Goal: Task Accomplishment & Management: Manage account settings

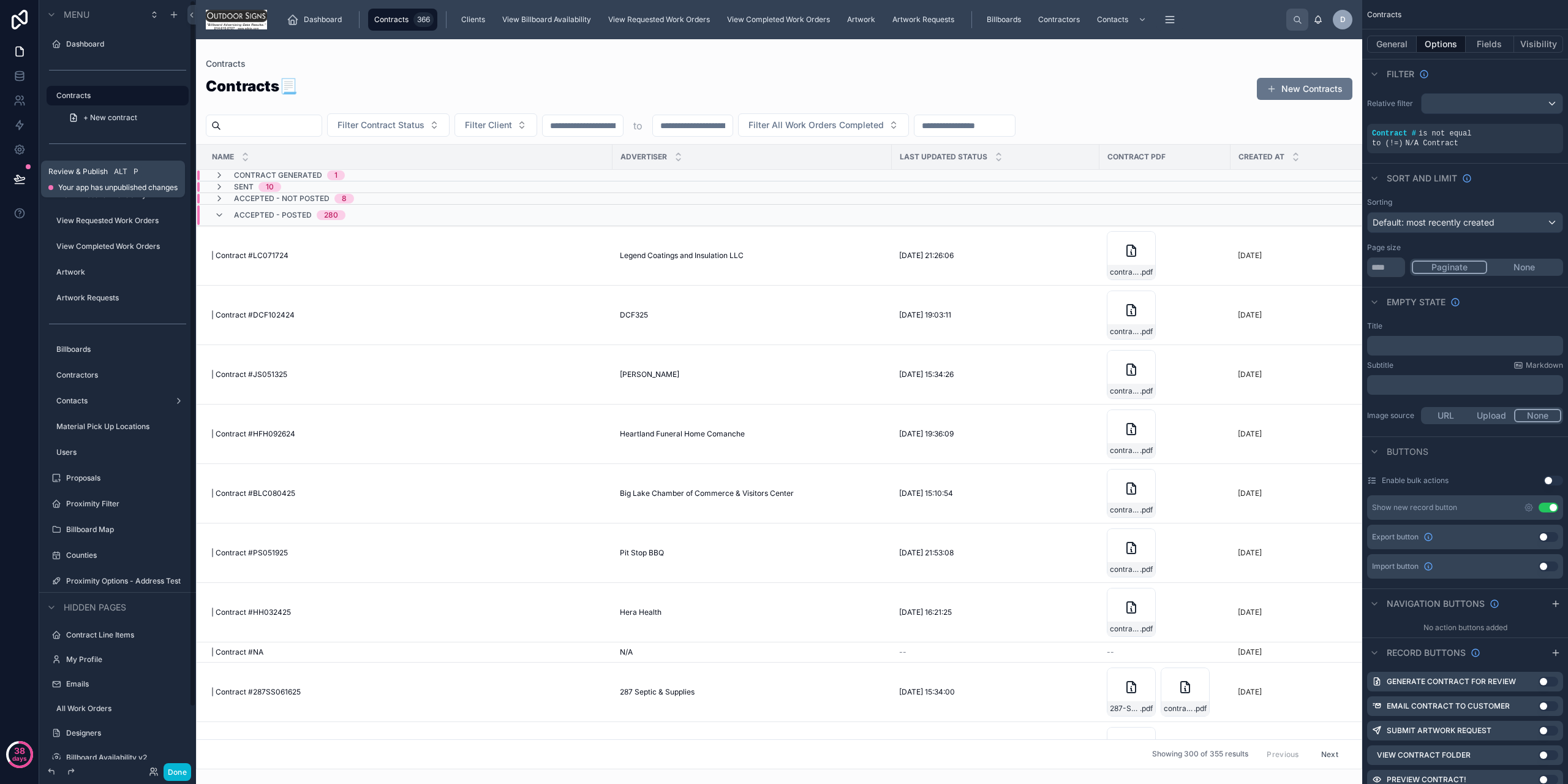
scroll to position [458, 0]
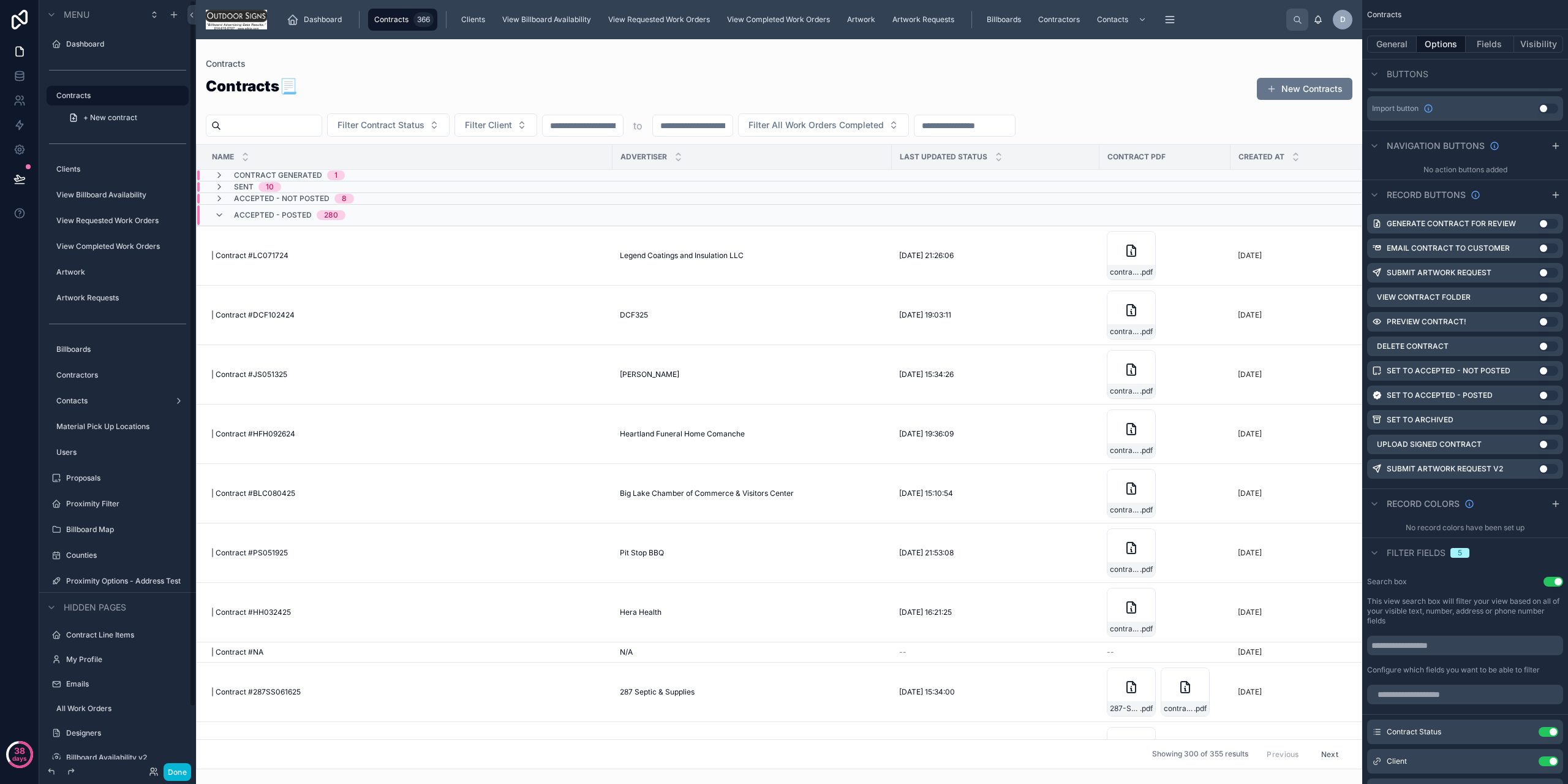
click at [181, 761] on div "Done" at bounding box center [117, 771] width 157 height 24
click at [177, 769] on button "Done" at bounding box center [177, 772] width 27 height 17
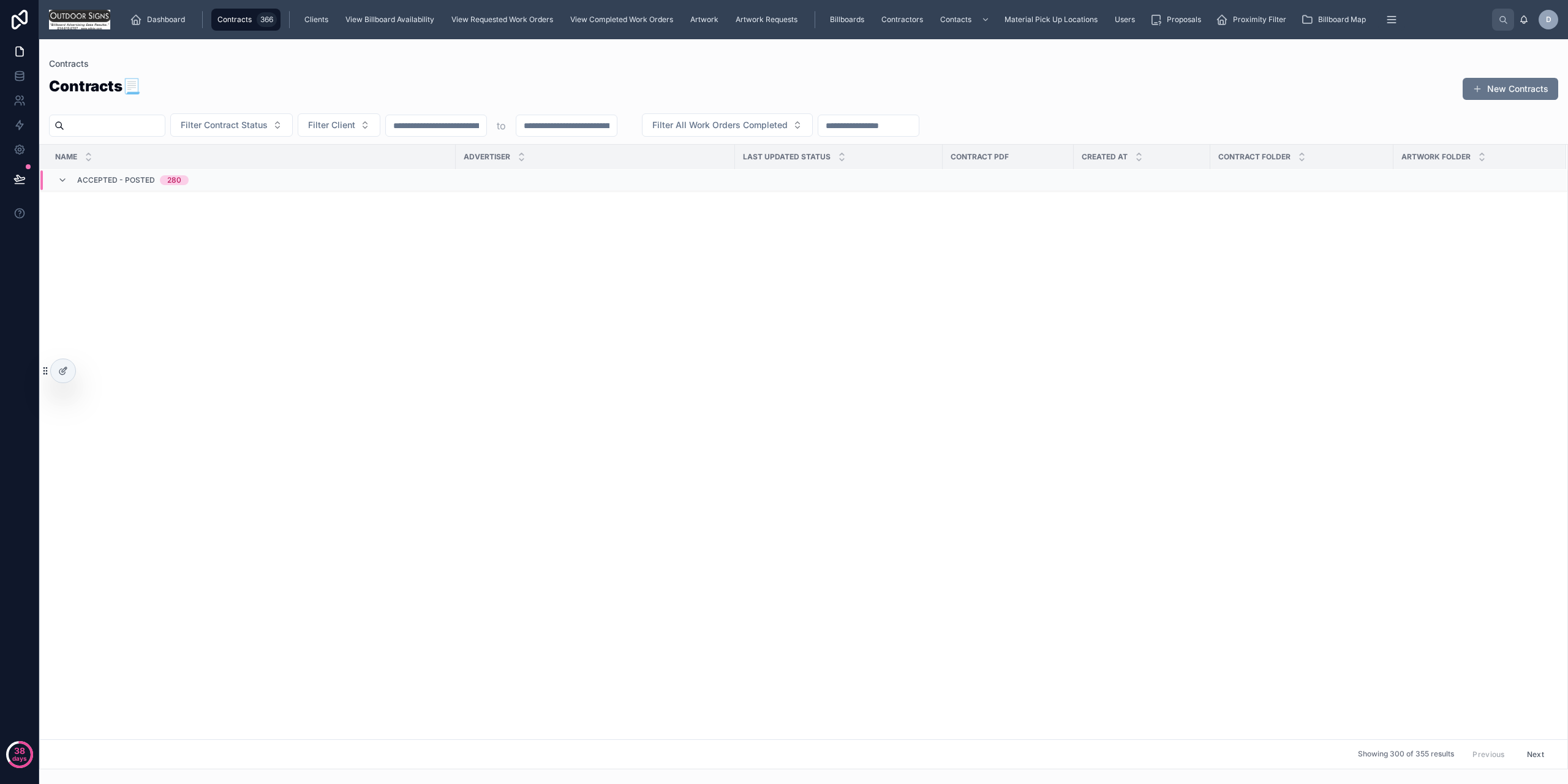
scroll to position [0, 0]
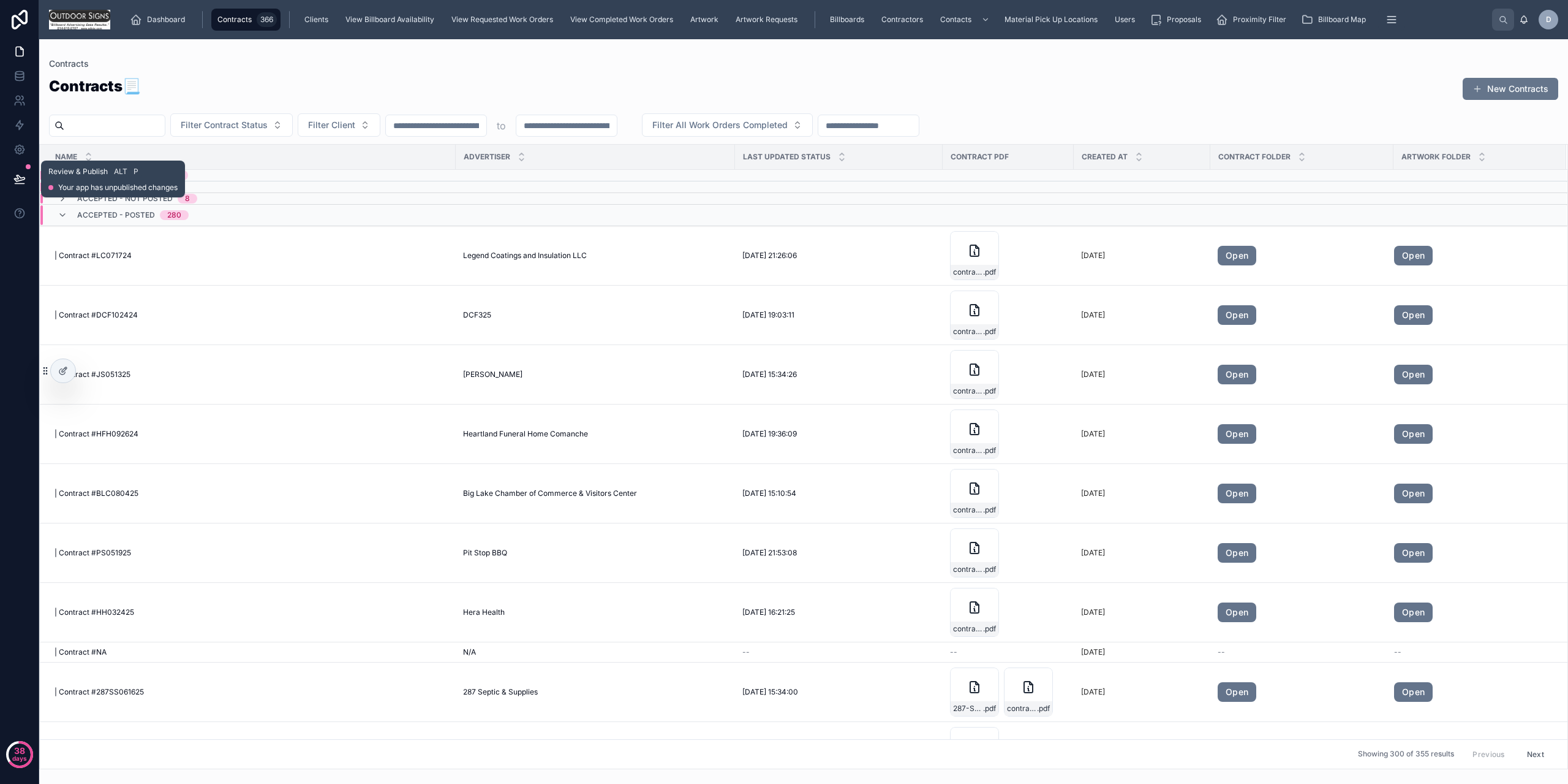
click at [23, 177] on icon at bounding box center [19, 179] width 13 height 13
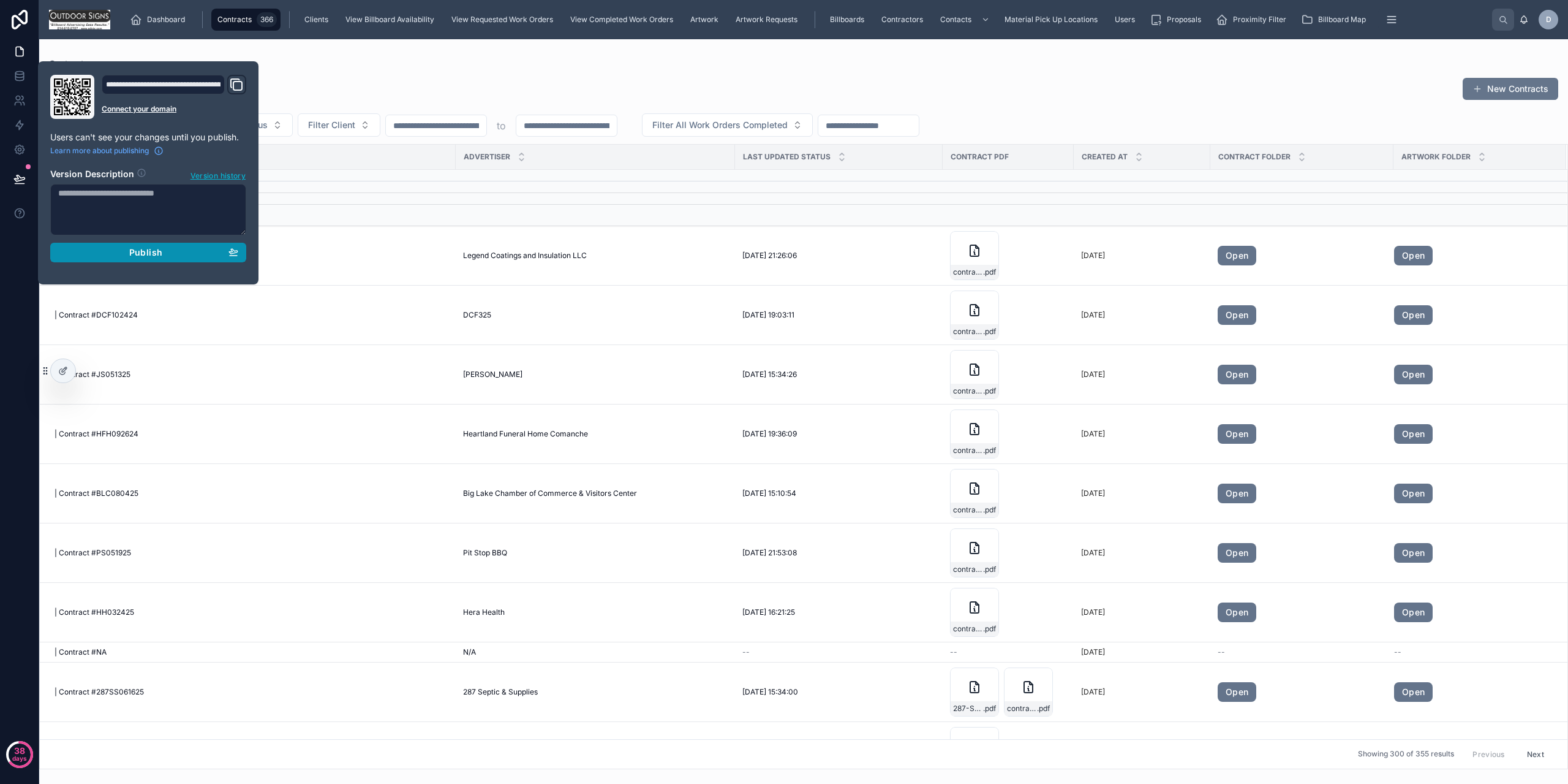
click at [120, 256] on div "Publish" at bounding box center [149, 252] width 181 height 11
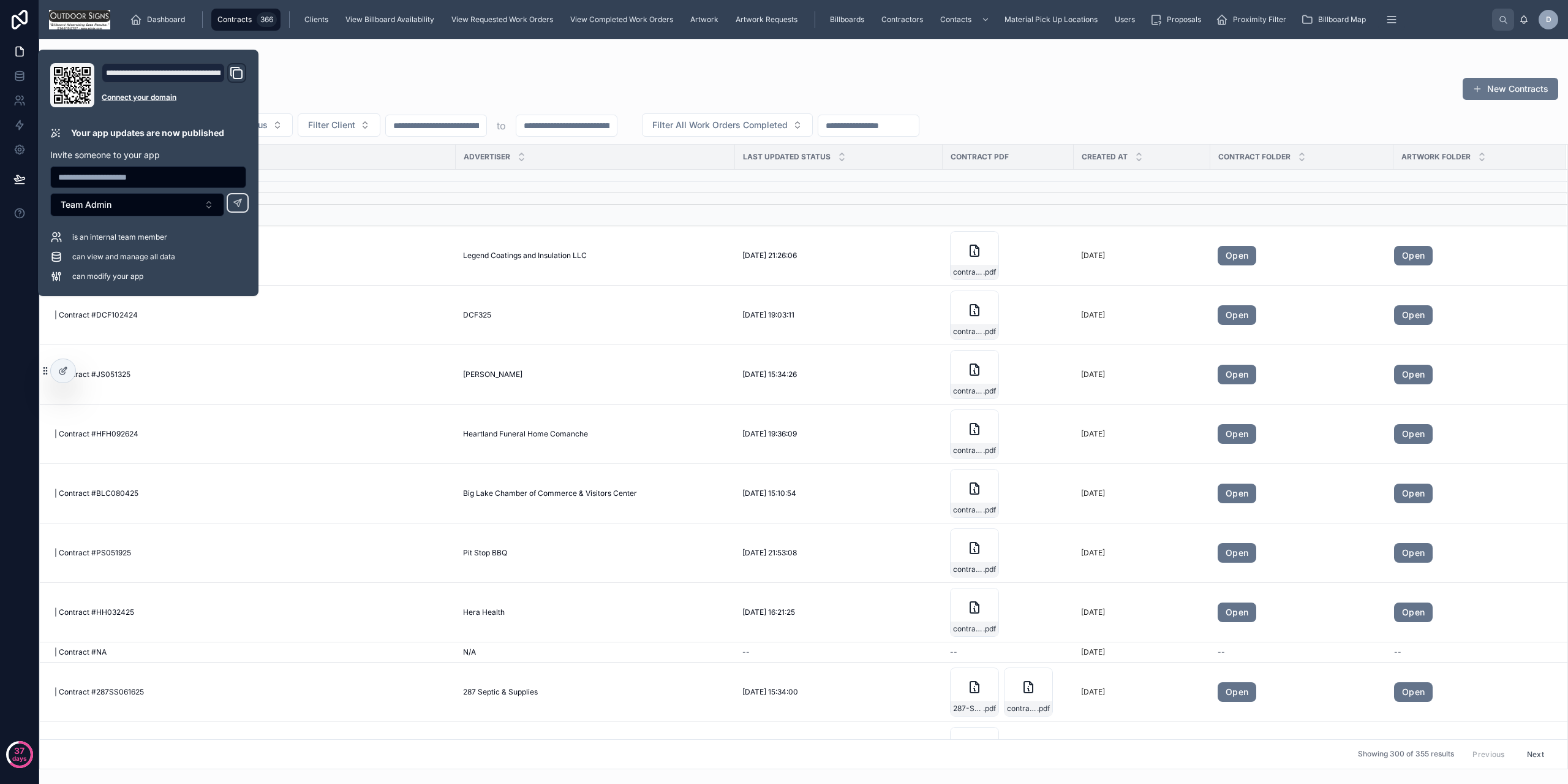
click at [412, 74] on div "Contracts 📃 New Contracts Filter Contract Status Filter Client to Filter All Wo…" at bounding box center [803, 419] width 1529 height 700
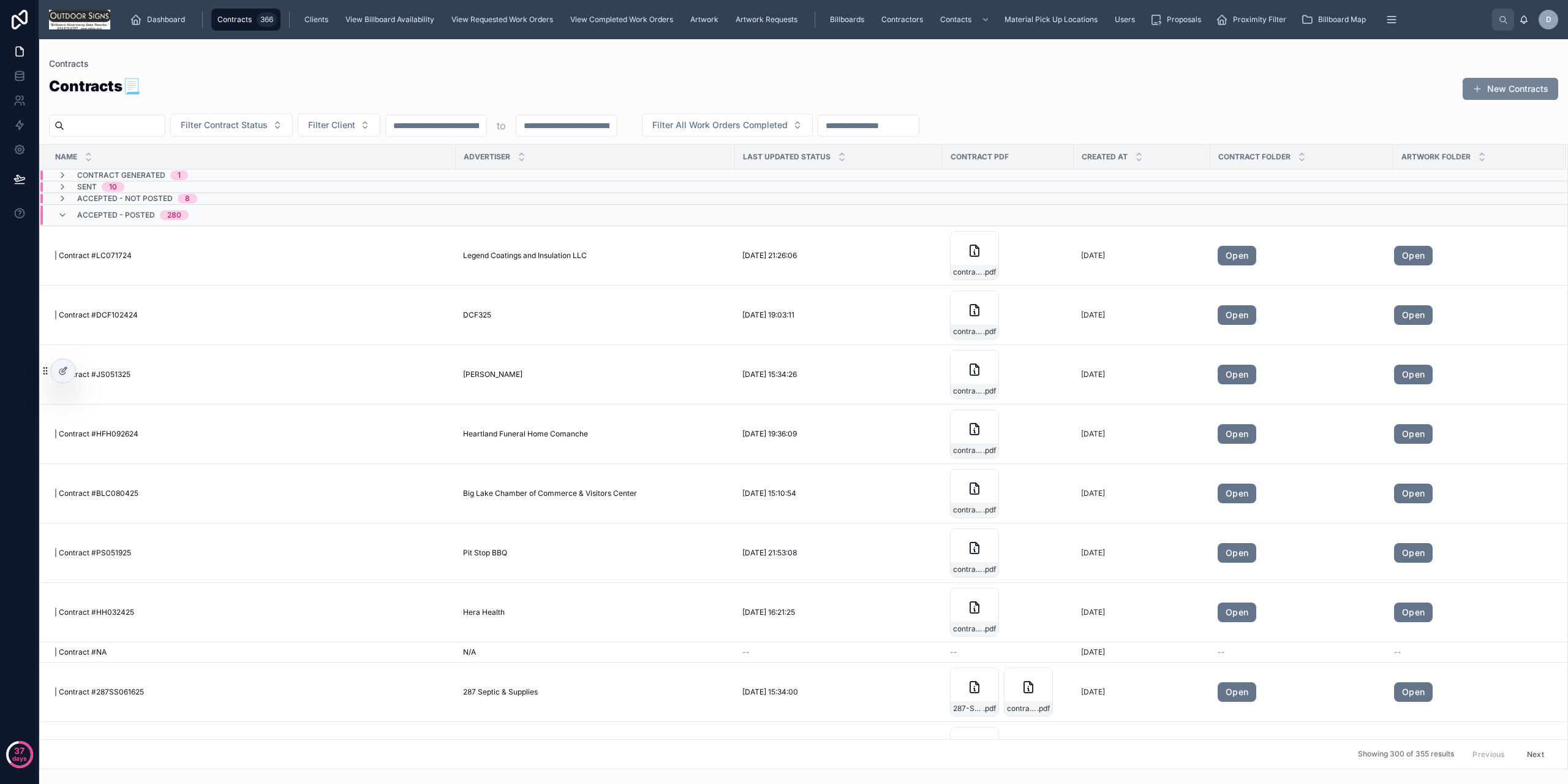
click at [1497, 82] on button "New Contracts" at bounding box center [1511, 88] width 95 height 22
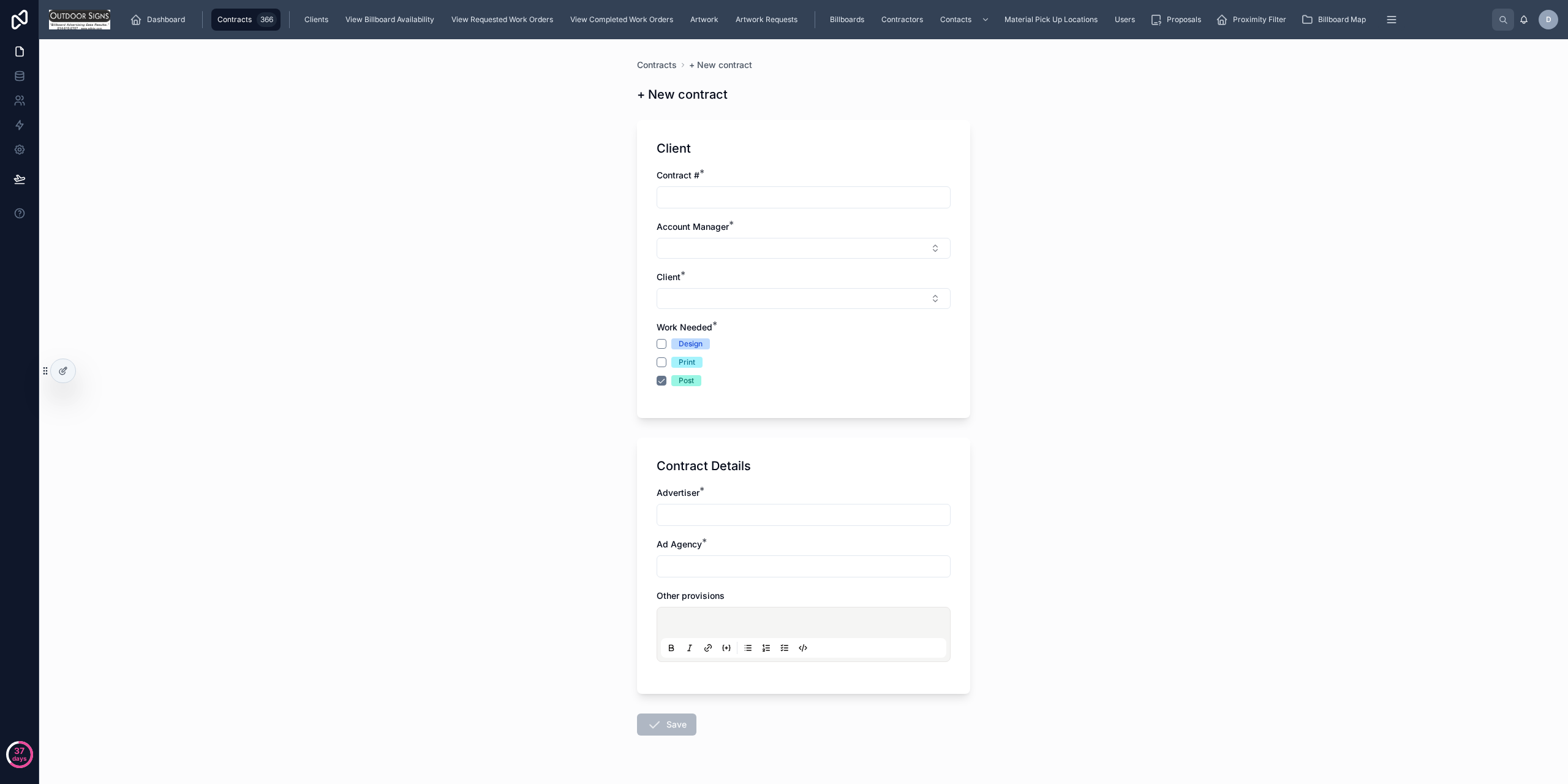
click at [730, 204] on input "text" at bounding box center [804, 197] width 293 height 17
type input "**********"
click at [765, 230] on div "Account Manager *" at bounding box center [803, 226] width 294 height 13
click at [773, 256] on button "Select Button" at bounding box center [803, 248] width 294 height 20
click at [723, 341] on div "Dev Team" at bounding box center [799, 336] width 288 height 19
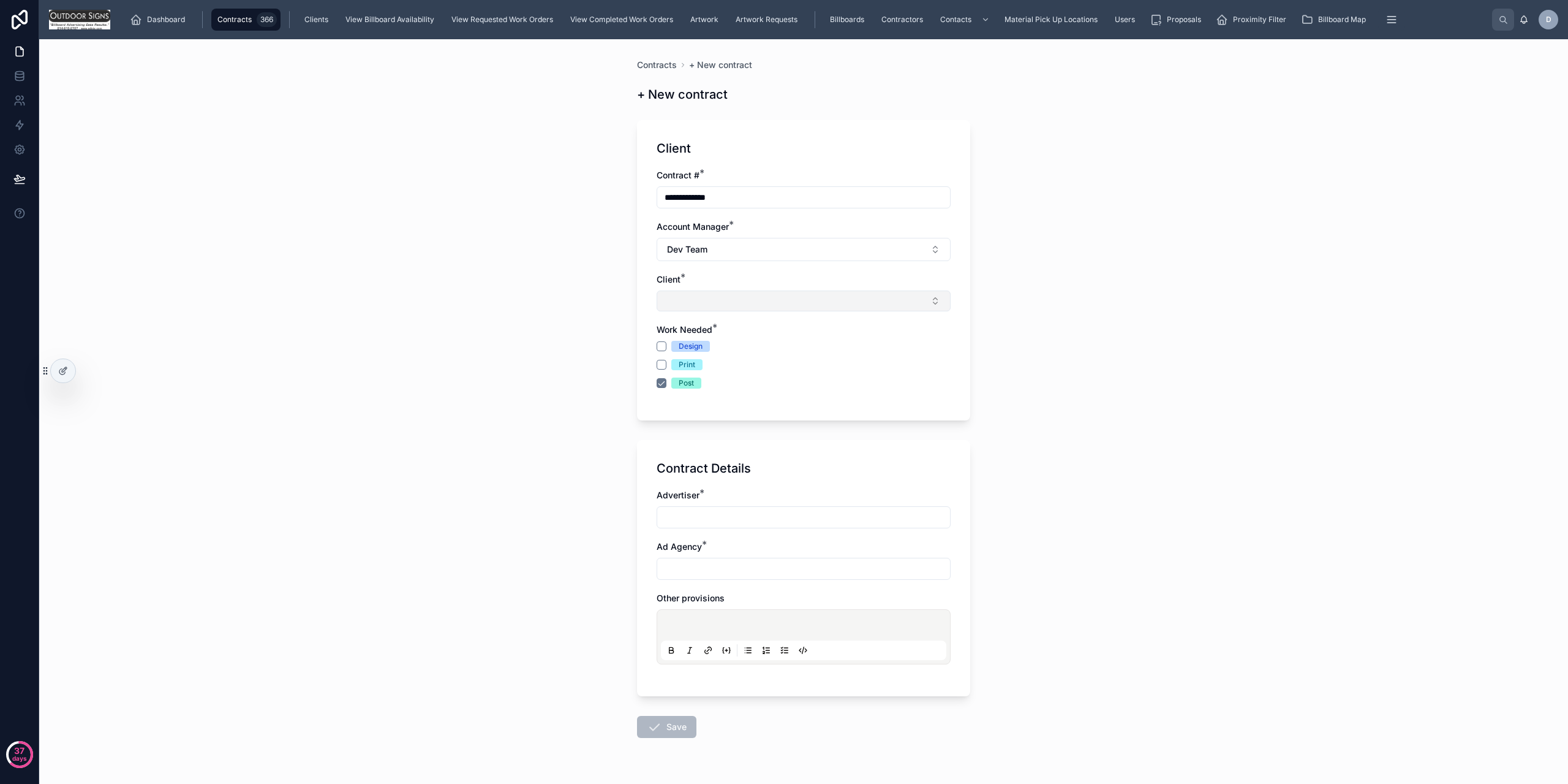
click at [702, 297] on button "Select Button" at bounding box center [803, 300] width 294 height 20
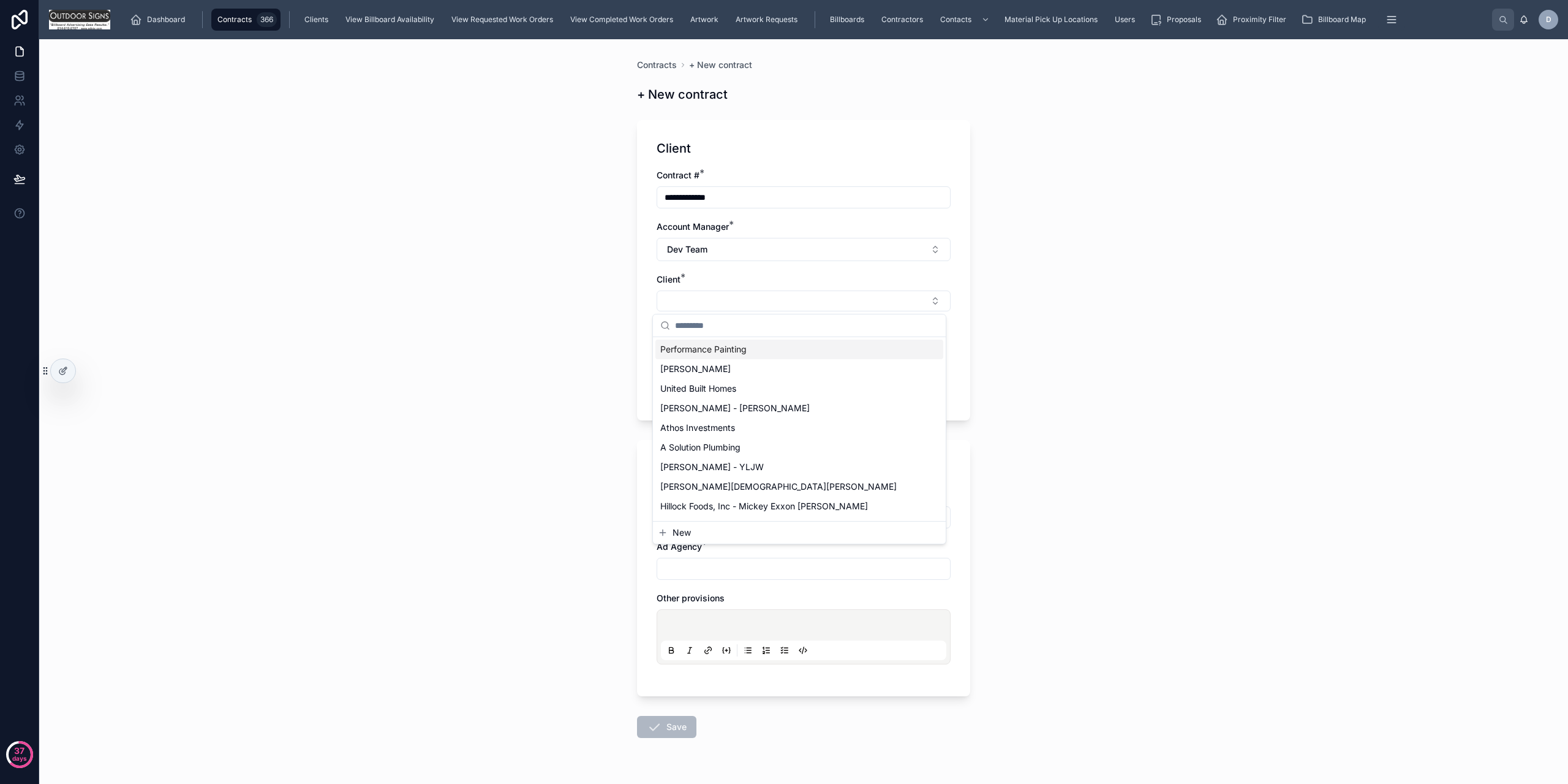
click at [719, 330] on input "text" at bounding box center [806, 325] width 263 height 22
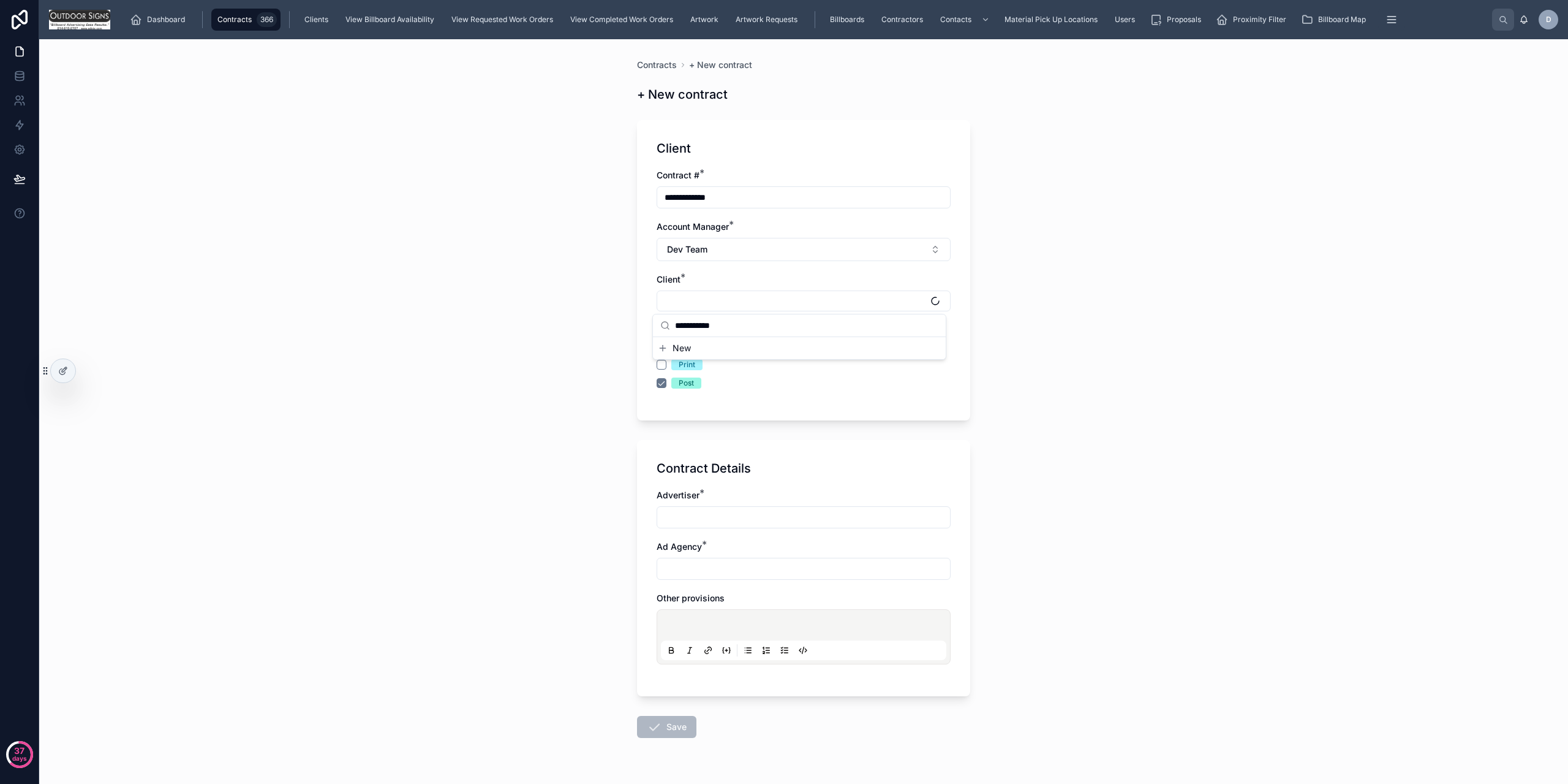
type input "**********"
click at [766, 348] on button "New" at bounding box center [800, 348] width 284 height 13
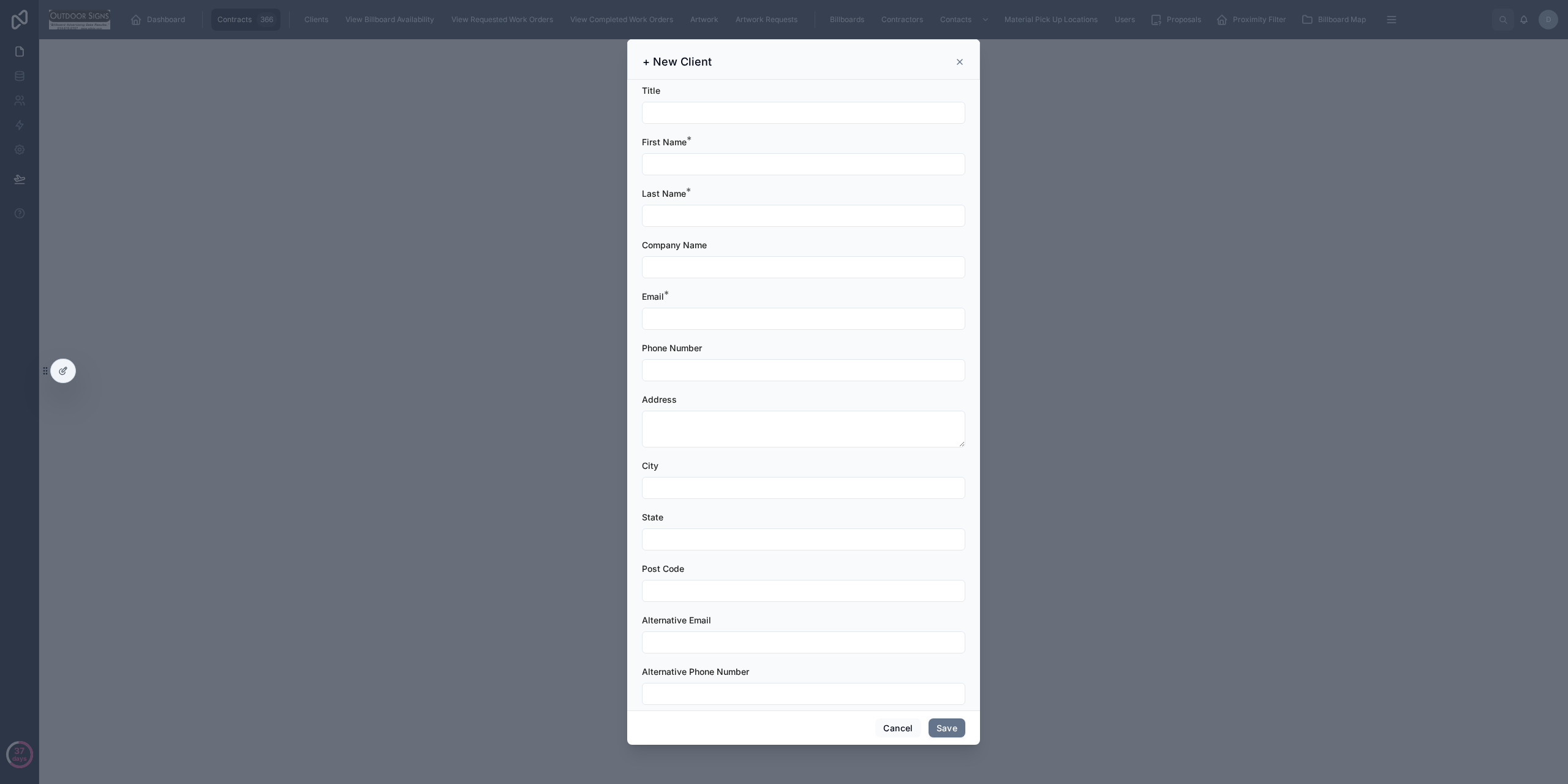
click at [705, 113] on input "text" at bounding box center [804, 113] width 322 height 17
click at [718, 166] on input "text" at bounding box center [804, 164] width 322 height 17
type input "****"
click at [750, 226] on div at bounding box center [803, 216] width 323 height 22
click at [738, 222] on input "text" at bounding box center [804, 216] width 322 height 17
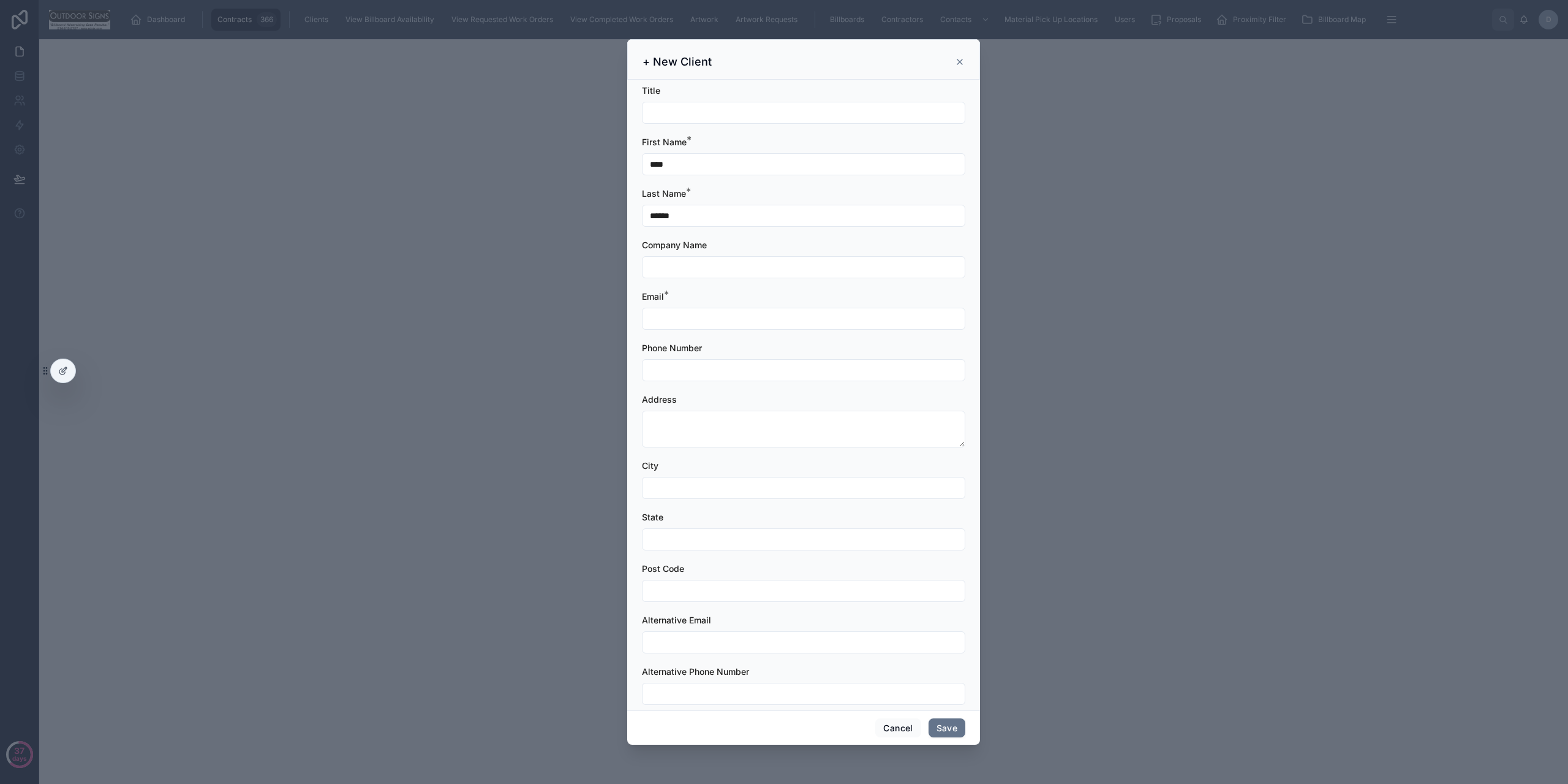
type input "******"
click at [726, 265] on input "text" at bounding box center [804, 267] width 322 height 17
click at [726, 265] on input "*******" at bounding box center [804, 267] width 322 height 17
click at [726, 264] on input "*******" at bounding box center [804, 267] width 322 height 17
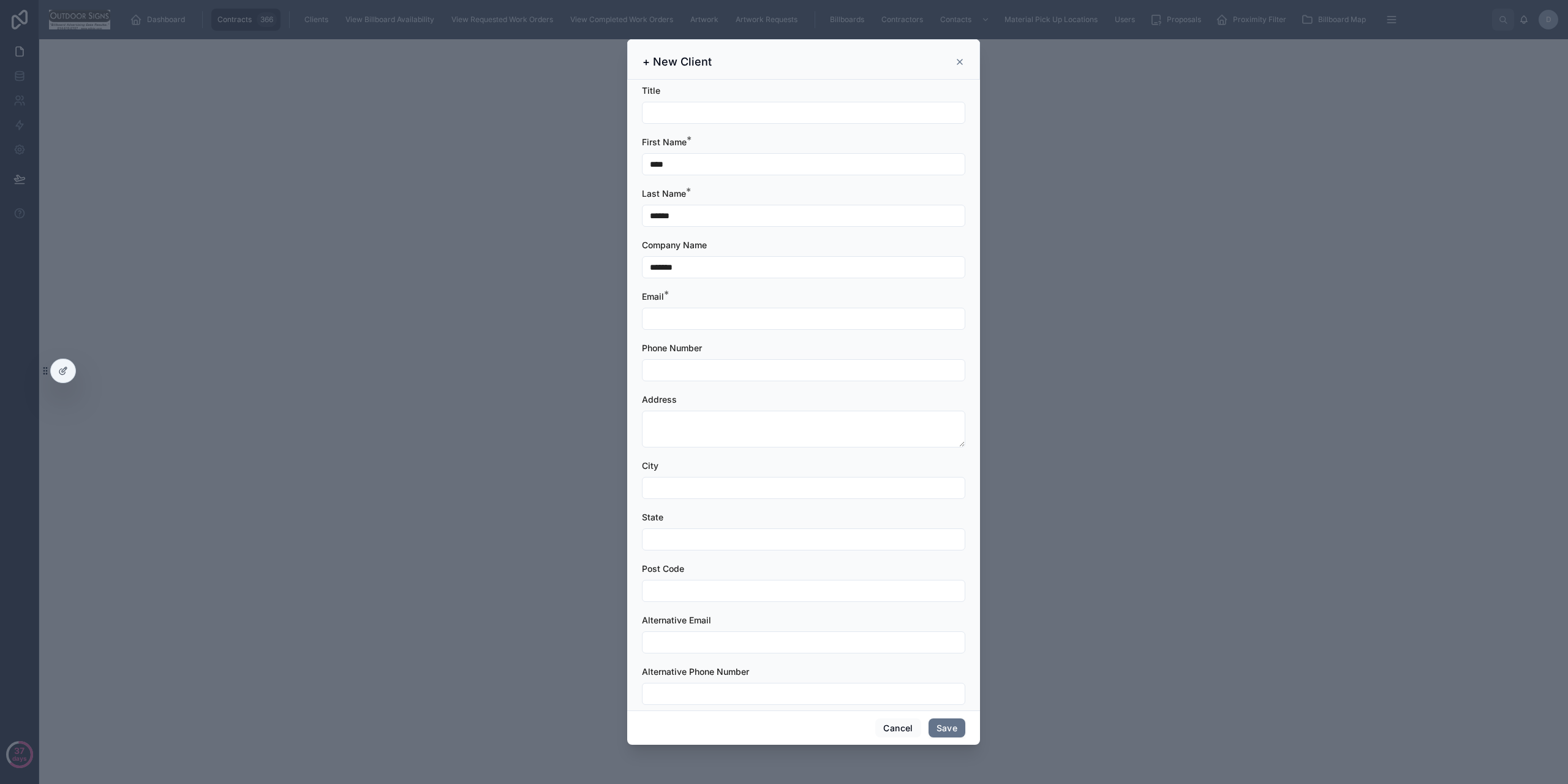
type input "*******"
click at [684, 109] on input "text" at bounding box center [804, 113] width 322 height 17
paste input "*******"
type input "**********"
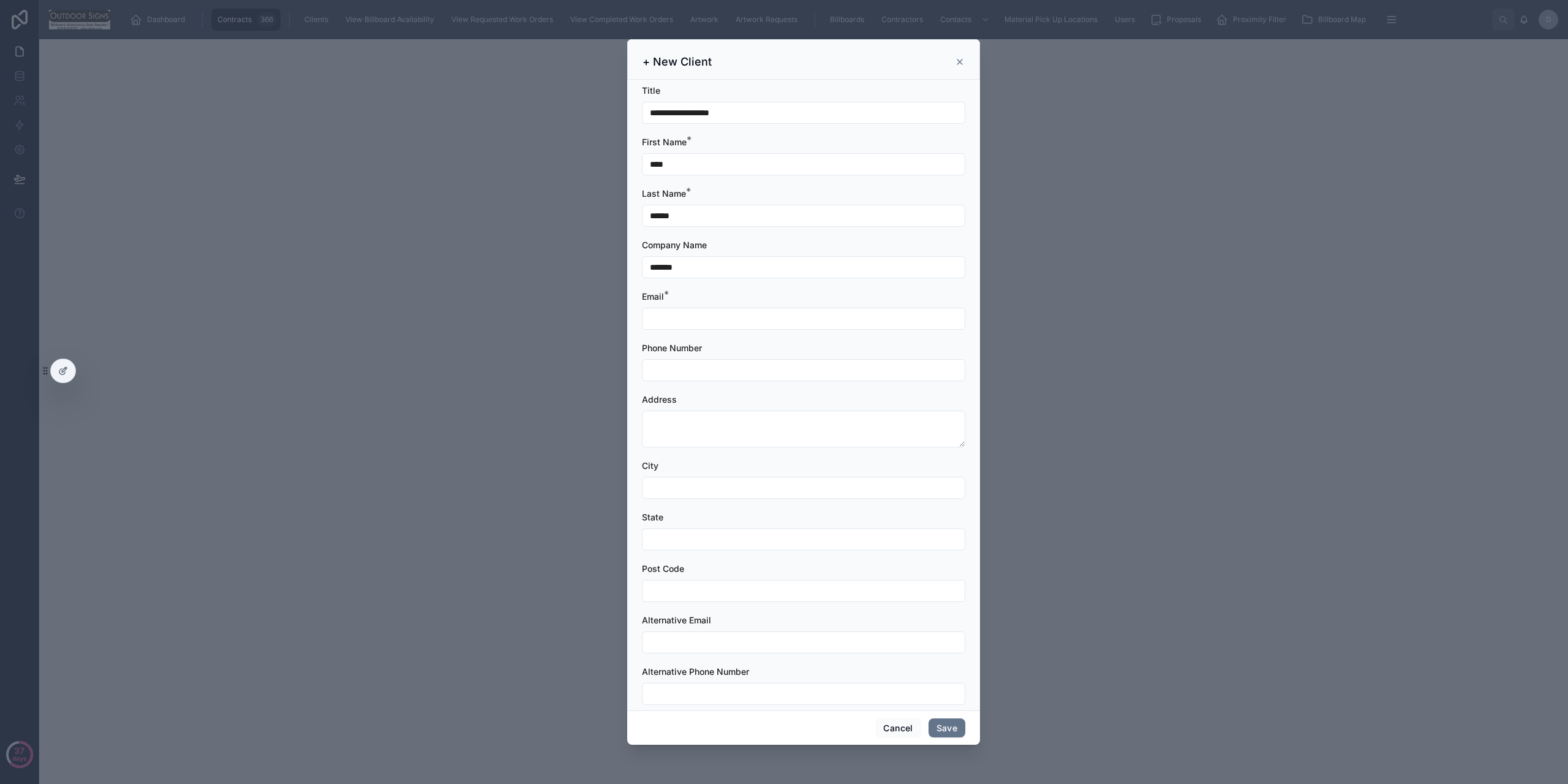
click at [733, 313] on input "text" at bounding box center [804, 319] width 322 height 17
type input "*"
type input "**********"
click at [721, 353] on div "Phone Number" at bounding box center [803, 348] width 323 height 13
click at [725, 378] on input "text" at bounding box center [804, 370] width 322 height 17
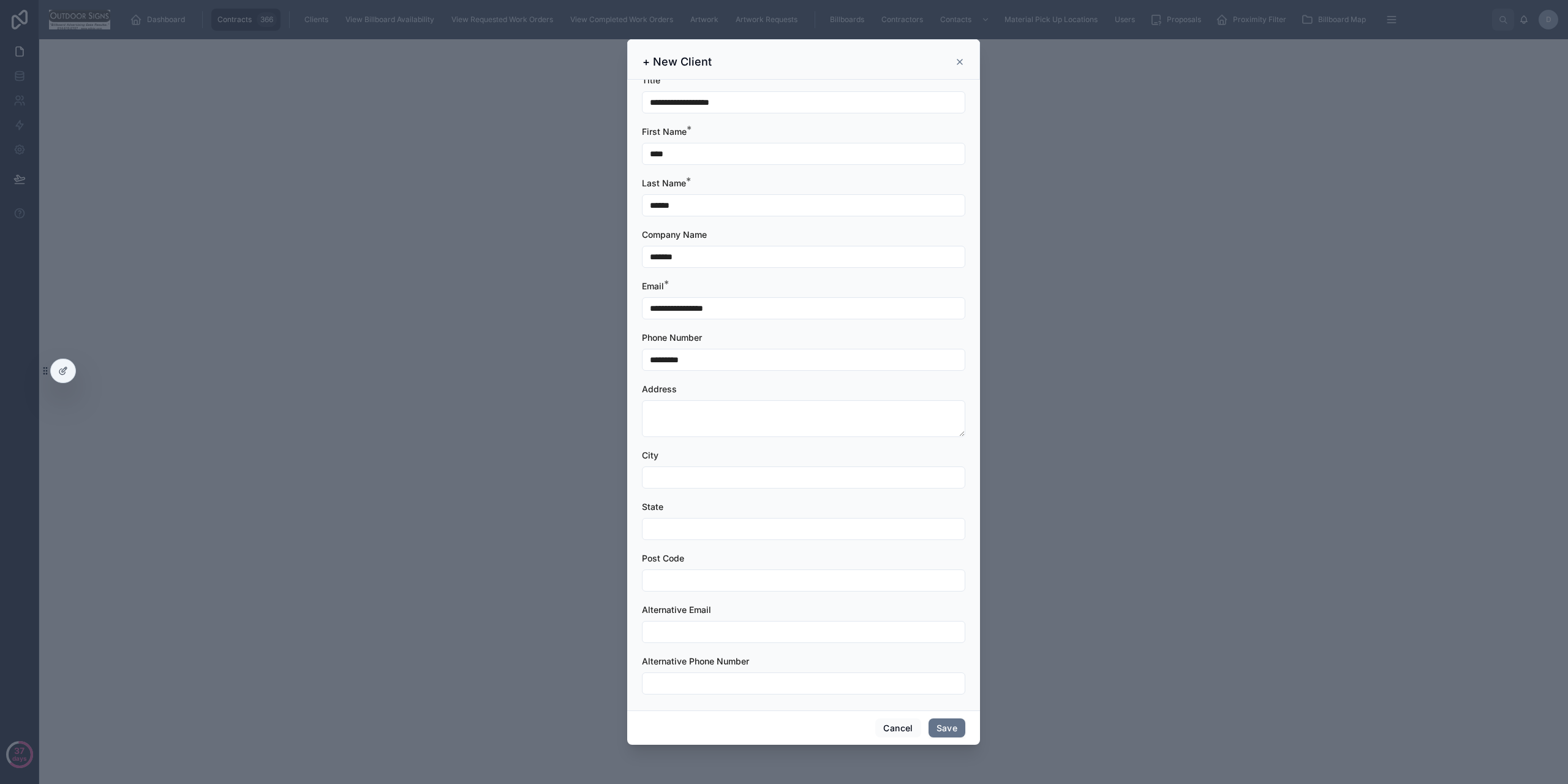
scroll to position [17, 0]
type input "*********"
click at [956, 722] on button "Save" at bounding box center [948, 729] width 37 height 19
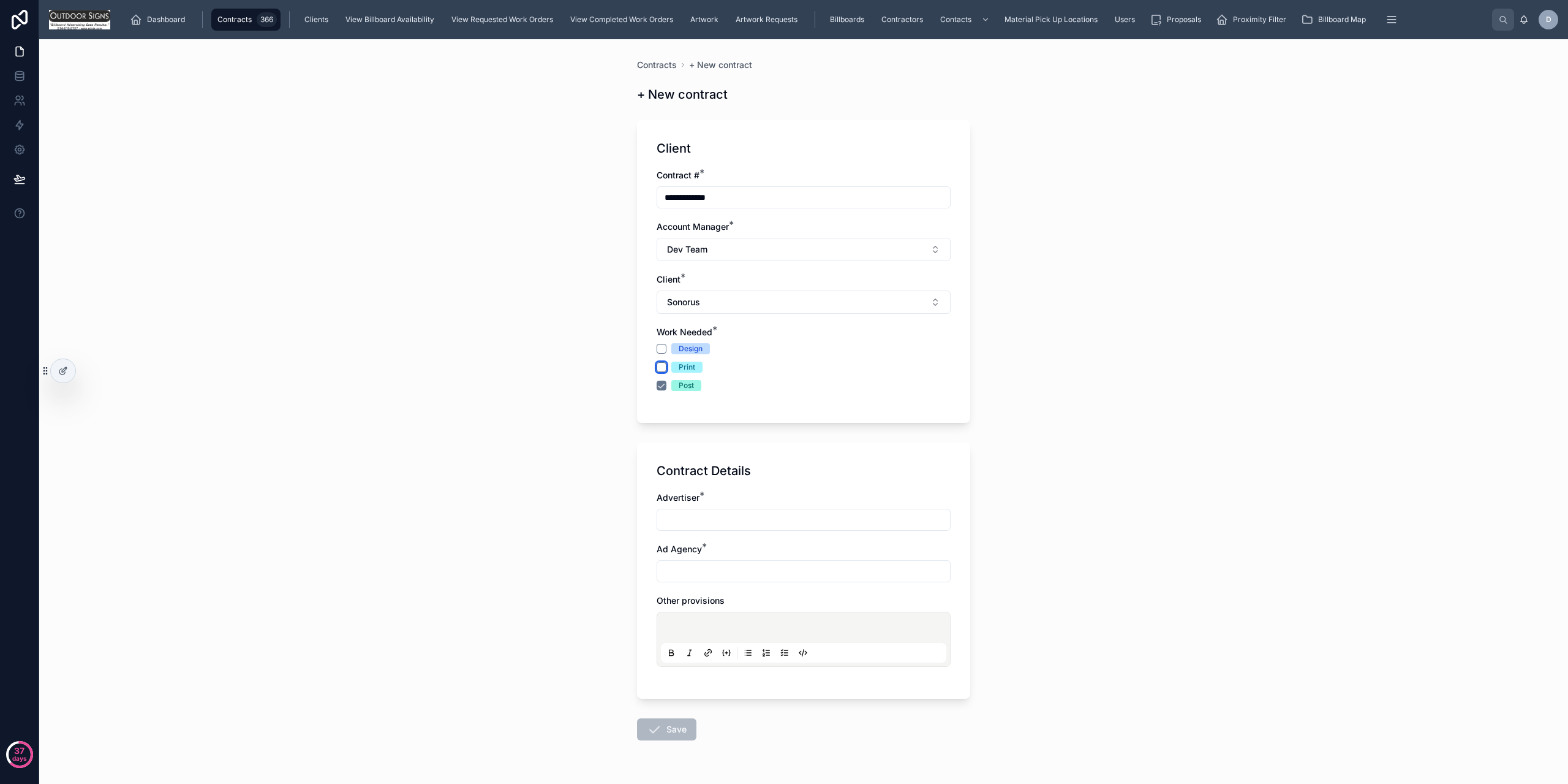
click at [658, 363] on button "Print" at bounding box center [661, 367] width 10 height 10
click at [658, 352] on button "Design" at bounding box center [661, 349] width 10 height 10
click at [683, 522] on input "text" at bounding box center [804, 520] width 293 height 17
type input "********"
click at [685, 572] on input "text" at bounding box center [804, 571] width 293 height 17
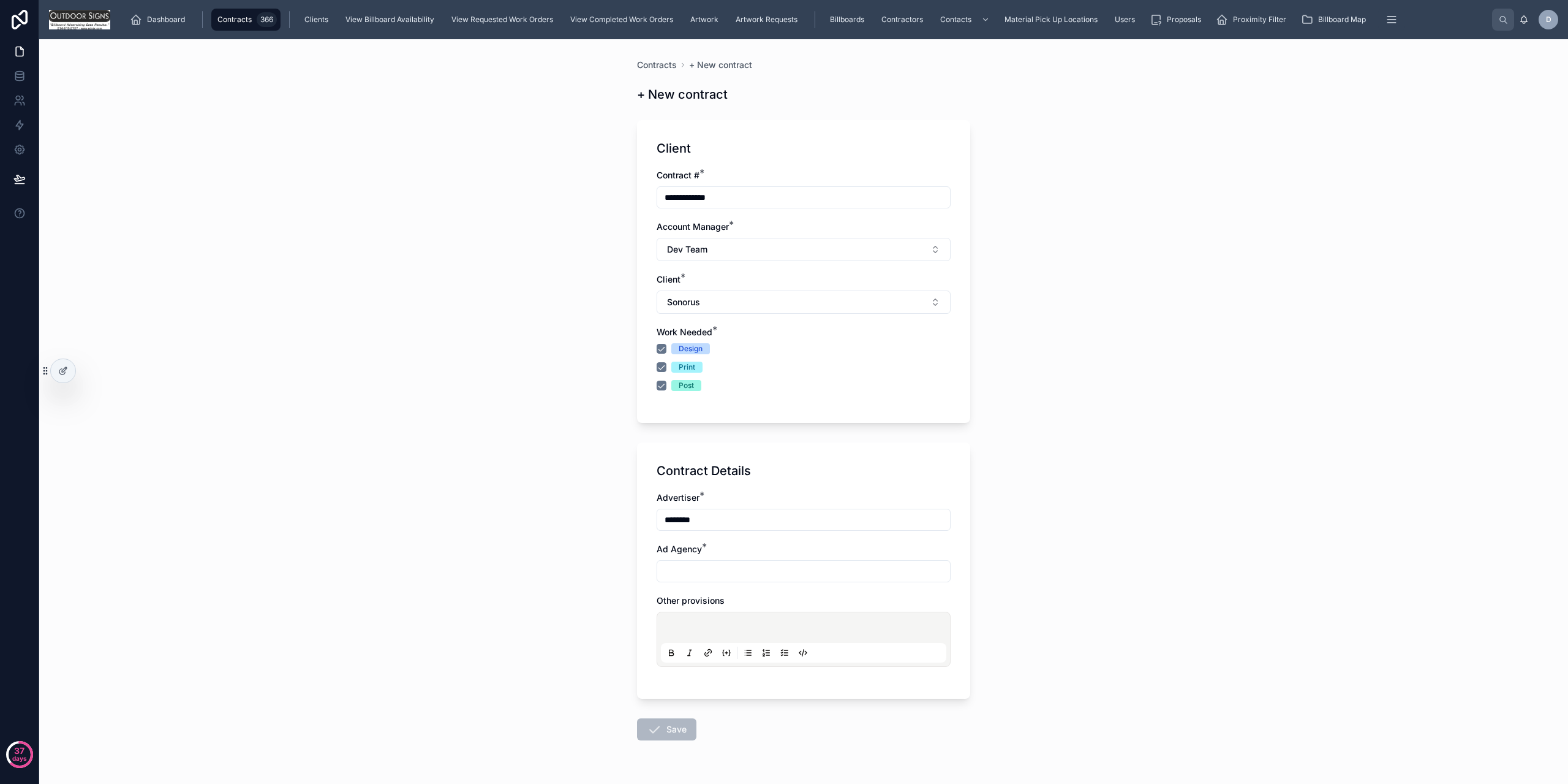
type input "*"
type input "**********"
click at [712, 629] on p at bounding box center [806, 630] width 285 height 13
click at [680, 727] on button "Save" at bounding box center [666, 730] width 59 height 22
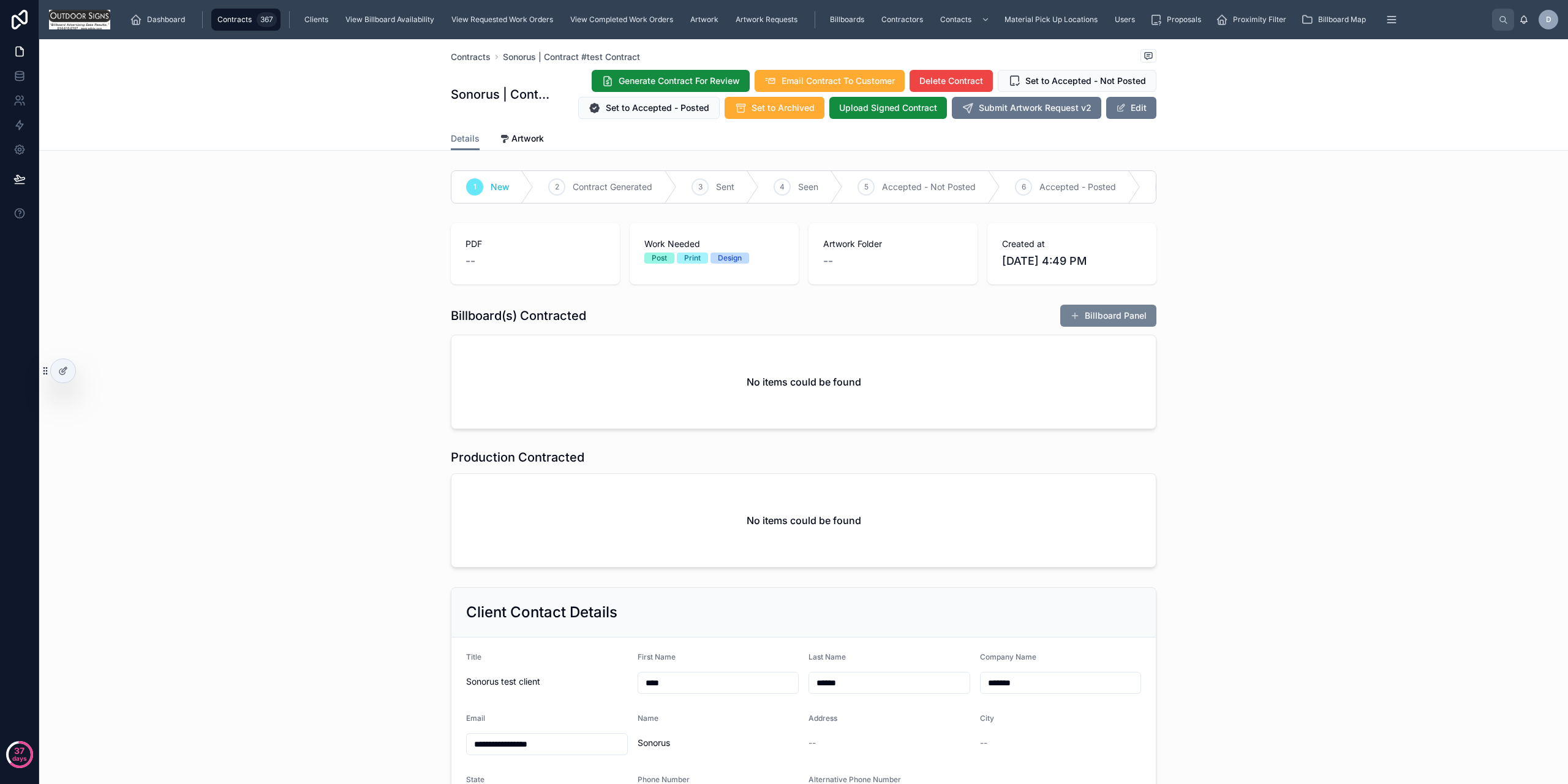
click at [1088, 319] on button "Billboard Panel" at bounding box center [1108, 316] width 96 height 22
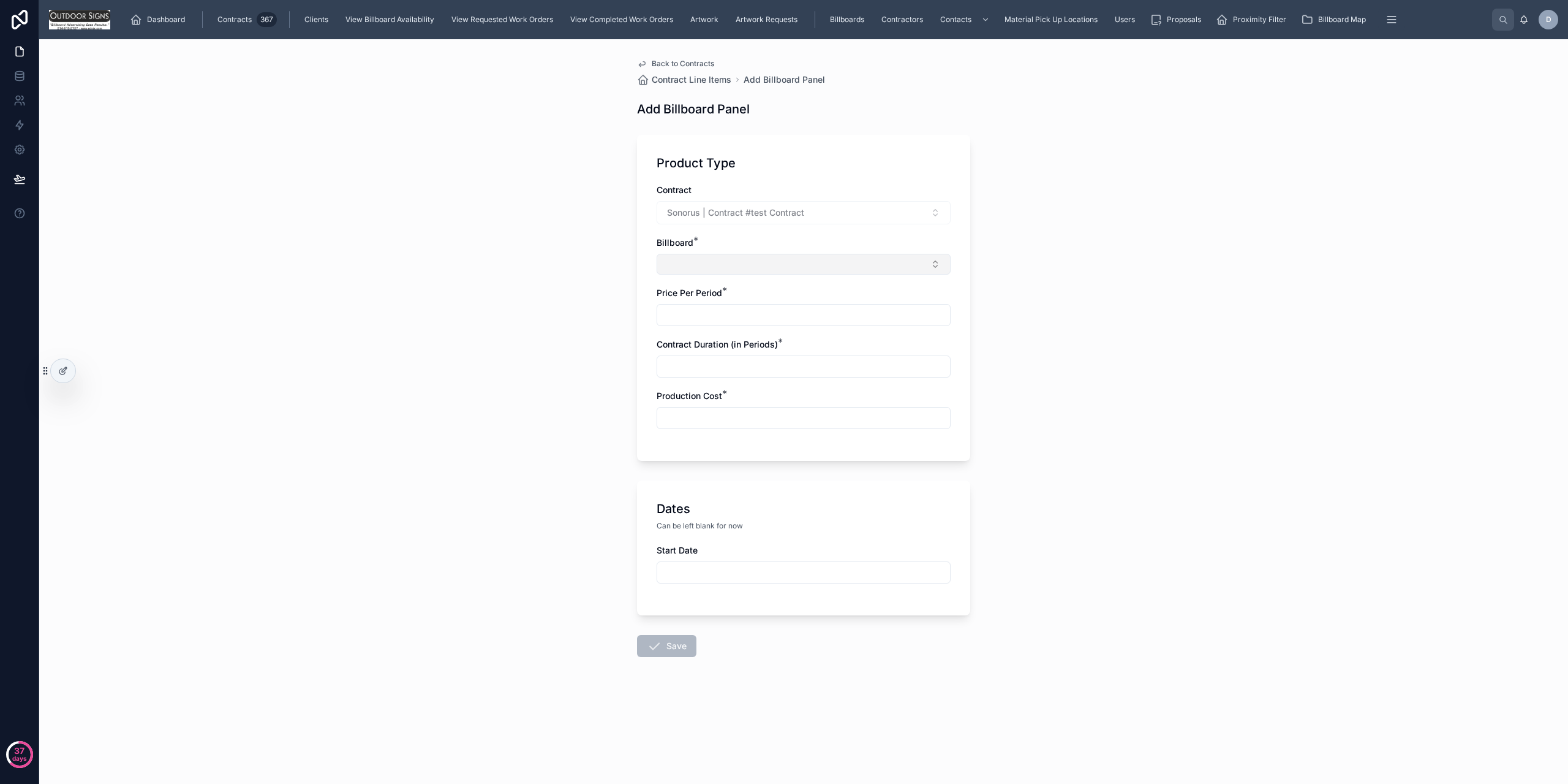
click at [707, 262] on button "Select Button" at bounding box center [803, 263] width 294 height 20
click at [715, 350] on span "Panel Number: 3" at bounding box center [698, 352] width 67 height 13
click at [721, 312] on input "text" at bounding box center [804, 318] width 293 height 17
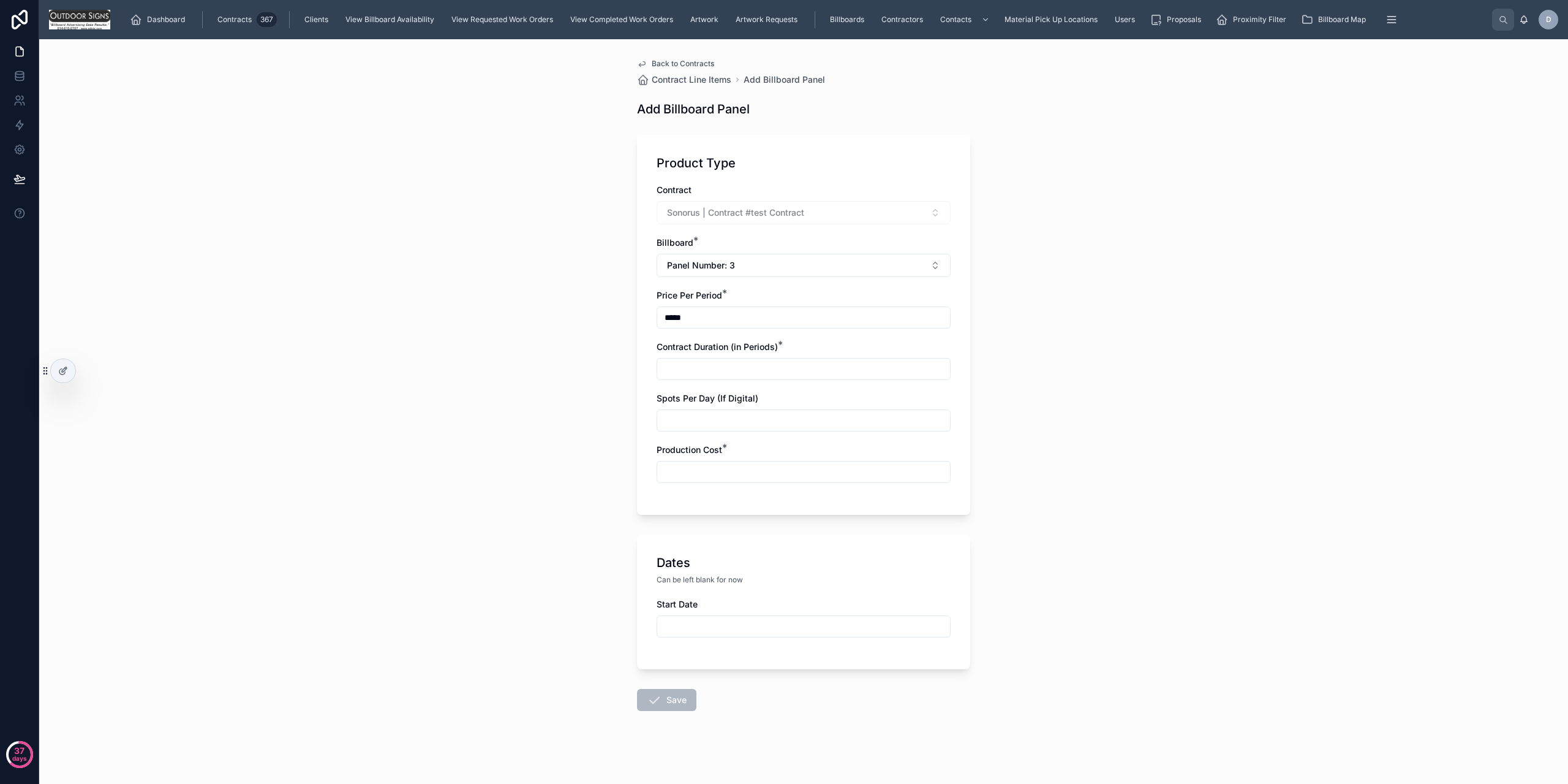
type input "*****"
click at [696, 364] on input "text" at bounding box center [804, 369] width 293 height 17
type input "****"
click at [593, 398] on div "Back to Contracts Contract Line Items Add Billboard Panel Add Billboard Panel P…" at bounding box center [803, 411] width 1529 height 745
click at [672, 414] on input "text" at bounding box center [804, 421] width 293 height 17
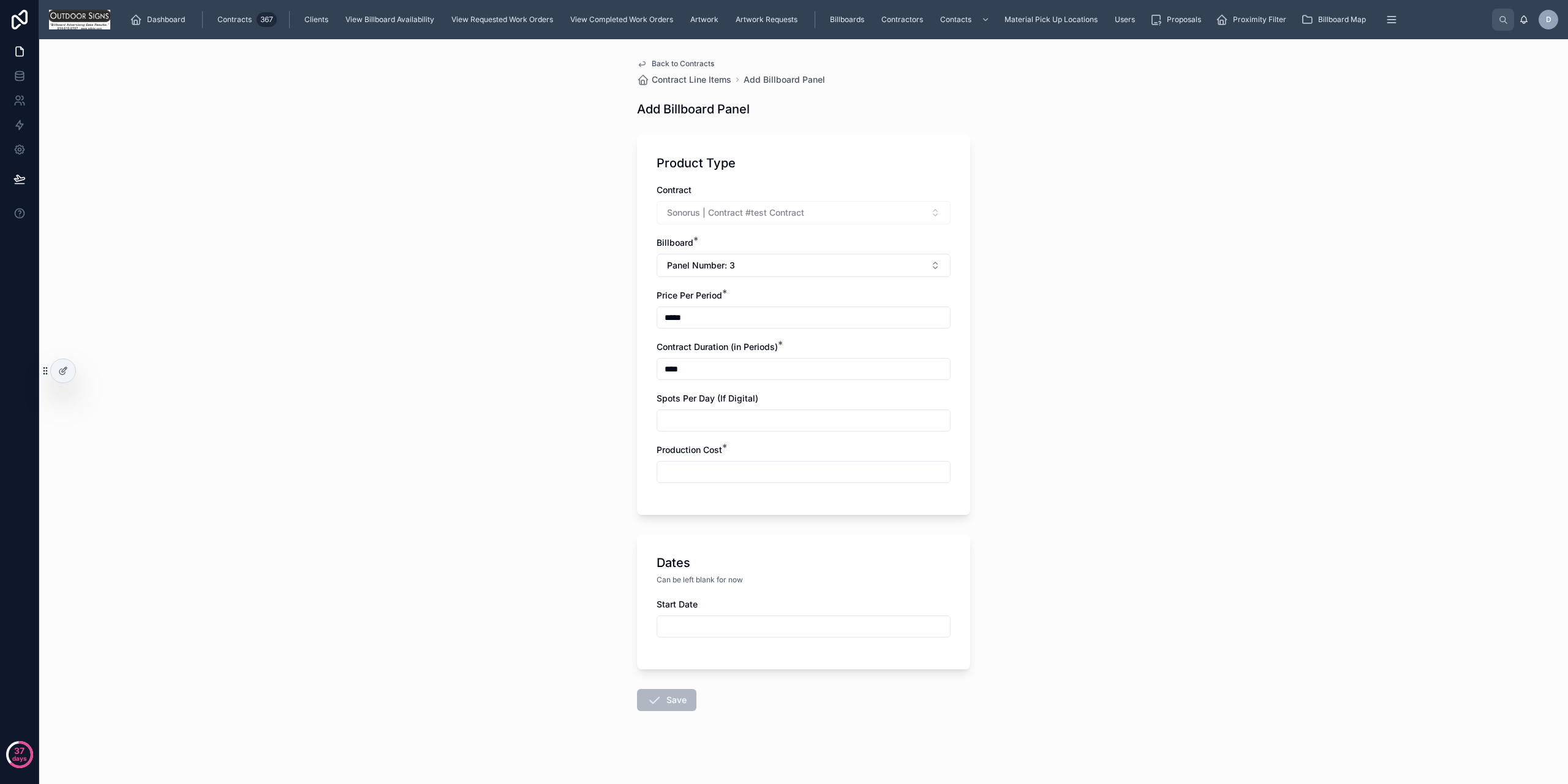
click at [592, 444] on div "Back to Contracts Contract Line Items Add Billboard Panel Add Billboard Panel P…" at bounding box center [803, 411] width 1529 height 745
click at [677, 466] on input "text" at bounding box center [804, 472] width 293 height 17
type input "******"
click at [584, 602] on div "Back to Contracts Contract Line Items Add Billboard Panel Add Billboard Panel P…" at bounding box center [803, 411] width 1529 height 745
click at [725, 628] on input "text" at bounding box center [804, 627] width 293 height 17
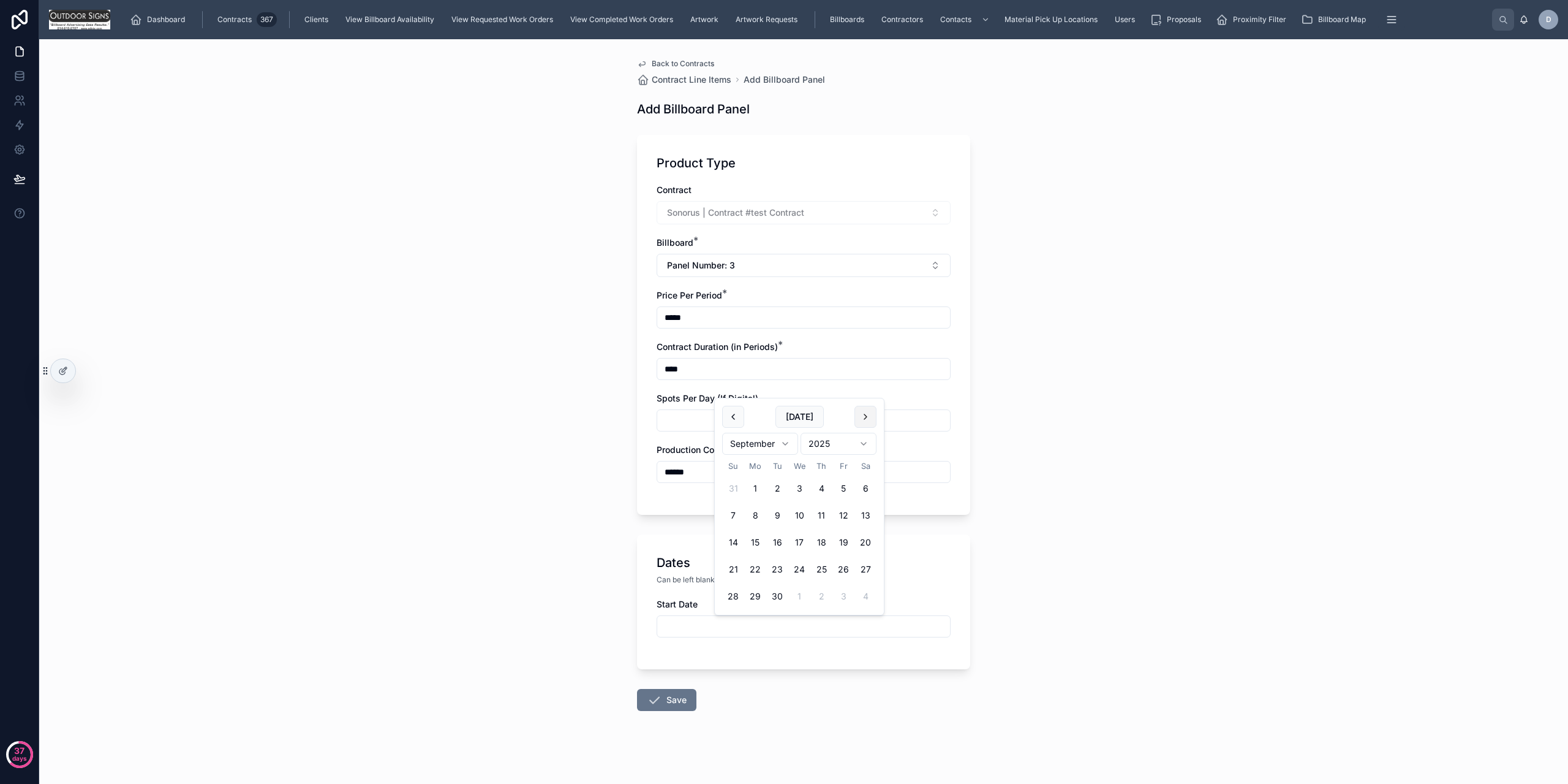
click at [869, 416] on button at bounding box center [865, 417] width 22 height 22
click at [848, 515] on button "10" at bounding box center [844, 515] width 22 height 22
type input "**********"
click at [627, 605] on div "**********" at bounding box center [803, 414] width 352 height 750
click at [657, 706] on button "Save" at bounding box center [666, 699] width 59 height 22
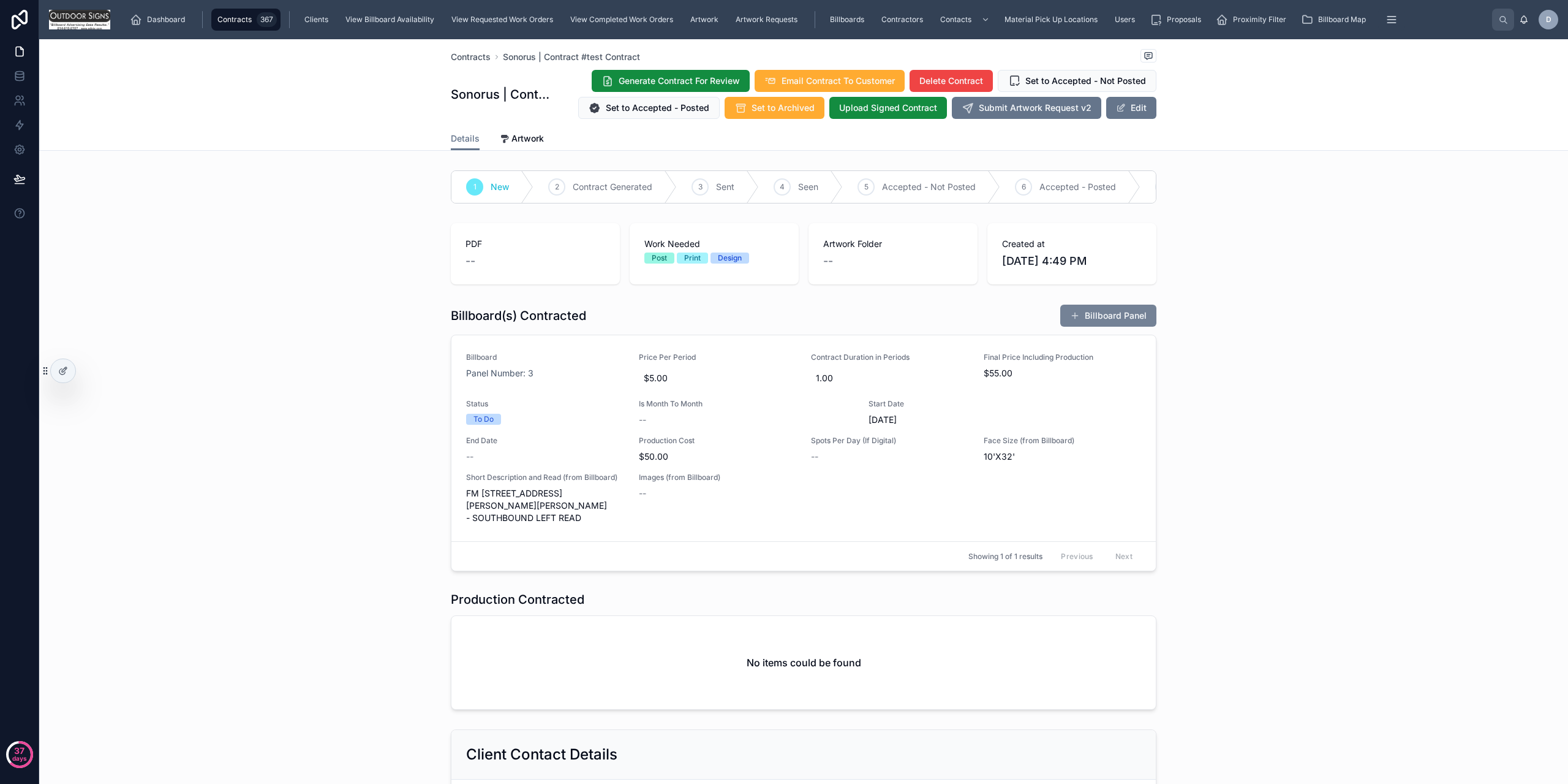
click at [1109, 326] on button "Billboard Panel" at bounding box center [1108, 316] width 96 height 22
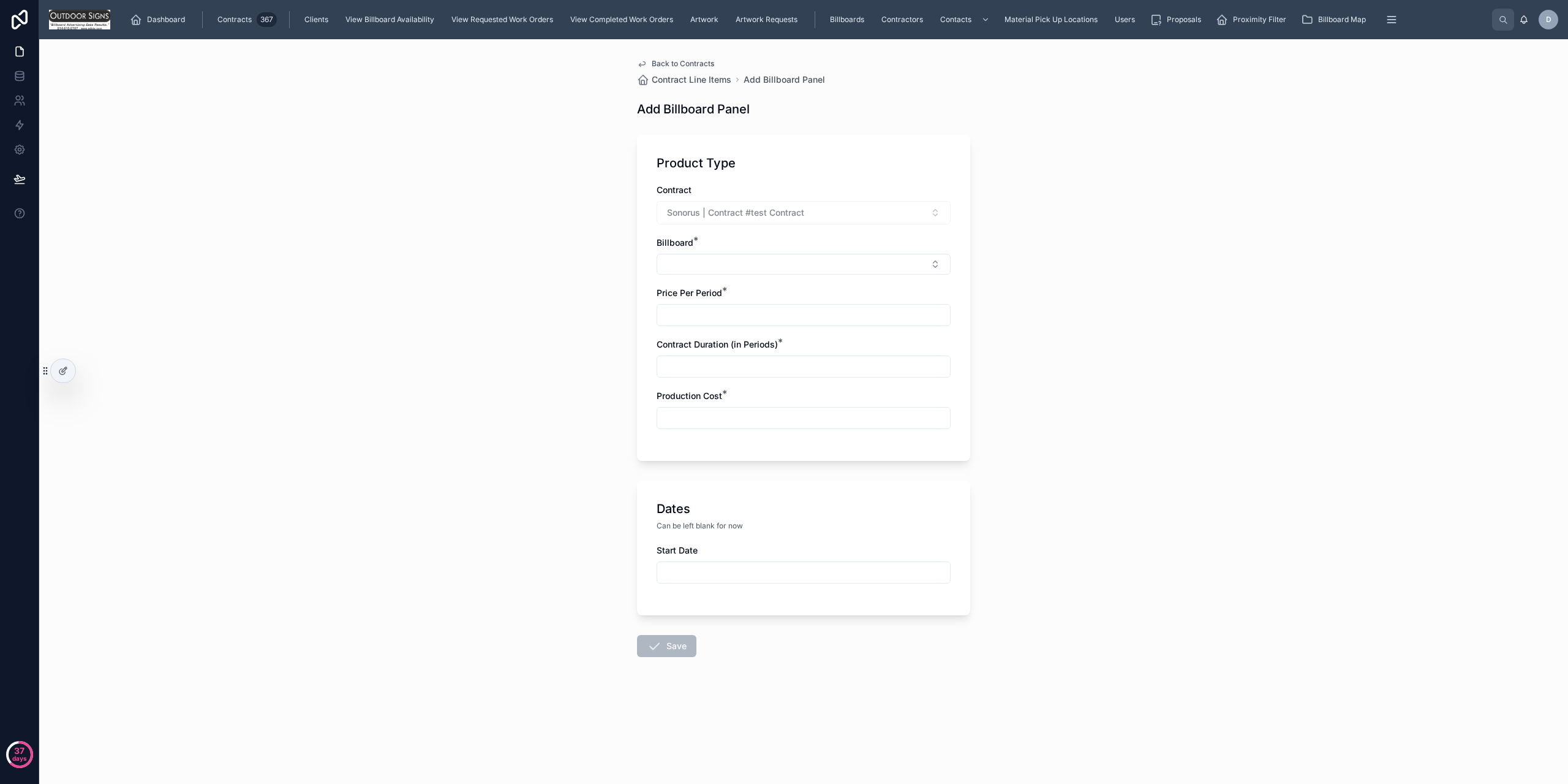
drag, startPoint x: 705, startPoint y: 259, endPoint x: 704, endPoint y: 276, distance: 17.0
click at [705, 259] on button "Select Button" at bounding box center [803, 263] width 294 height 20
click at [717, 410] on span "Panel Number: 6" at bounding box center [698, 410] width 67 height 13
click at [706, 322] on input "text" at bounding box center [804, 318] width 293 height 17
type input "******"
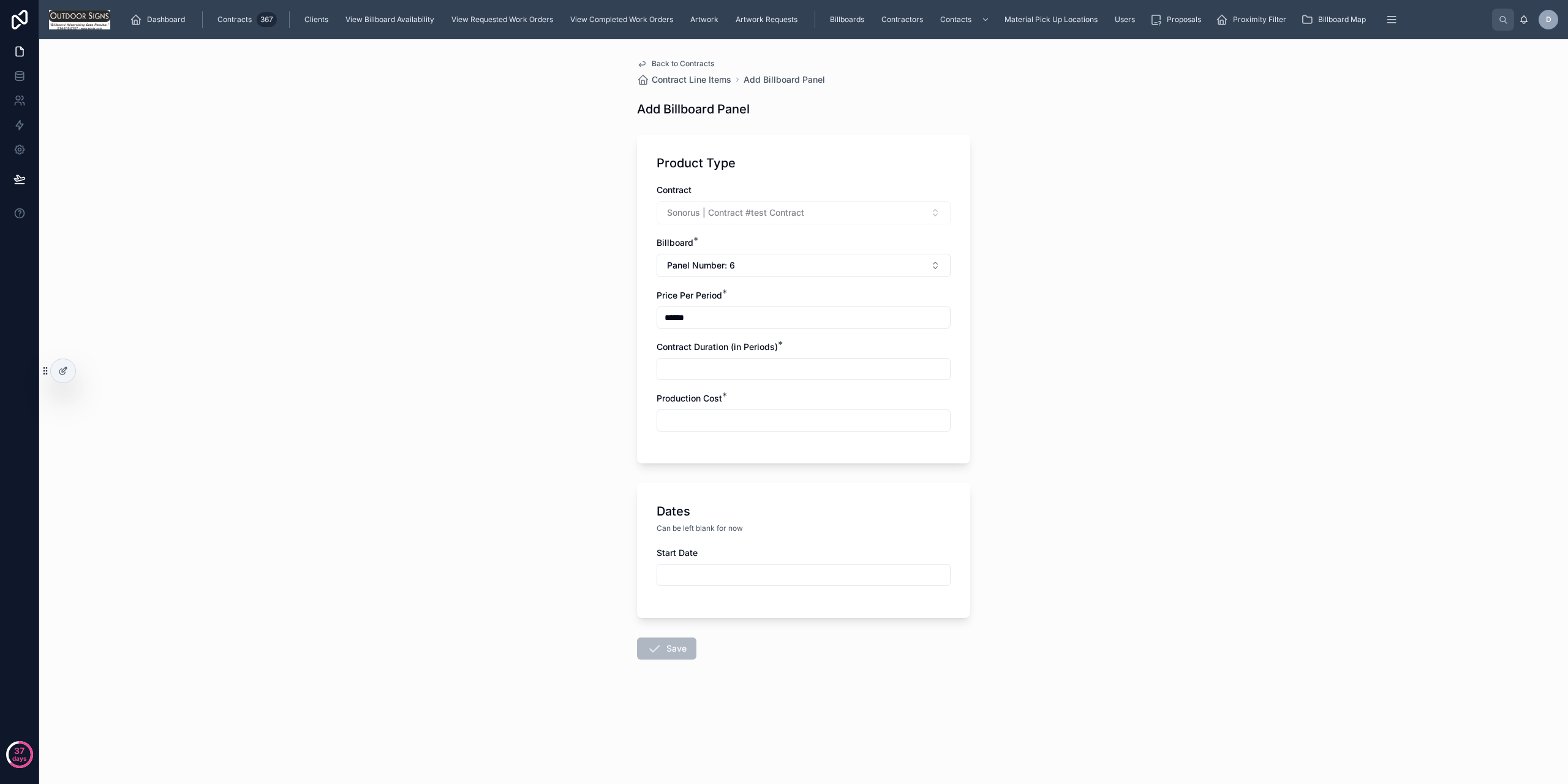
click at [718, 382] on div "Contract Sonorus | Contract #test Contract Billboard * Panel Number: 6 Price Pe…" at bounding box center [803, 314] width 294 height 260
click at [723, 416] on input "text" at bounding box center [804, 421] width 293 height 17
type input "******"
click at [757, 366] on input "text" at bounding box center [804, 369] width 293 height 17
type input "****"
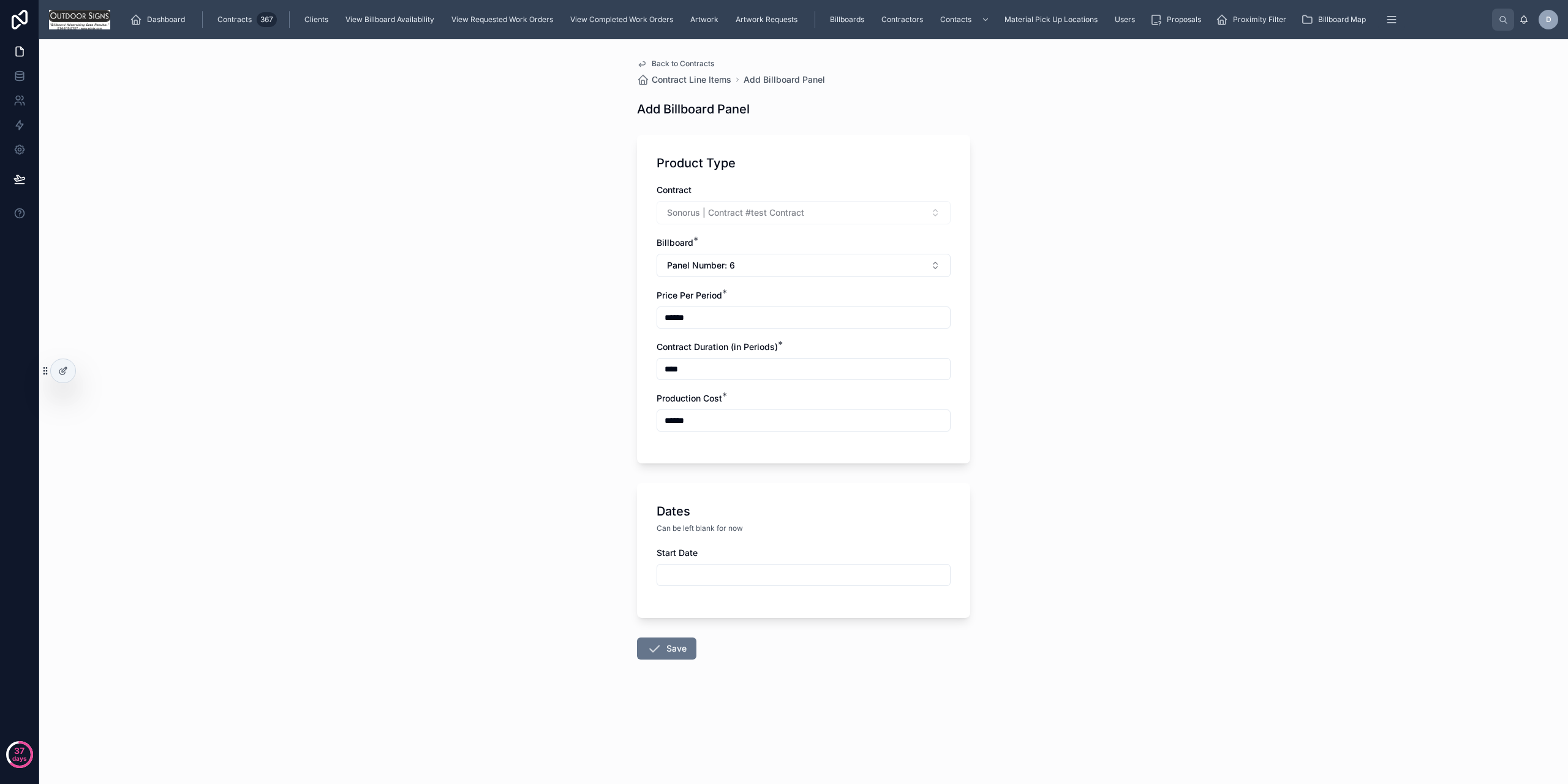
drag, startPoint x: 645, startPoint y: 542, endPoint x: 652, endPoint y: 546, distance: 8.1
click at [646, 543] on div "Dates Can be left blank for now Start Date" at bounding box center [803, 550] width 333 height 135
click at [699, 569] on input "text" at bounding box center [804, 575] width 293 height 17
click at [871, 363] on button at bounding box center [870, 365] width 22 height 22
click at [798, 496] on button "15" at bounding box center [804, 491] width 22 height 22
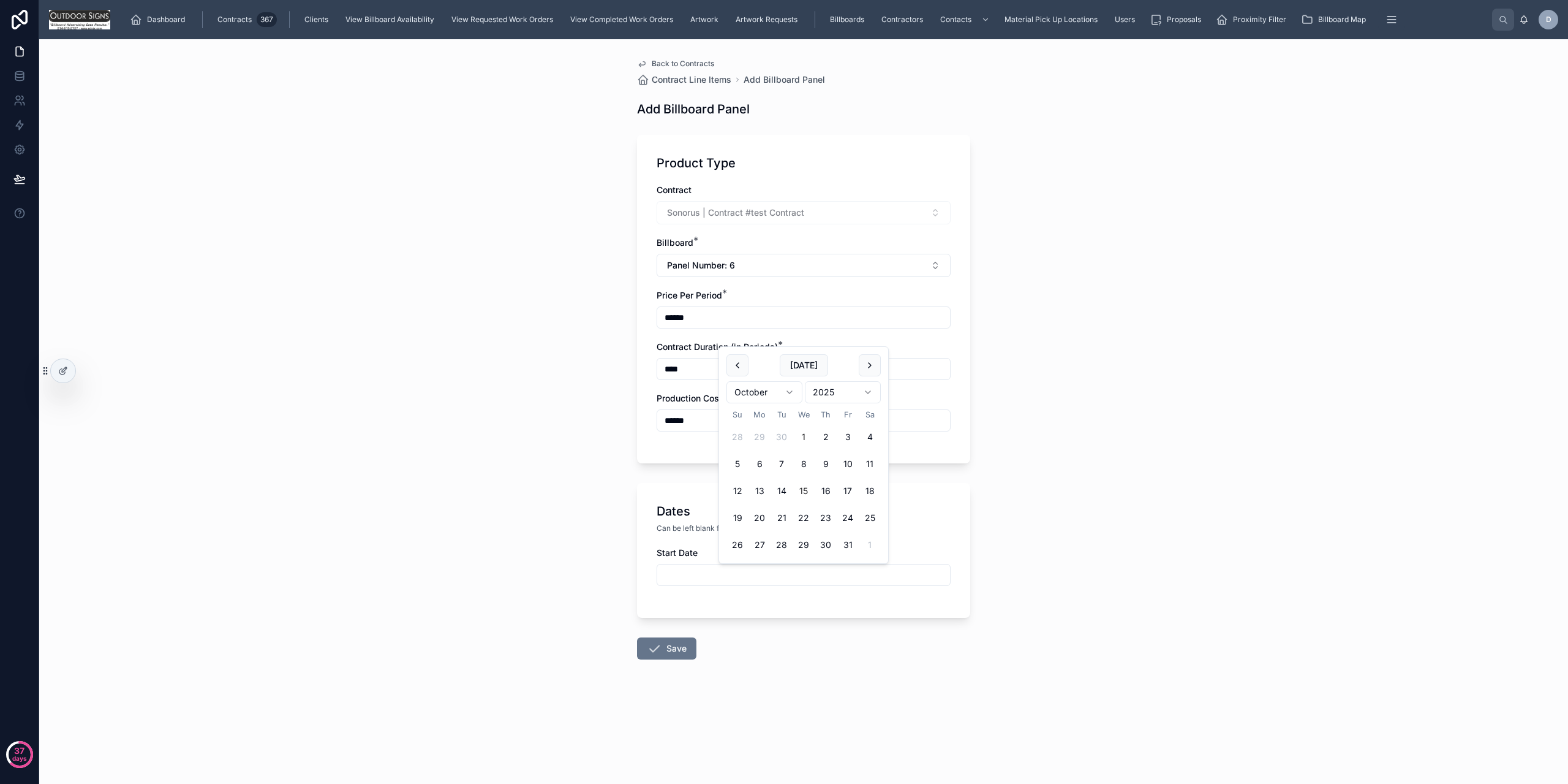
type input "**********"
click at [684, 645] on button "Save" at bounding box center [666, 648] width 59 height 22
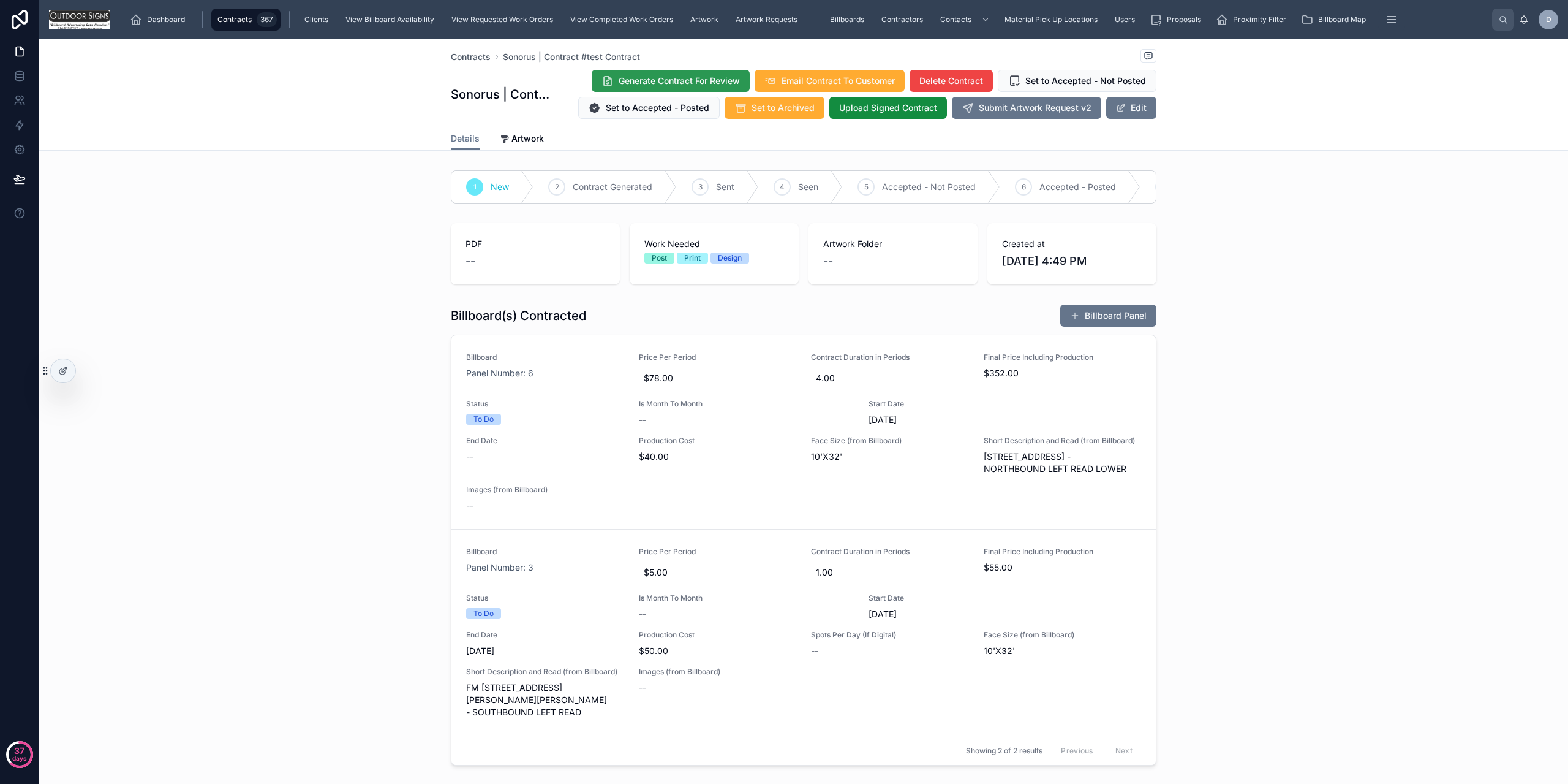
click at [648, 89] on button "Generate Contract For Review" at bounding box center [671, 81] width 158 height 22
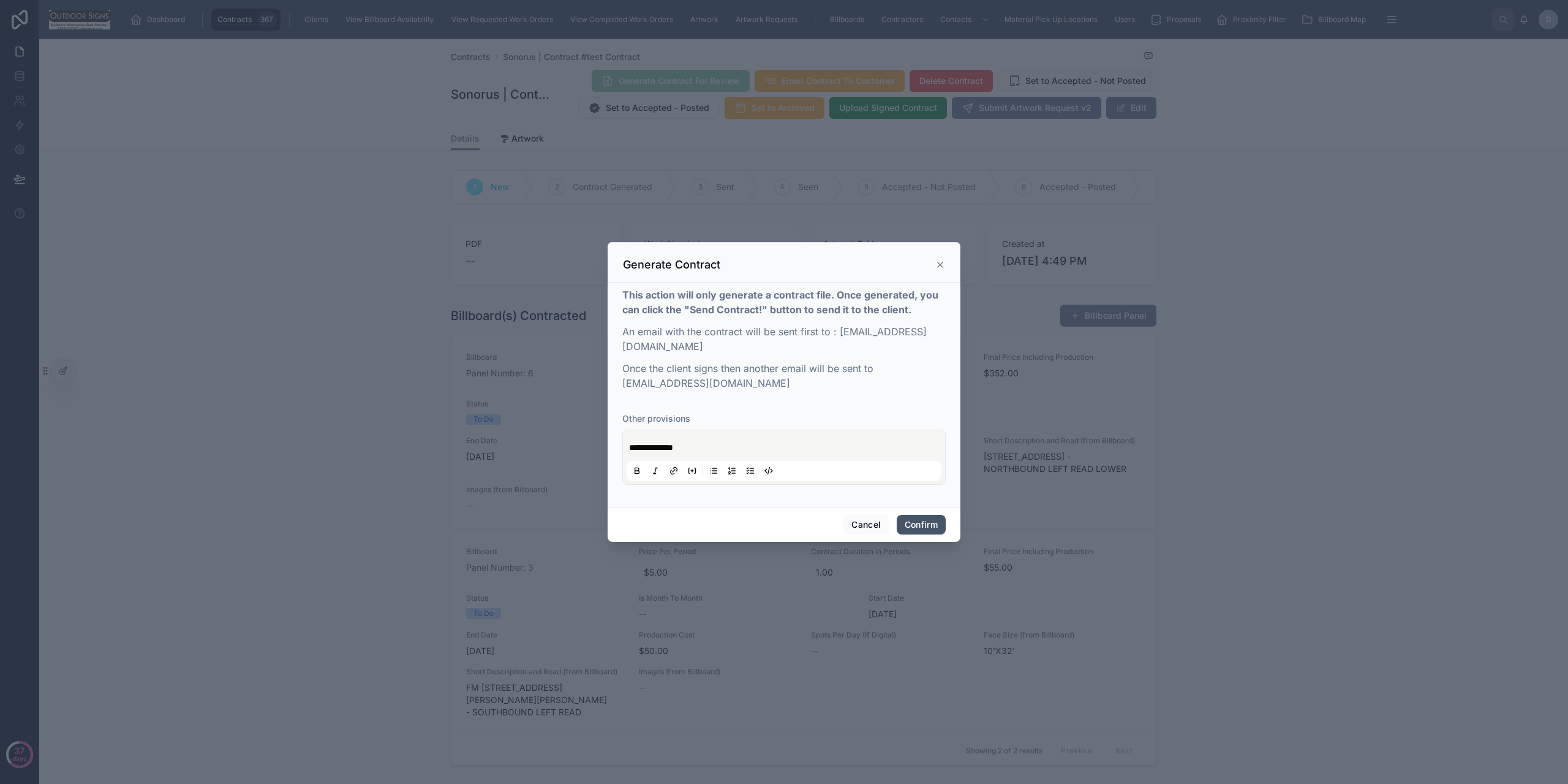
click at [929, 519] on button "Confirm" at bounding box center [921, 525] width 49 height 19
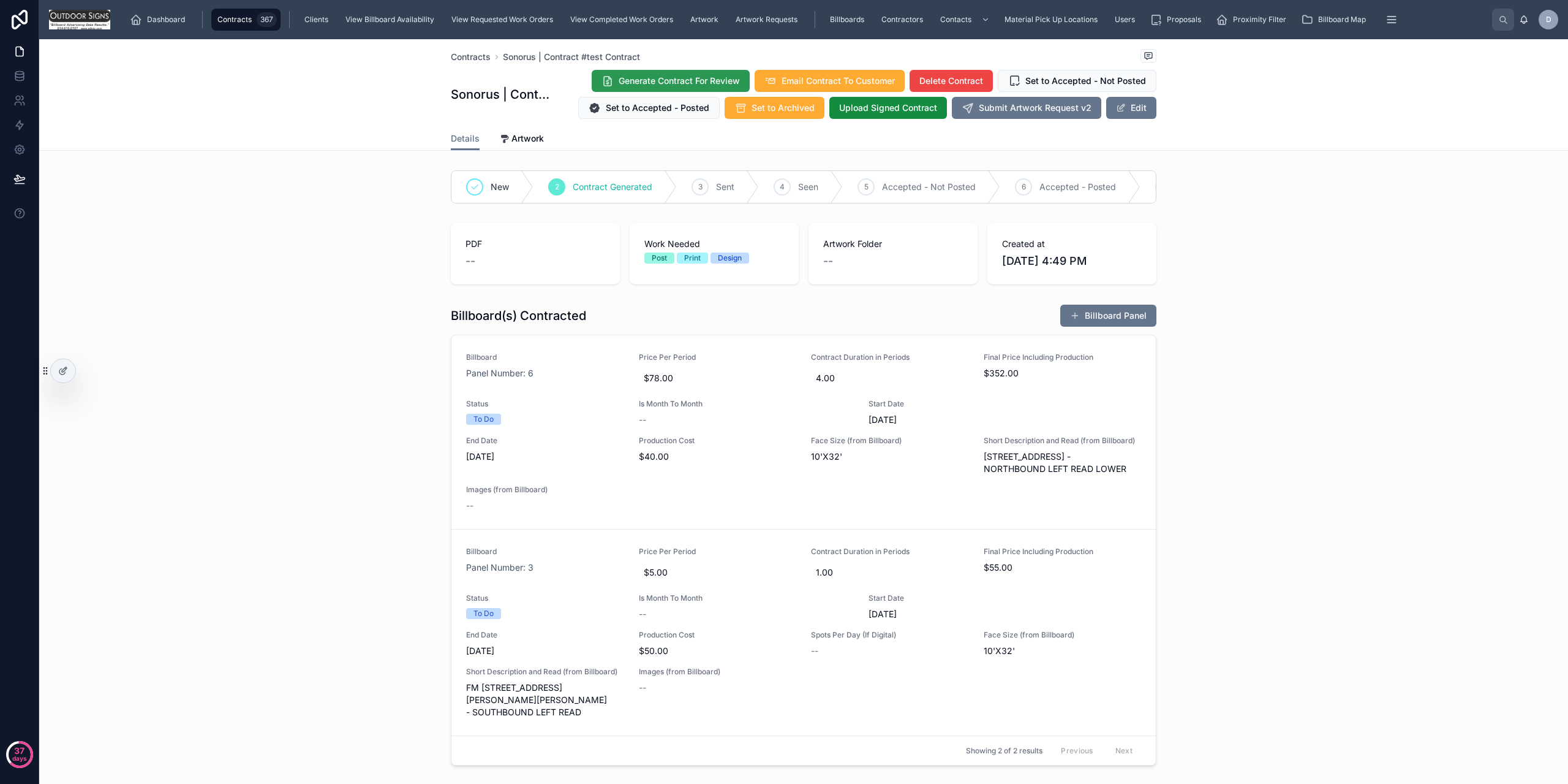
click at [635, 78] on span "Generate Contract For Review" at bounding box center [679, 81] width 121 height 13
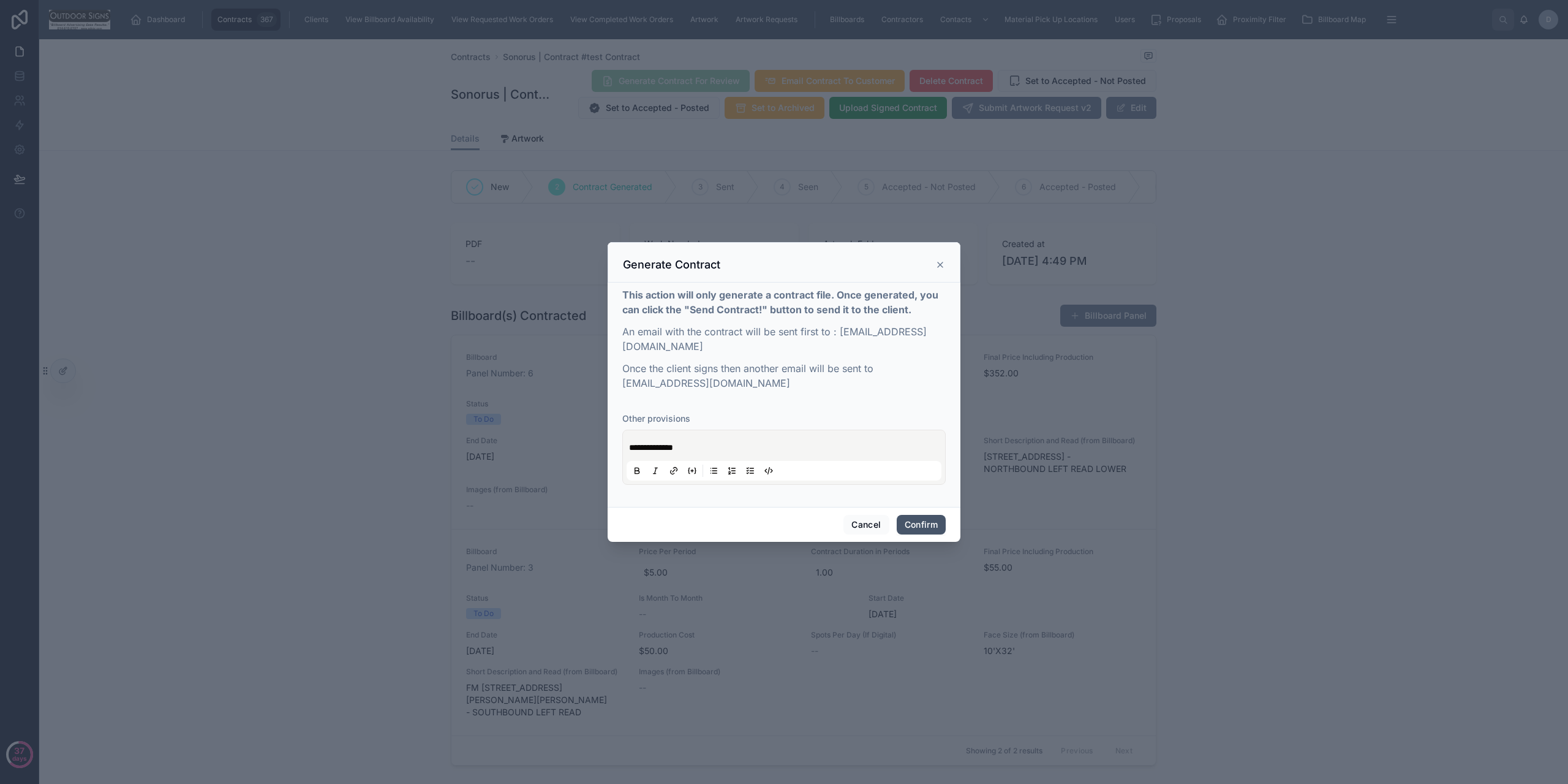
click at [909, 516] on button "Confirm" at bounding box center [921, 525] width 49 height 19
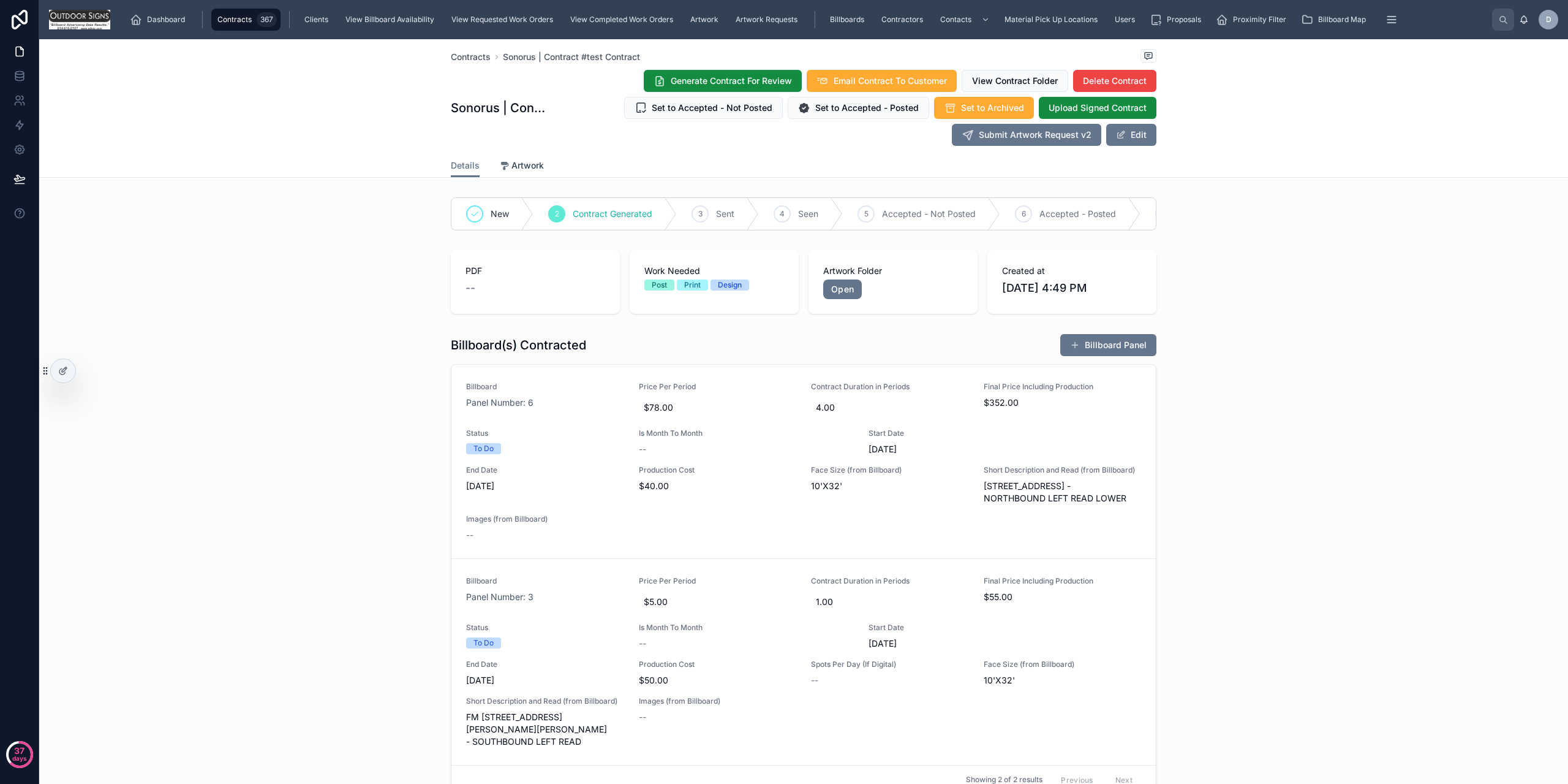
click at [536, 173] on link "Artwork" at bounding box center [521, 166] width 45 height 24
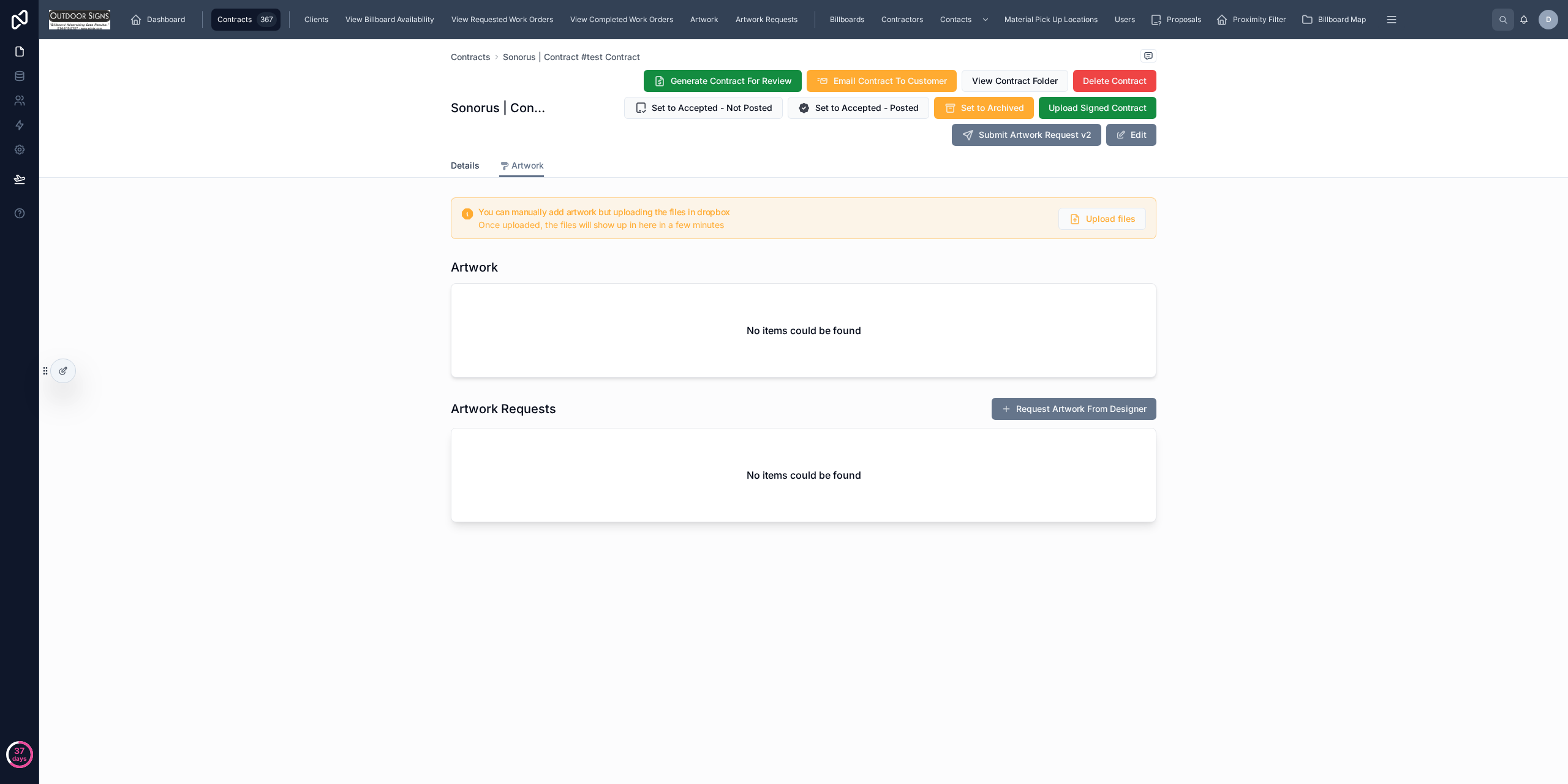
drag, startPoint x: 465, startPoint y: 172, endPoint x: 526, endPoint y: 187, distance: 62.8
click at [466, 172] on link "Details" at bounding box center [465, 166] width 29 height 24
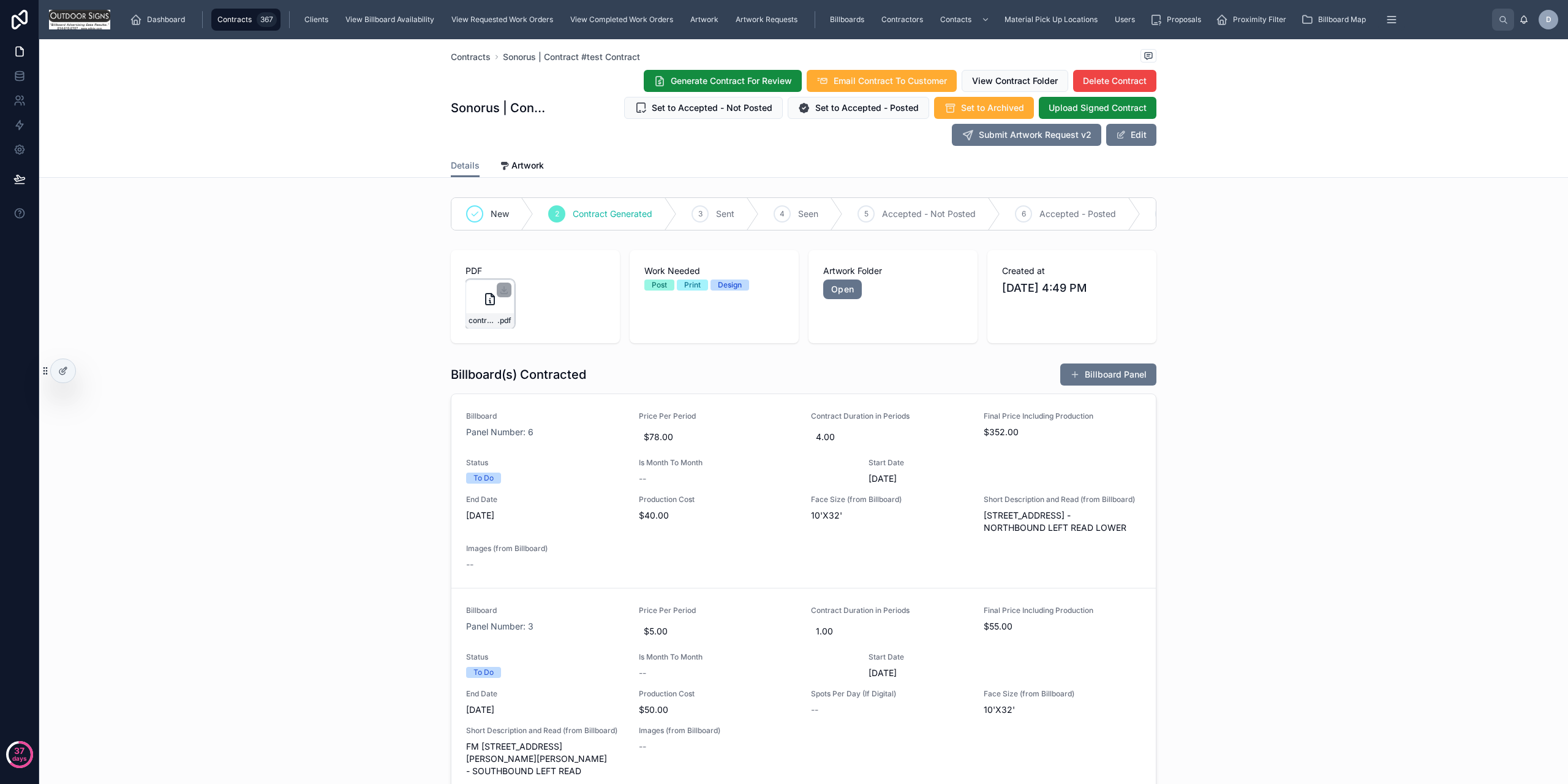
click at [475, 312] on div "contract_file .pdf" at bounding box center [490, 304] width 49 height 49
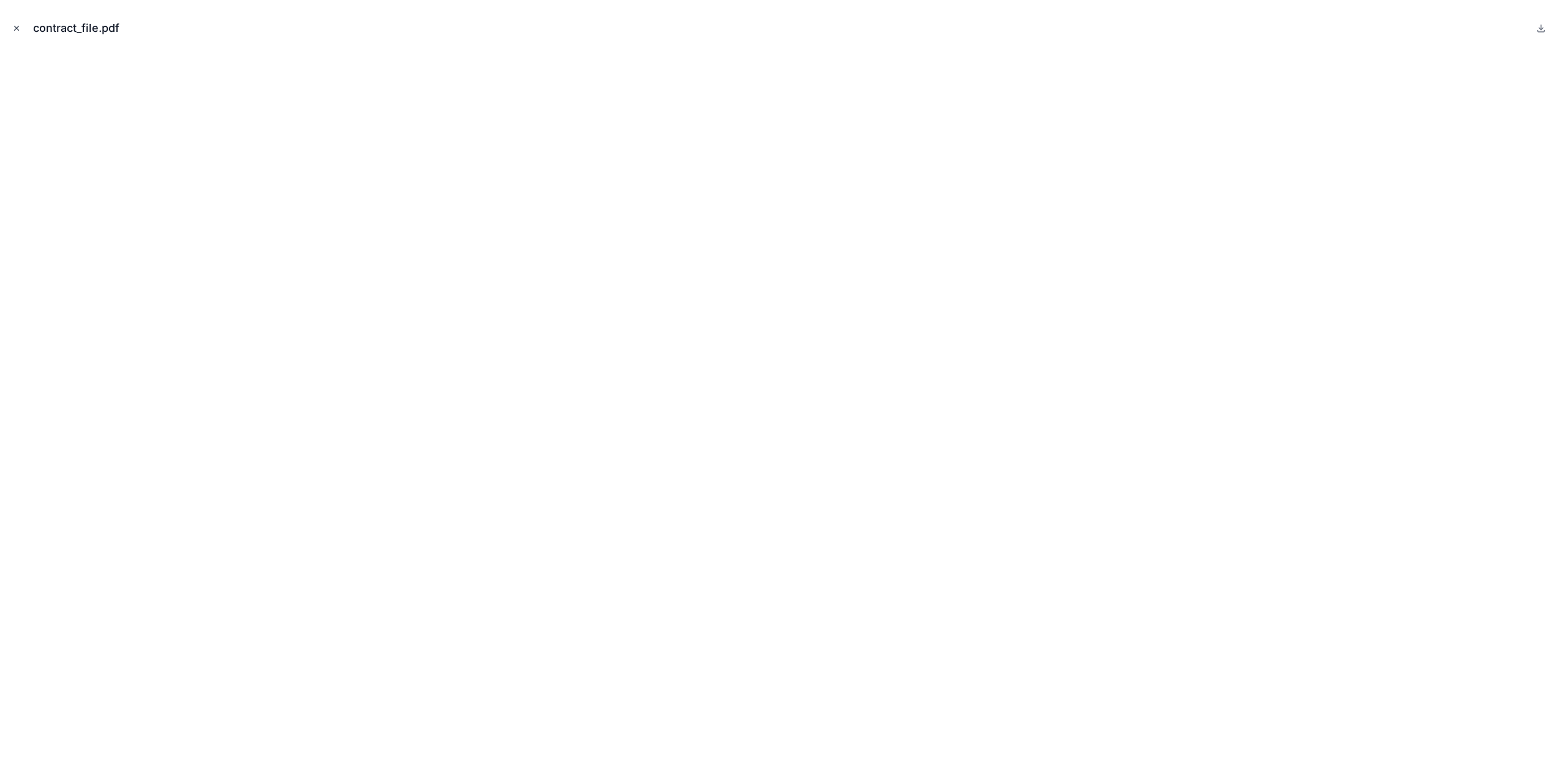
click at [17, 29] on icon "Close modal" at bounding box center [17, 28] width 4 height 4
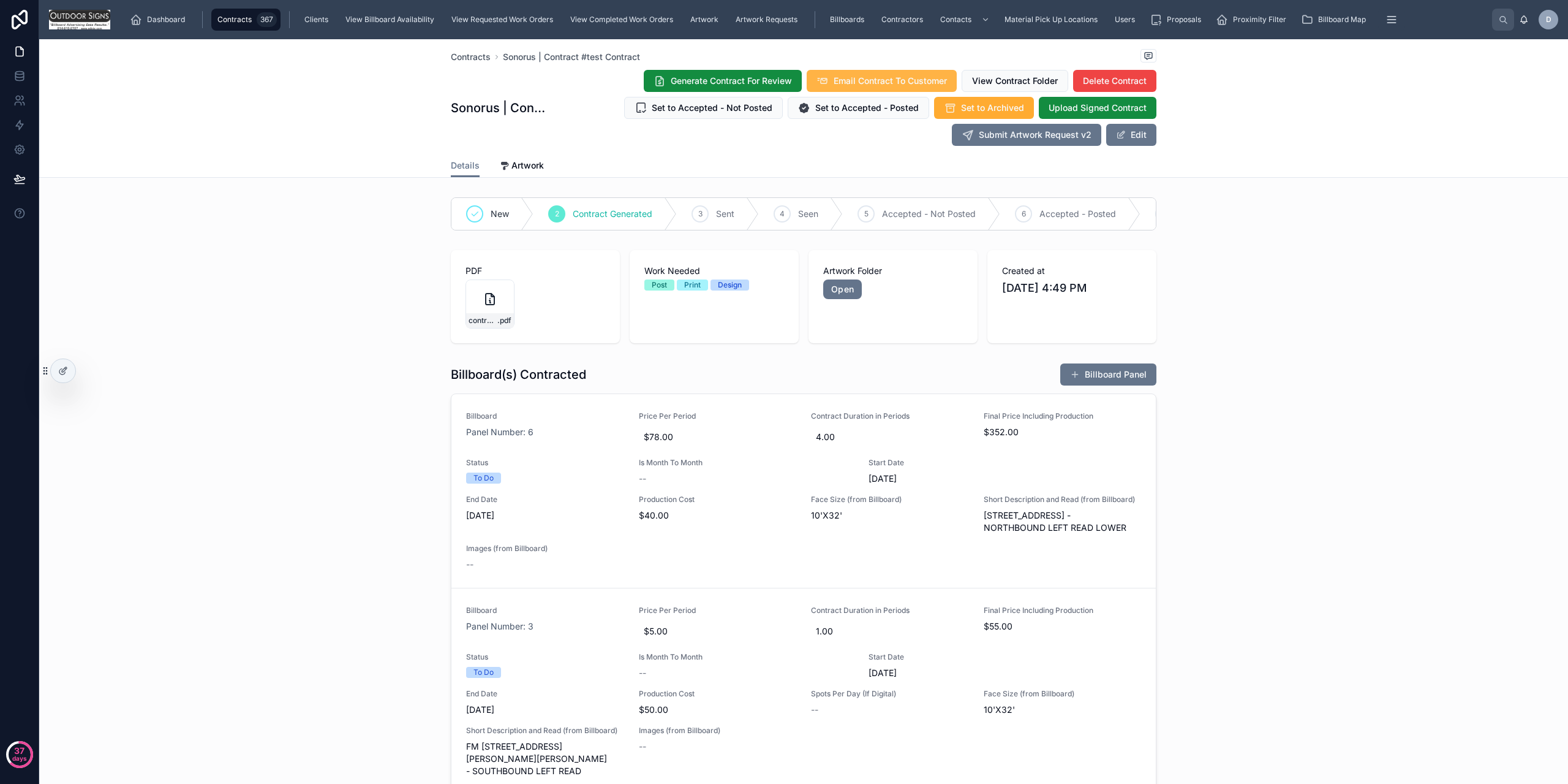
click at [866, 83] on span "Email Contract To Customer" at bounding box center [890, 81] width 114 height 13
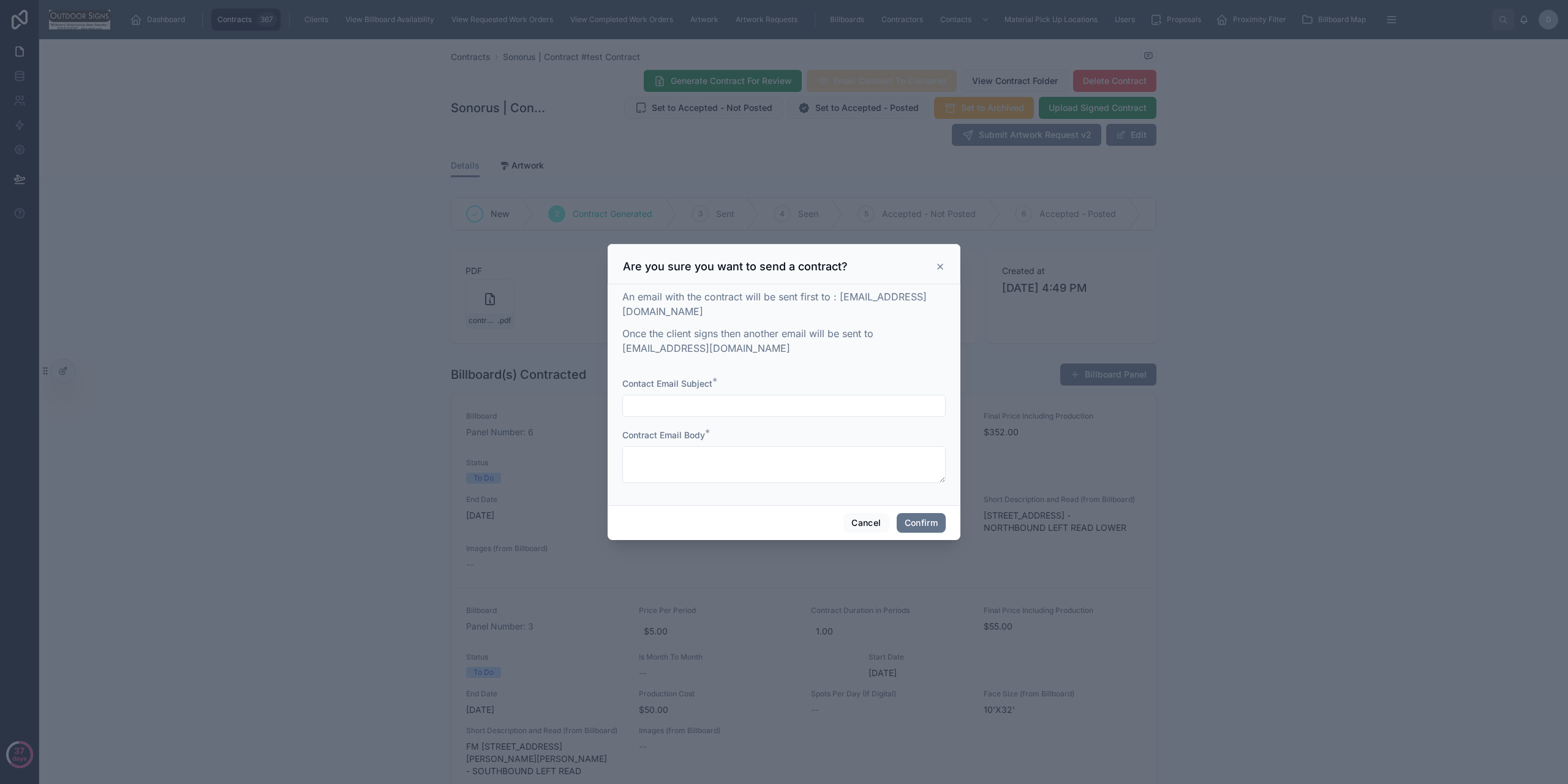
click at [763, 394] on div at bounding box center [784, 405] width 323 height 22
click at [778, 399] on input "text" at bounding box center [784, 406] width 322 height 17
type input "**********"
click at [662, 447] on textarea at bounding box center [784, 464] width 323 height 37
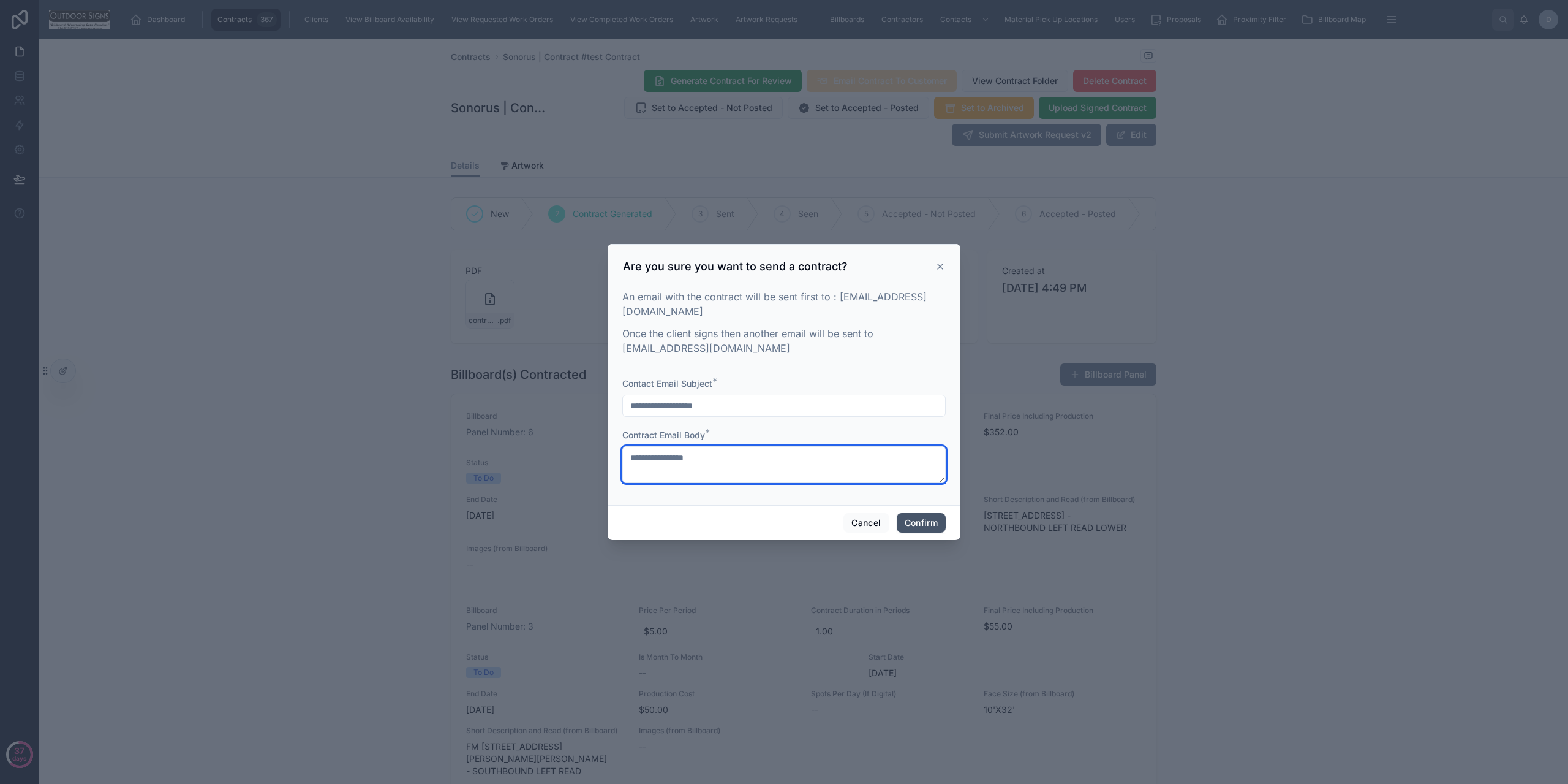
type textarea "**********"
click at [899, 513] on button "Confirm" at bounding box center [921, 523] width 49 height 19
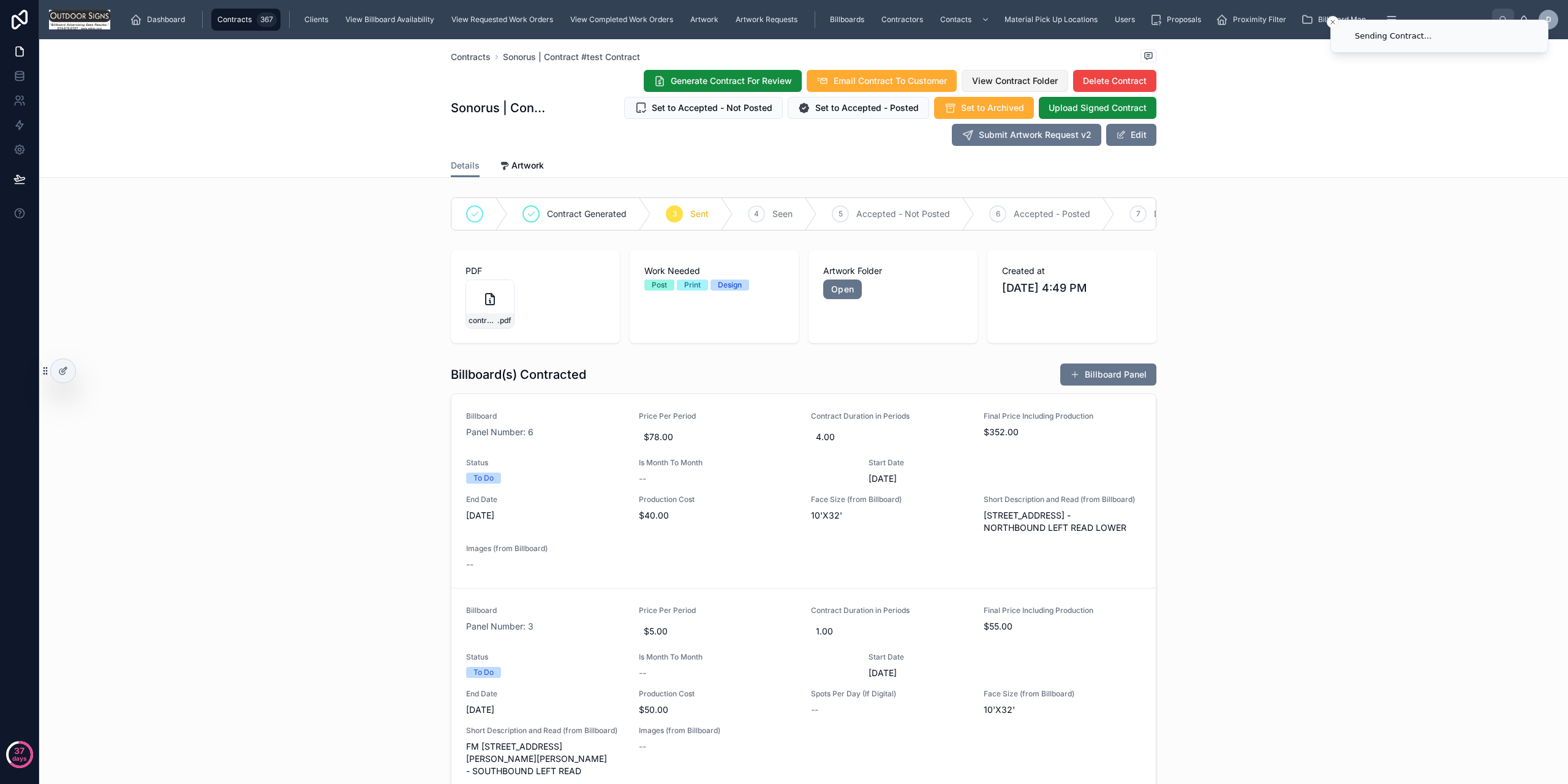
click at [1003, 80] on span "View Contract Folder" at bounding box center [1015, 81] width 85 height 13
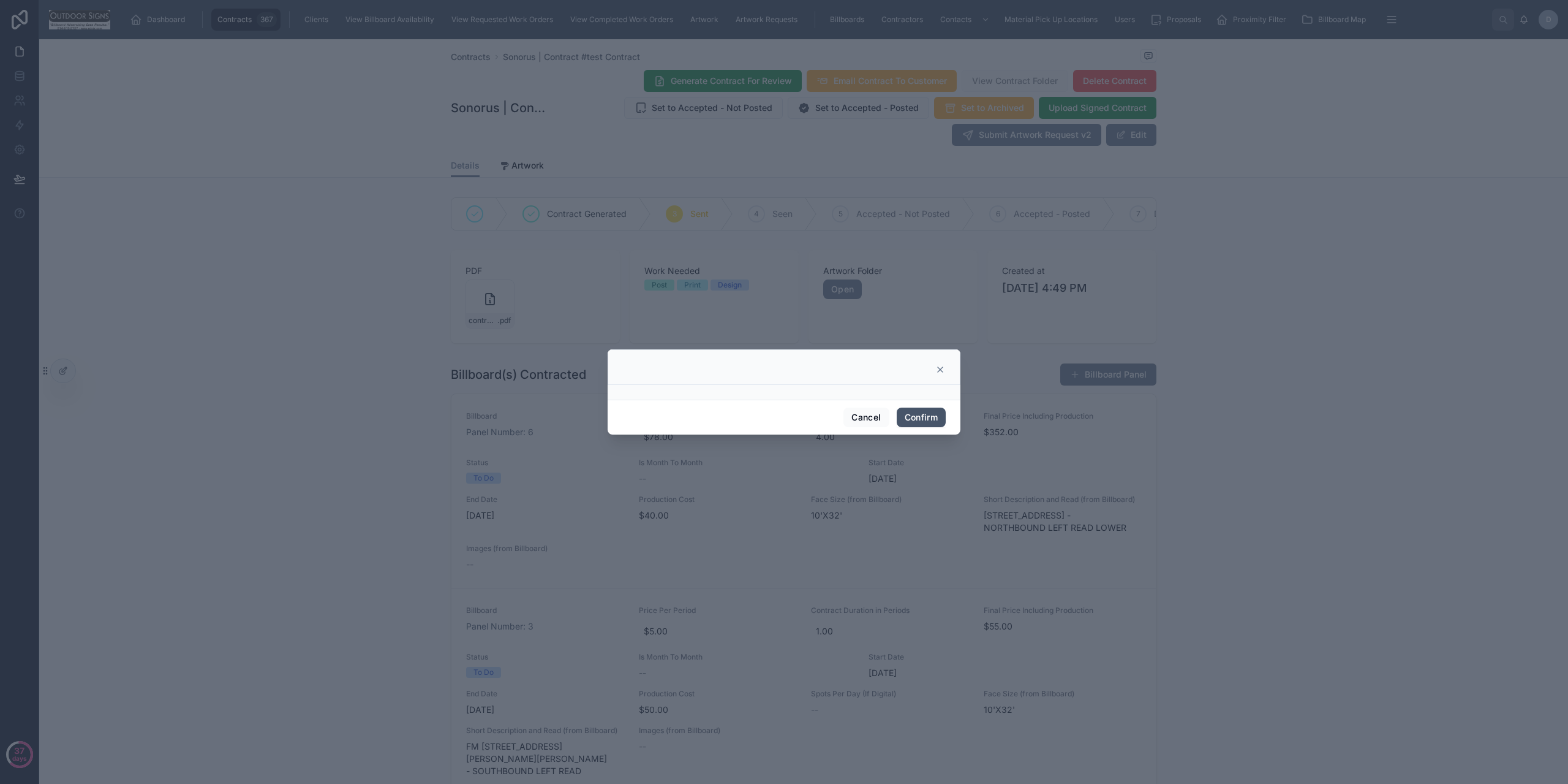
click at [920, 422] on button "Confirm" at bounding box center [921, 418] width 49 height 19
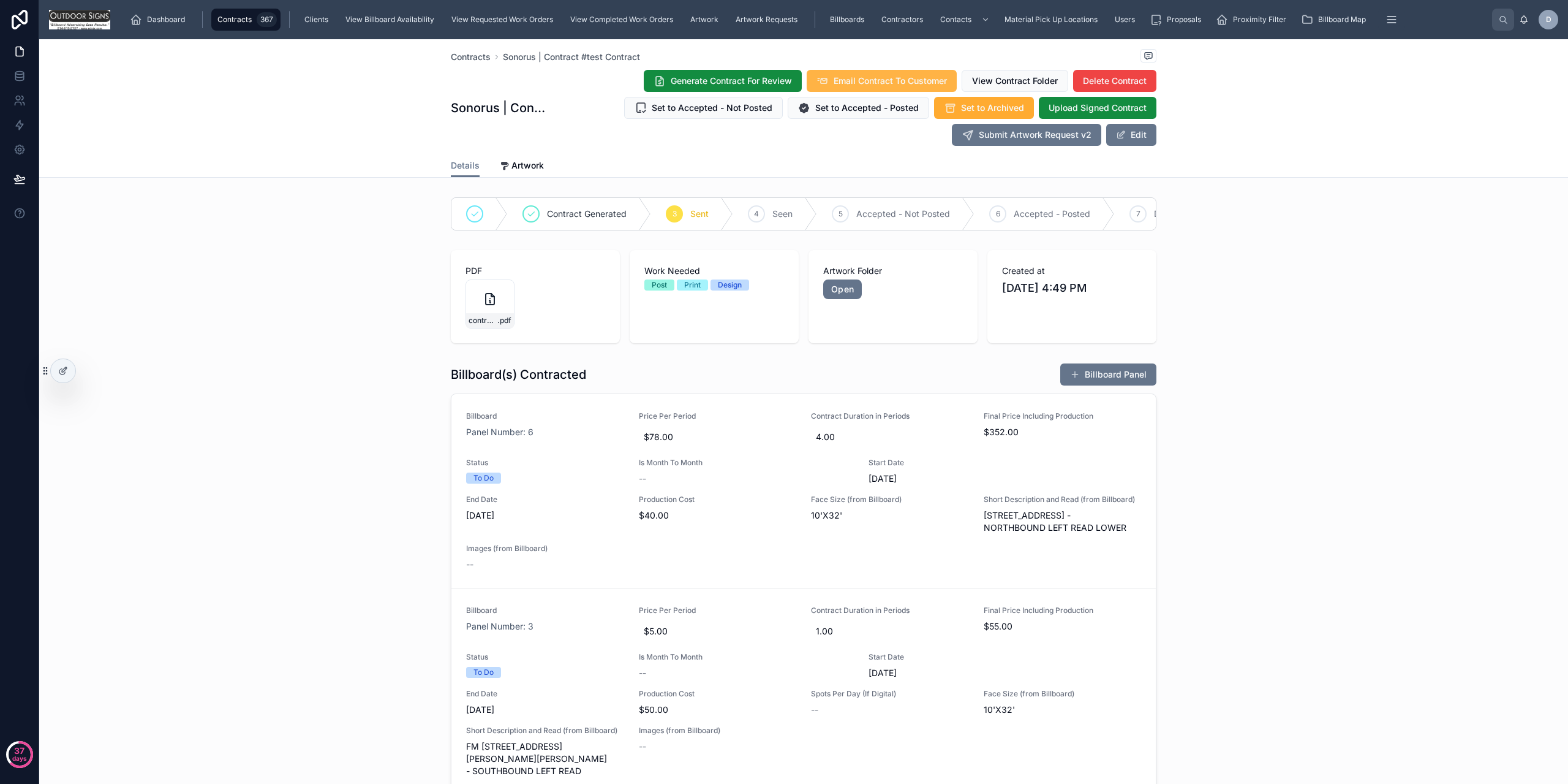
click at [822, 81] on icon at bounding box center [822, 81] width 13 height 13
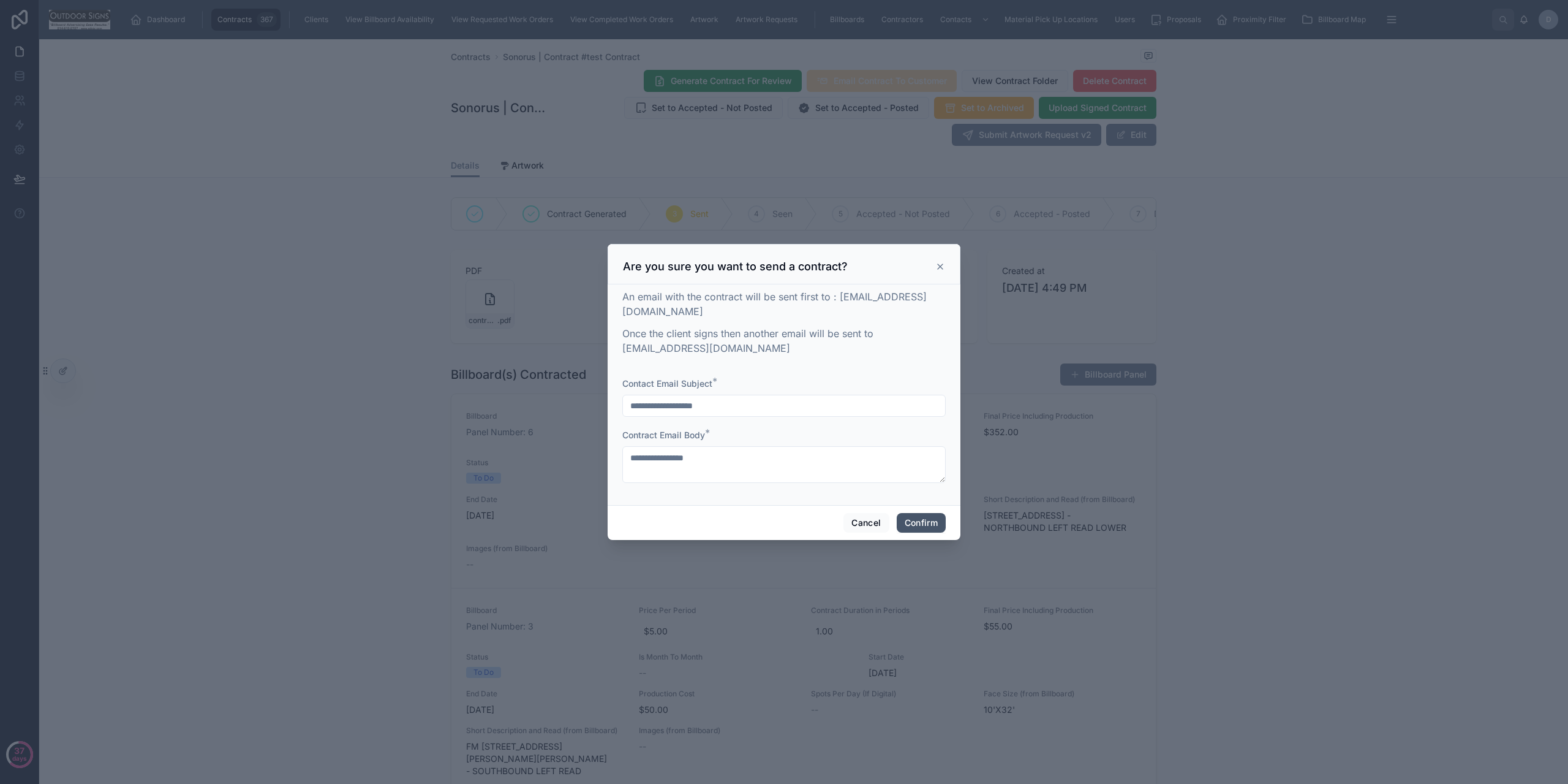
click at [924, 513] on button "Confirm" at bounding box center [921, 523] width 49 height 19
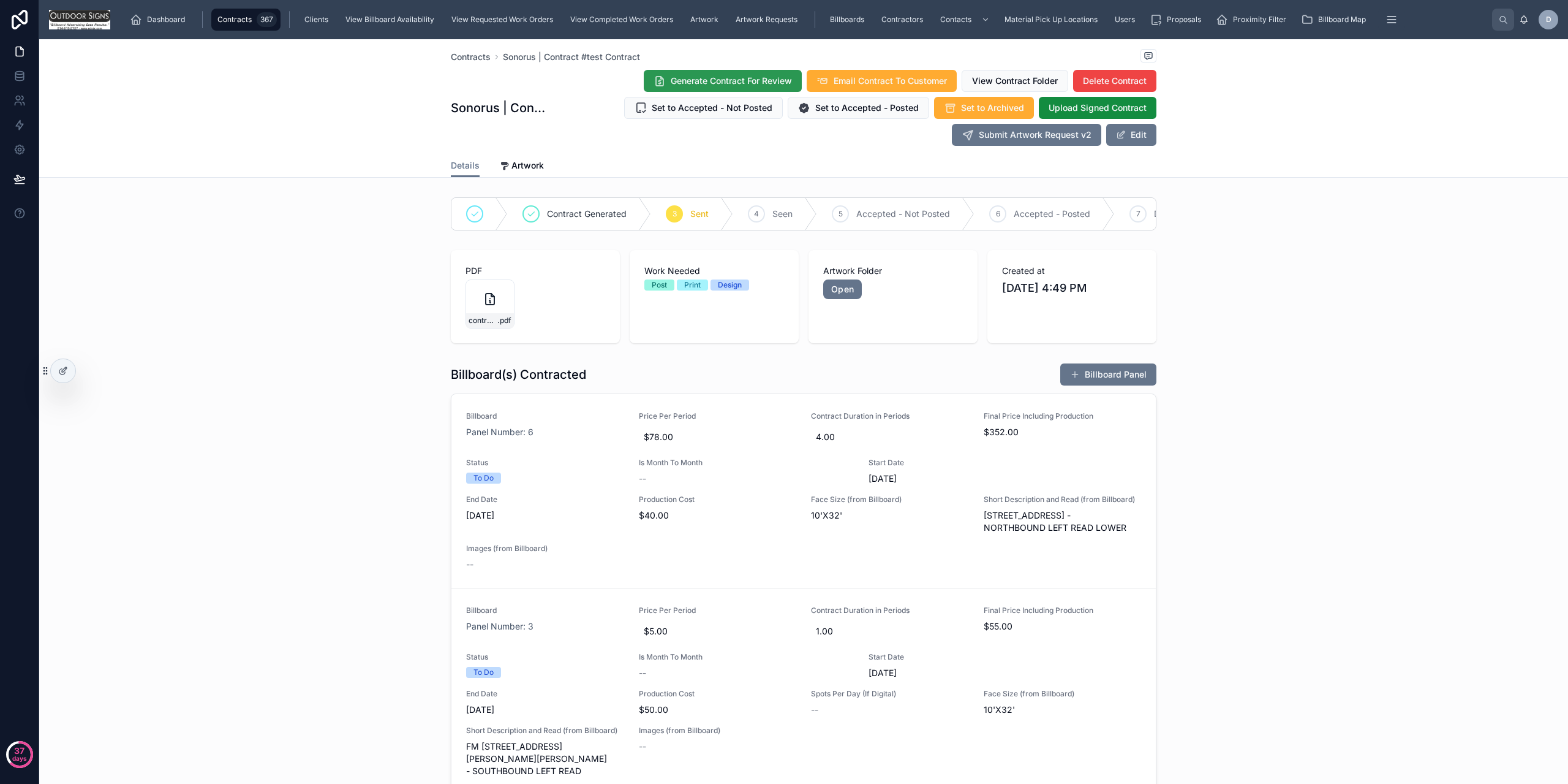
click at [785, 83] on span "Generate Contract For Review" at bounding box center [731, 81] width 121 height 13
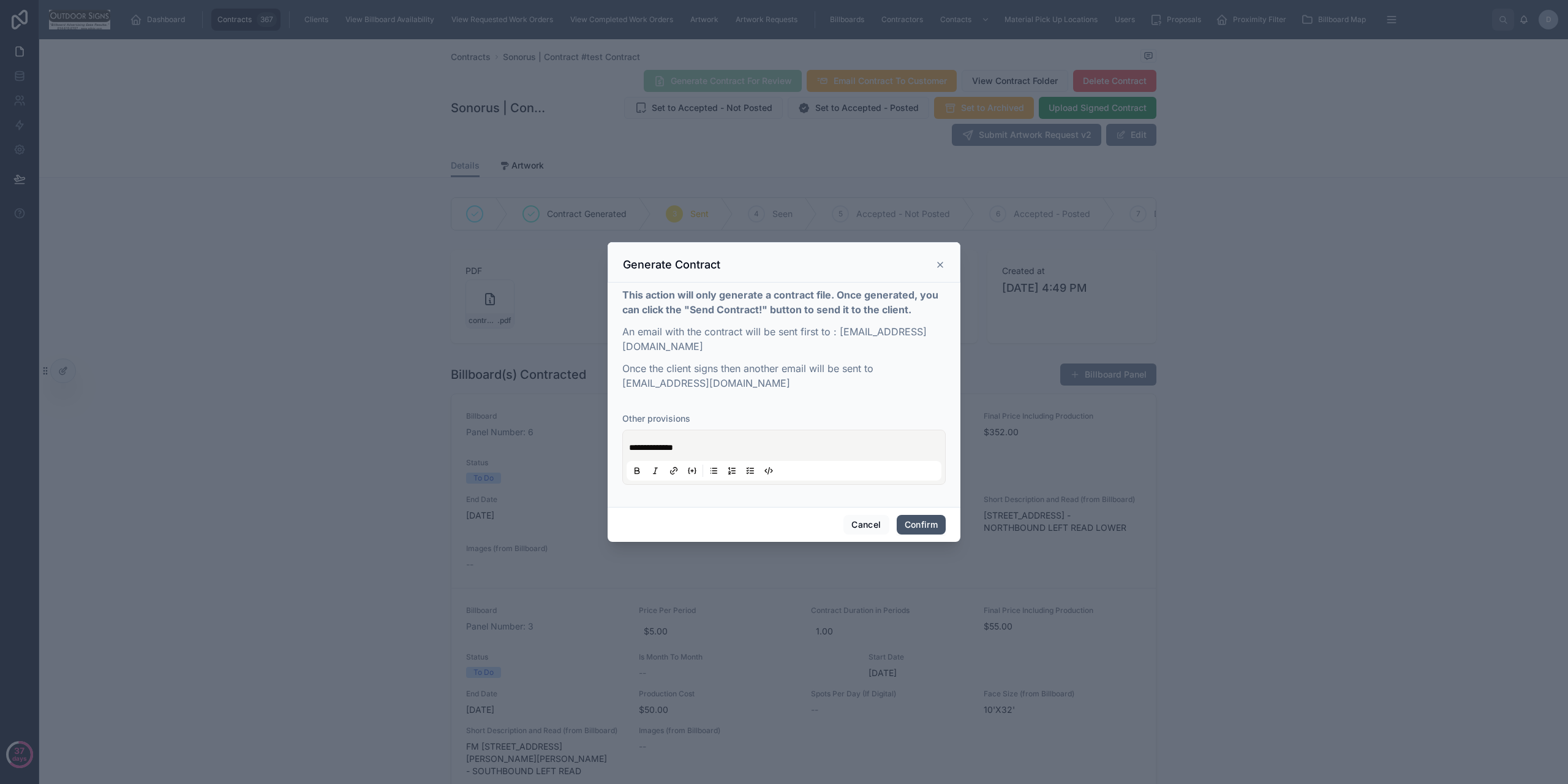
click at [918, 520] on button "Confirm" at bounding box center [921, 525] width 49 height 19
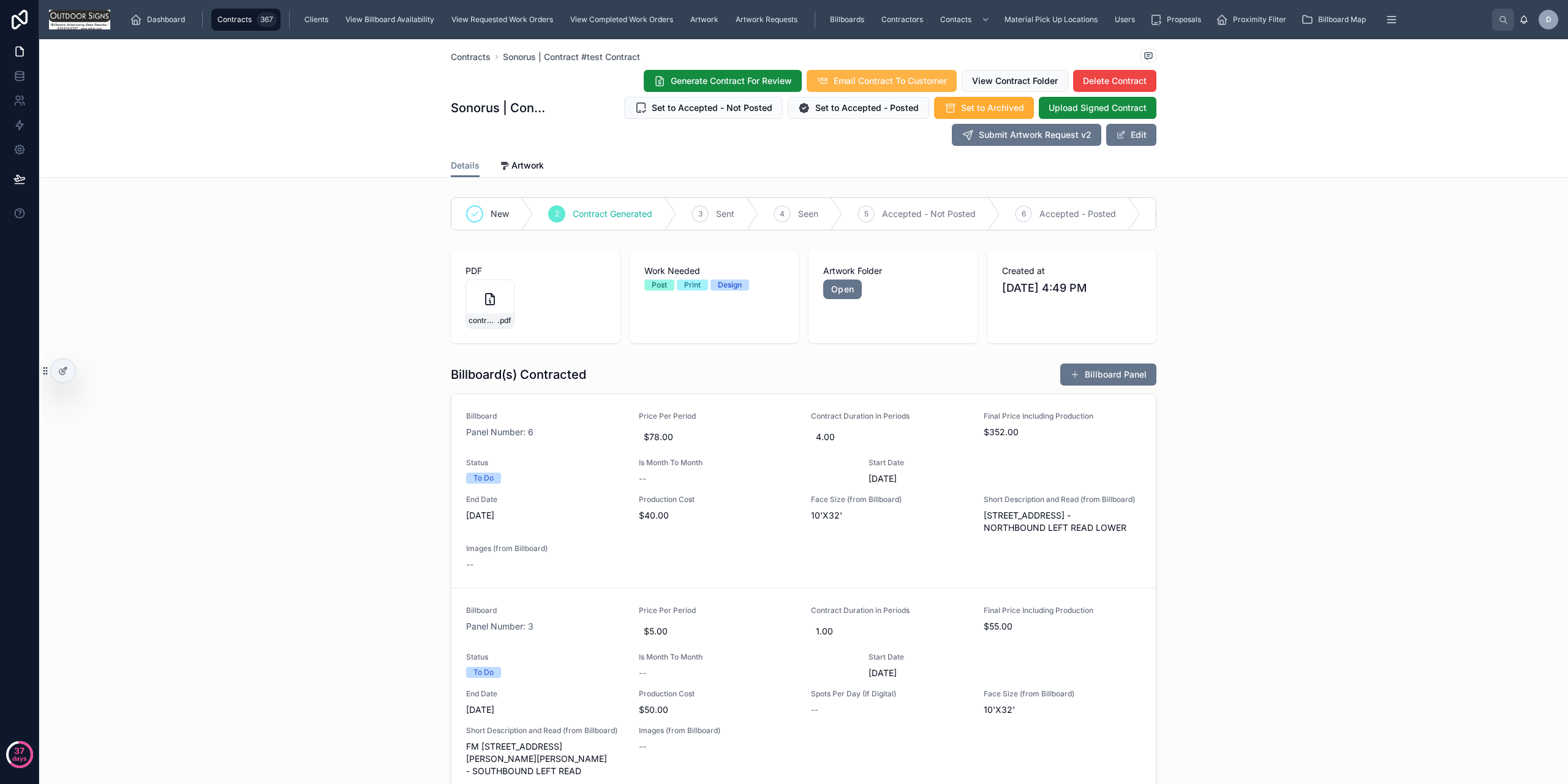
click at [861, 81] on span "Email Contract To Customer" at bounding box center [890, 81] width 114 height 13
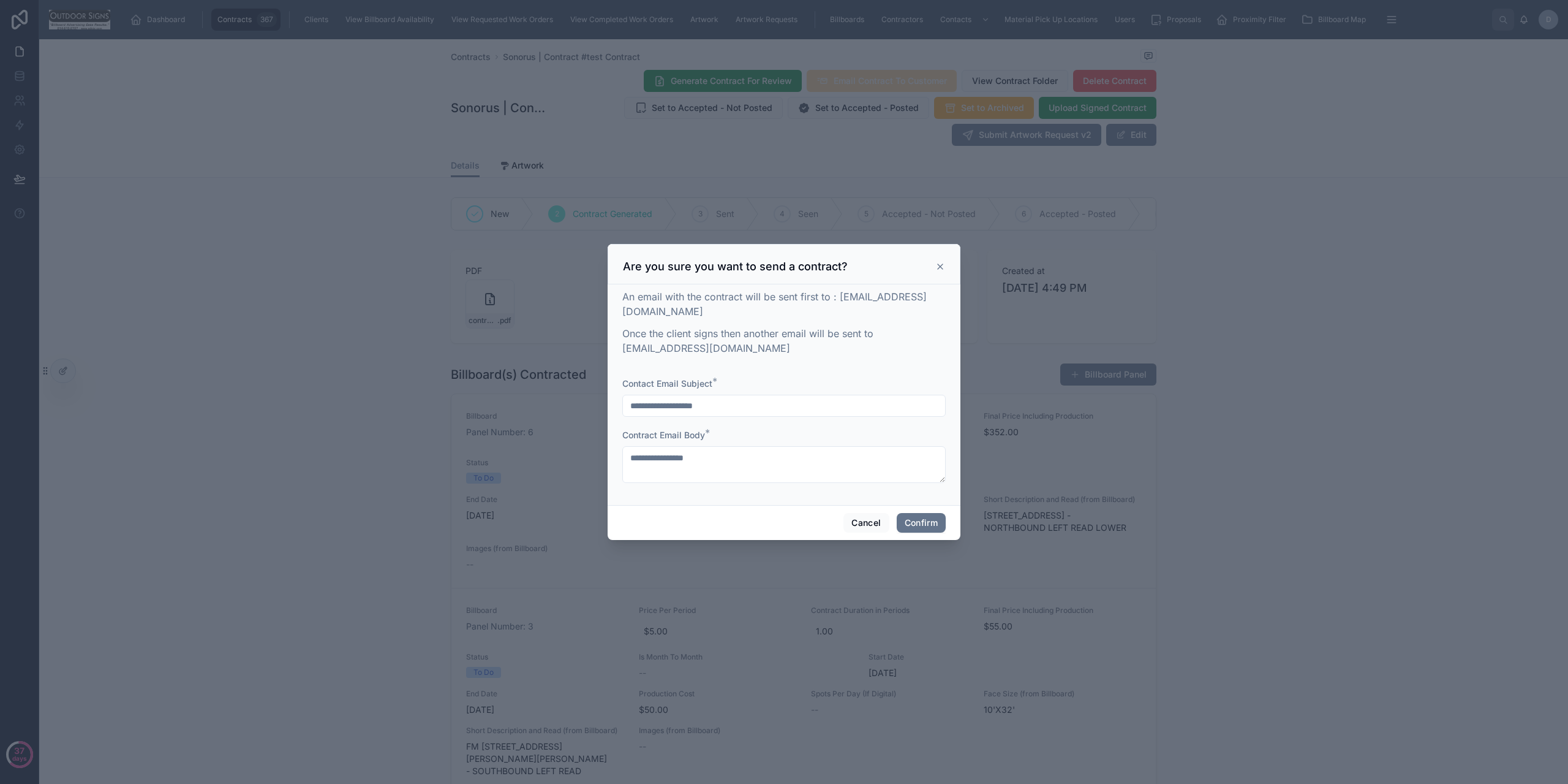
click at [922, 528] on div "Cancel Confirm" at bounding box center [784, 523] width 352 height 35
click at [928, 513] on button "Confirm" at bounding box center [921, 523] width 49 height 19
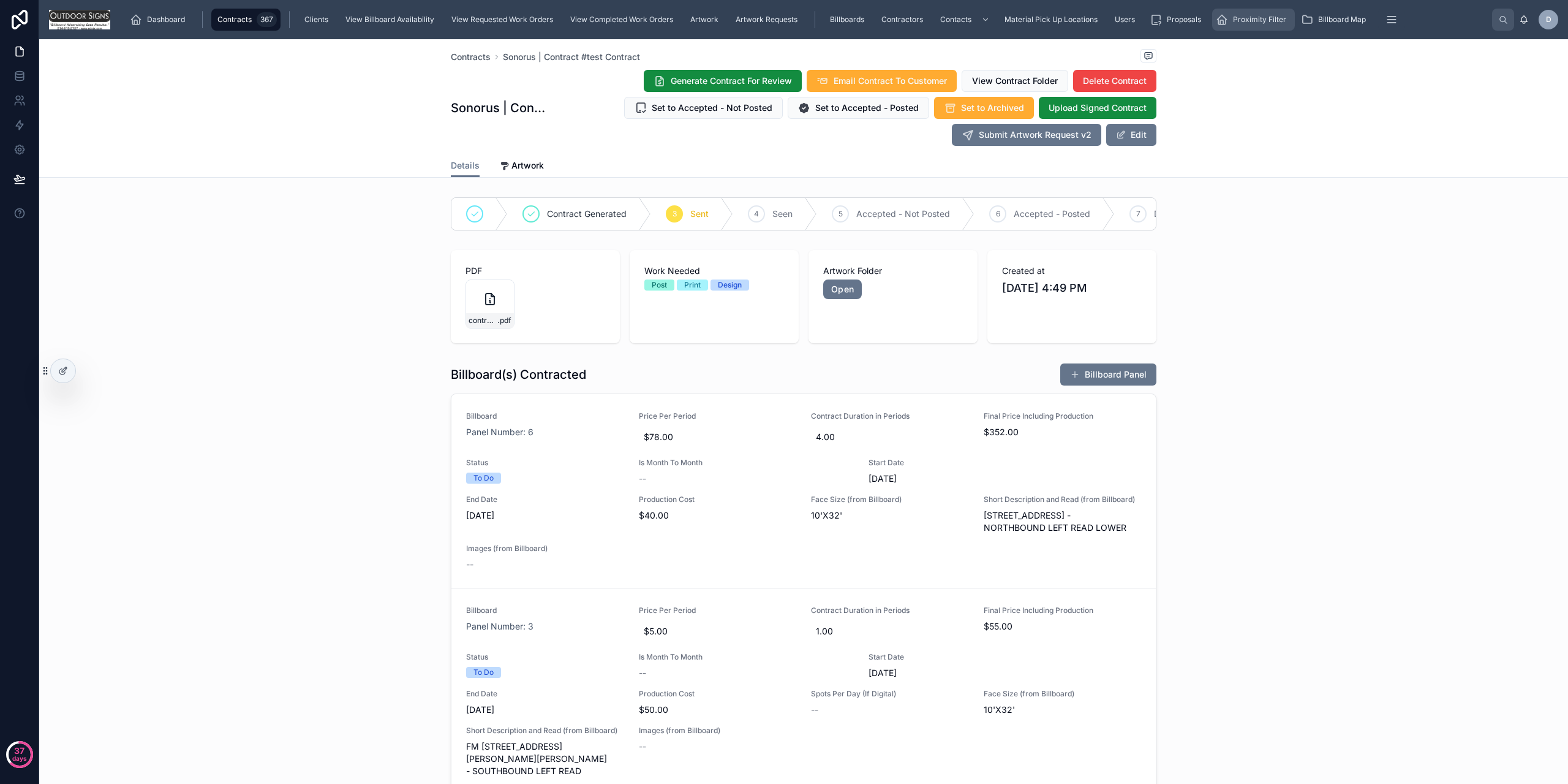
click at [1266, 24] on div "Proximity Filter" at bounding box center [1254, 19] width 76 height 19
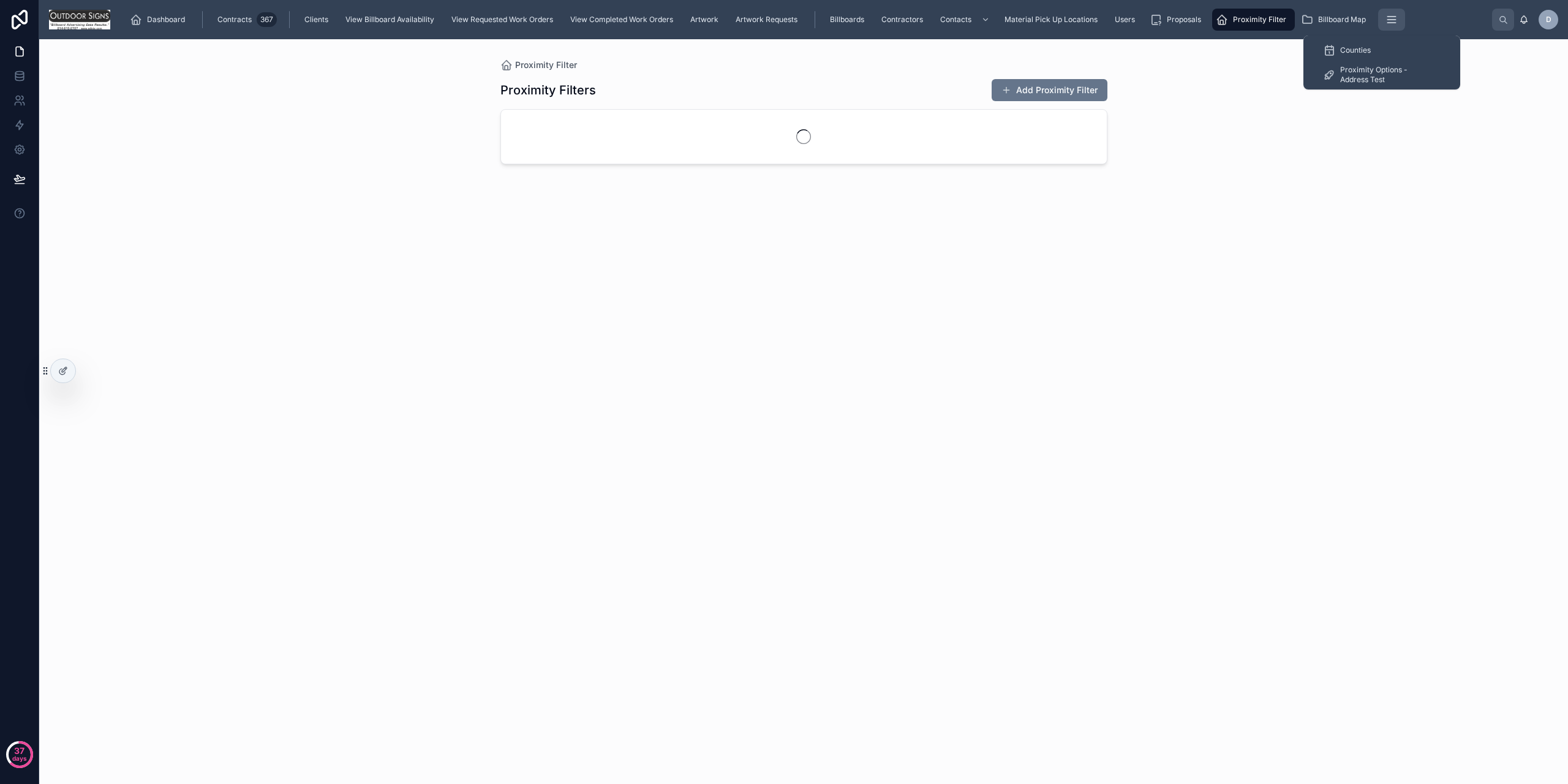
click at [1395, 16] on button "scrollable content" at bounding box center [1392, 19] width 27 height 22
click at [1191, 11] on div "Proposals" at bounding box center [1178, 19] width 56 height 19
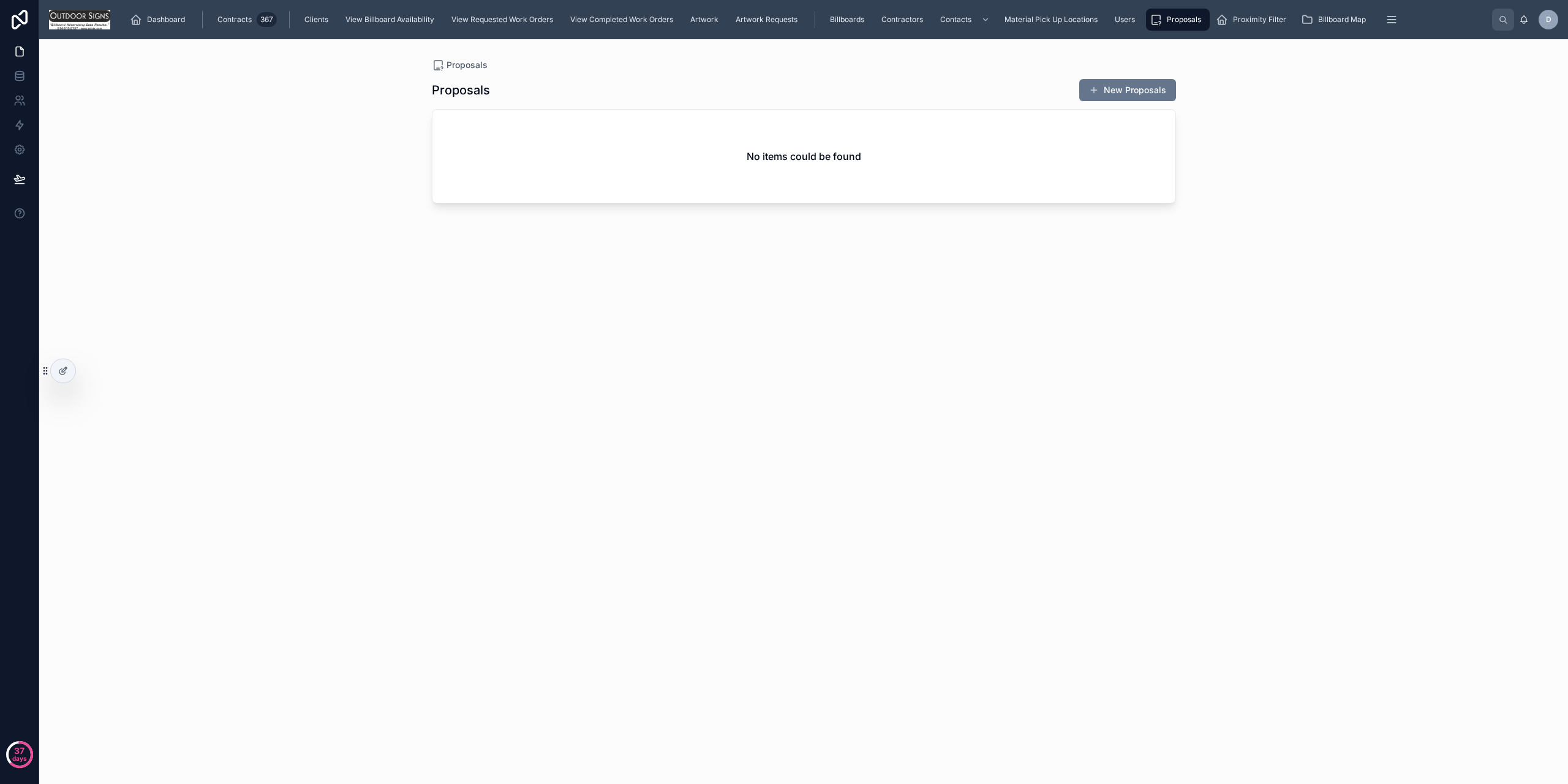
click at [1099, 95] on button "New Proposals" at bounding box center [1128, 89] width 97 height 22
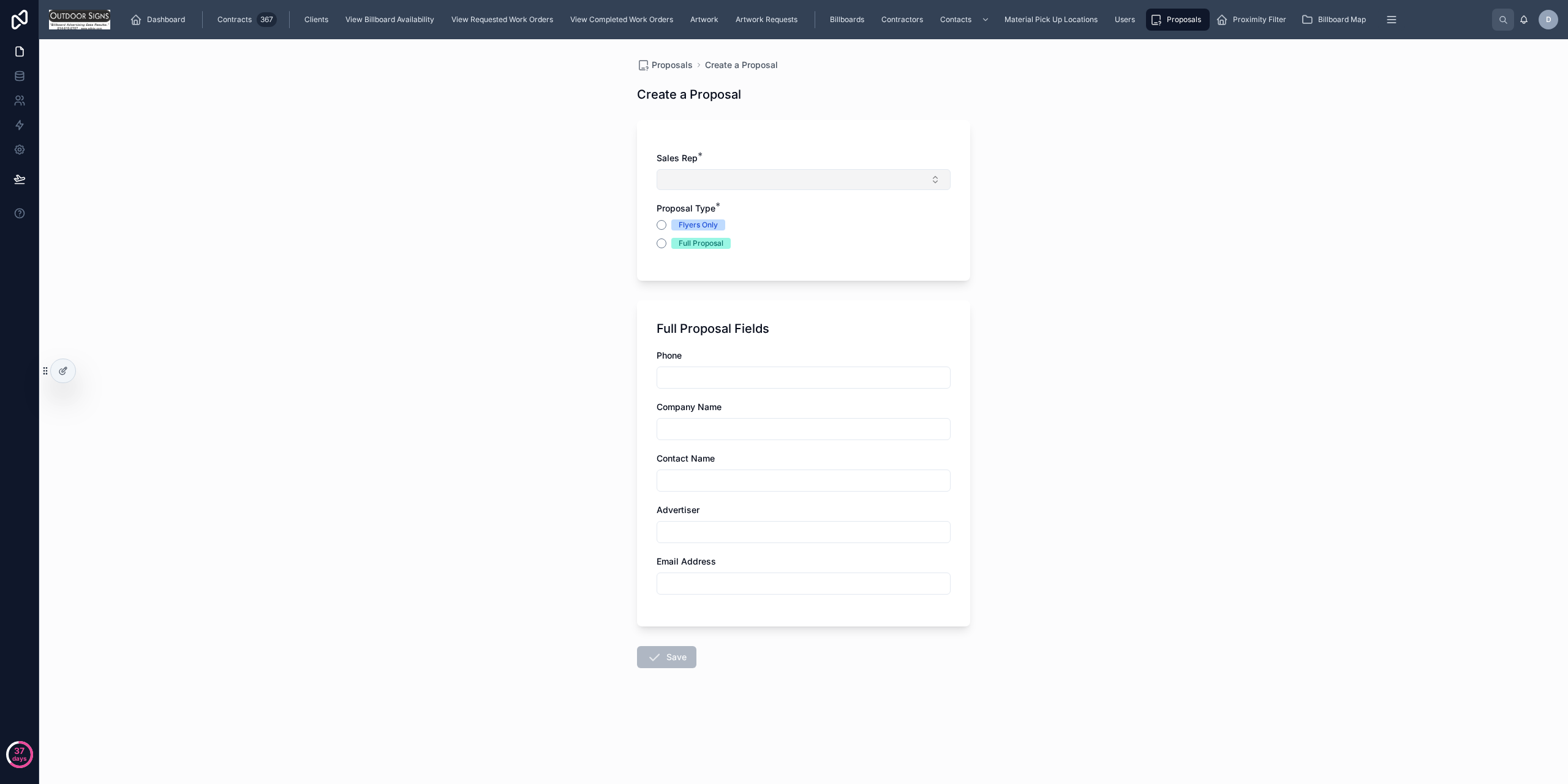
click at [790, 179] on button "Select Button" at bounding box center [803, 179] width 294 height 20
click at [719, 268] on div "Dev Team" at bounding box center [804, 267] width 288 height 19
click at [685, 228] on div "Flyers Only" at bounding box center [698, 226] width 39 height 11
click at [667, 228] on button "Flyers Only" at bounding box center [661, 227] width 10 height 10
click at [680, 244] on div "Full Proposal" at bounding box center [701, 245] width 45 height 11
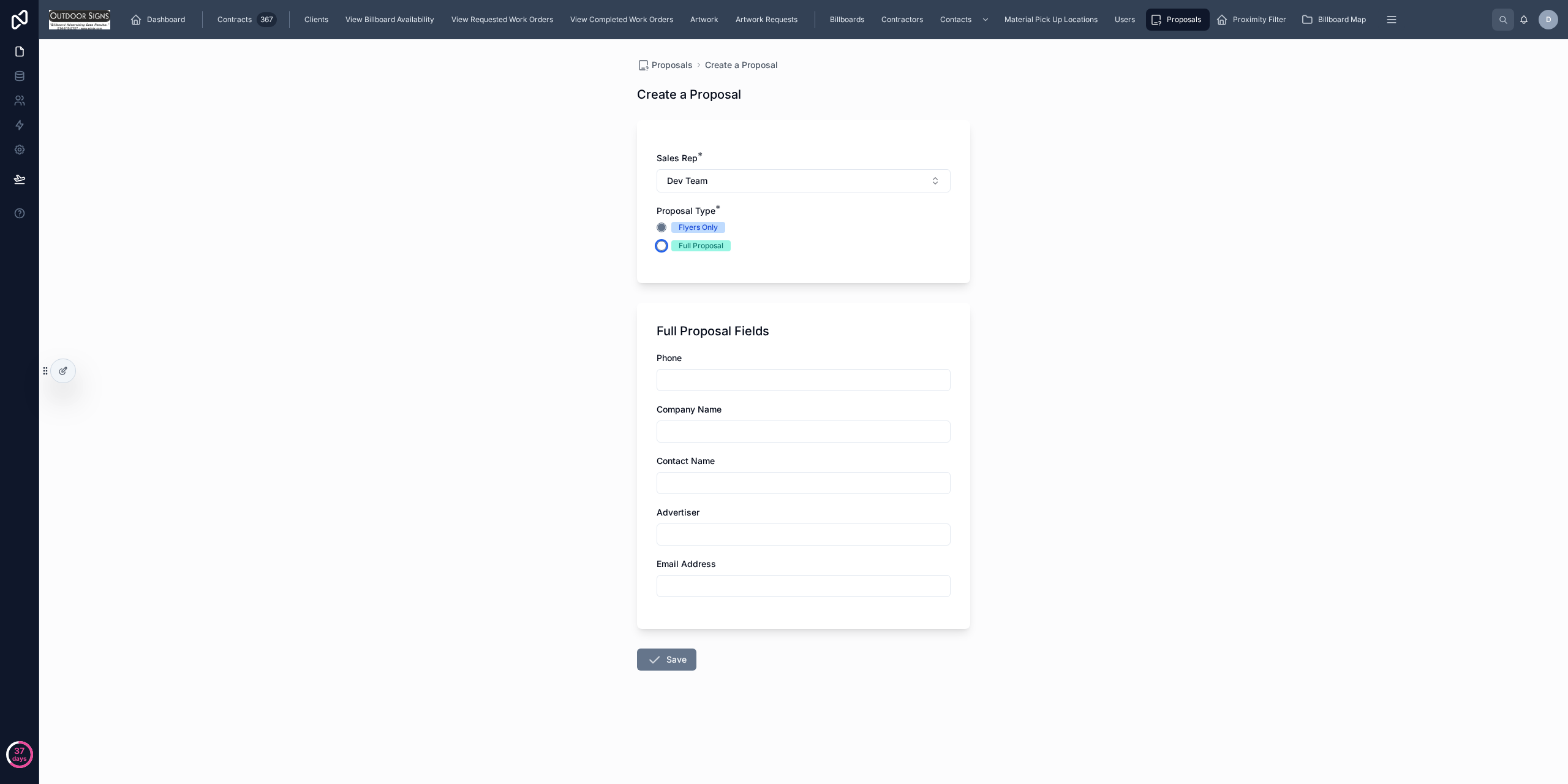
click at [667, 244] on button "Full Proposal" at bounding box center [661, 246] width 10 height 10
click at [684, 385] on input "text" at bounding box center [804, 380] width 293 height 17
type input "*********"
click at [696, 435] on input "text" at bounding box center [804, 431] width 293 height 17
type input "*******"
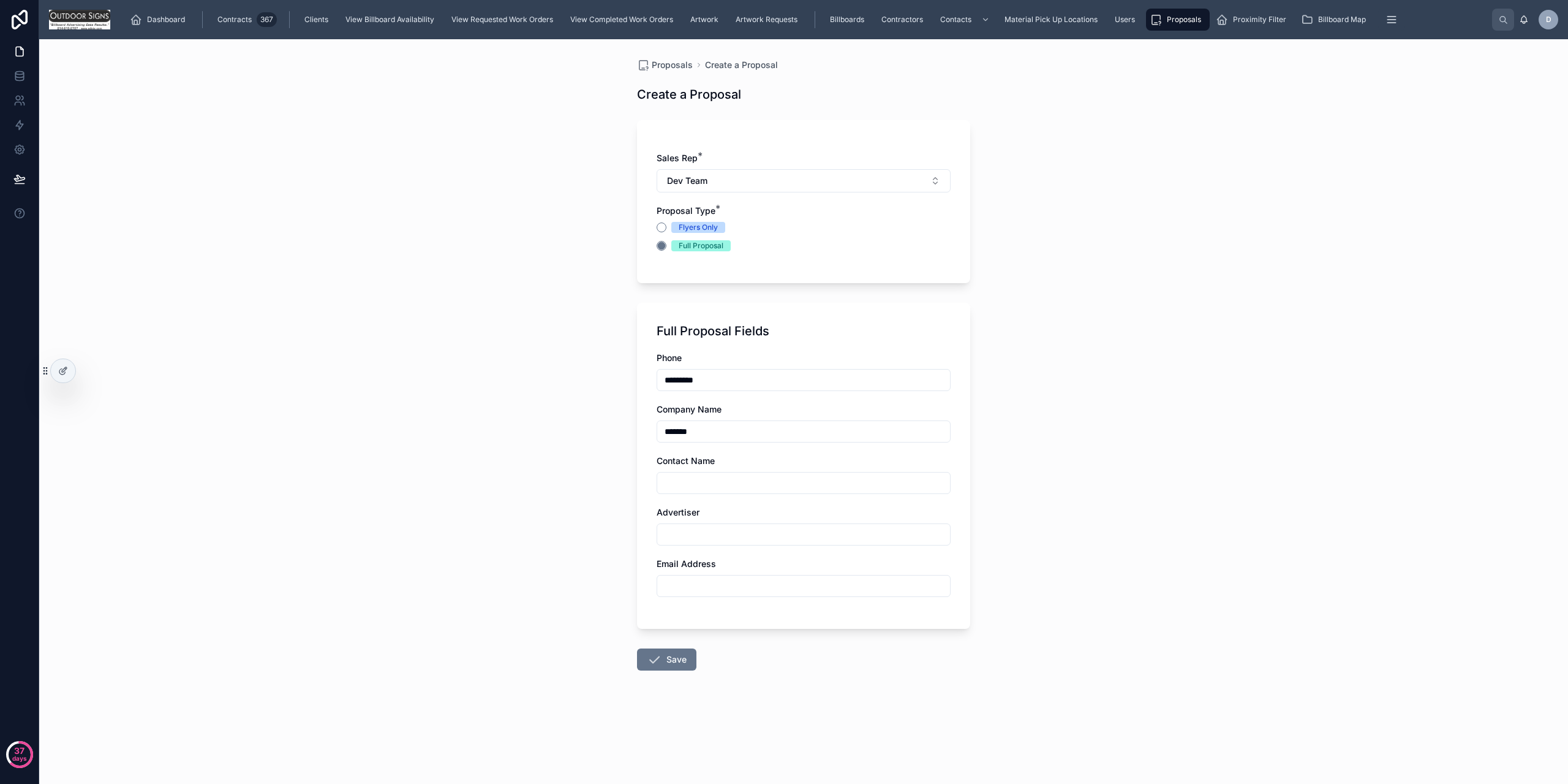
click at [705, 479] on input "text" at bounding box center [804, 483] width 293 height 17
type input "*******"
click at [742, 534] on input "text" at bounding box center [804, 534] width 293 height 17
type input "********"
click at [763, 575] on div at bounding box center [803, 586] width 294 height 22
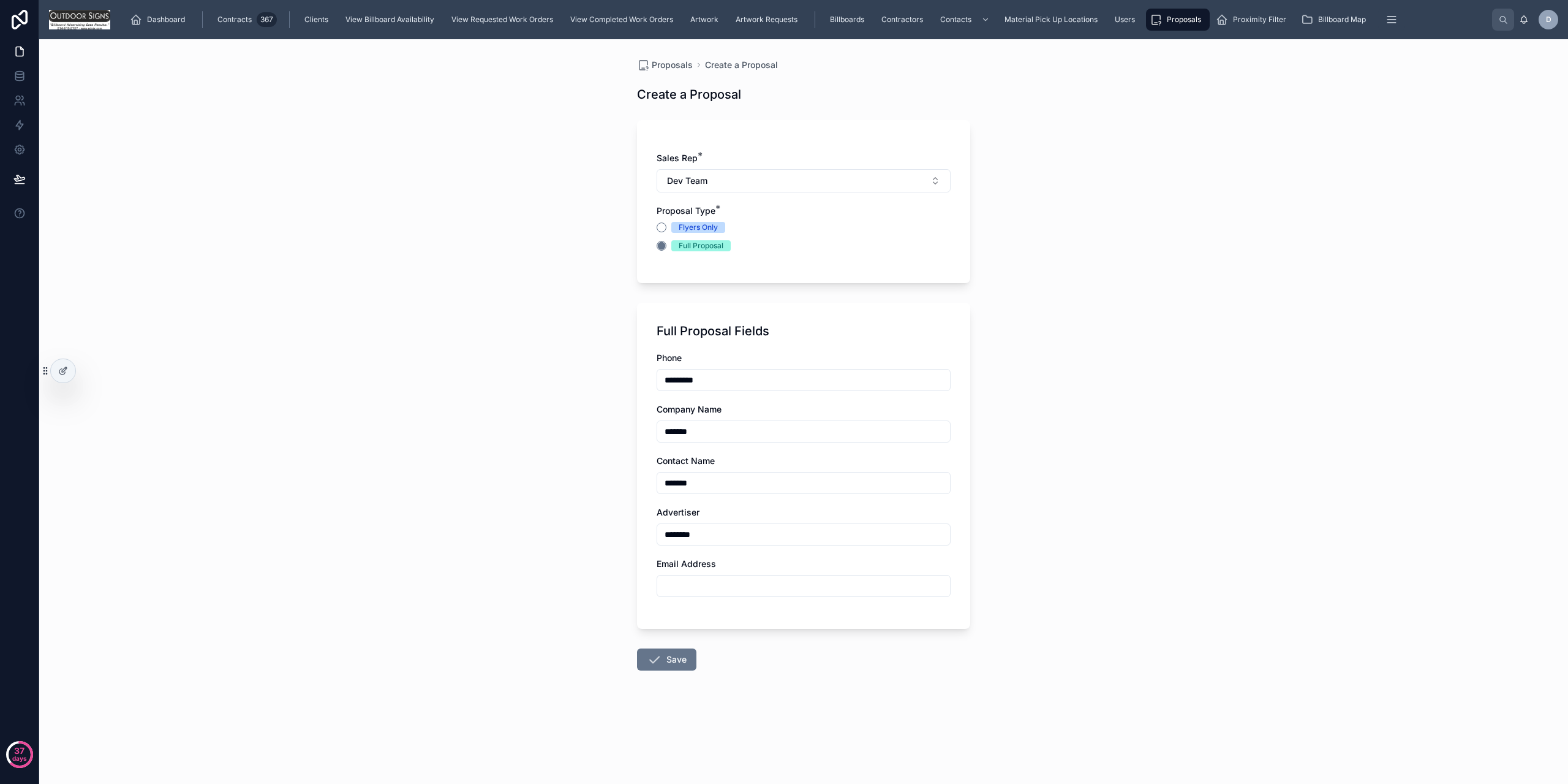
click at [763, 595] on div at bounding box center [803, 586] width 294 height 22
click at [759, 573] on div "Email Address" at bounding box center [803, 577] width 294 height 39
click at [841, 590] on input "text" at bounding box center [804, 586] width 293 height 17
type input "**********"
click at [684, 664] on button "Save" at bounding box center [666, 660] width 59 height 22
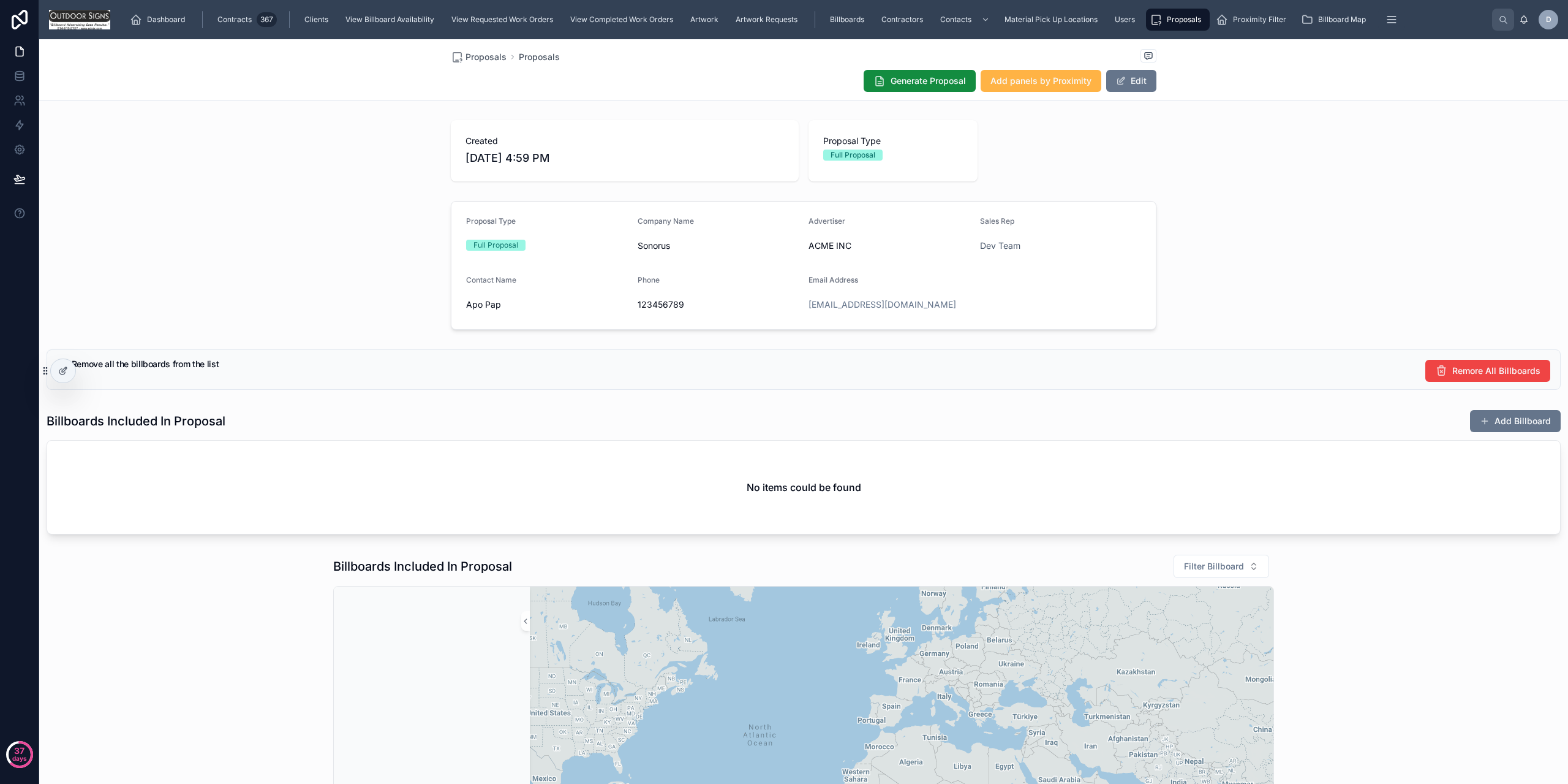
click at [1030, 73] on button "Add panels by Proximity" at bounding box center [1041, 81] width 120 height 22
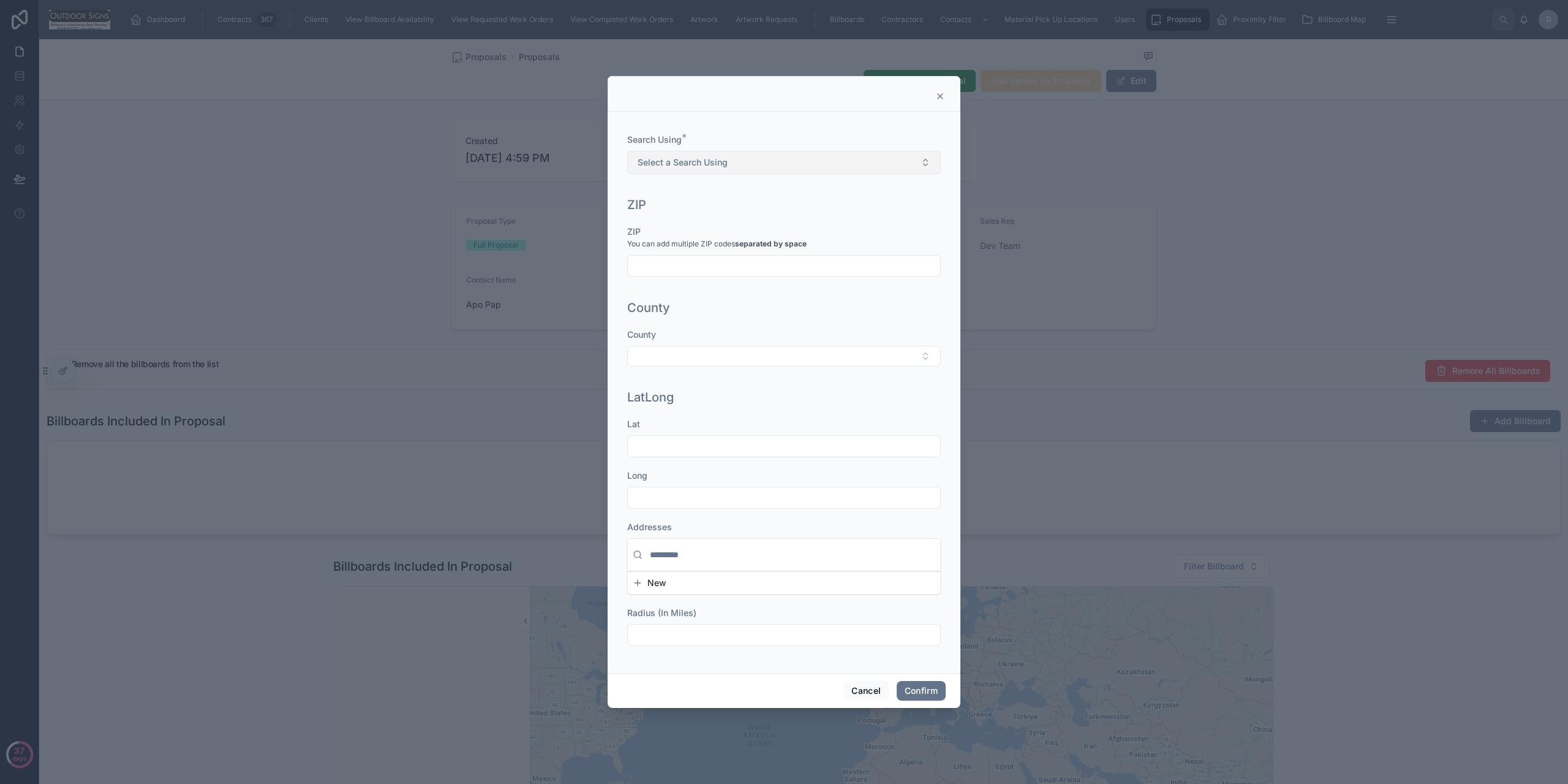
click at [672, 147] on div "Search Using * Select a Search Using" at bounding box center [784, 154] width 314 height 41
click at [677, 165] on span "Select a Search Using" at bounding box center [683, 162] width 90 height 13
click at [678, 209] on div "ZIP" at bounding box center [784, 211] width 308 height 18
click at [685, 265] on input "text" at bounding box center [784, 266] width 313 height 17
paste input "*****"
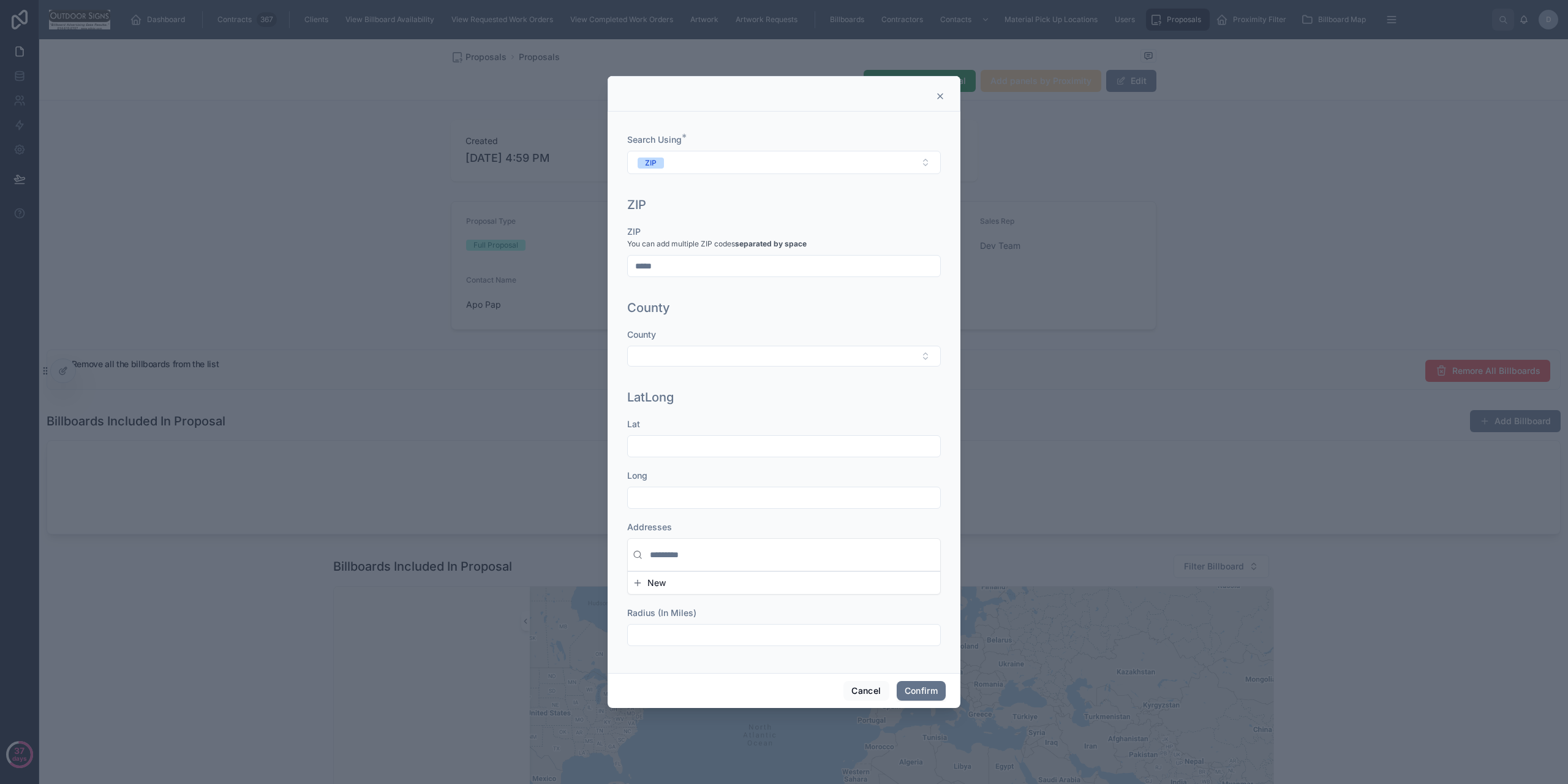
type input "*****"
click at [732, 301] on div "County" at bounding box center [784, 308] width 314 height 17
click at [917, 682] on button "Confirm" at bounding box center [921, 691] width 49 height 19
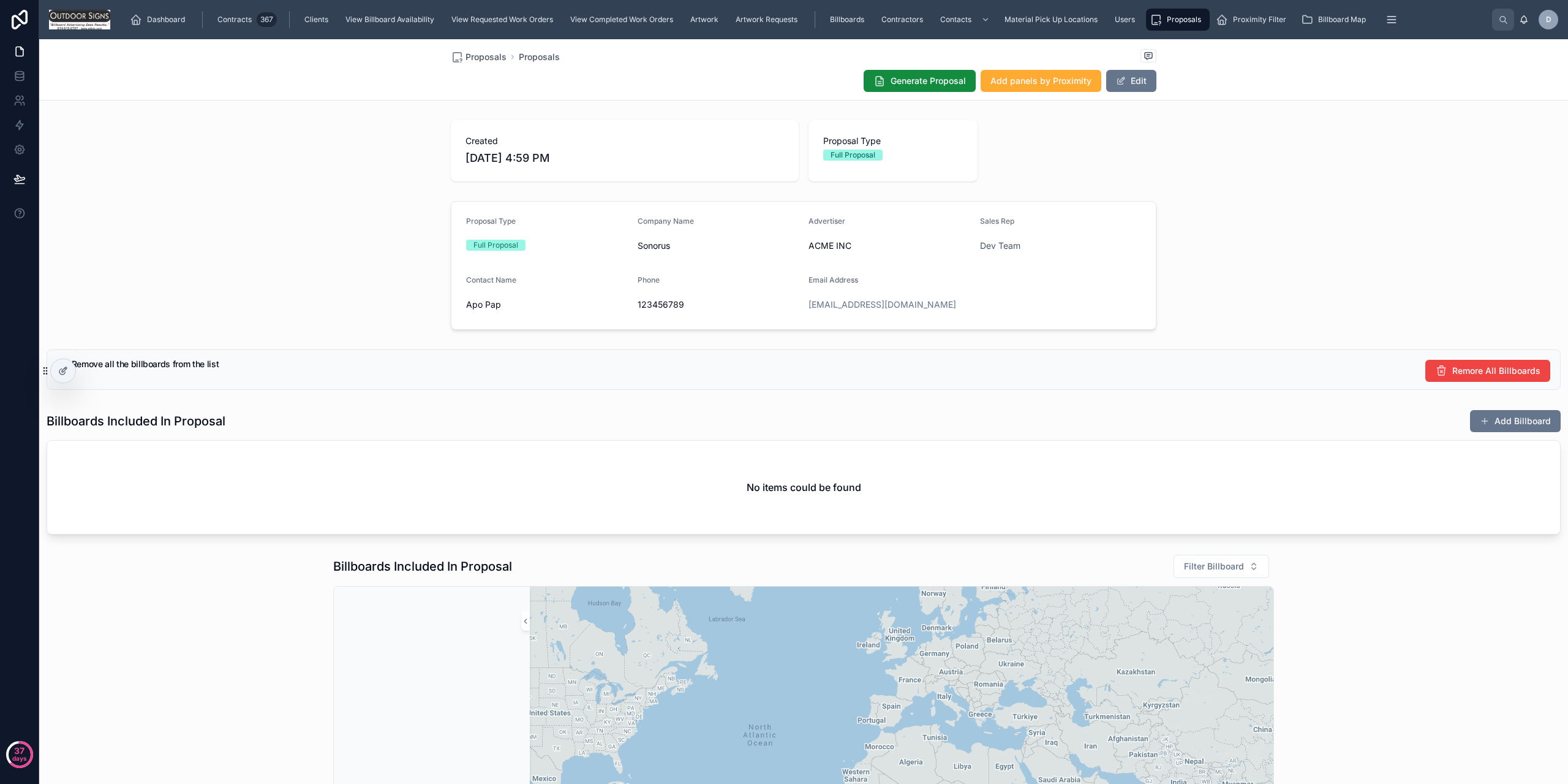
click at [1313, 289] on div "Proposal Type Full Proposal Company Name Sonorus Advertiser ACME INC Sales Rep …" at bounding box center [803, 265] width 1529 height 139
click at [1487, 412] on button "Add Billboard" at bounding box center [1516, 421] width 90 height 22
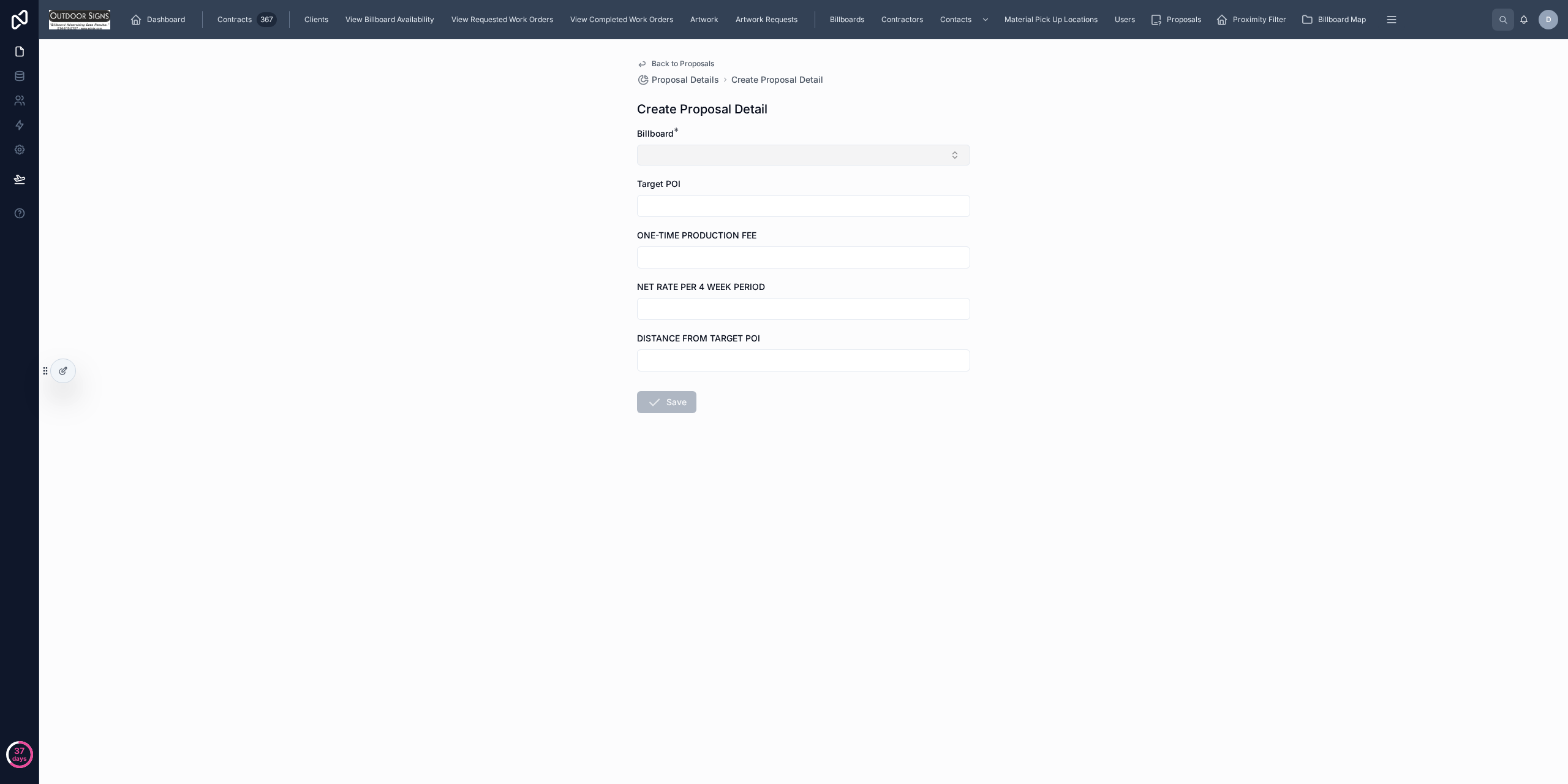
click at [658, 158] on button "Select Button" at bounding box center [803, 154] width 333 height 20
click at [697, 225] on span "Panel Number: 0005/0006 PREMIER" at bounding box center [718, 222] width 148 height 13
click at [697, 225] on span "Panel Number: 0005/0006 PREMIER" at bounding box center [718, 225] width 148 height 13
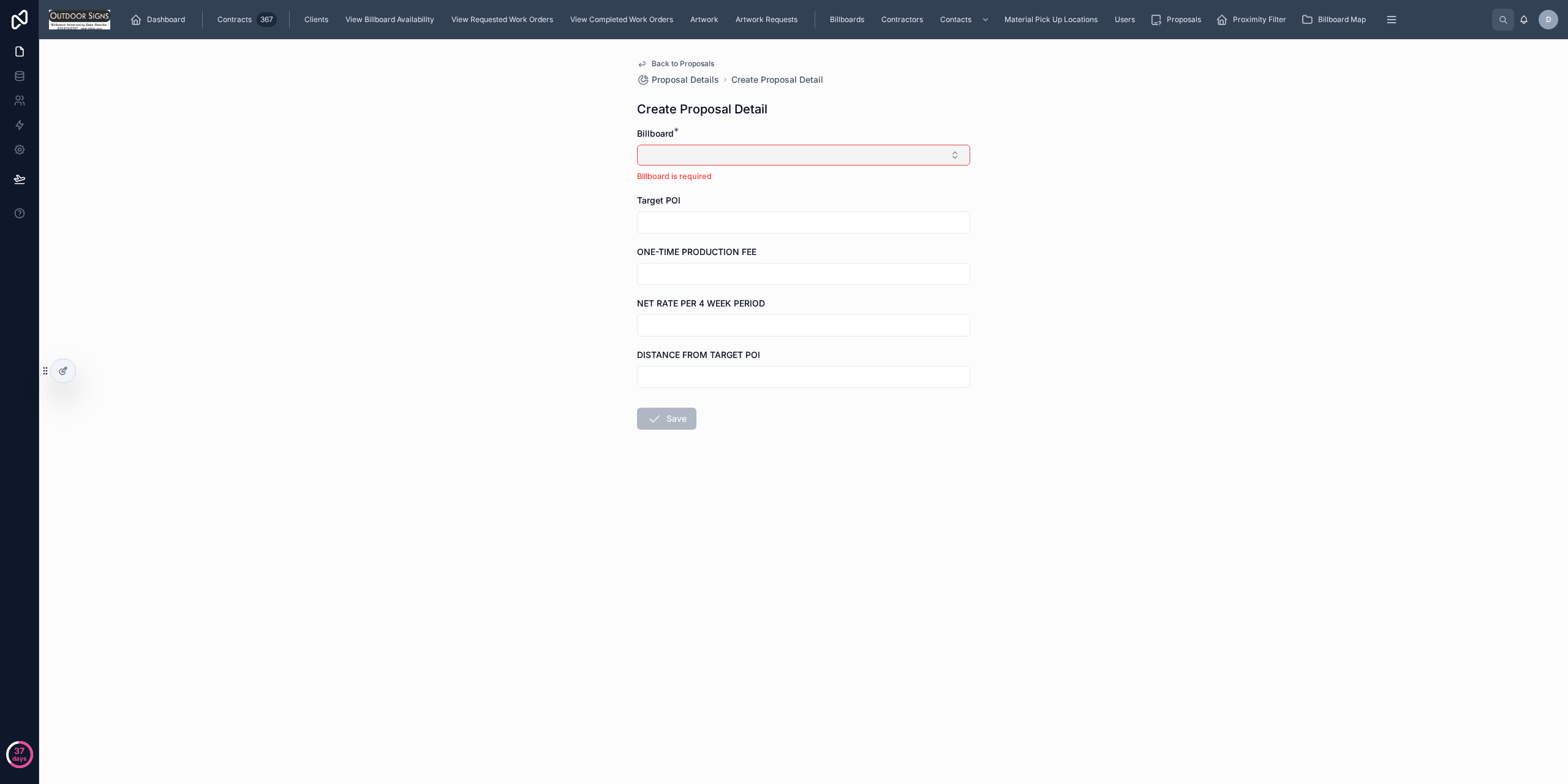
click at [686, 163] on button "Select Button" at bounding box center [803, 154] width 333 height 20
click at [703, 270] on div "Panel Number: 5" at bounding box center [803, 262] width 327 height 19
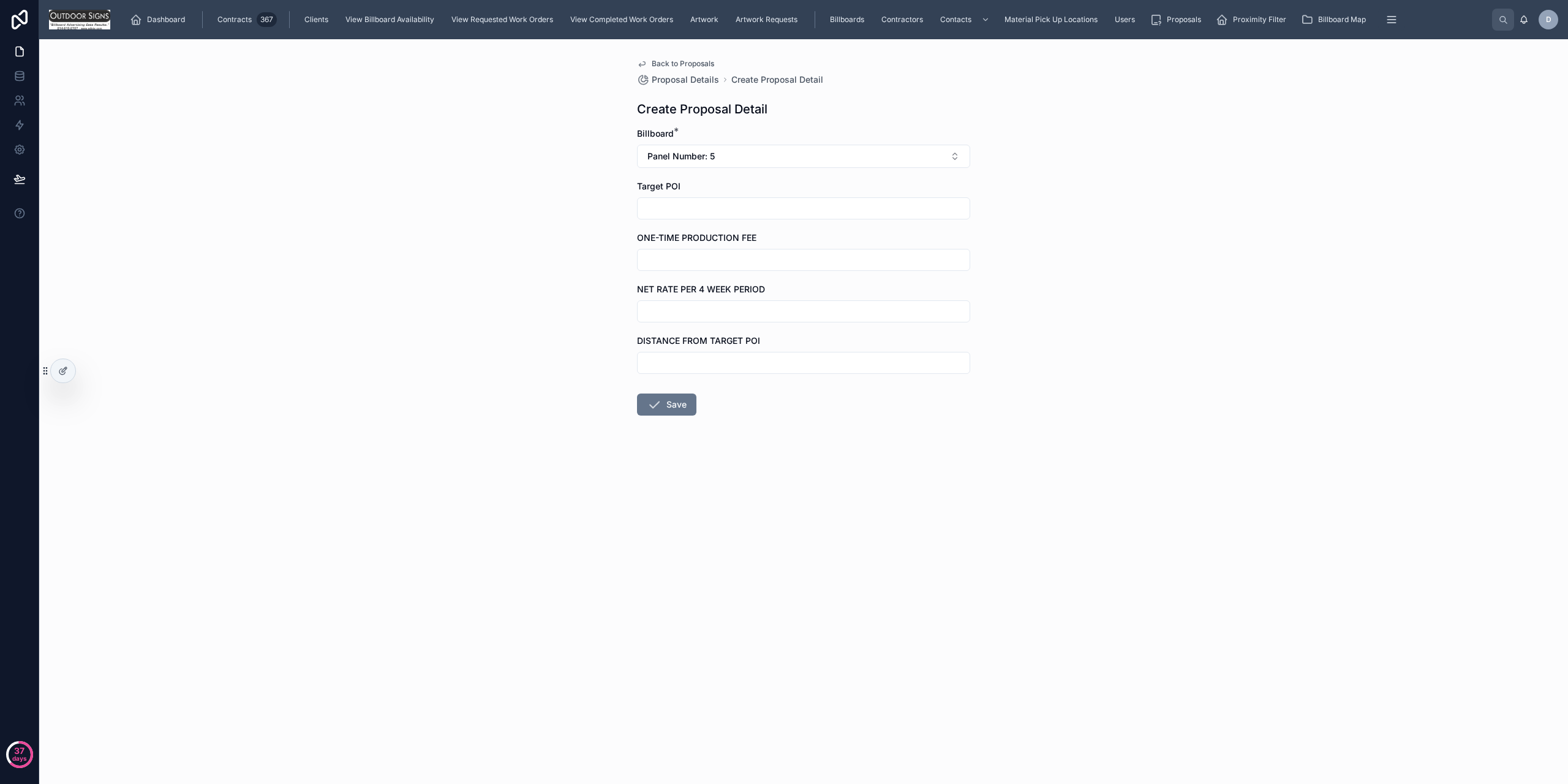
click at [712, 205] on input "text" at bounding box center [804, 209] width 332 height 17
type input "*"
click at [680, 260] on input "text" at bounding box center [804, 260] width 332 height 17
type input "*****"
click at [672, 315] on input "text" at bounding box center [804, 312] width 332 height 17
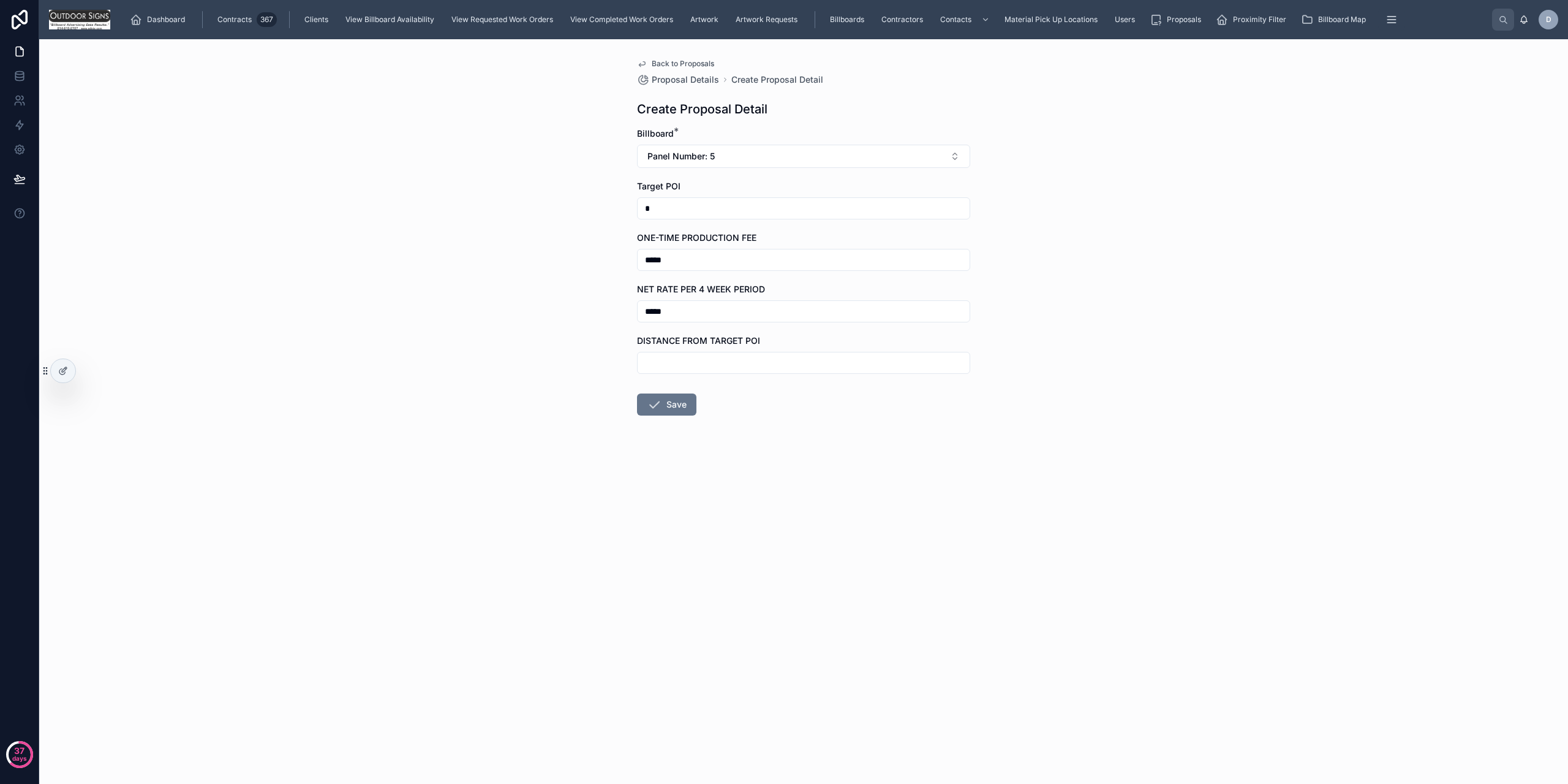
type input "*****"
click at [677, 369] on input "text" at bounding box center [804, 363] width 332 height 17
type input "*"
click at [666, 413] on button "Save" at bounding box center [666, 404] width 59 height 22
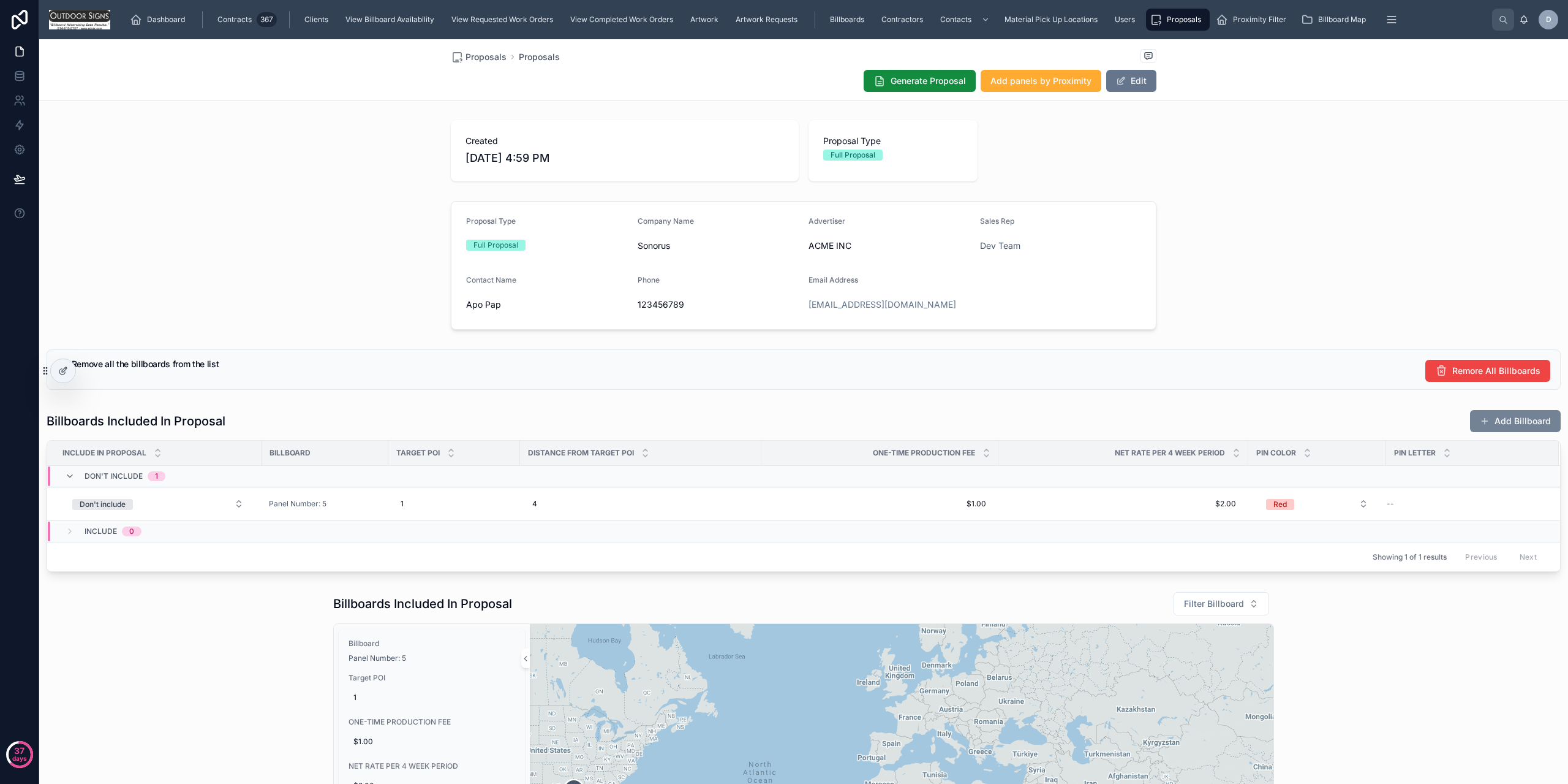
click at [1492, 423] on button "Add Billboard" at bounding box center [1516, 421] width 90 height 22
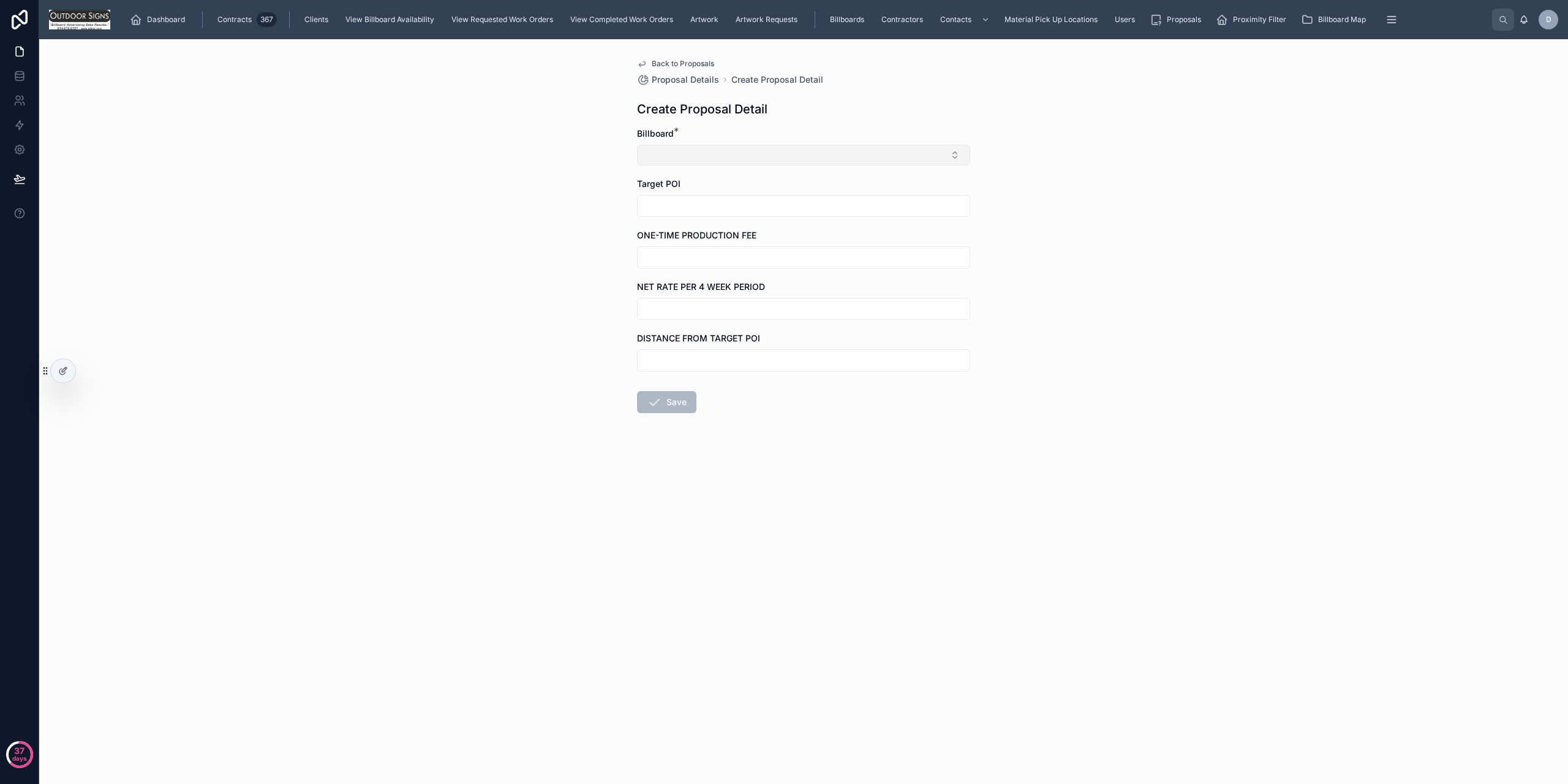
click at [703, 149] on button "Select Button" at bounding box center [803, 154] width 333 height 20
type input "*"
click at [731, 210] on div "Panel Number: 4" at bounding box center [803, 203] width 327 height 19
click at [750, 263] on input "text" at bounding box center [804, 260] width 332 height 17
type input "*****"
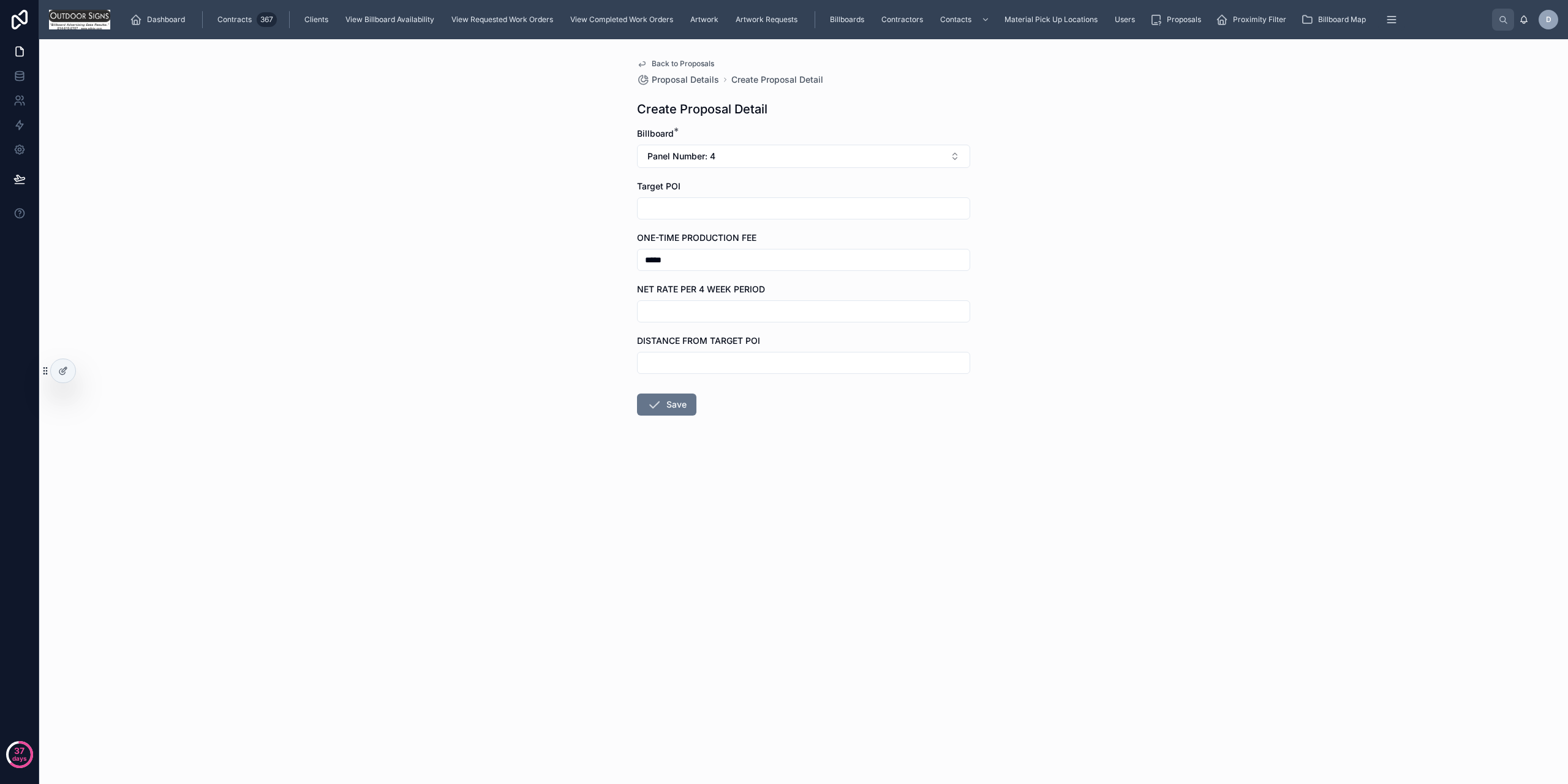
click at [726, 219] on div at bounding box center [803, 208] width 333 height 22
click at [716, 221] on form "Billboard * Panel Number: 4 Target POI ONE-TIME PRODUCTION FEE ***** NET RATE P…" at bounding box center [803, 310] width 333 height 366
click at [710, 200] on div at bounding box center [803, 208] width 333 height 22
click at [720, 205] on input "text" at bounding box center [804, 209] width 332 height 17
type input "*"
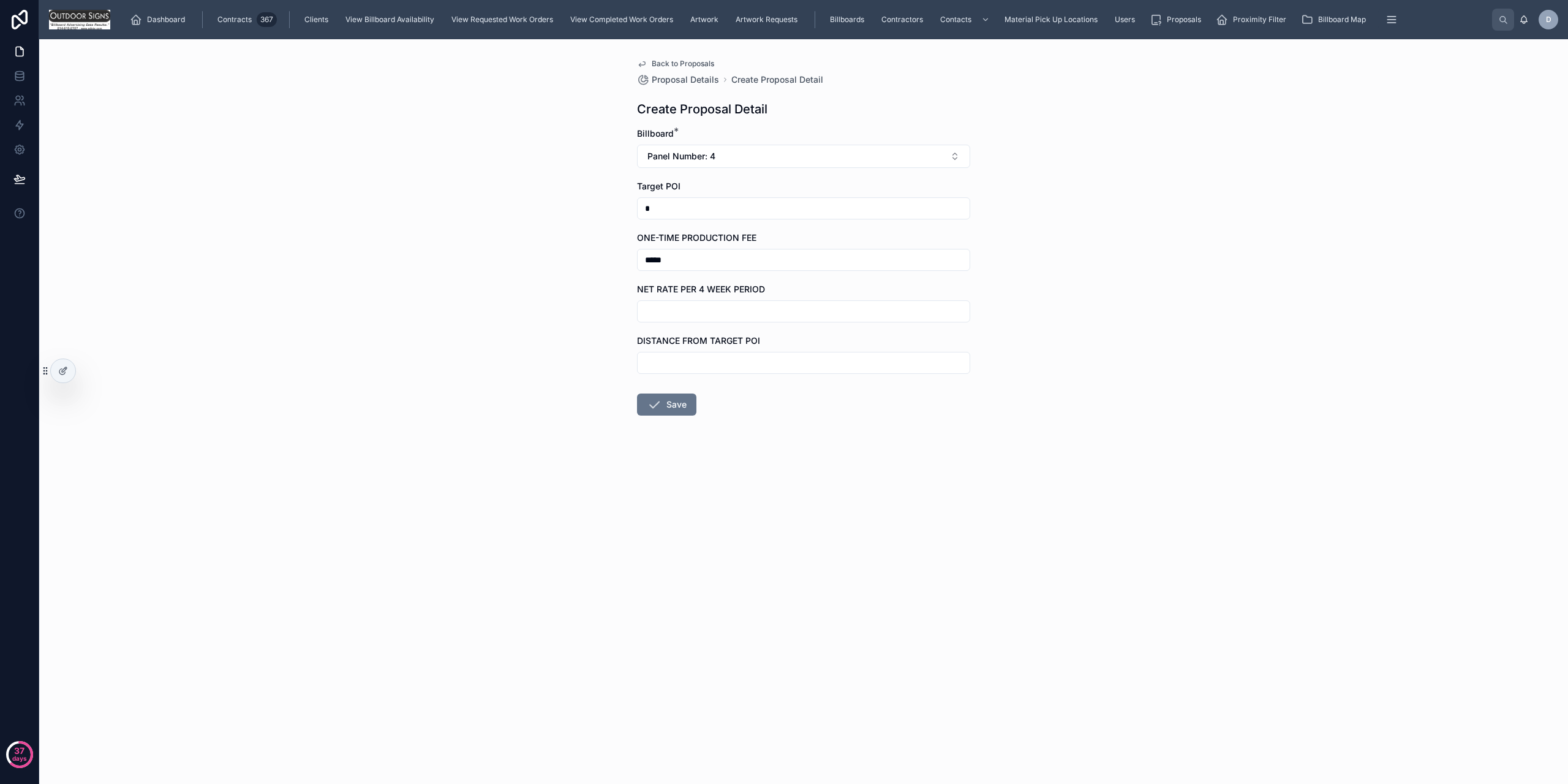
click at [740, 310] on input "text" at bounding box center [804, 312] width 332 height 17
type input "*****"
click at [775, 367] on input "text" at bounding box center [804, 363] width 332 height 17
type input "*"
click at [668, 414] on button "Save" at bounding box center [666, 404] width 59 height 22
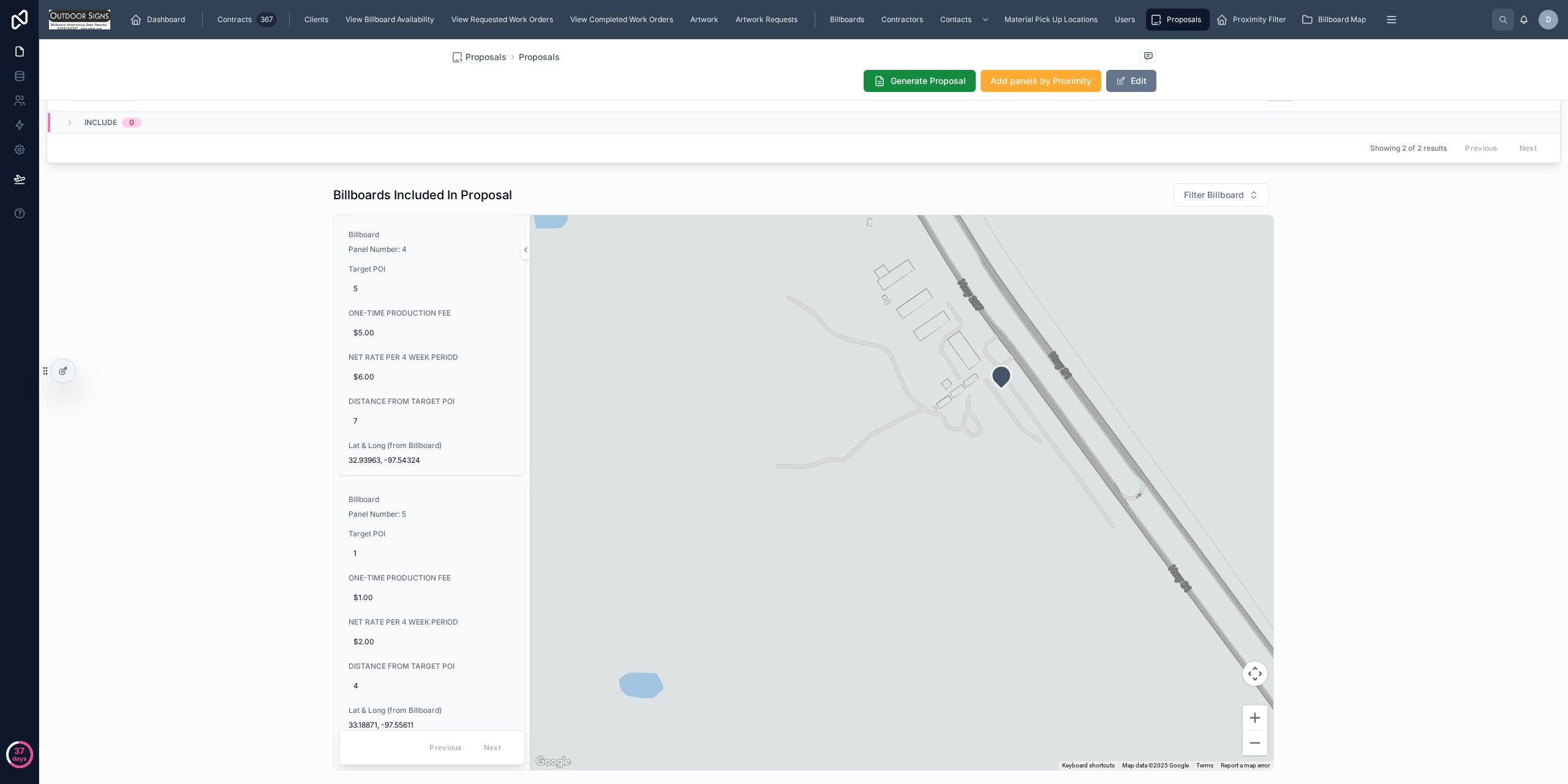
scroll to position [631, 0]
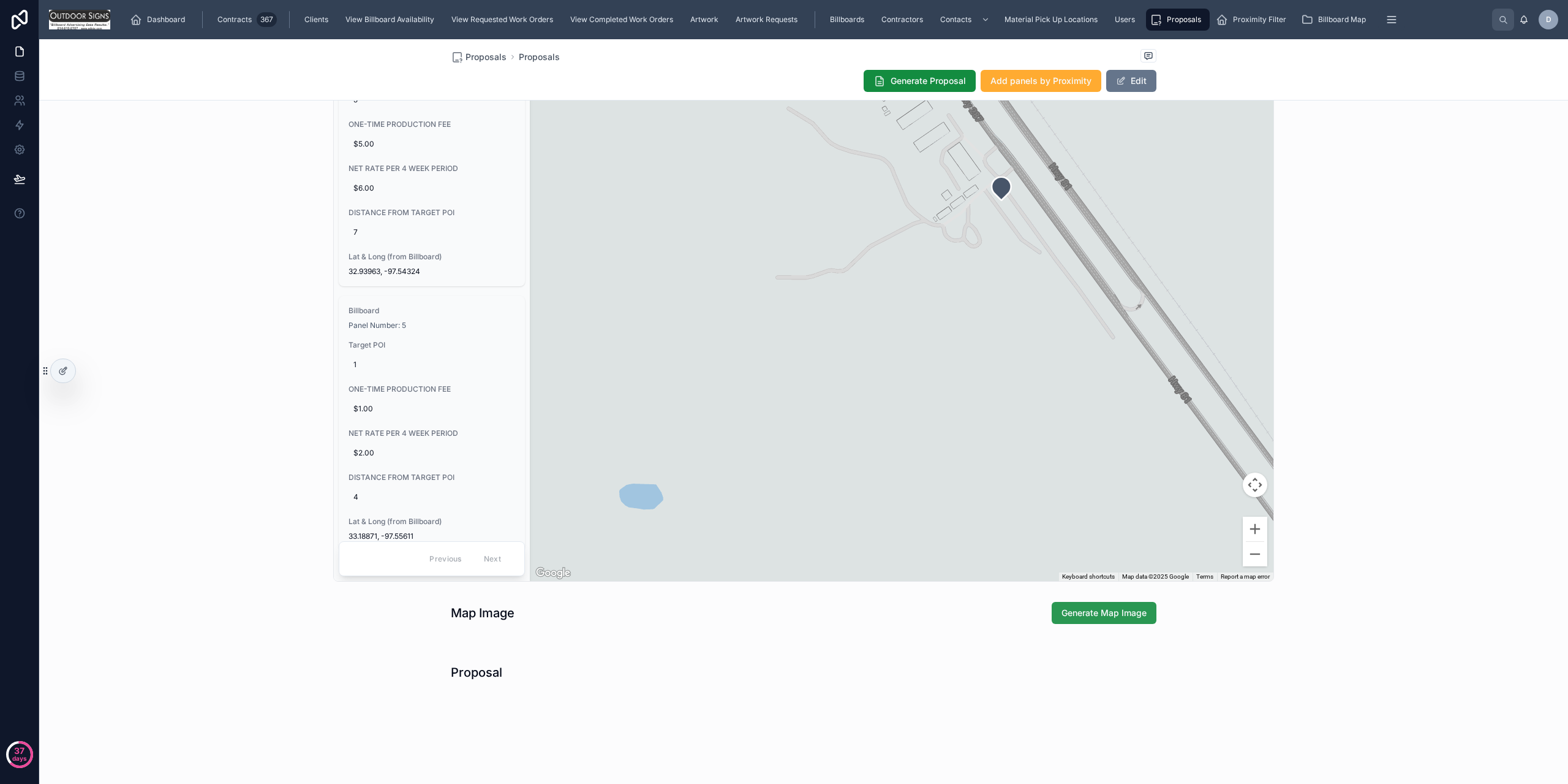
click at [1092, 619] on span "Generate Map Image" at bounding box center [1105, 613] width 85 height 13
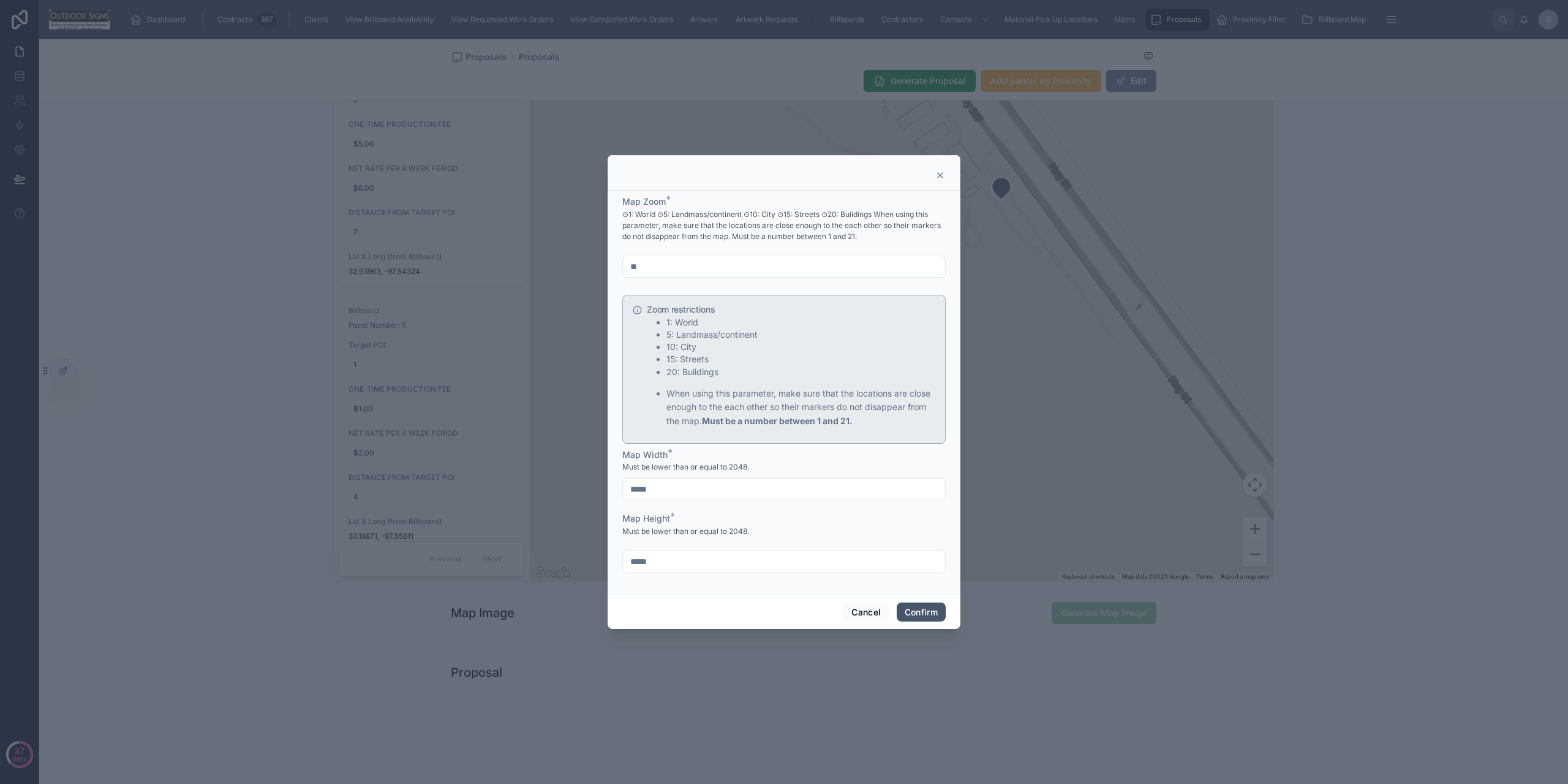
click at [901, 609] on button "Confirm" at bounding box center [921, 612] width 49 height 19
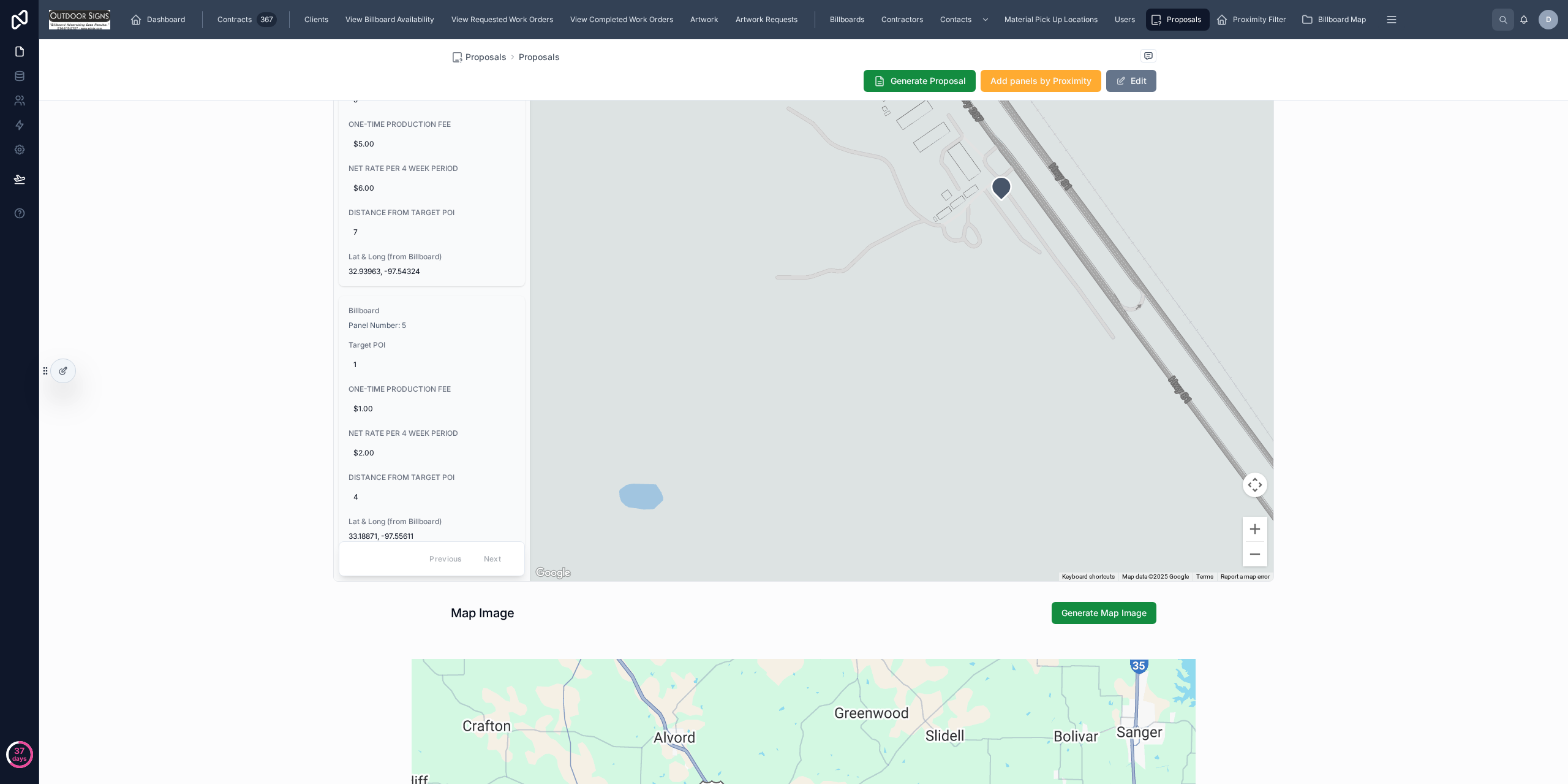
click at [1459, 293] on div "Billboards Included In Proposal Filter Billboard Billboard Panel Number: 4 Targ…" at bounding box center [803, 288] width 1529 height 597
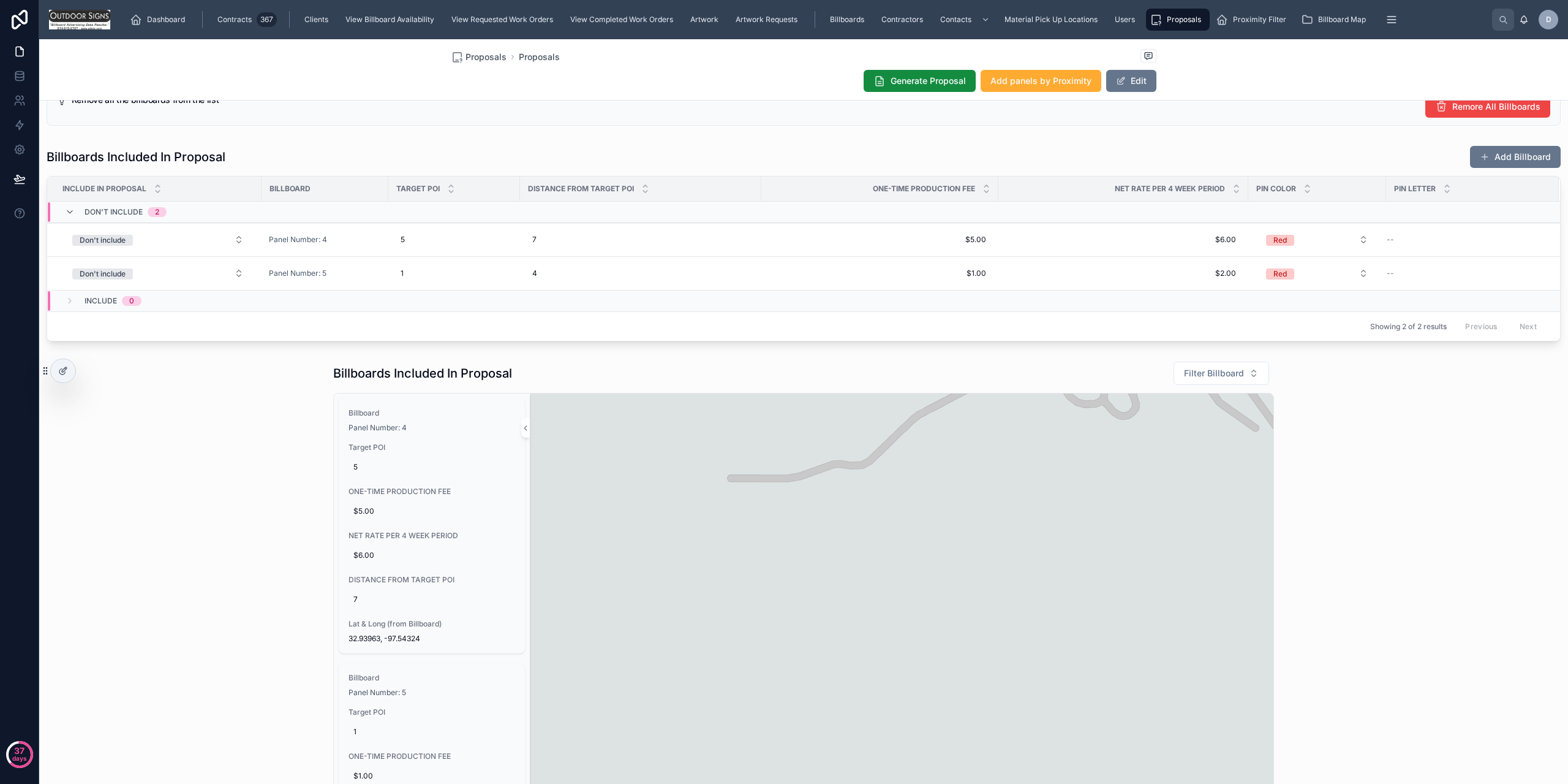
scroll to position [97, 0]
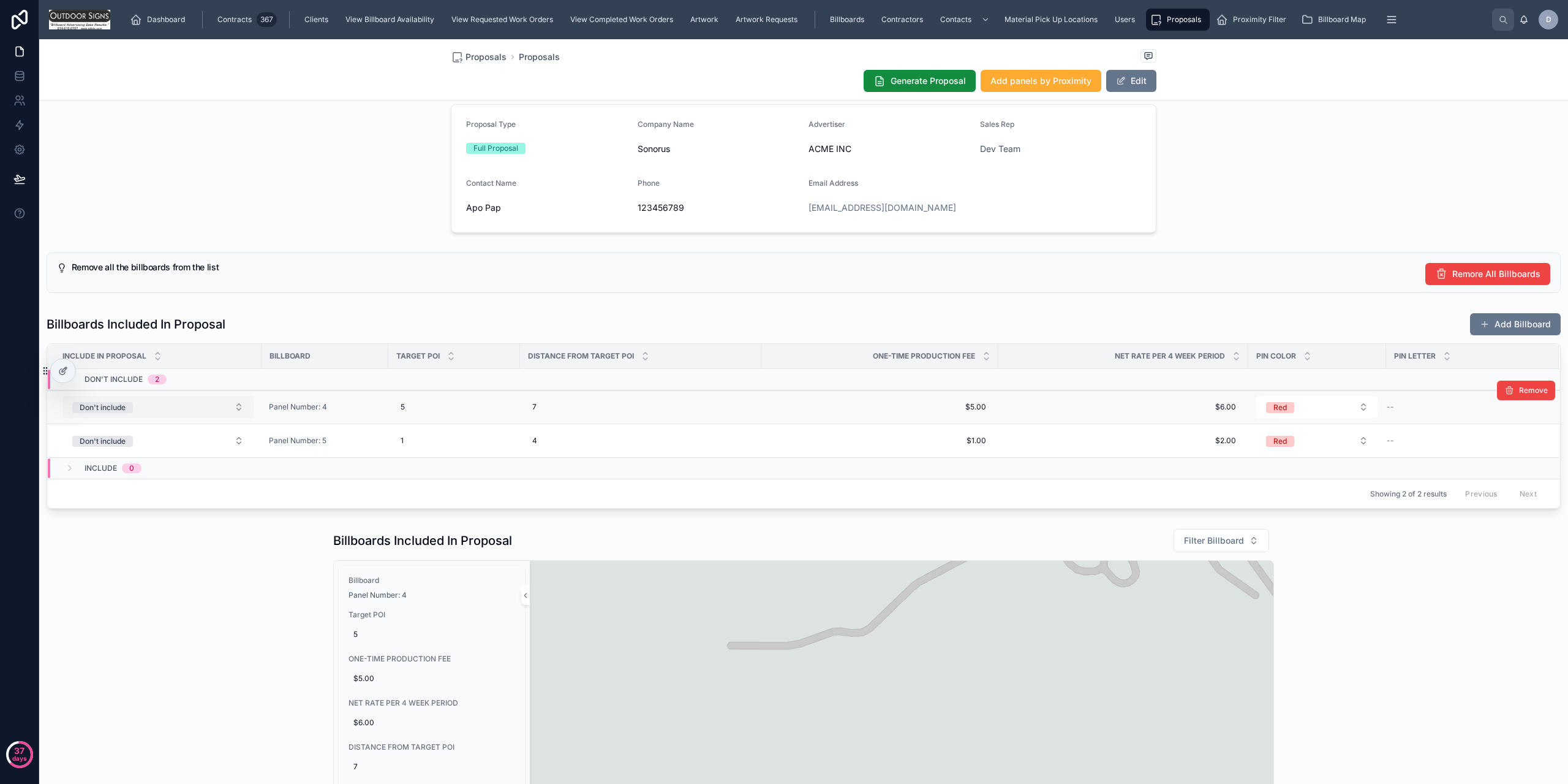
click at [147, 415] on button "Don't include" at bounding box center [157, 407] width 191 height 22
click at [149, 478] on div "Include" at bounding box center [158, 473] width 185 height 18
click at [180, 412] on button "Don't include" at bounding box center [157, 407] width 191 height 22
click at [153, 475] on div "Include" at bounding box center [158, 473] width 185 height 18
click at [363, 276] on div "Remove all the billboards from the list Remore All Billboards" at bounding box center [811, 274] width 1479 height 22
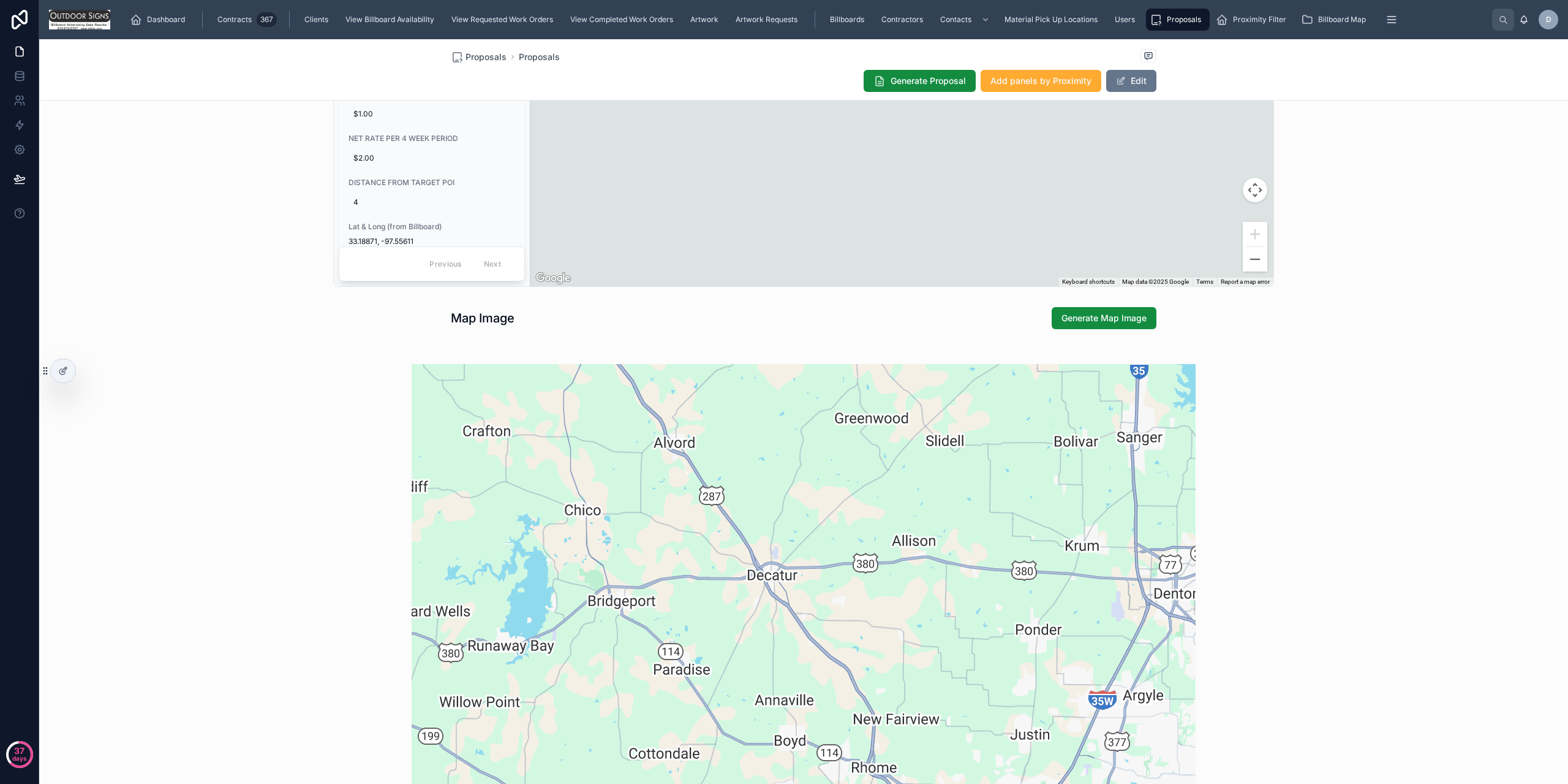
scroll to position [955, 0]
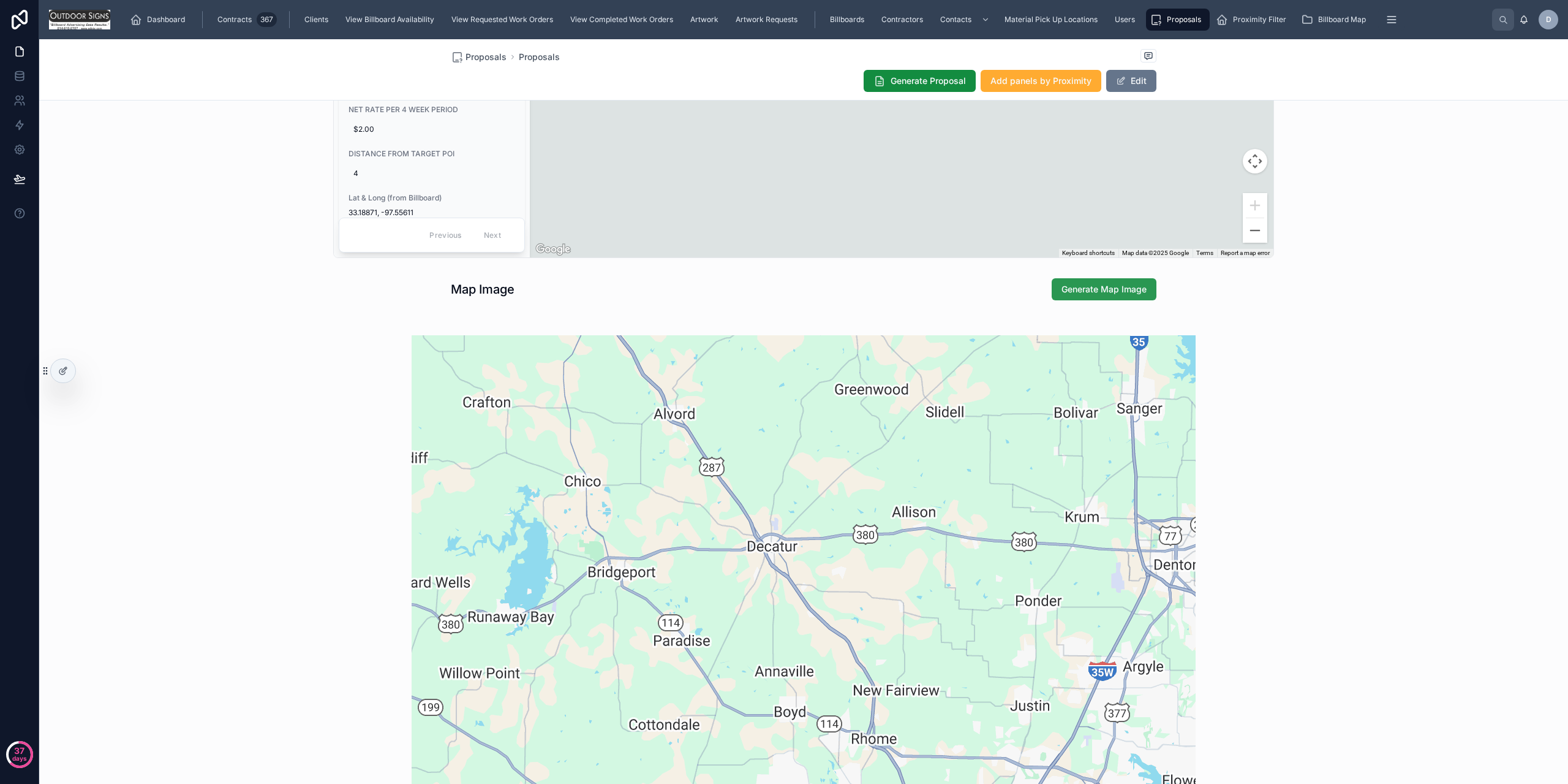
click at [1105, 291] on span "Generate Map Image" at bounding box center [1105, 290] width 85 height 13
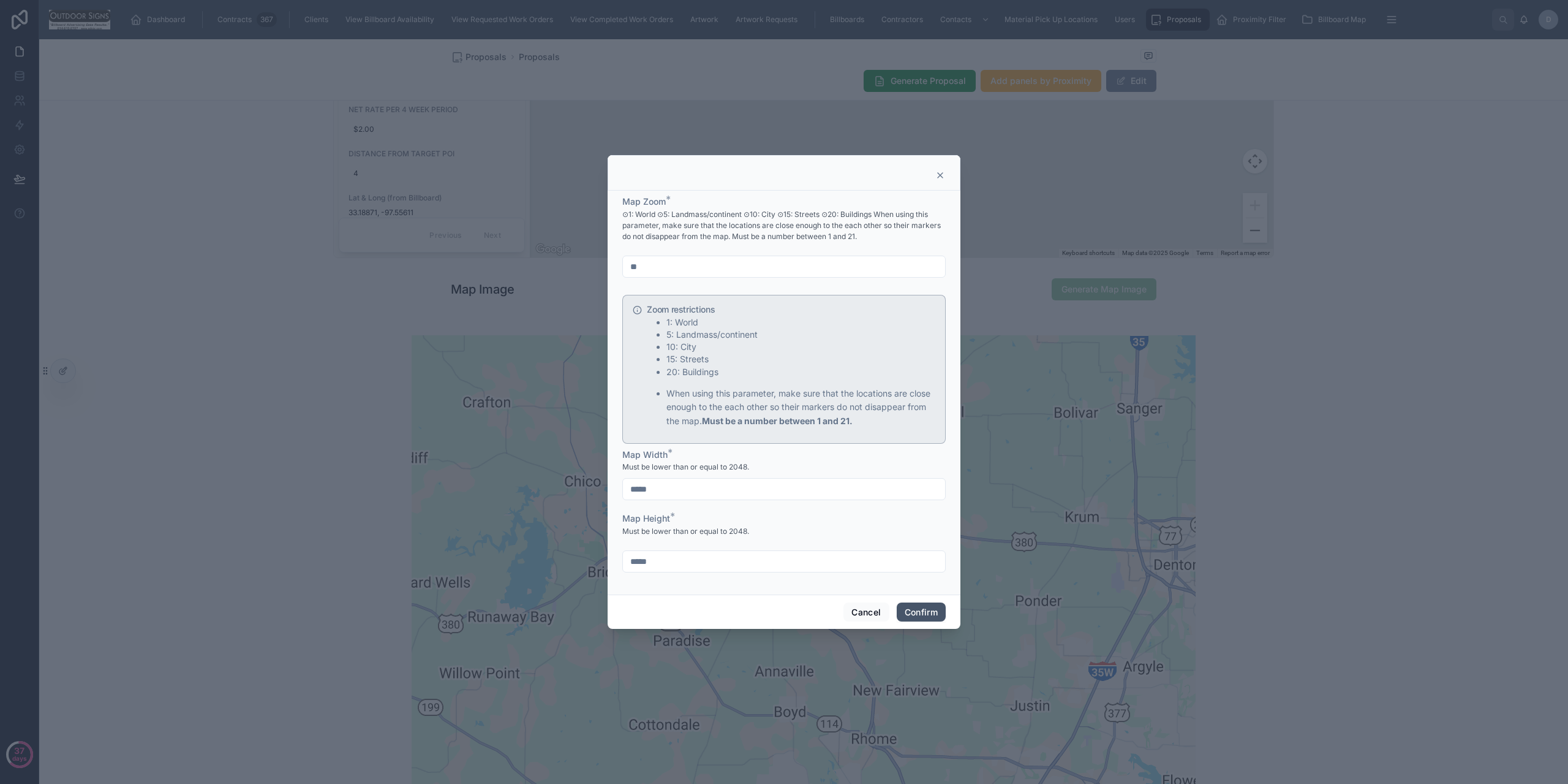
click at [927, 613] on button "Confirm" at bounding box center [921, 612] width 49 height 19
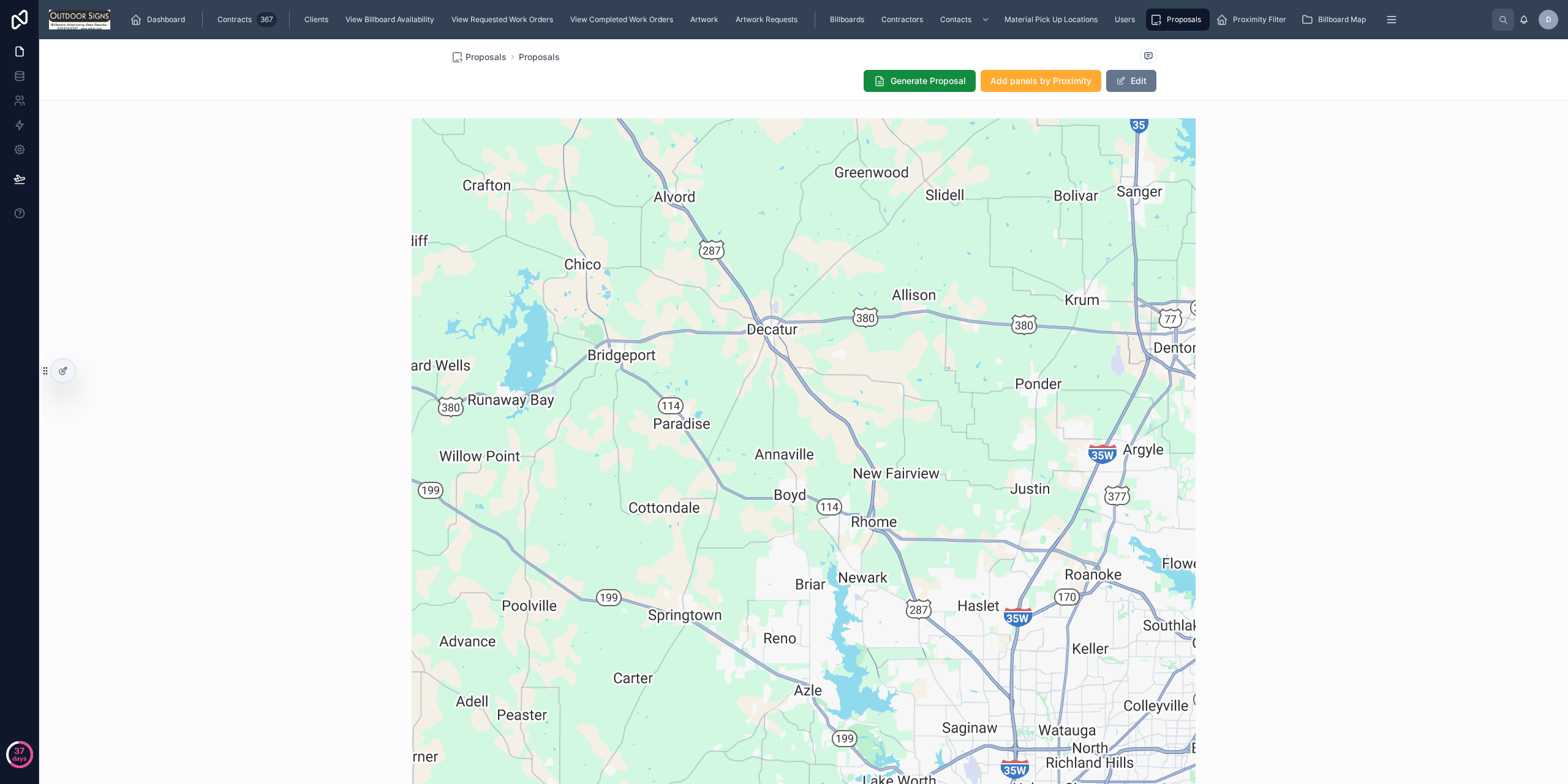
scroll to position [1139, 0]
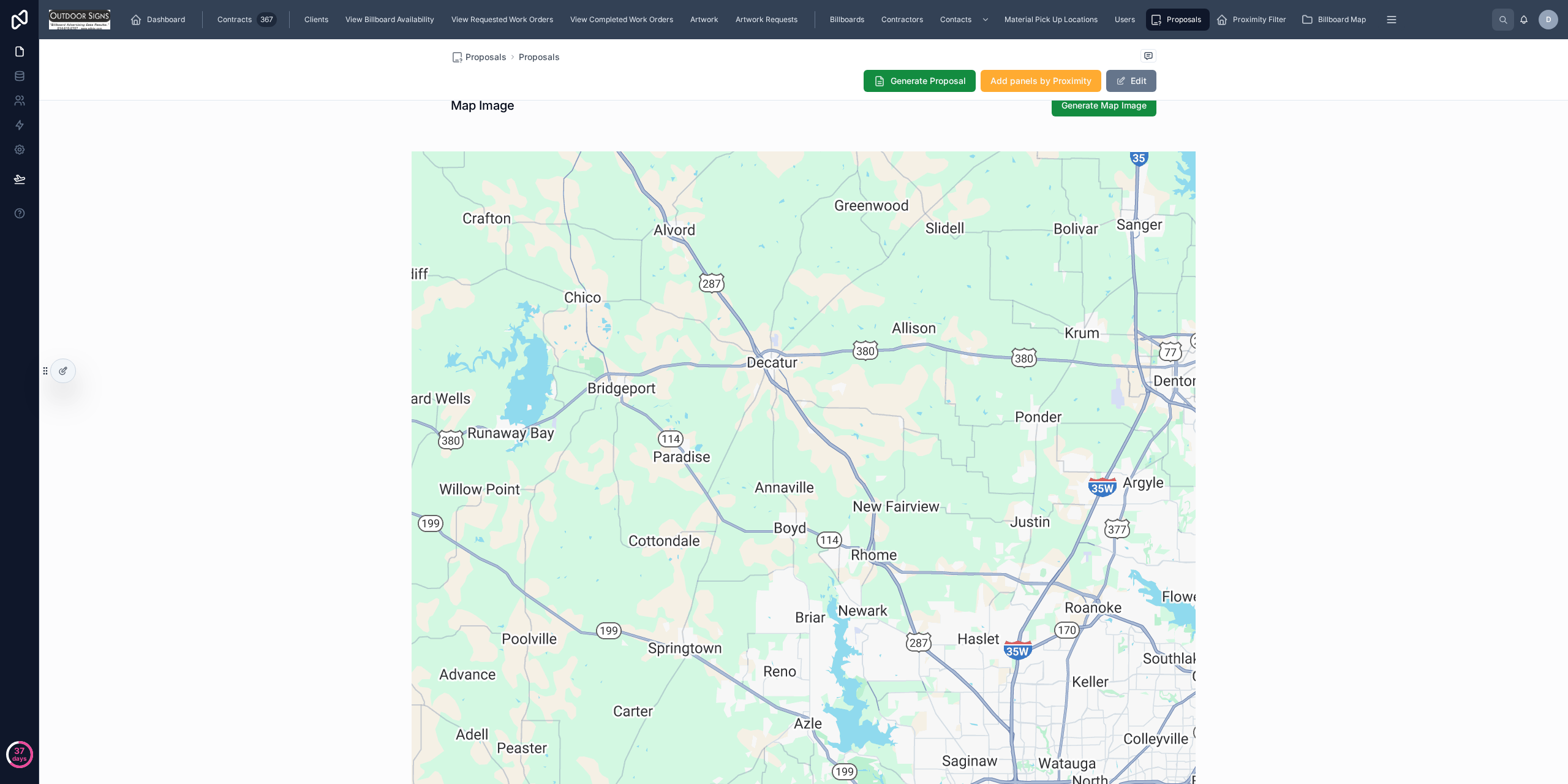
click at [1352, 378] on div at bounding box center [804, 544] width 1515 height 814
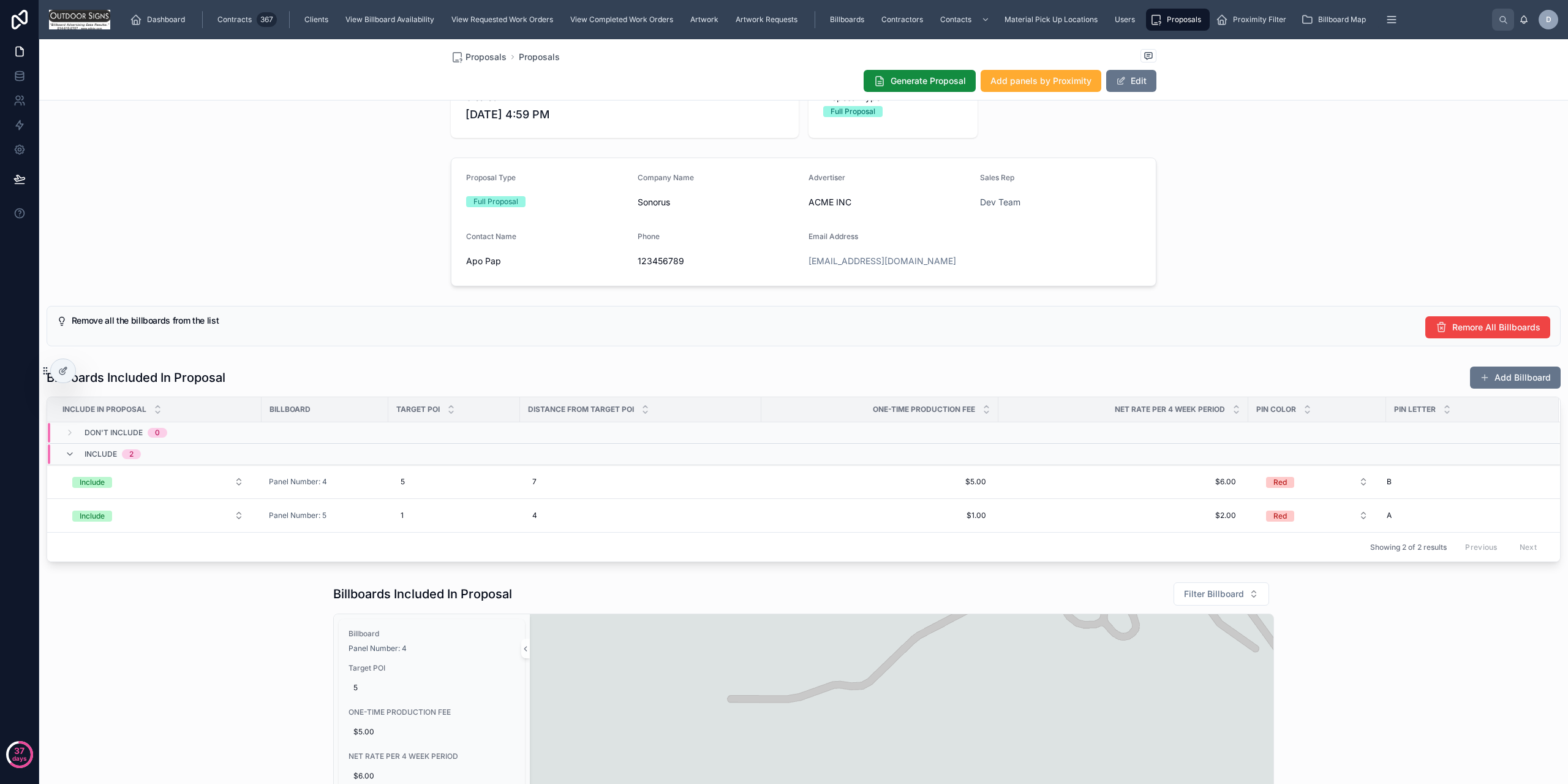
scroll to position [0, 0]
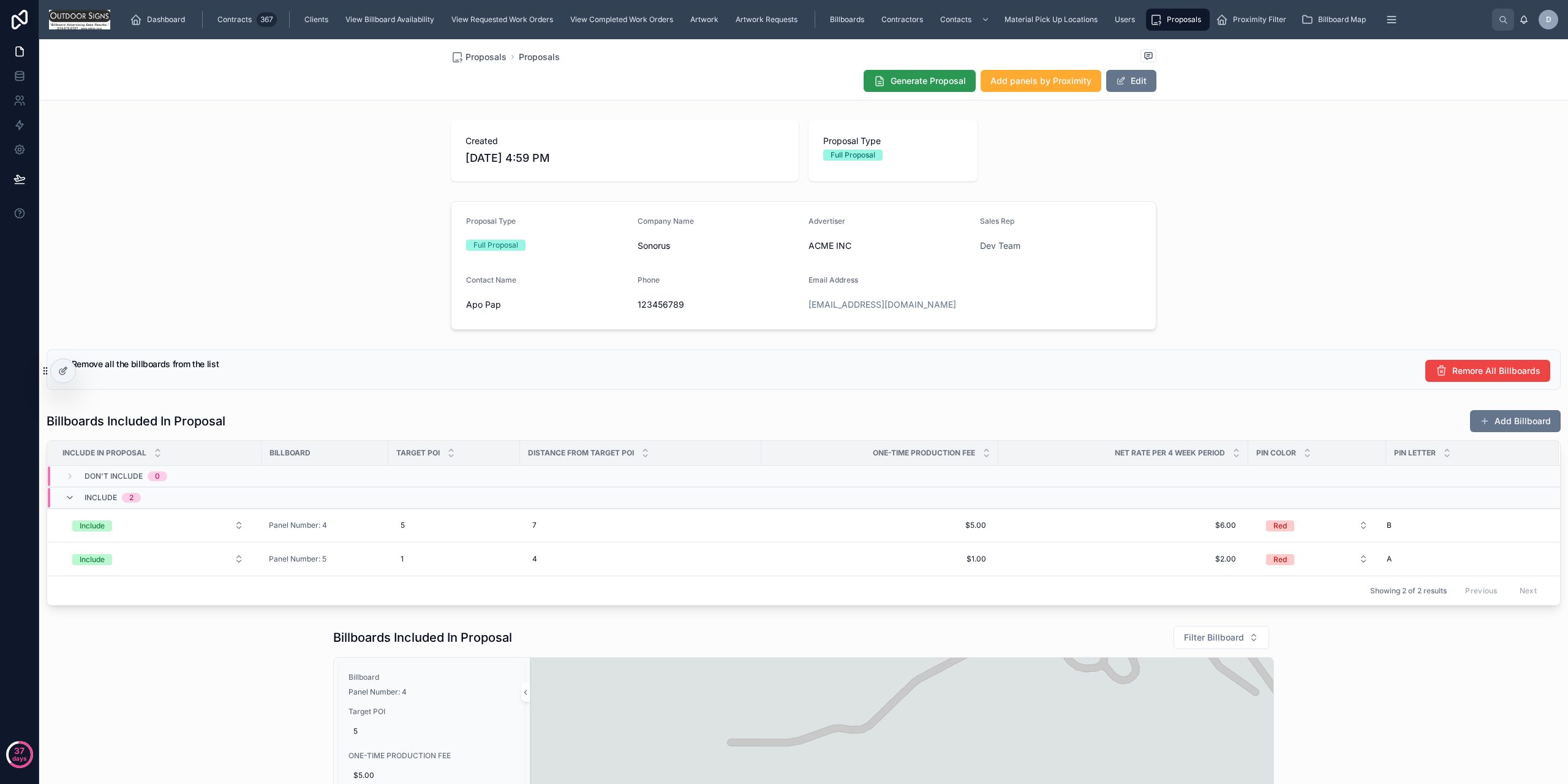
click at [933, 84] on span "Generate Proposal" at bounding box center [929, 81] width 76 height 13
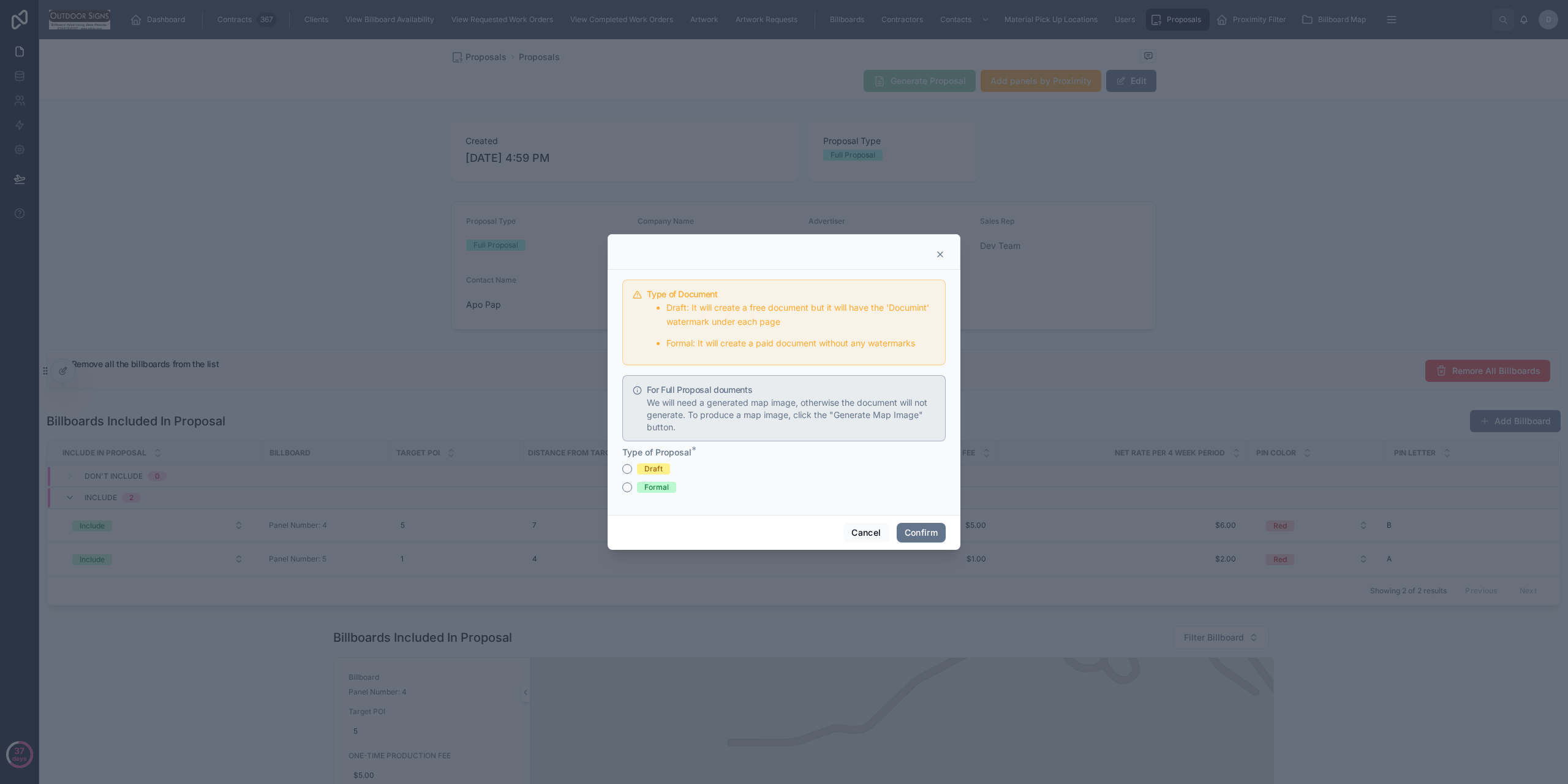
click at [646, 475] on div "Draft Formal" at bounding box center [784, 478] width 323 height 29
click at [643, 467] on span "Draft" at bounding box center [653, 468] width 33 height 11
click at [632, 467] on button "Draft" at bounding box center [627, 469] width 10 height 10
click at [629, 486] on button "Formal" at bounding box center [627, 488] width 10 height 10
click at [627, 472] on button "Draft" at bounding box center [627, 469] width 10 height 10
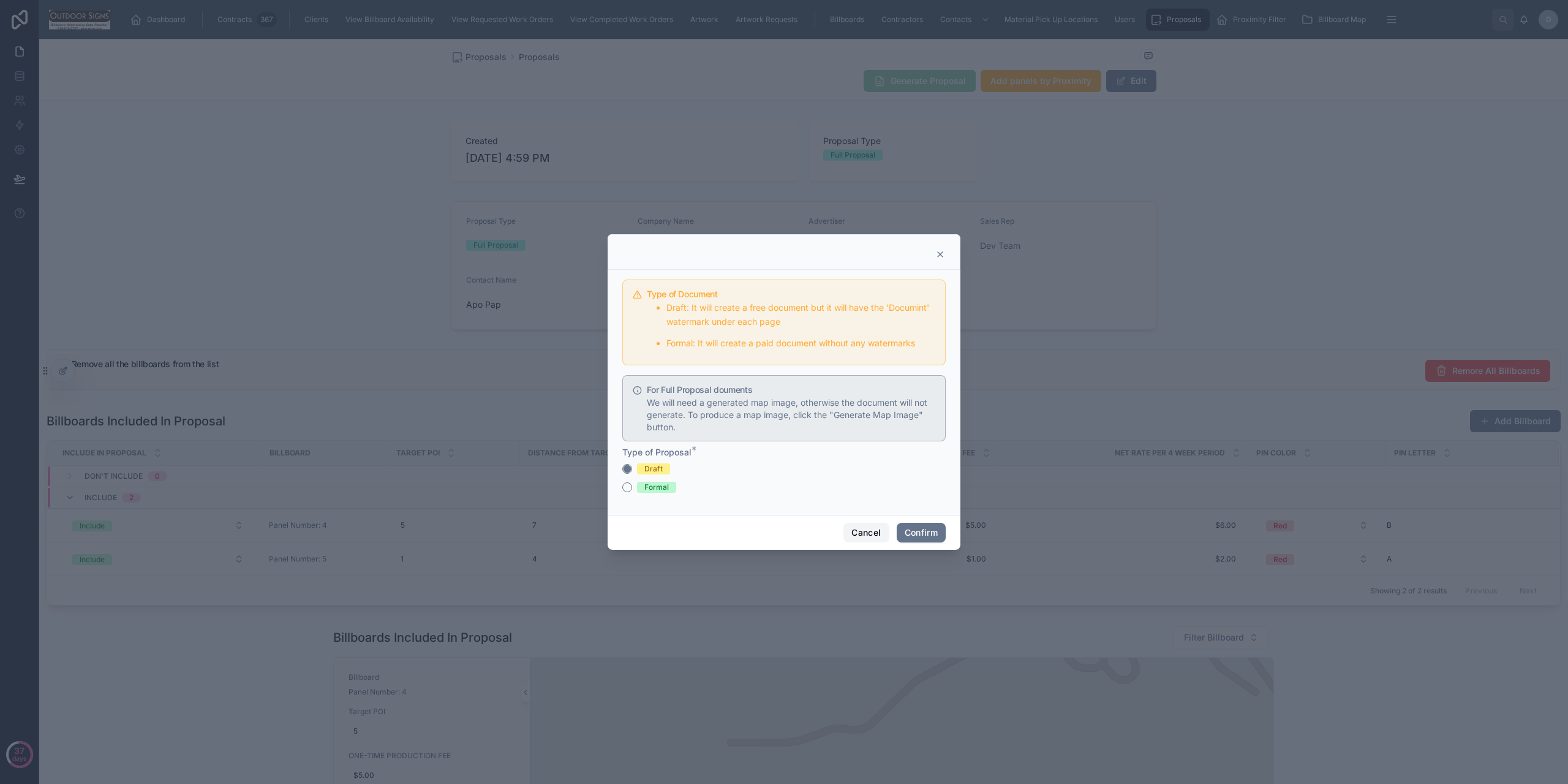
drag, startPoint x: 864, startPoint y: 536, endPoint x: 591, endPoint y: 429, distance: 293.2
click at [863, 536] on button "Cancel" at bounding box center [866, 532] width 46 height 19
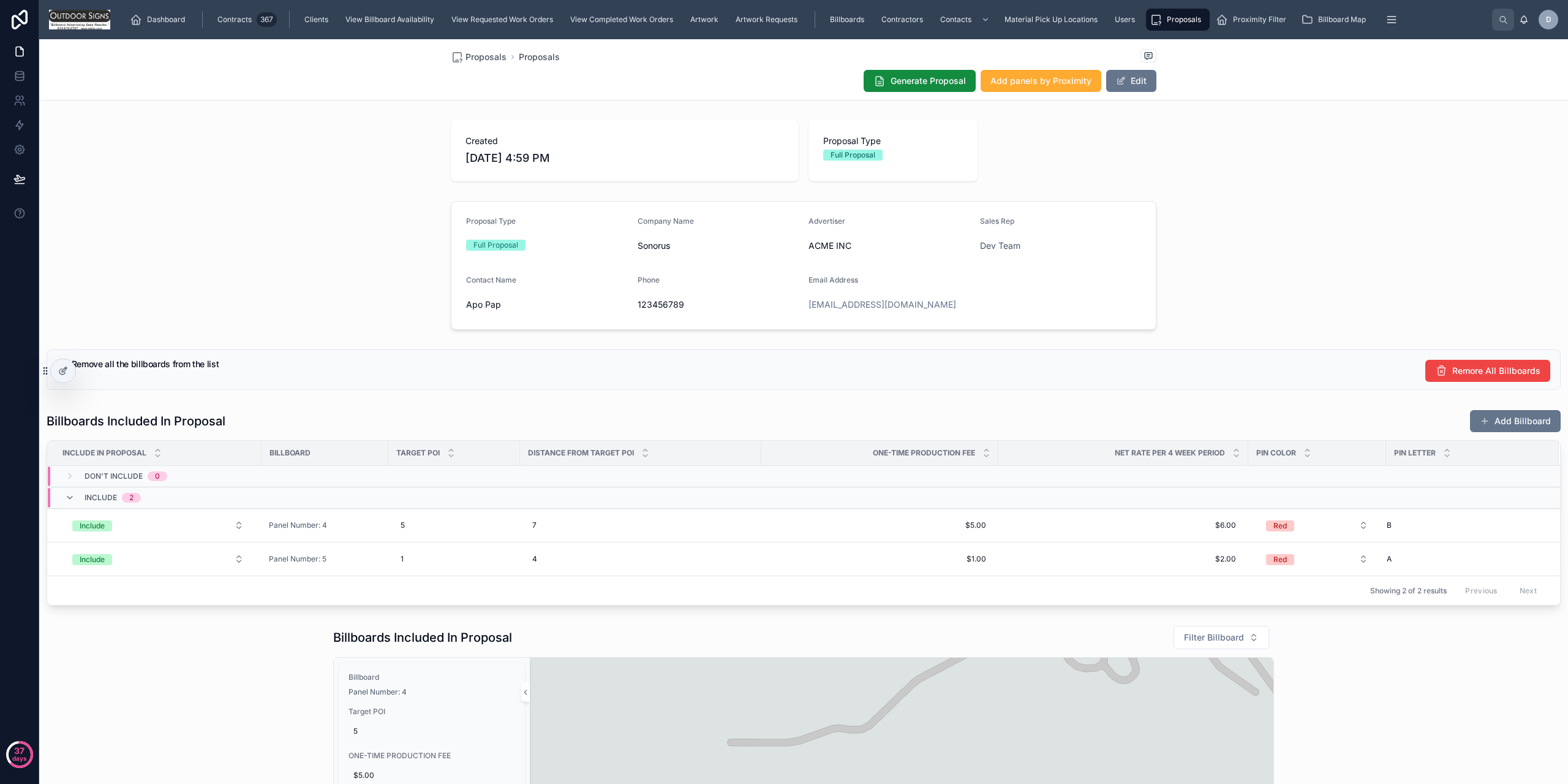
drag, startPoint x: 282, startPoint y: 225, endPoint x: 372, endPoint y: 113, distance: 143.7
click at [282, 225] on div "Proposal Type Full Proposal Company Name Sonorus Advertiser ACME INC Sales Rep …" at bounding box center [803, 265] width 1529 height 139
click at [159, 6] on div "Dashboard Contracts 367 Clients View Billboard Availability View Requested Work…" at bounding box center [807, 19] width 1373 height 27
click at [158, 9] on link "Dashboard" at bounding box center [159, 19] width 67 height 22
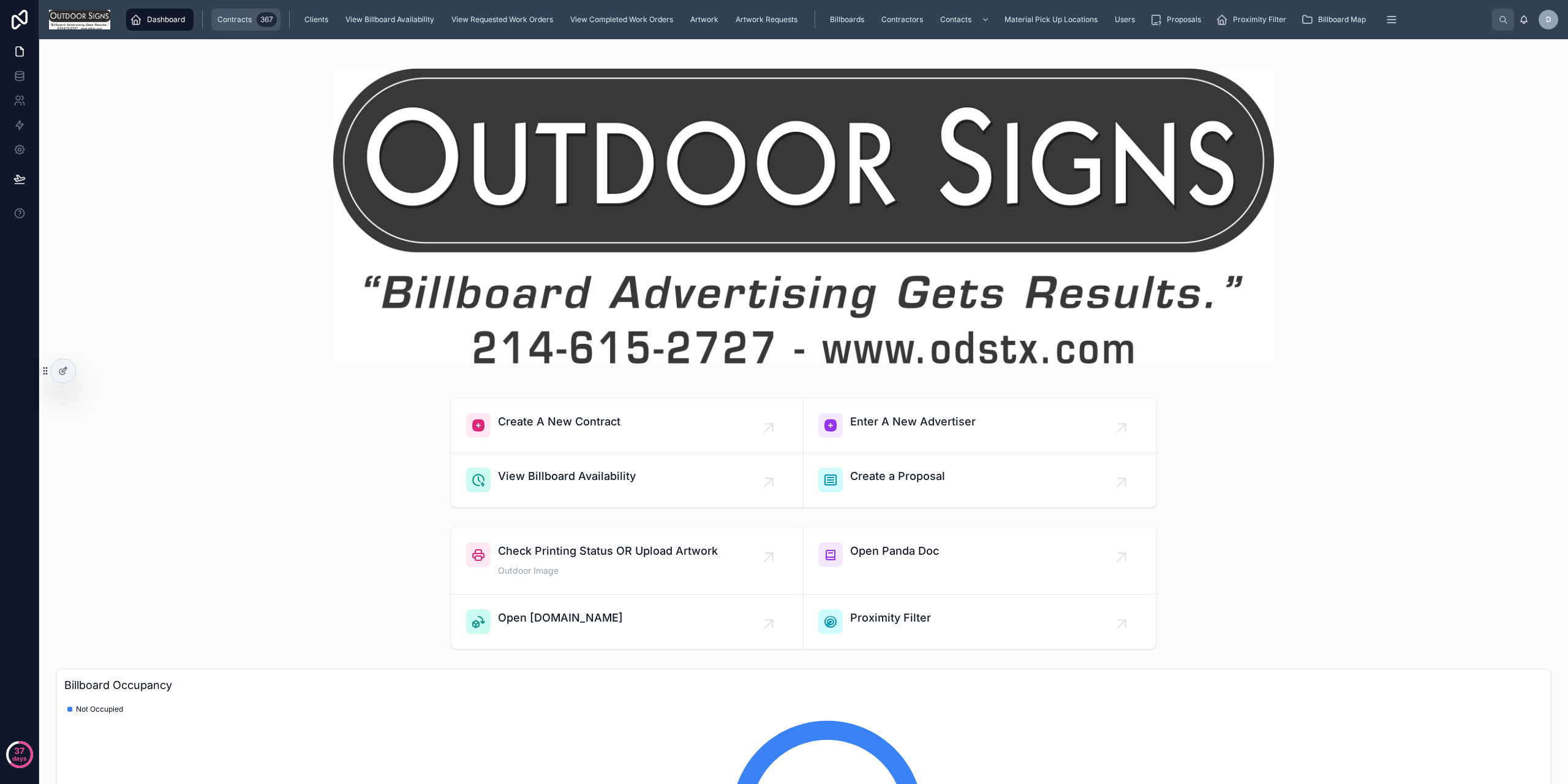
click at [230, 17] on span "Contracts" at bounding box center [234, 19] width 34 height 10
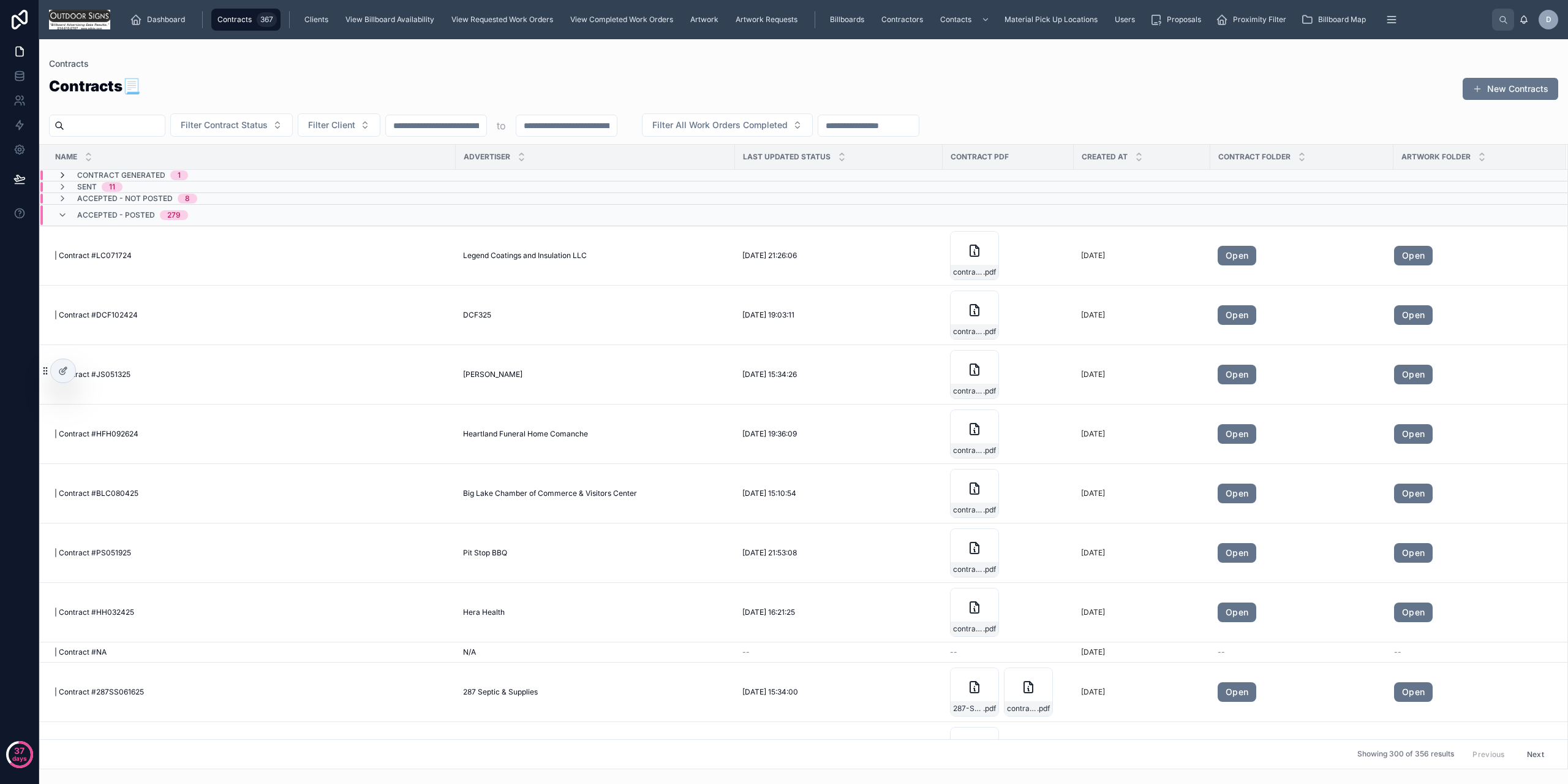
click at [62, 172] on icon at bounding box center [62, 175] width 10 height 10
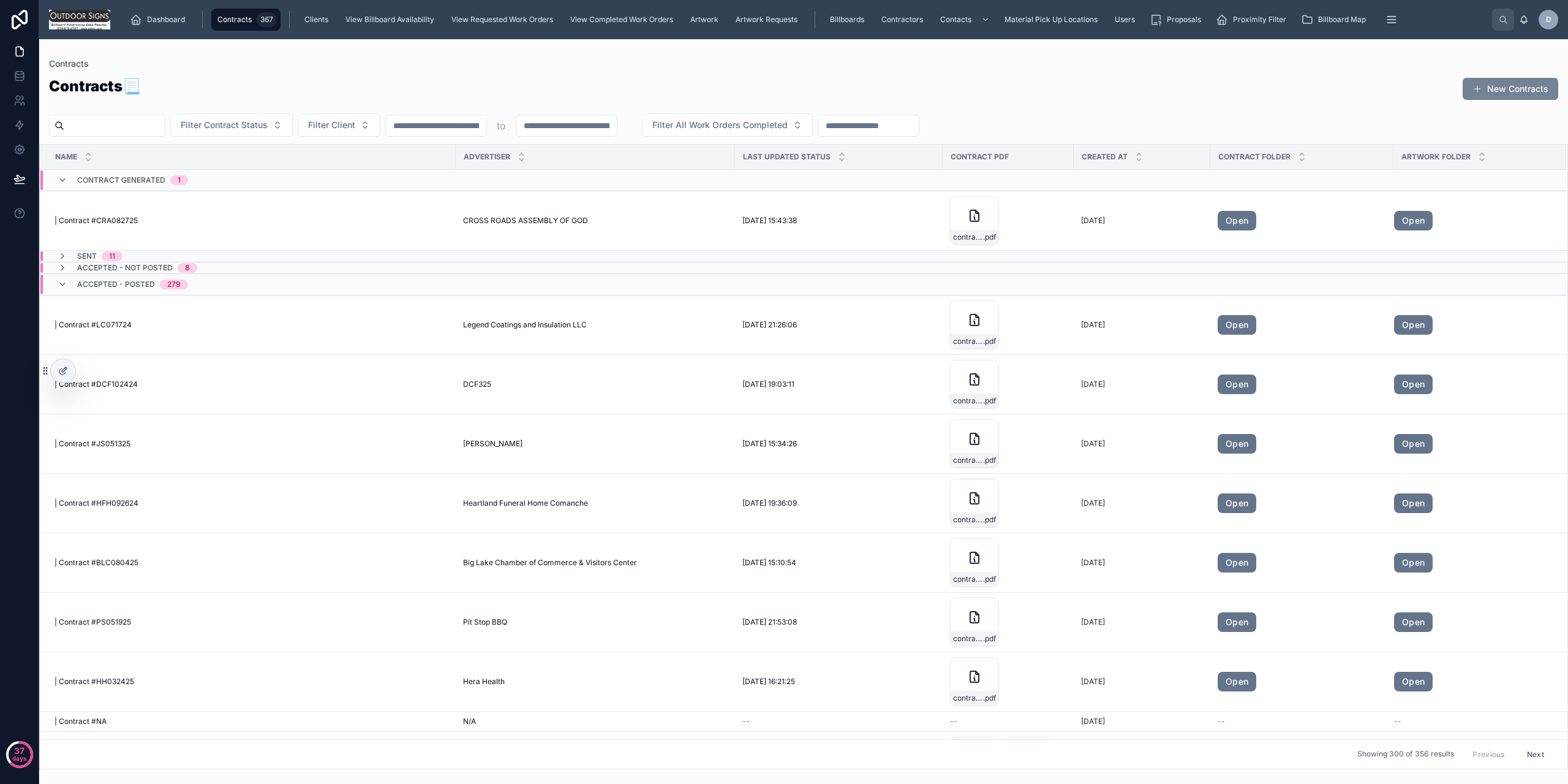
click at [1515, 89] on button "New Contracts" at bounding box center [1511, 88] width 95 height 22
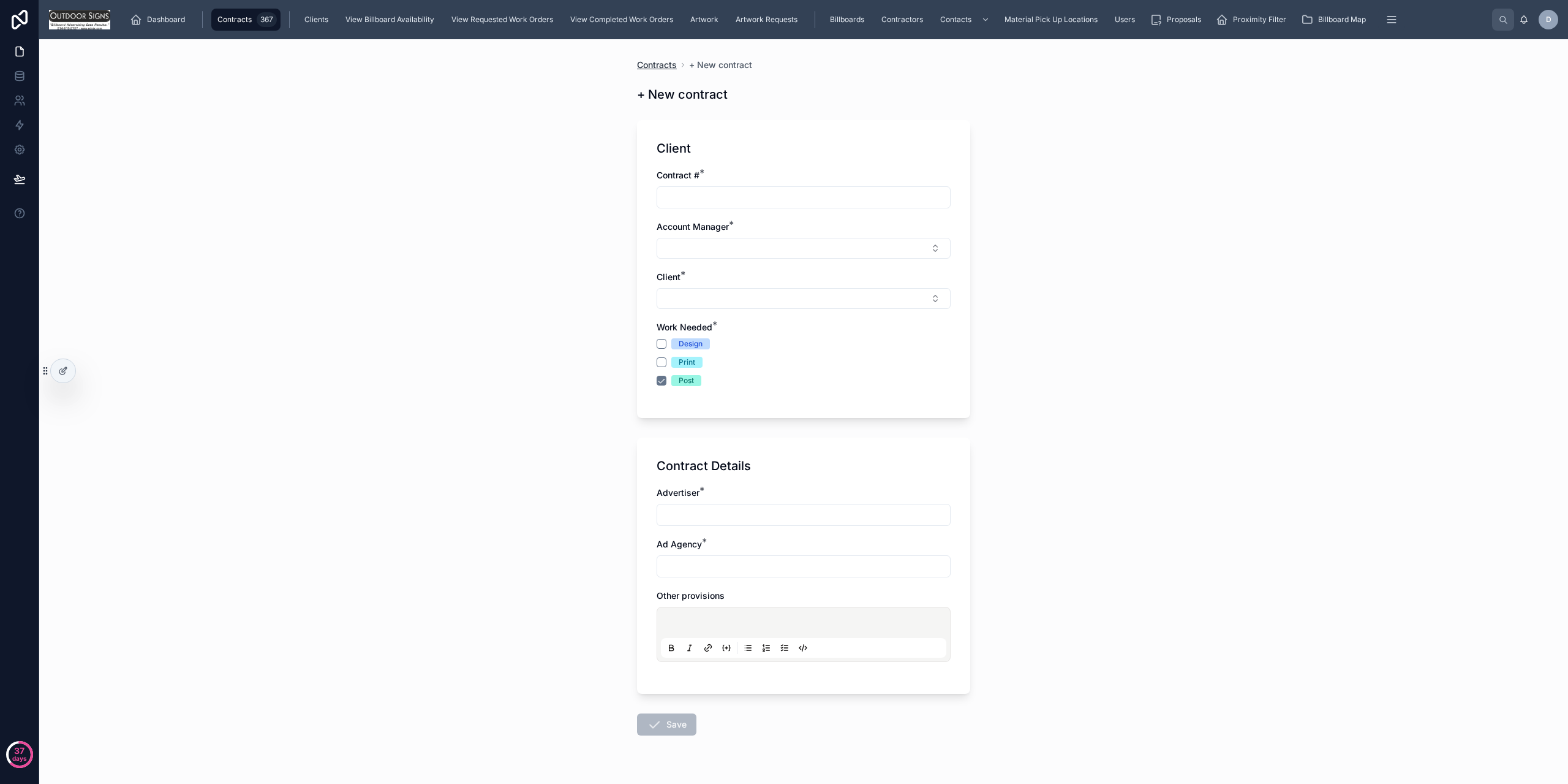
click at [637, 65] on span "Contracts" at bounding box center [656, 65] width 40 height 13
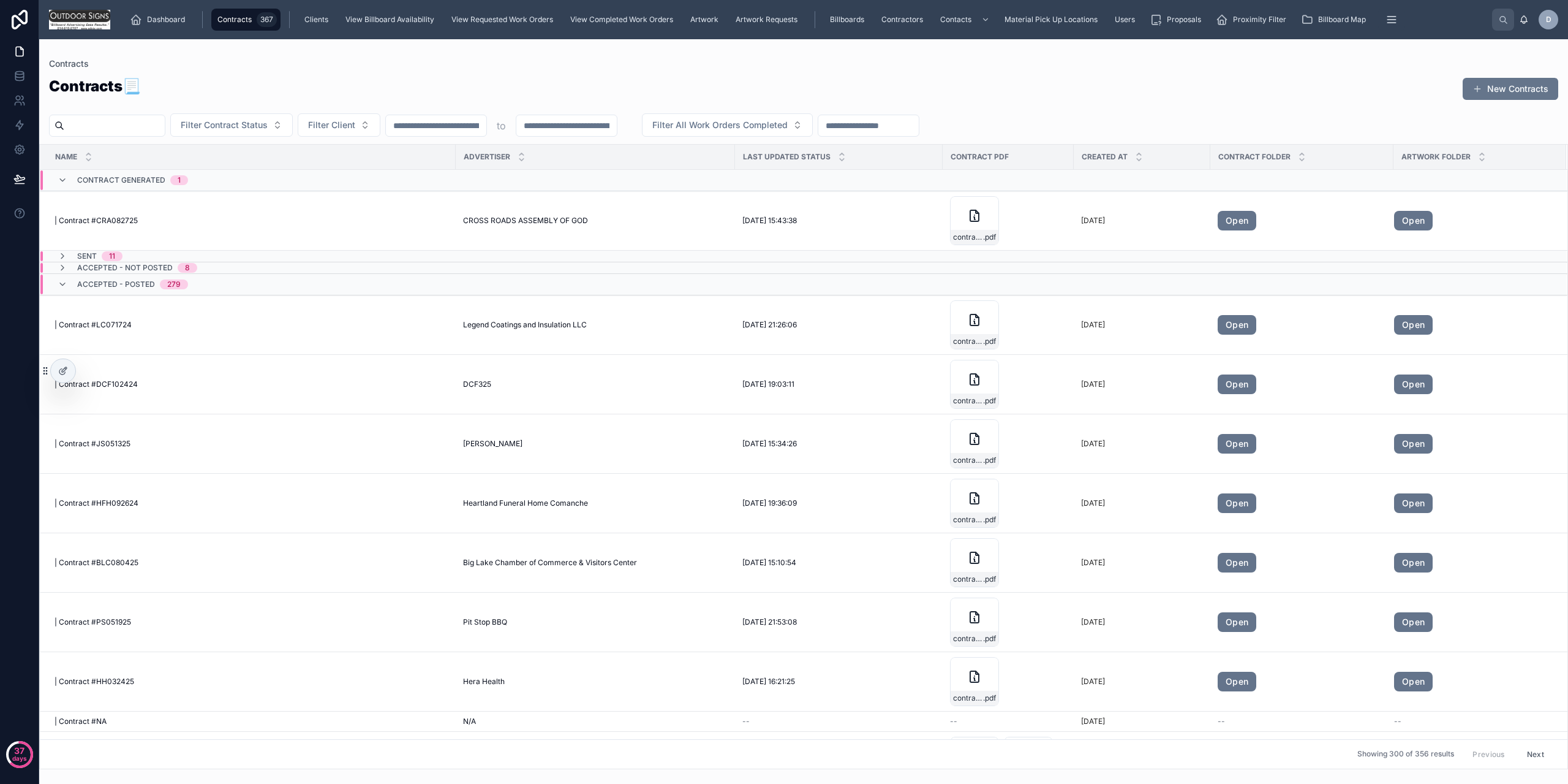
click at [919, 129] on input "text" at bounding box center [868, 126] width 100 height 17
click at [61, 254] on icon at bounding box center [62, 256] width 10 height 10
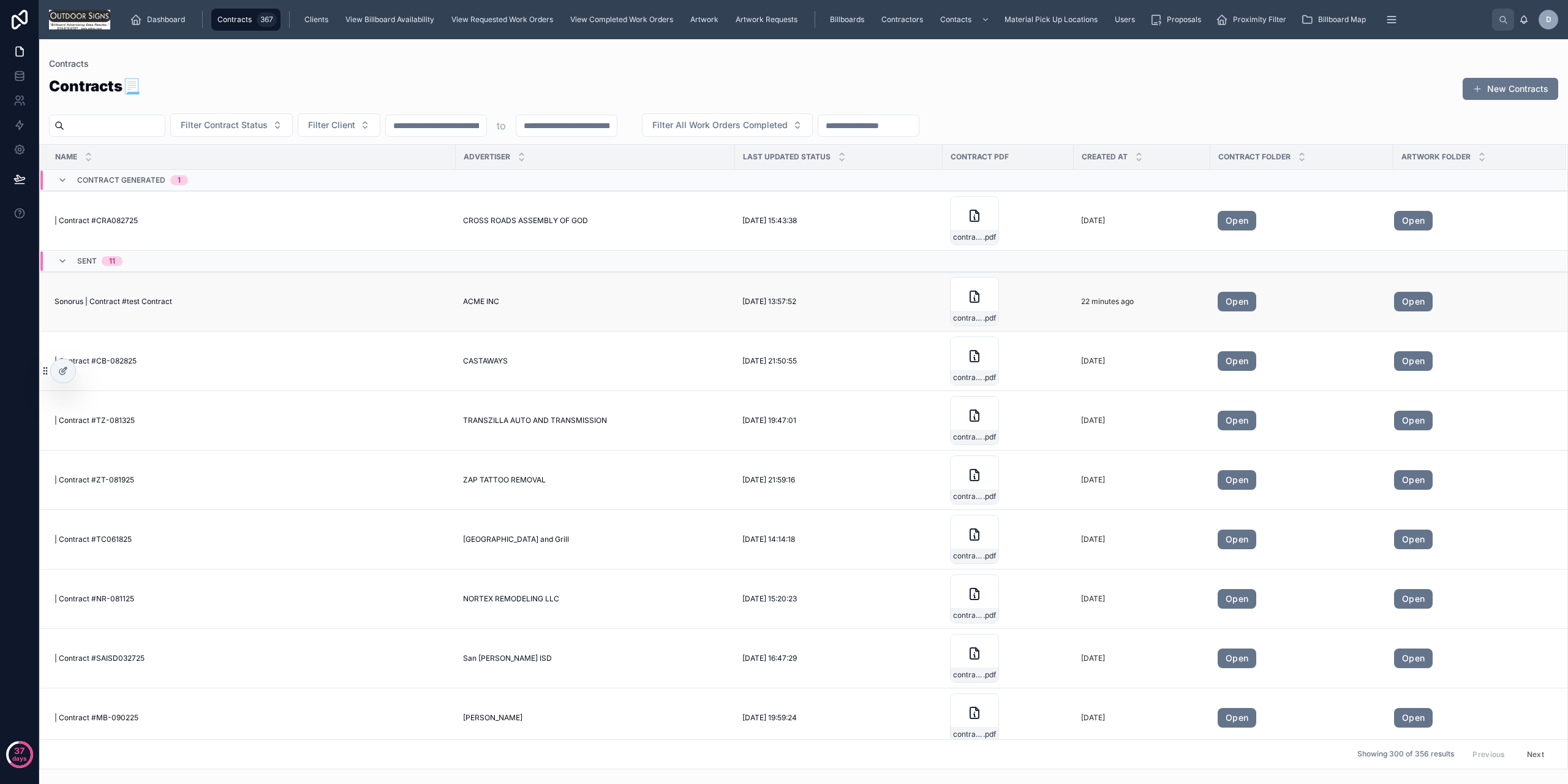
click at [215, 303] on div "Sonorus | Contract #test Contract Sonorus | Contract #test Contract" at bounding box center [251, 301] width 394 height 10
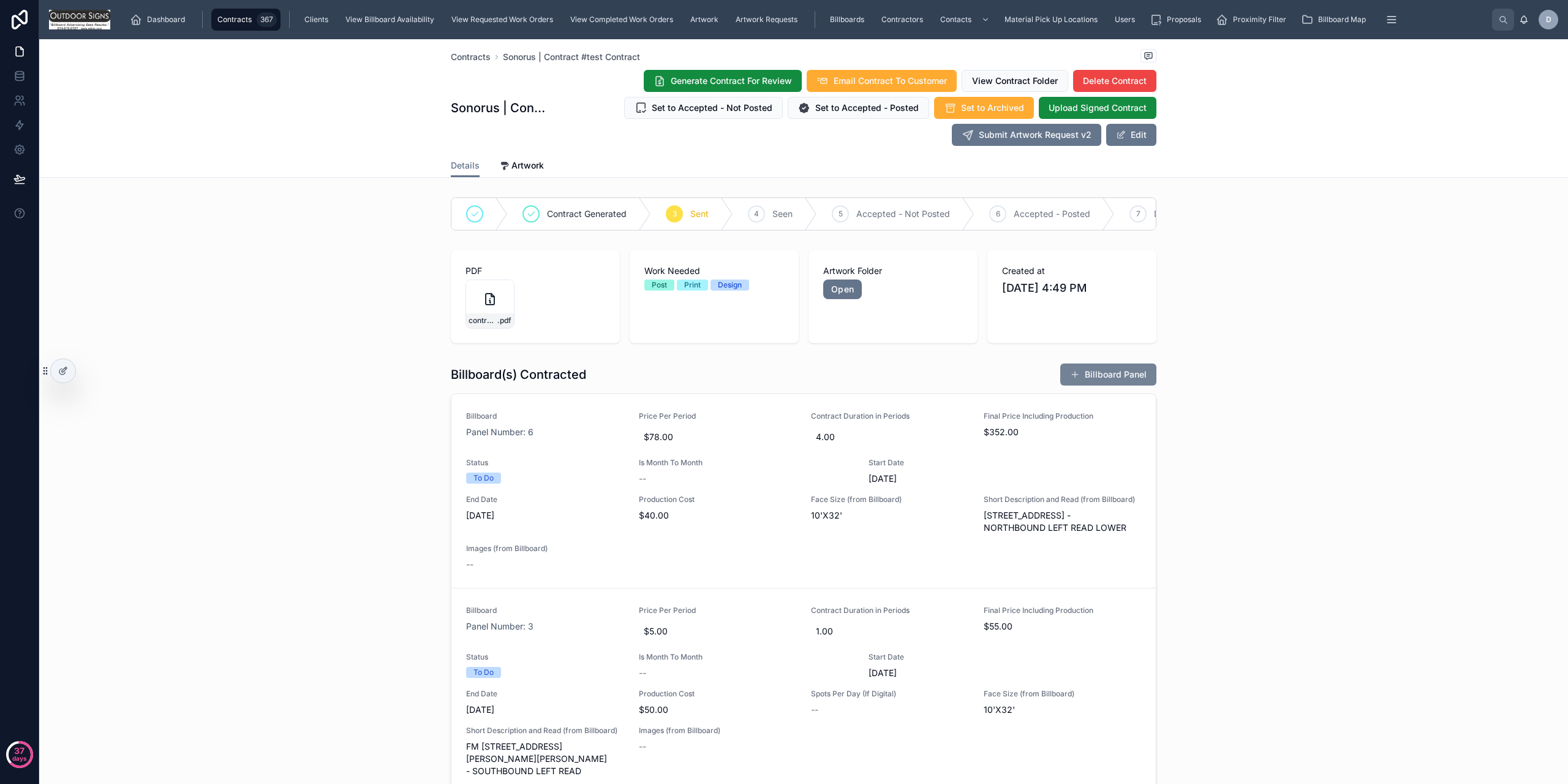
click at [1109, 386] on button "Billboard Panel" at bounding box center [1108, 374] width 96 height 22
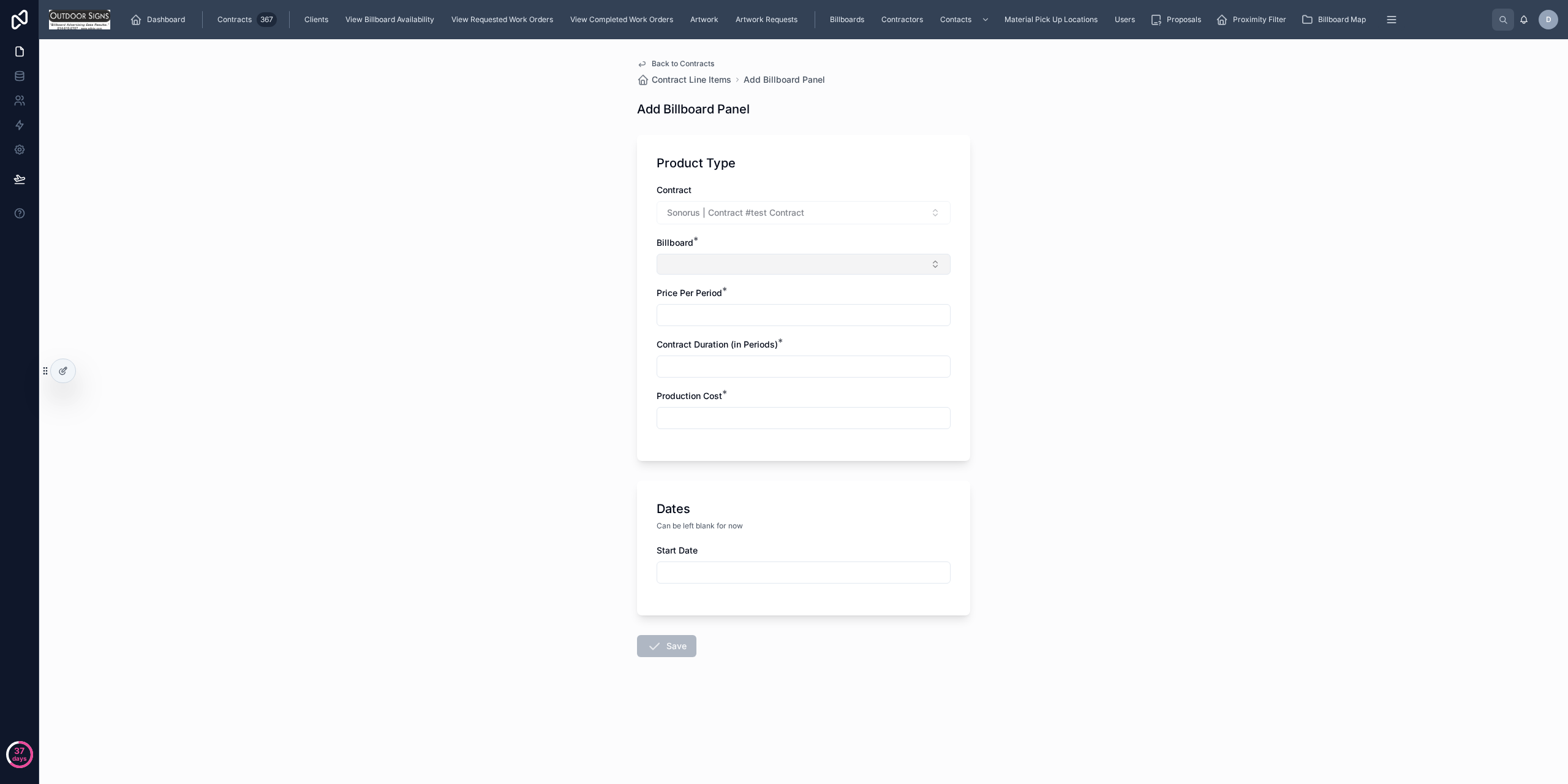
click at [805, 261] on button "Select Button" at bounding box center [803, 263] width 294 height 20
click at [507, 340] on div "Back to Contracts Contract Line Items Add Billboard Panel Add Billboard Panel P…" at bounding box center [803, 411] width 1529 height 745
click at [670, 426] on input "text" at bounding box center [804, 419] width 293 height 17
click at [678, 65] on span "Back to Contracts" at bounding box center [683, 64] width 62 height 10
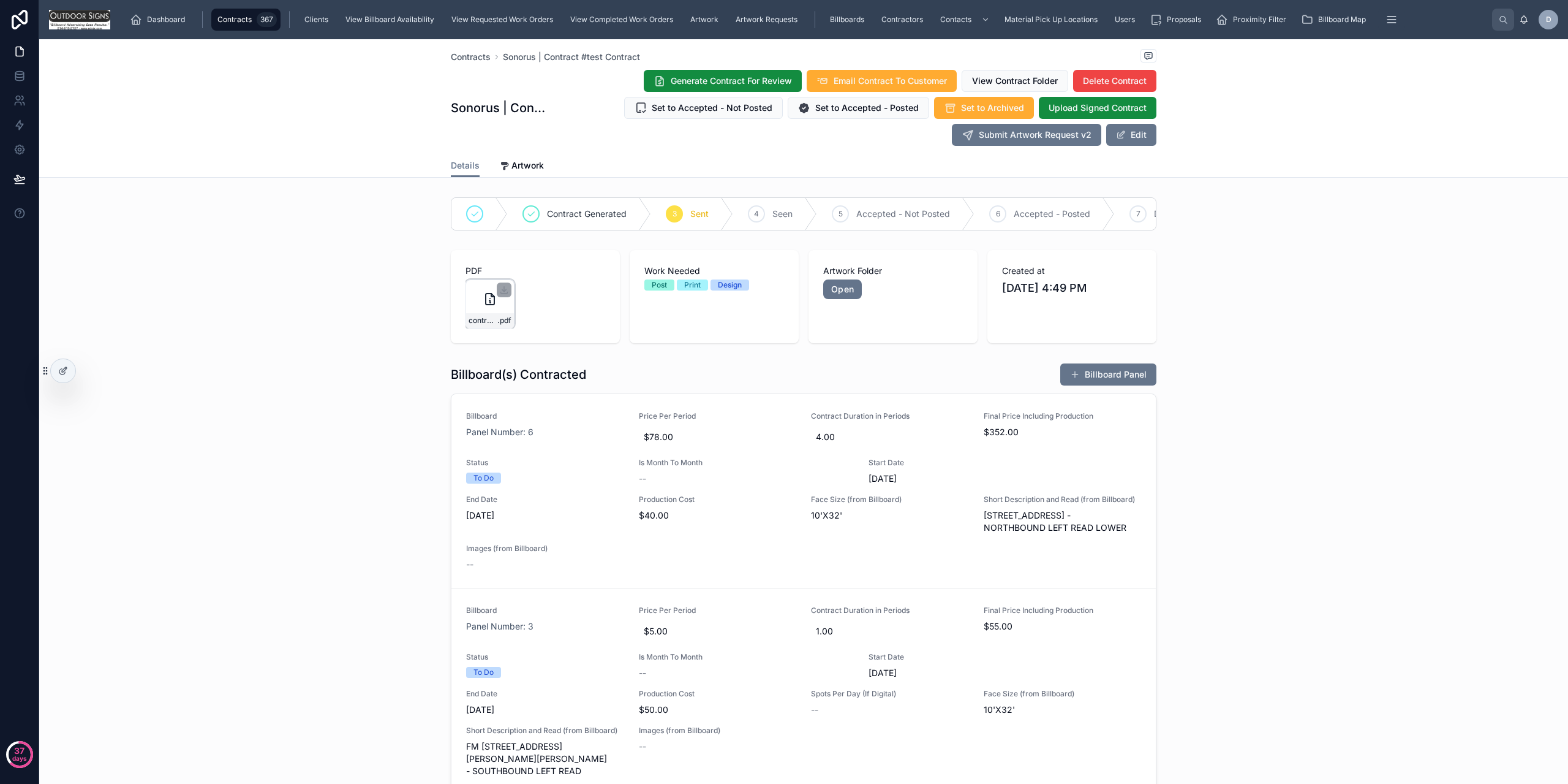
click at [466, 305] on div "contract_file .pdf" at bounding box center [490, 304] width 49 height 49
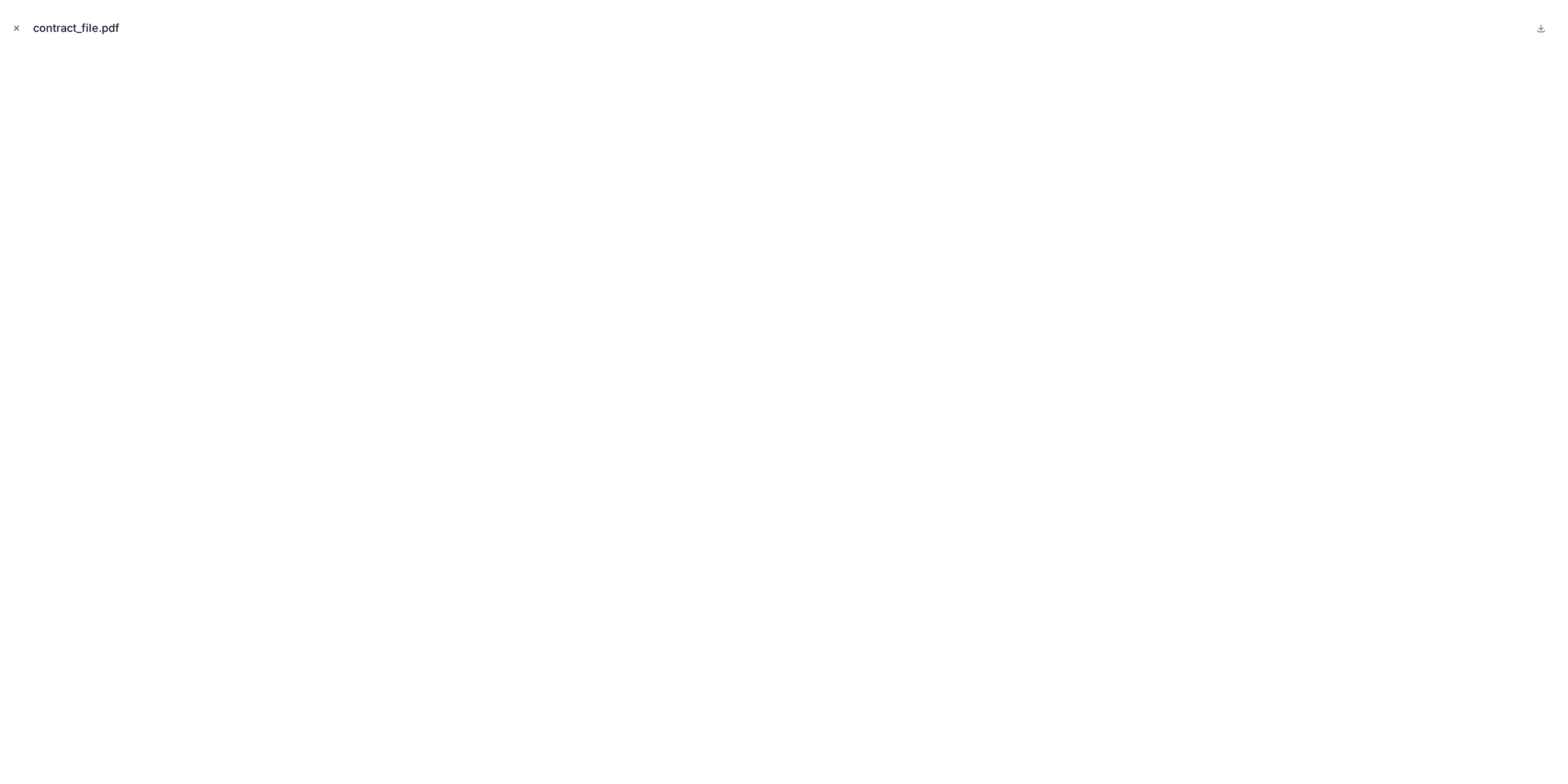
click at [13, 27] on icon "Close modal" at bounding box center [17, 28] width 9 height 9
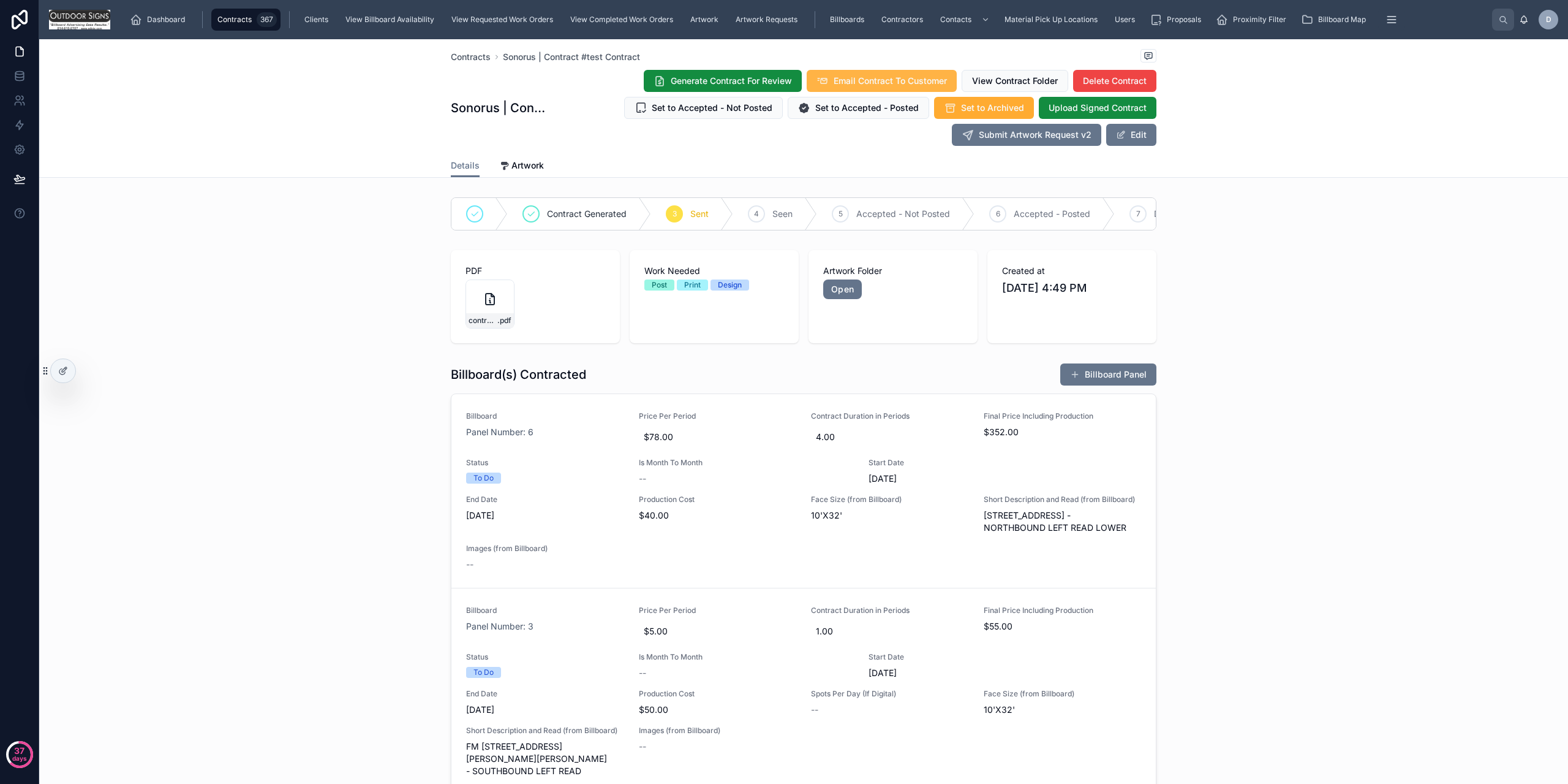
click at [864, 82] on span "Email Contract To Customer" at bounding box center [890, 81] width 114 height 13
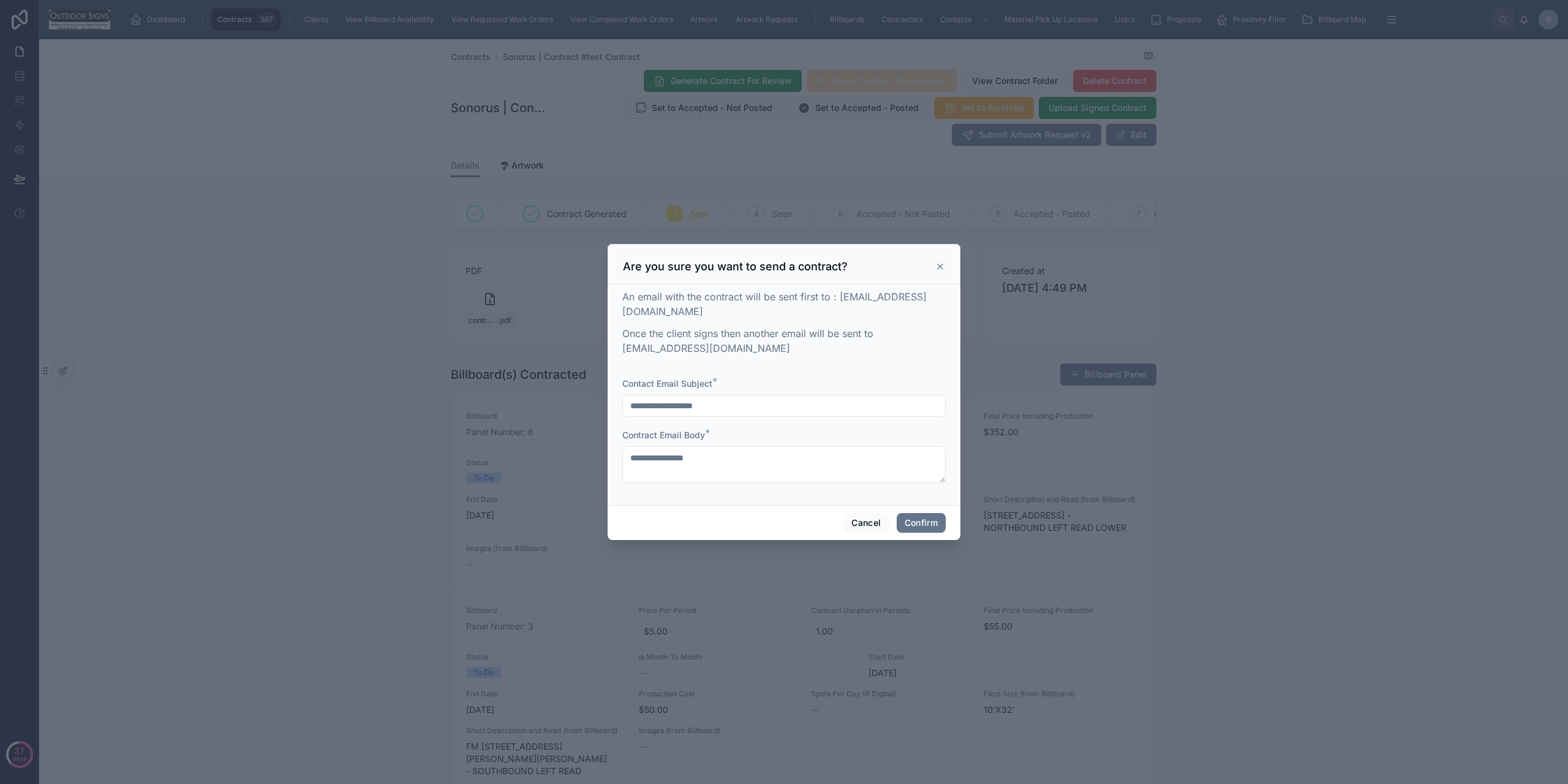
click at [644, 394] on div "**********" at bounding box center [784, 405] width 323 height 22
click at [649, 397] on input "**********" at bounding box center [784, 406] width 322 height 17
click at [650, 397] on input "**********" at bounding box center [784, 406] width 322 height 17
click at [731, 451] on textarea "**********" at bounding box center [784, 464] width 323 height 37
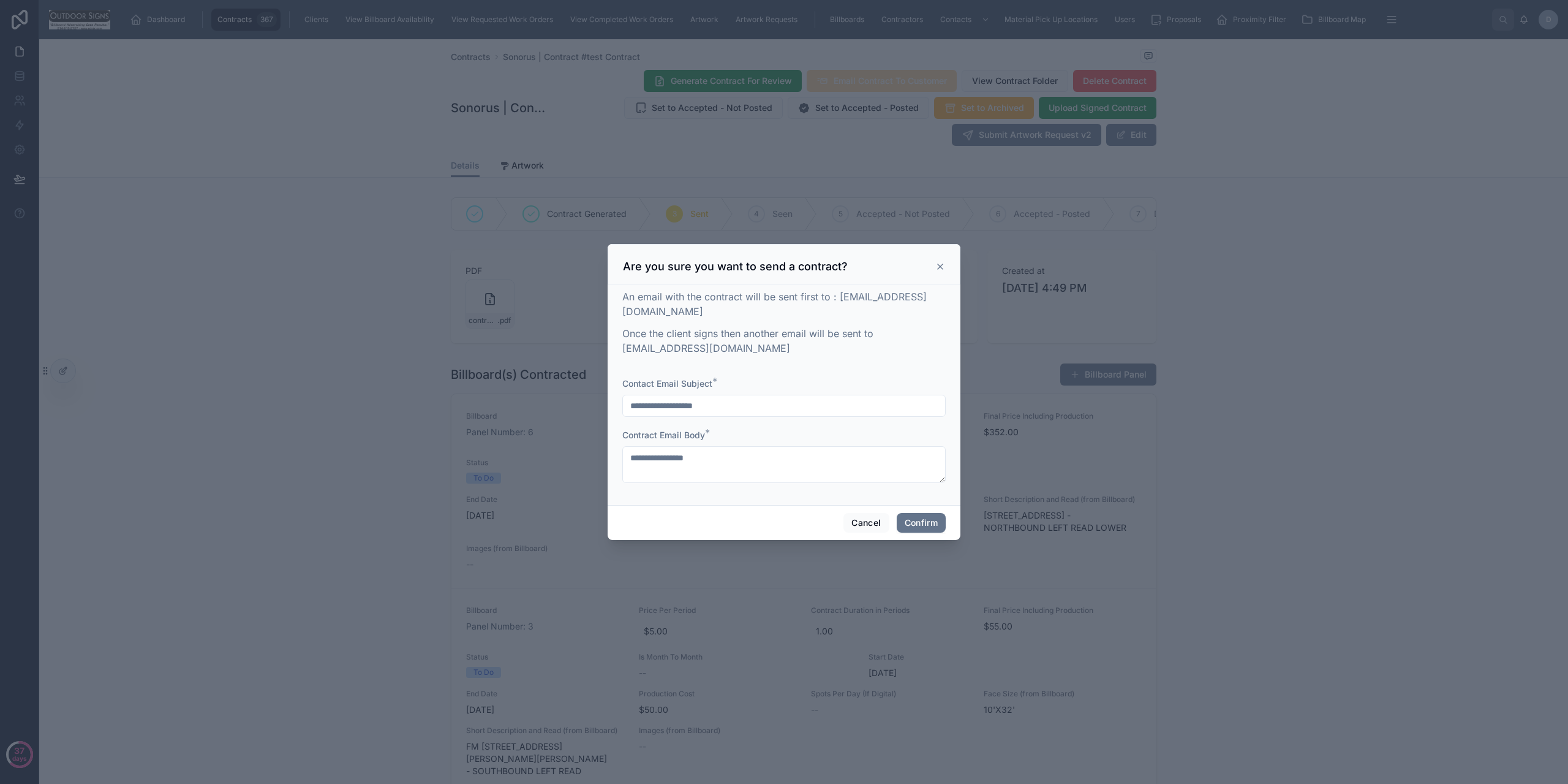
click at [749, 397] on input "**********" at bounding box center [784, 406] width 322 height 17
drag, startPoint x: 844, startPoint y: 307, endPoint x: 926, endPoint y: 305, distance: 82.0
click at [926, 305] on p "An email with the contract will be sent first to : [EMAIL_ADDRESS][DOMAIN_NAME]" at bounding box center [784, 304] width 323 height 29
click at [873, 316] on div "An email with the contract will be sent first to : [EMAIL_ADDRESS][DOMAIN_NAME]…" at bounding box center [784, 323] width 323 height 66
drag, startPoint x: 841, startPoint y: 301, endPoint x: 928, endPoint y: 298, distance: 87.1
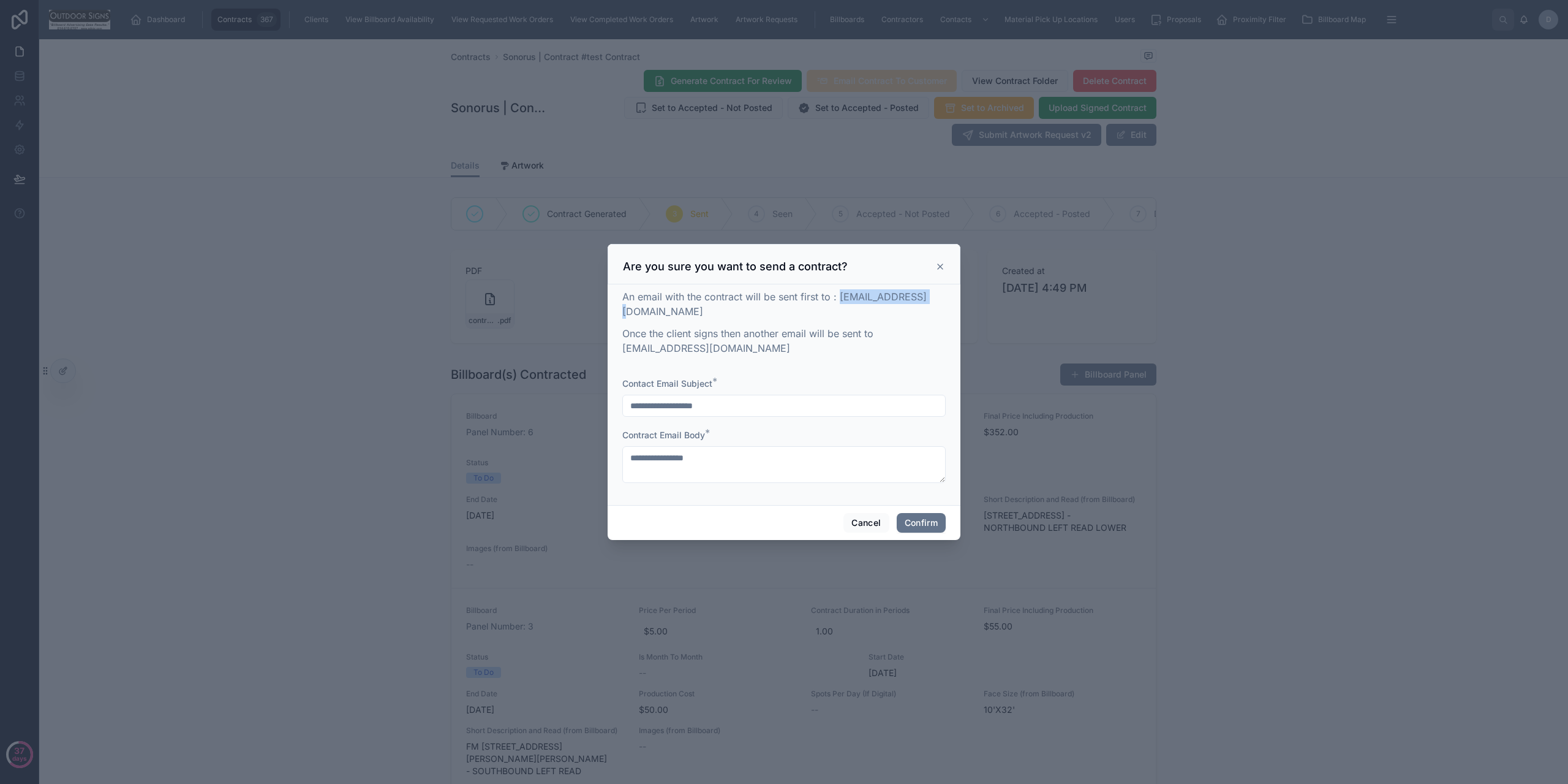
click at [928, 298] on p "An email with the contract will be sent first to : [EMAIL_ADDRESS][DOMAIN_NAME]" at bounding box center [784, 304] width 323 height 29
click at [691, 339] on p "Once the client signs then another email will be sent to [EMAIL_ADDRESS][DOMAIN…" at bounding box center [784, 341] width 323 height 29
click at [856, 516] on button "Cancel" at bounding box center [866, 523] width 46 height 19
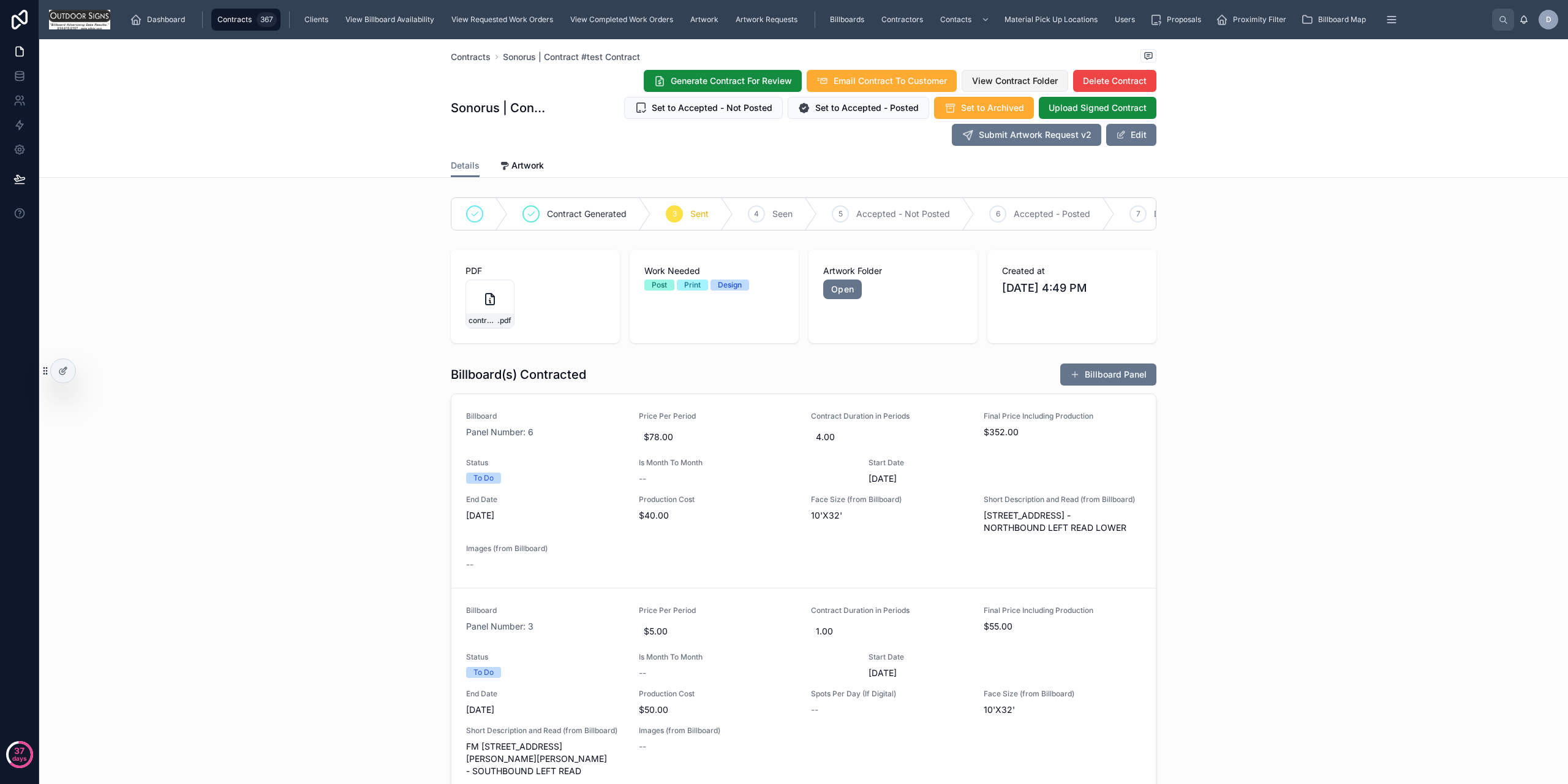
click at [1012, 87] on button "View Contract Folder" at bounding box center [1016, 81] width 107 height 22
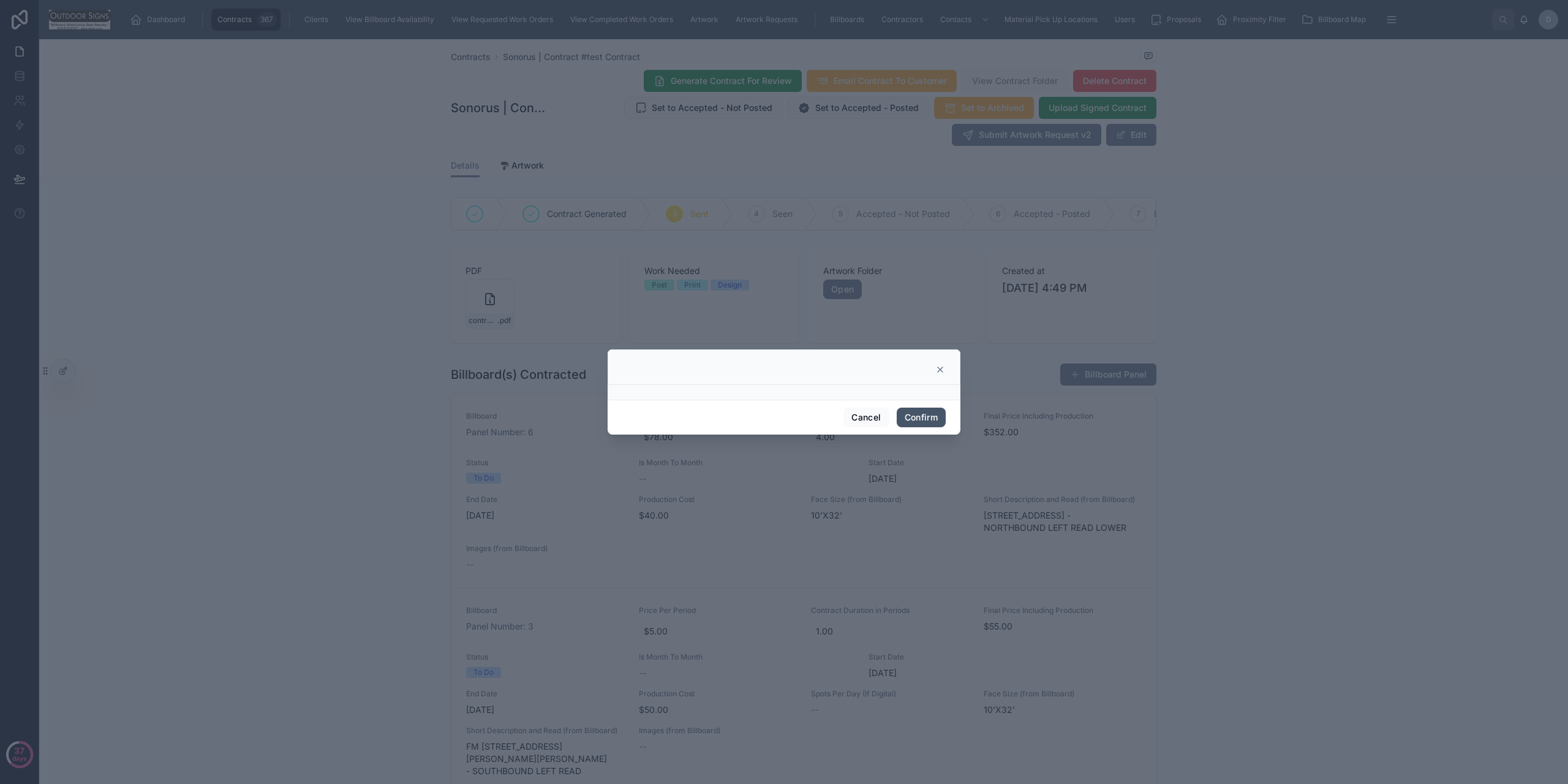
click at [926, 422] on button "Confirm" at bounding box center [921, 418] width 49 height 19
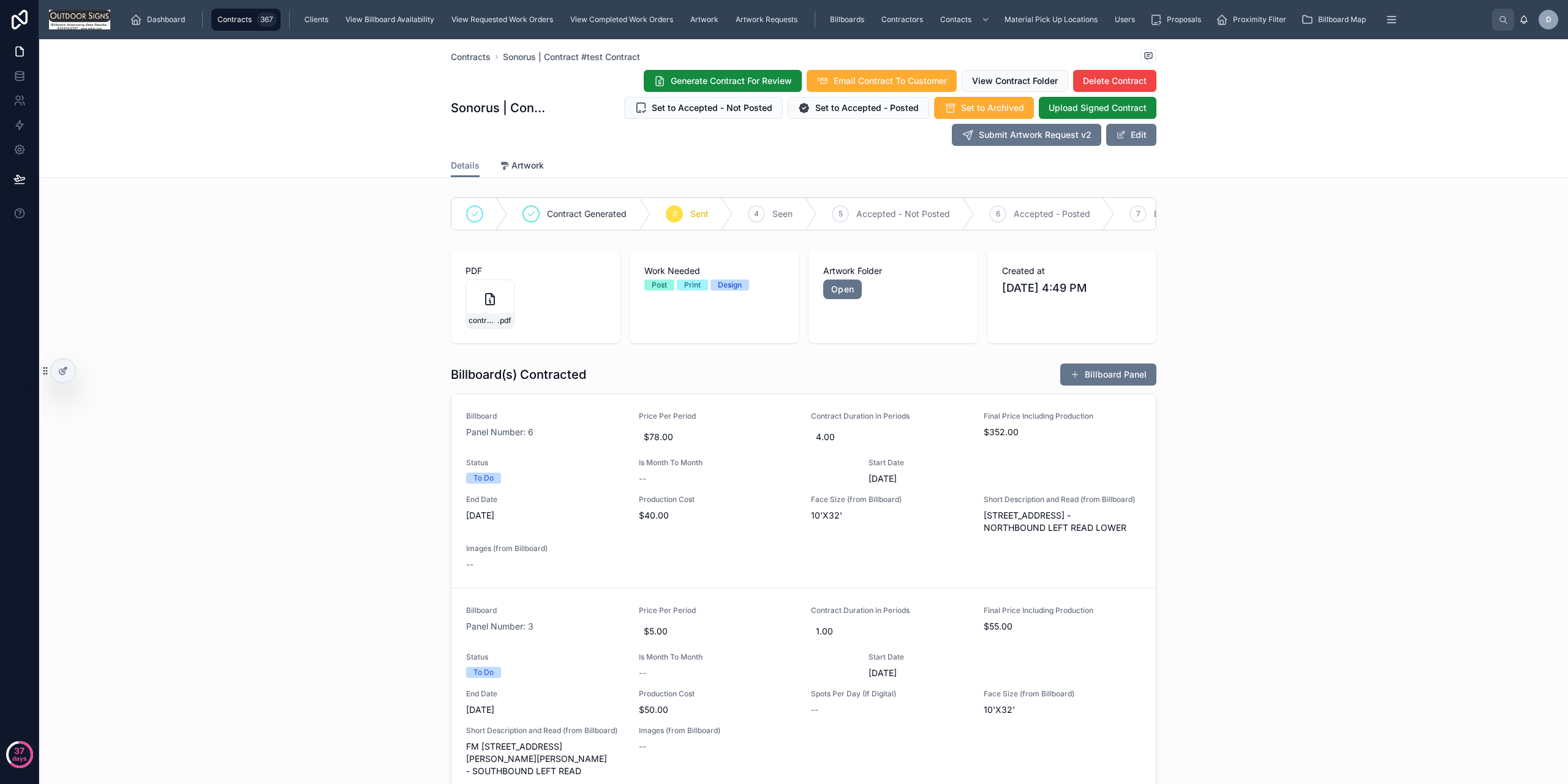
click at [520, 157] on link "Artwork" at bounding box center [521, 166] width 45 height 24
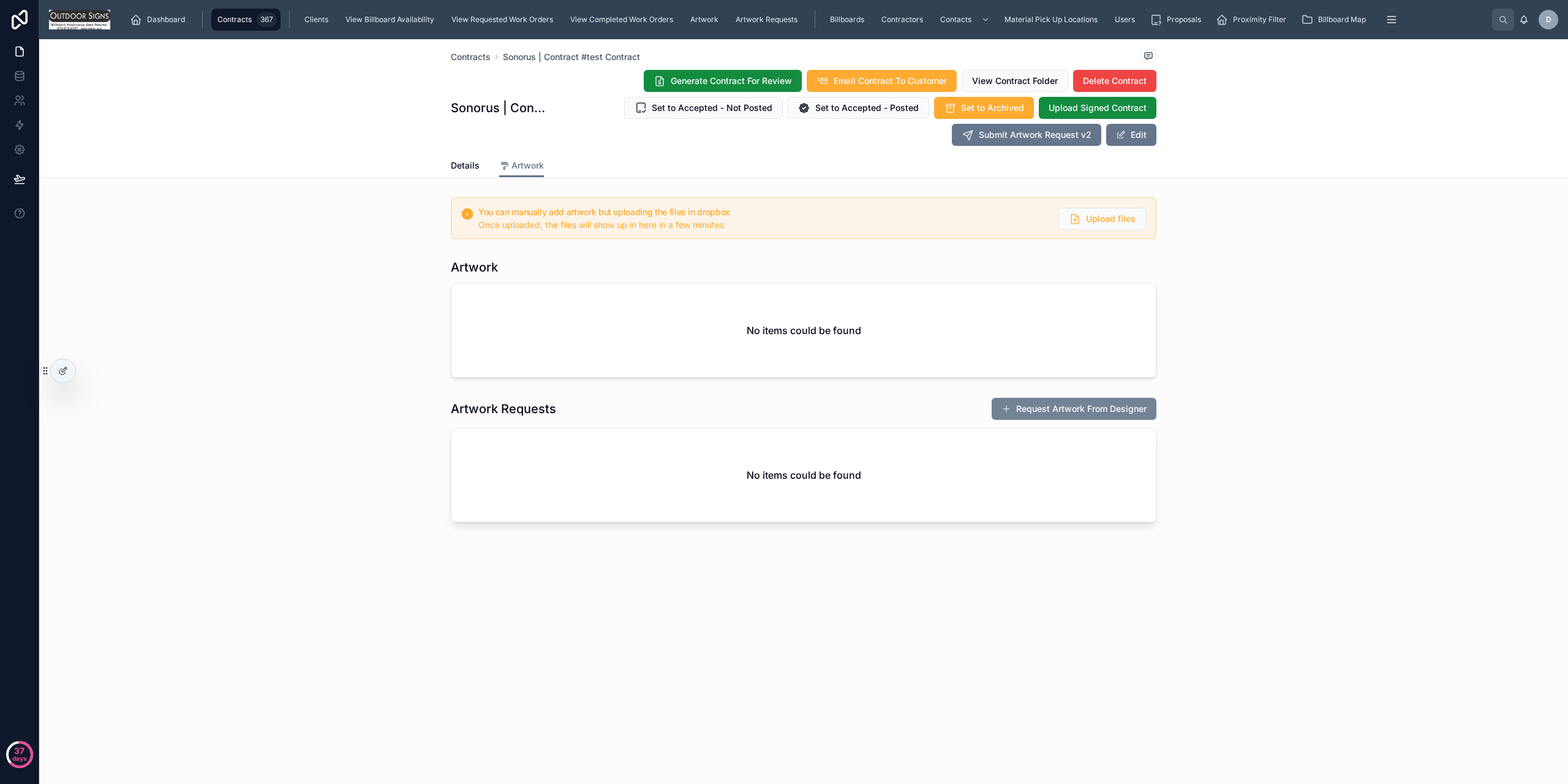
click at [1047, 416] on button "Request Artwork From Designer" at bounding box center [1075, 409] width 165 height 22
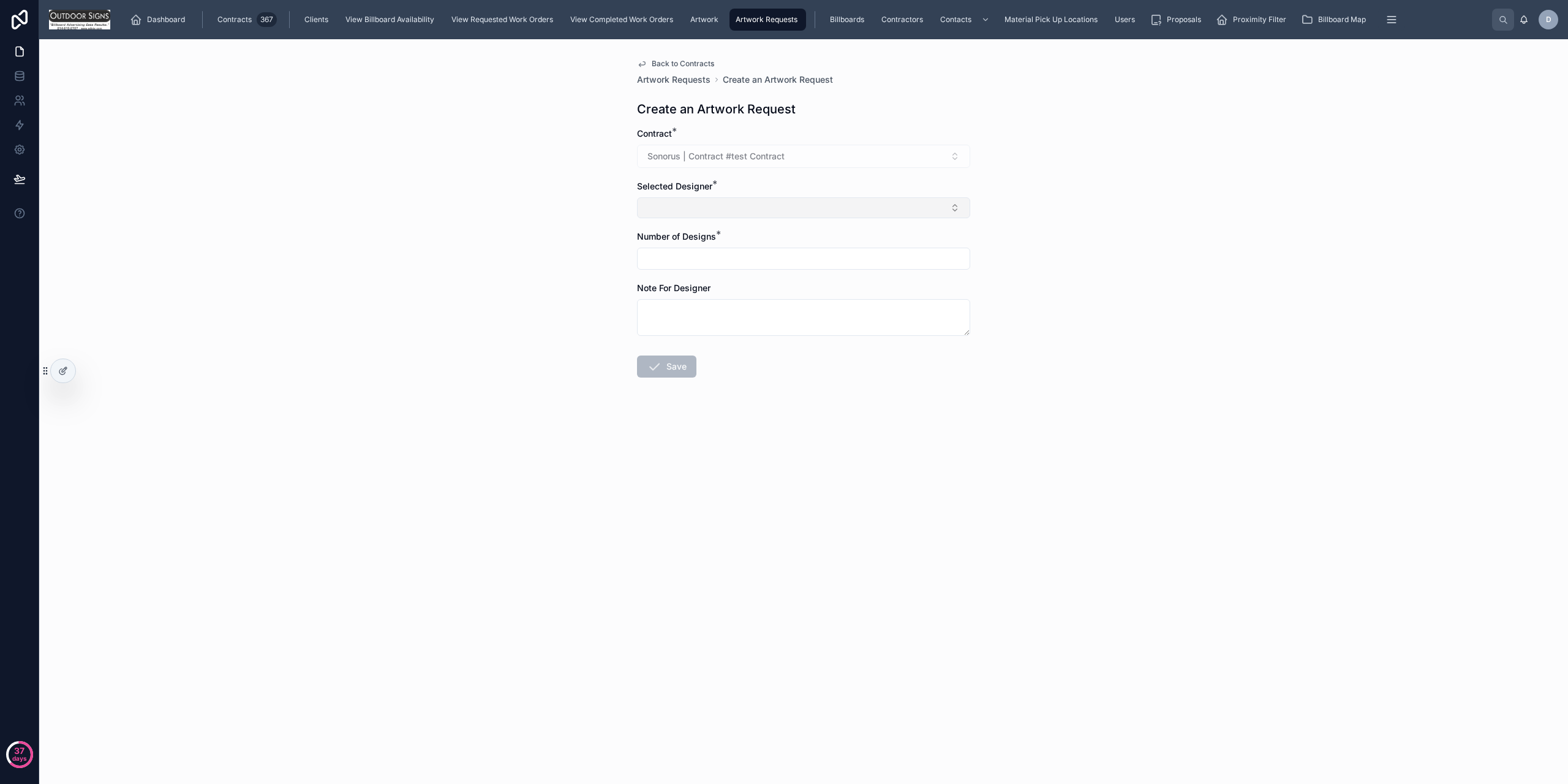
click at [662, 217] on button "Select Button" at bounding box center [803, 207] width 333 height 20
click at [562, 271] on div "Back to Contracts Artwork Requests Create an Artwork Request Create an Artwork …" at bounding box center [803, 411] width 1529 height 745
click at [709, 258] on input "text" at bounding box center [804, 258] width 332 height 17
click at [770, 315] on textarea at bounding box center [803, 318] width 333 height 37
click at [640, 51] on div "Back to Contracts Artwork Requests Create an Artwork Request Create an Artwork …" at bounding box center [803, 247] width 352 height 417
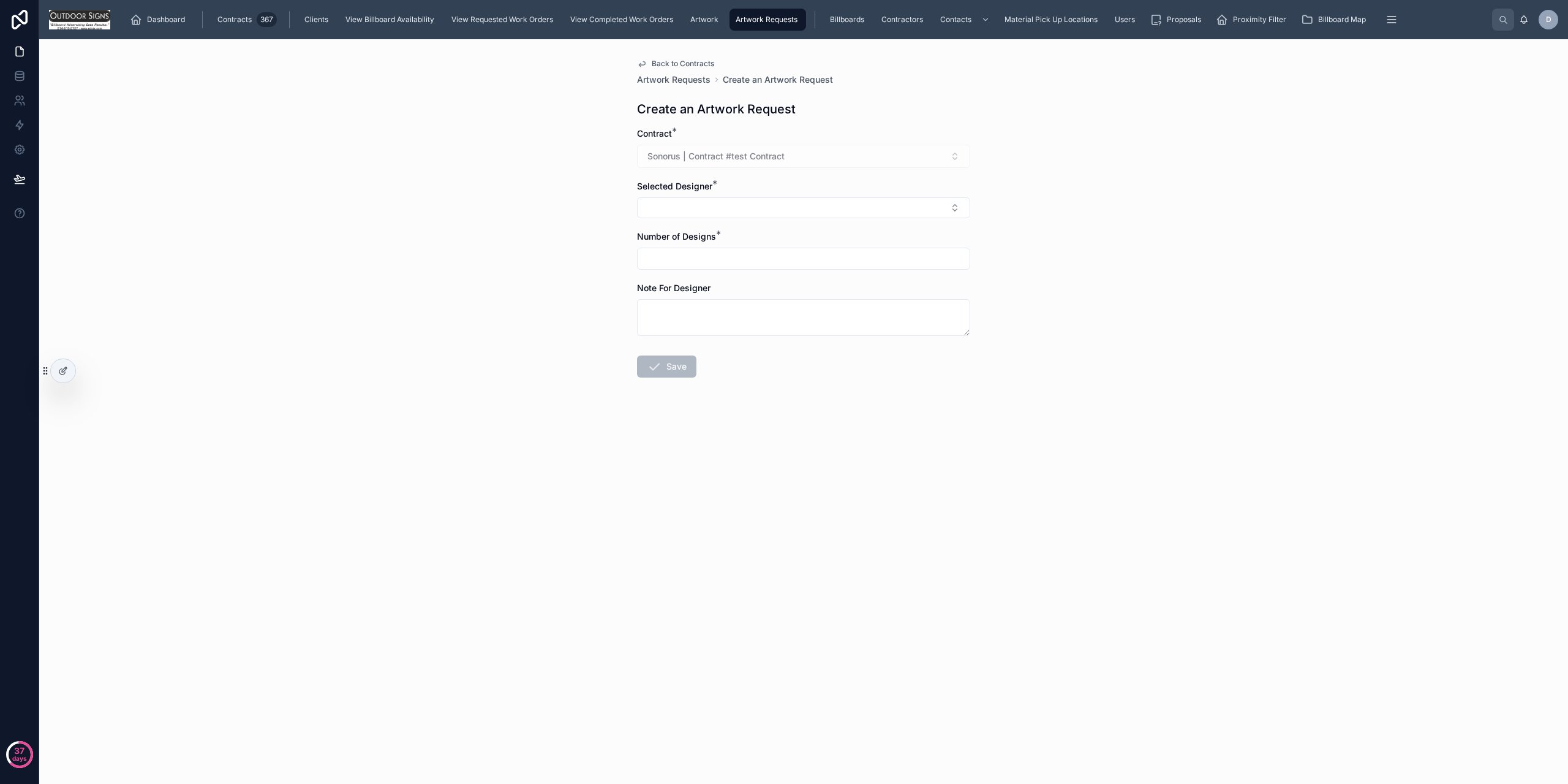
click at [651, 62] on link "Back to Contracts" at bounding box center [676, 64] width 78 height 10
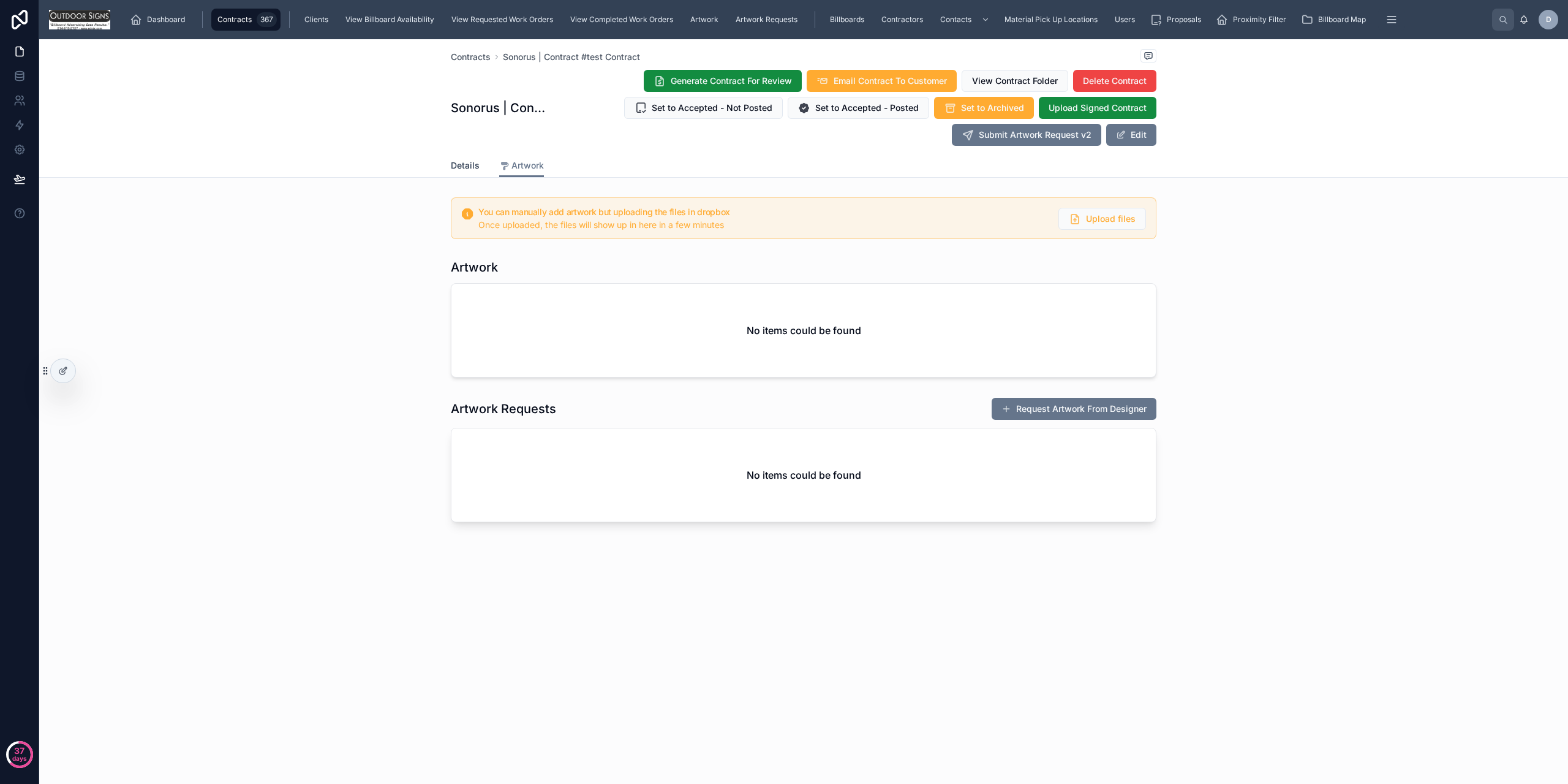
click at [474, 157] on link "Details" at bounding box center [465, 166] width 29 height 24
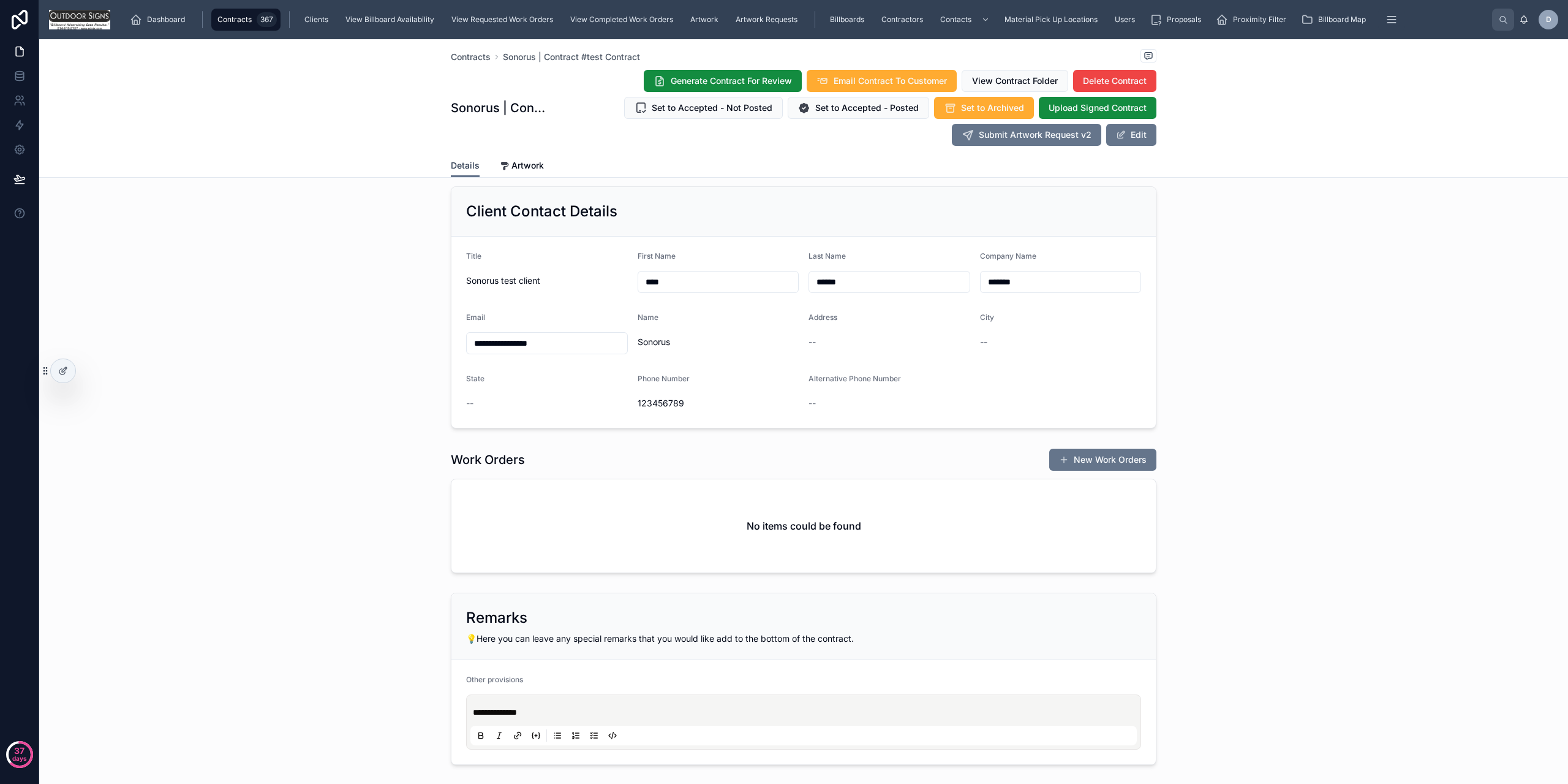
scroll to position [797, 0]
click at [1105, 470] on button "New Work Orders" at bounding box center [1103, 459] width 107 height 22
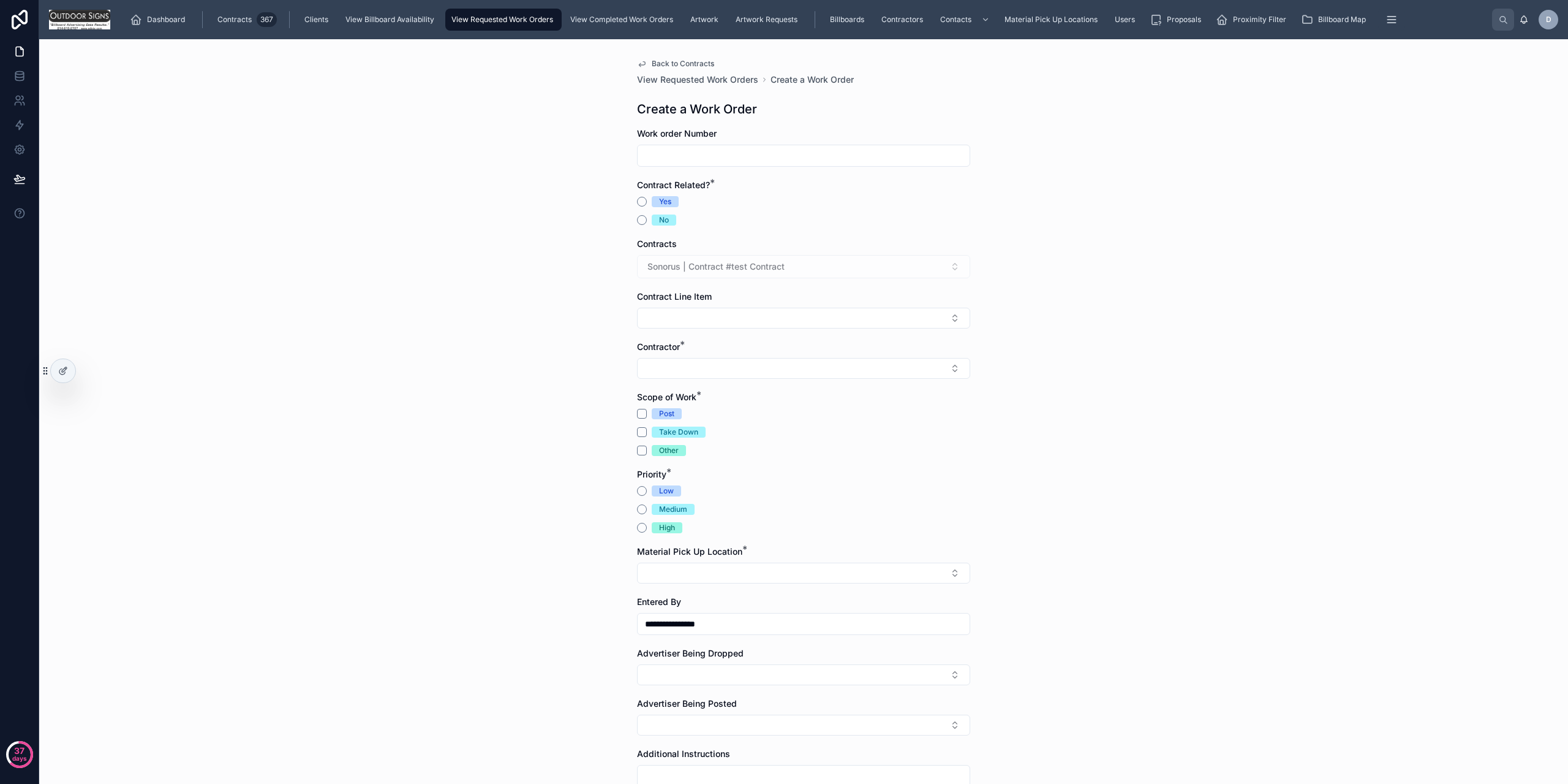
click at [651, 158] on input "text" at bounding box center [804, 155] width 332 height 17
click at [637, 205] on button "Yes" at bounding box center [642, 202] width 10 height 10
click at [683, 265] on div "Sonorus | Contract #test Contract" at bounding box center [803, 267] width 333 height 23
click at [880, 357] on div "Contractor *" at bounding box center [803, 359] width 333 height 38
click at [873, 379] on form "**********" at bounding box center [803, 525] width 333 height 795
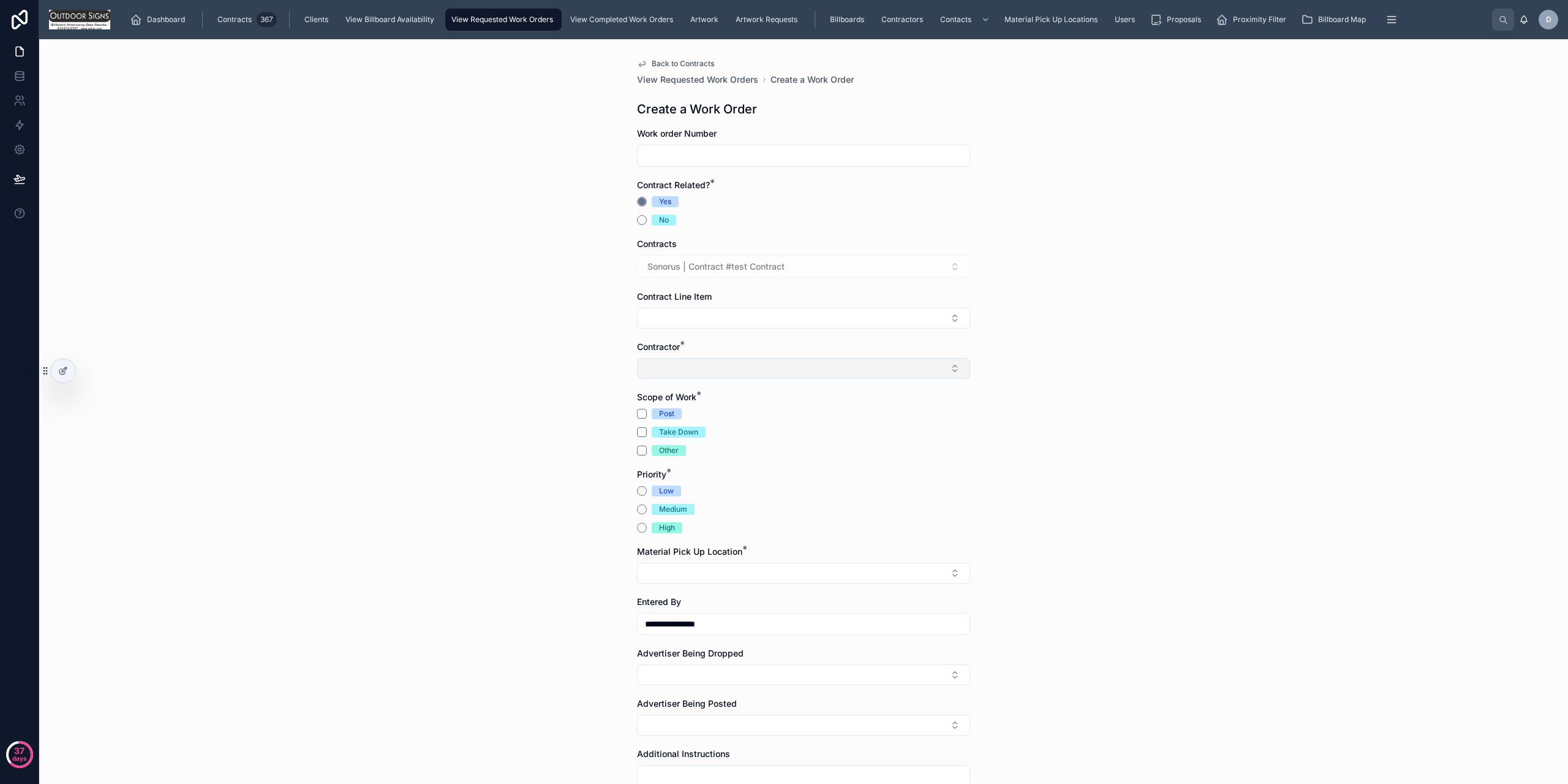
click at [864, 369] on button "Select Button" at bounding box center [803, 368] width 333 height 20
click at [682, 425] on div "Apo Test Contractor" at bounding box center [799, 417] width 327 height 19
click at [675, 322] on button "Select Button" at bounding box center [803, 318] width 333 height 20
click at [697, 371] on span "Panel Number: 3 [Sonorus | Contract #test Contract]" at bounding box center [747, 366] width 212 height 13
click at [640, 435] on button "Take Down" at bounding box center [642, 437] width 10 height 10
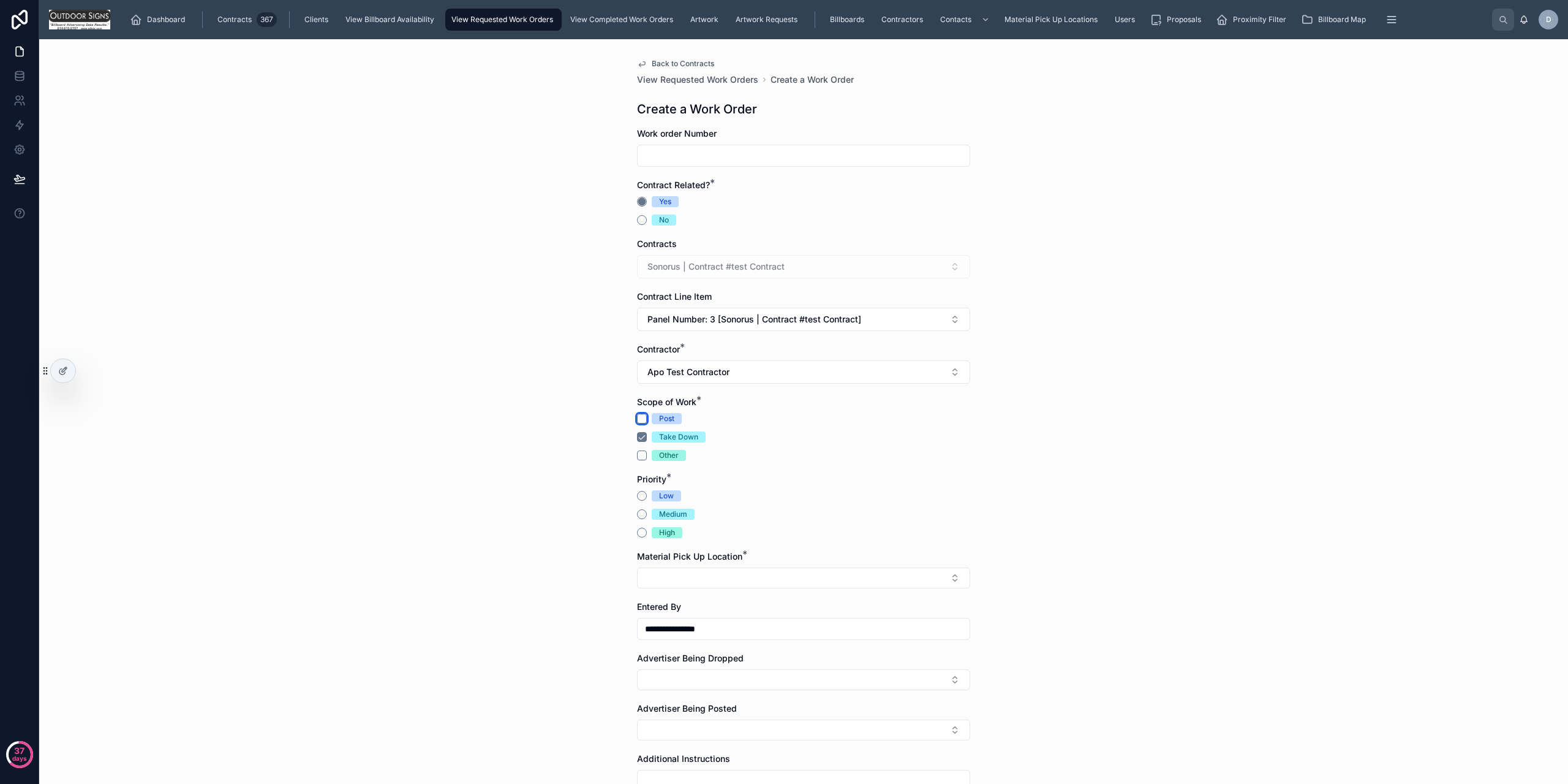
click at [637, 421] on button "Post" at bounding box center [642, 419] width 10 height 10
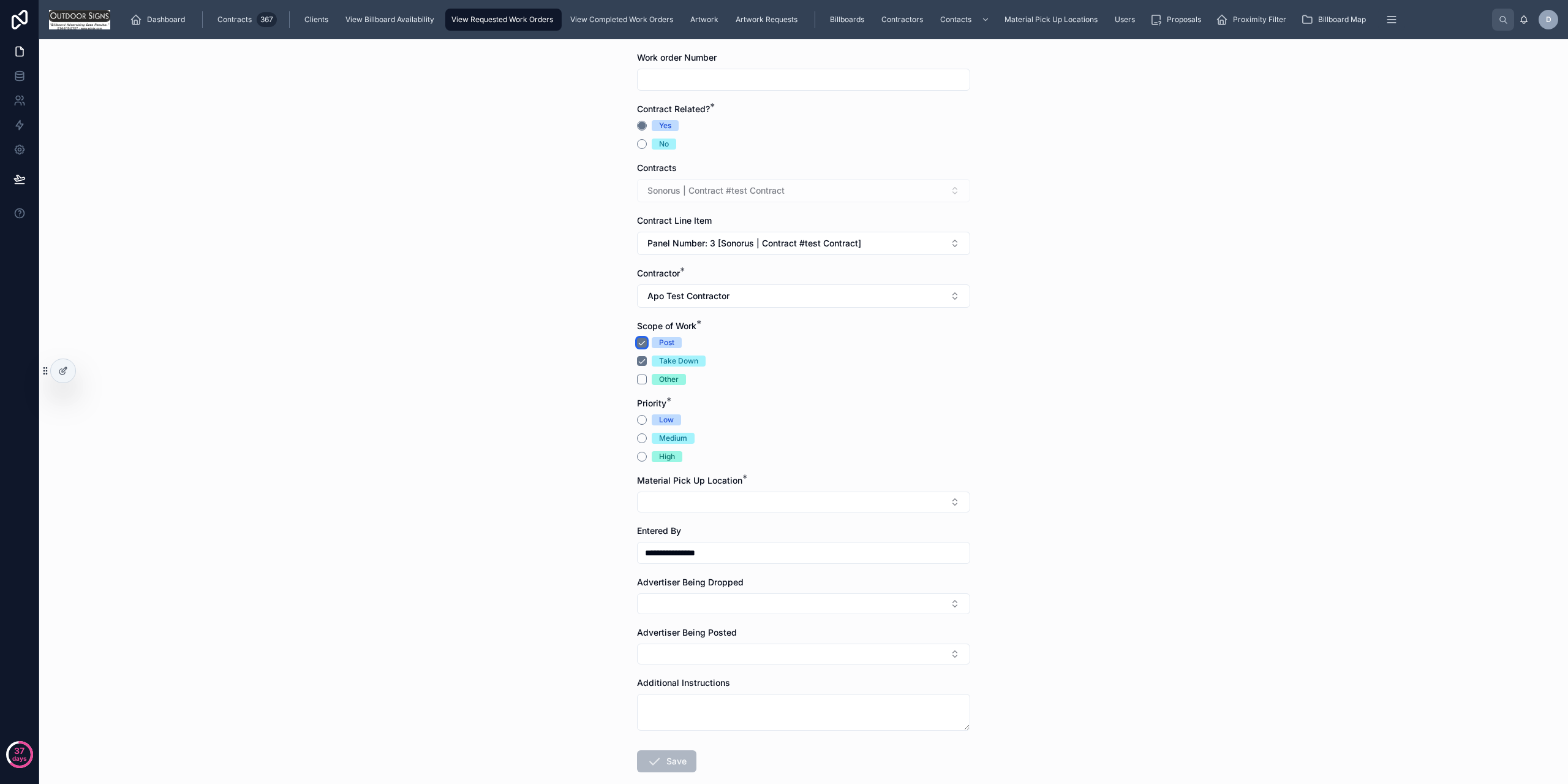
scroll to position [143, 0]
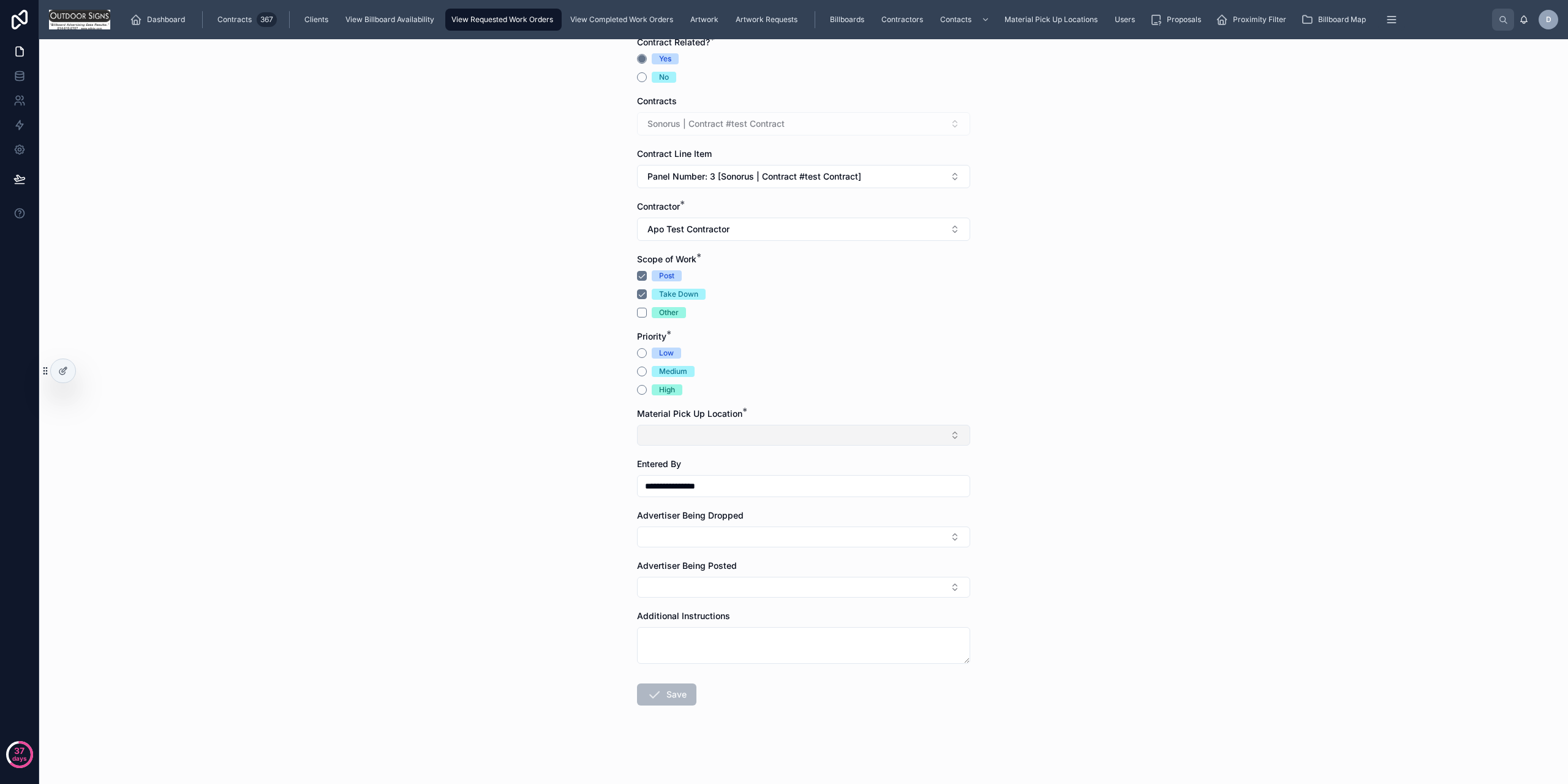
click at [705, 436] on button "Select Button" at bounding box center [803, 434] width 333 height 20
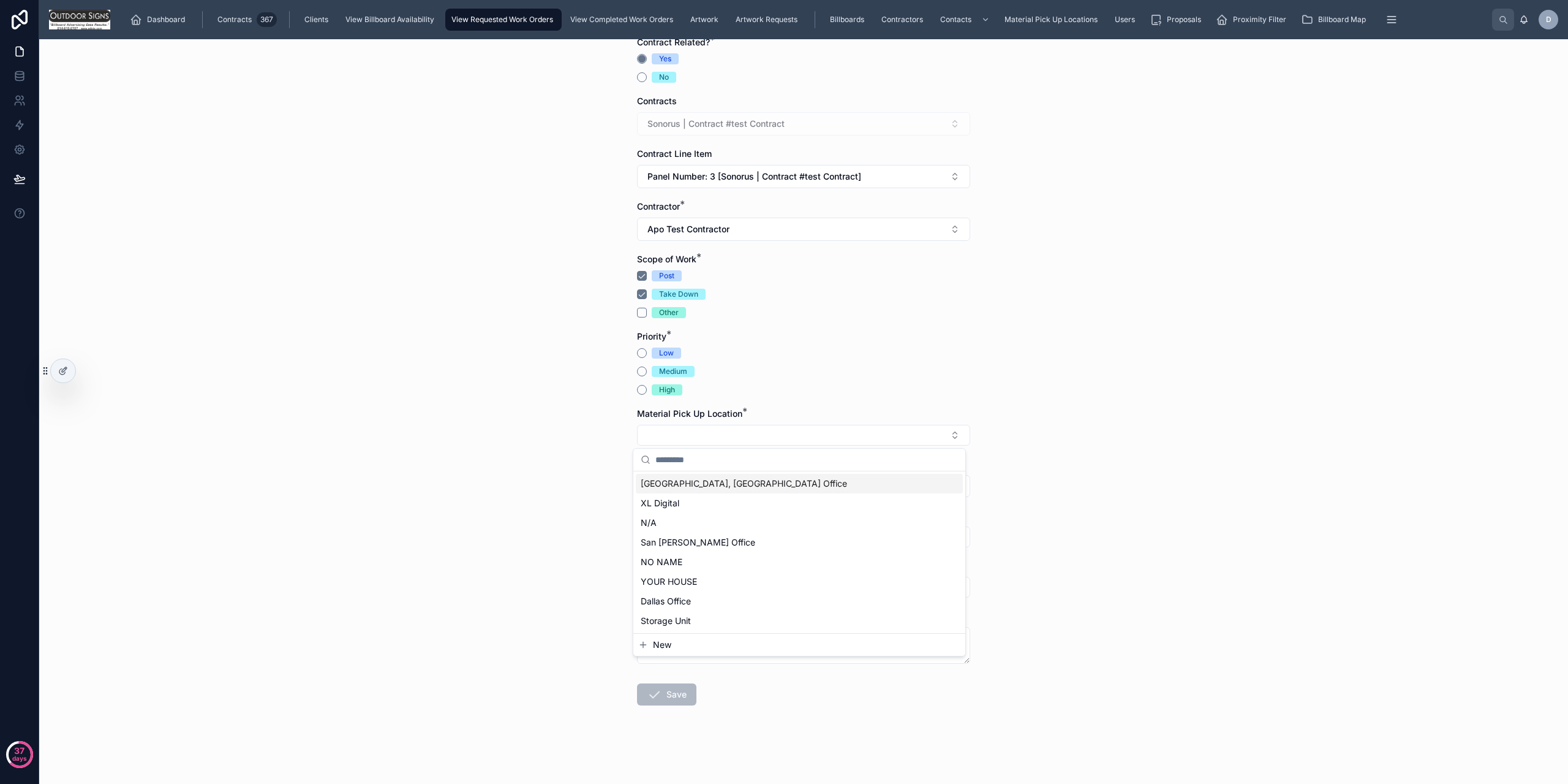
click at [552, 484] on div "**********" at bounding box center [803, 411] width 1529 height 745
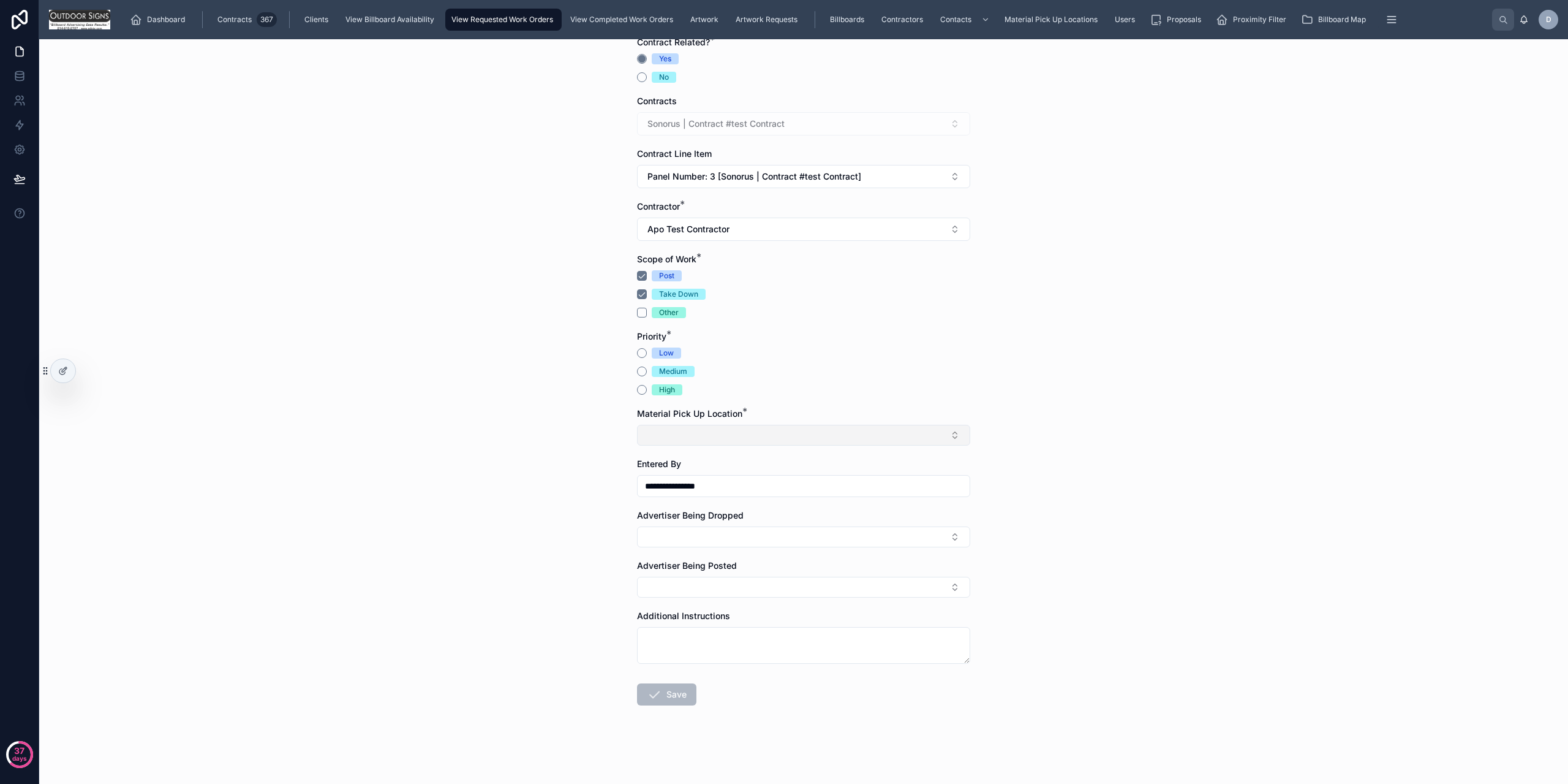
click at [672, 430] on button "Select Button" at bounding box center [803, 434] width 333 height 20
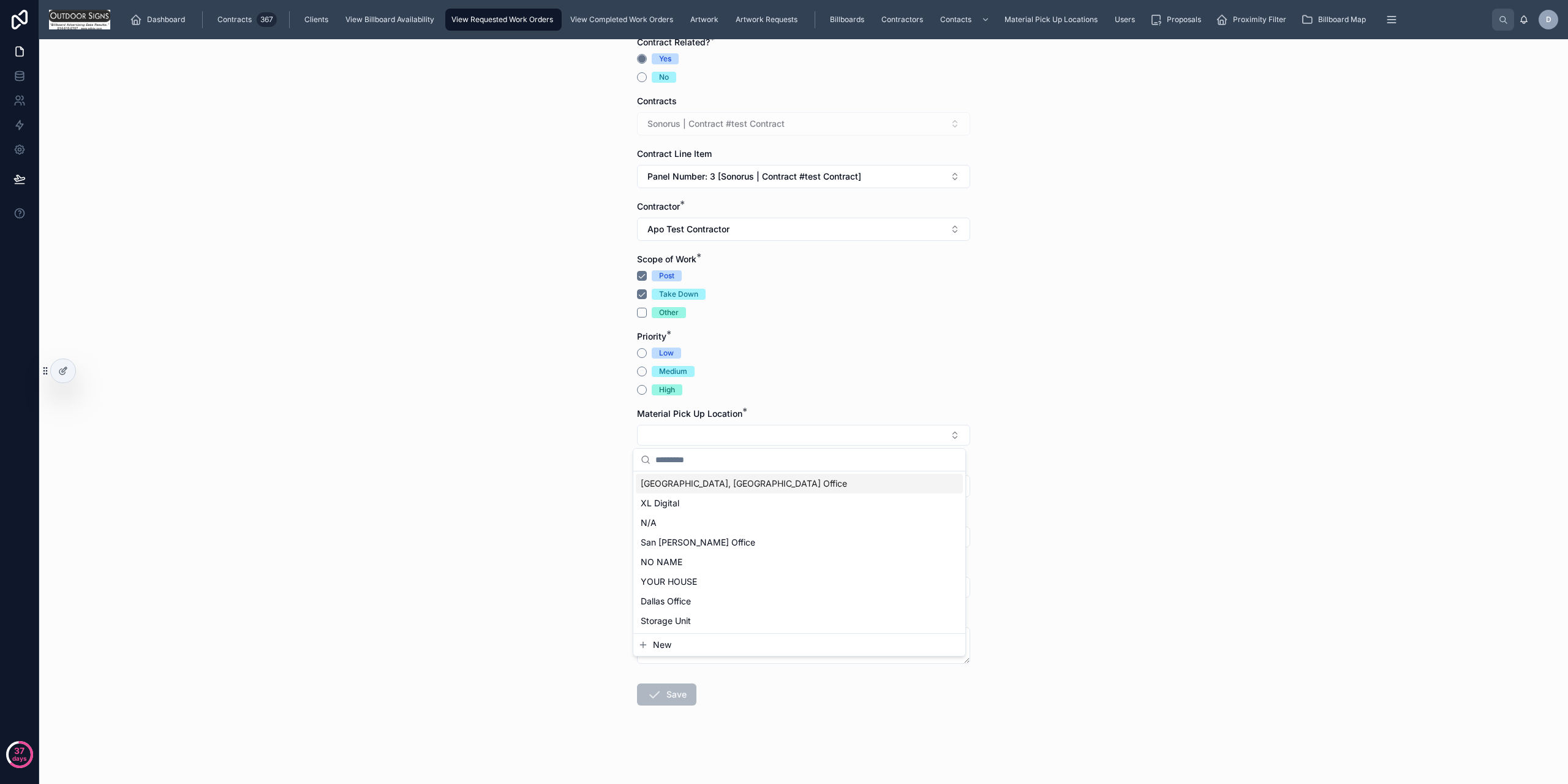
drag, startPoint x: 622, startPoint y: 538, endPoint x: 615, endPoint y: 540, distance: 7.3
click at [619, 541] on div "**********" at bounding box center [803, 411] width 1529 height 745
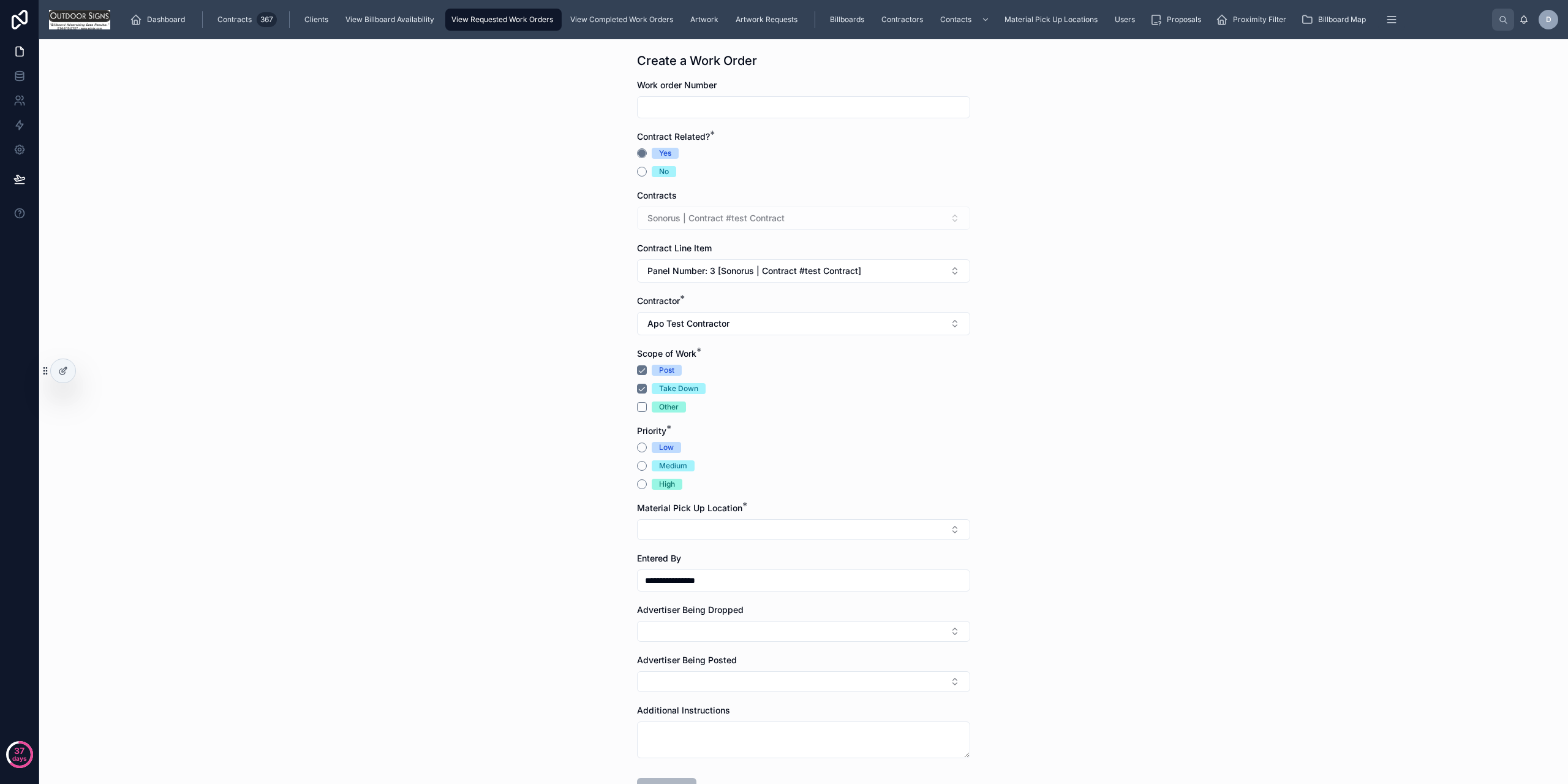
scroll to position [0, 0]
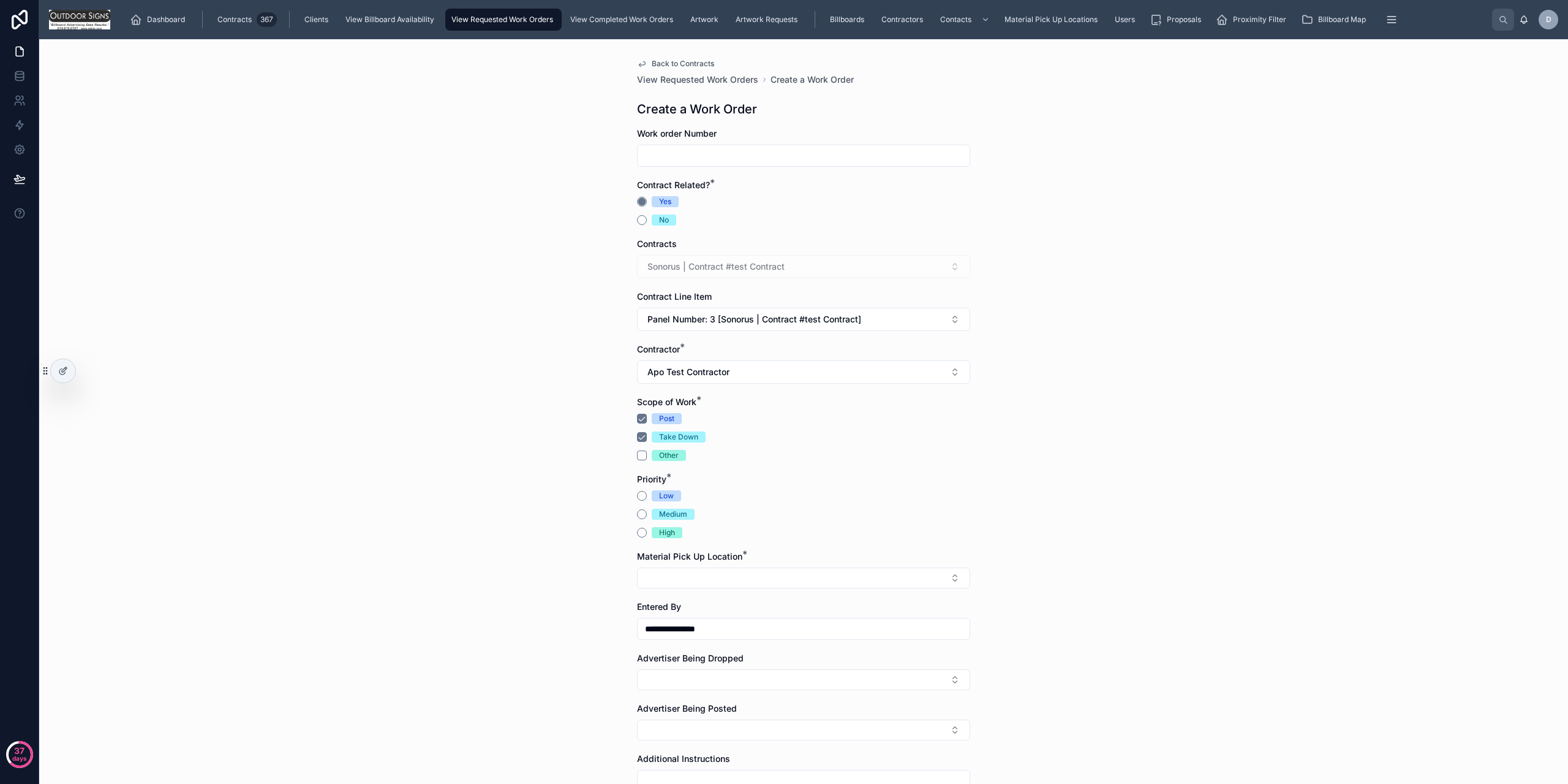
click at [686, 65] on span "Back to Contracts" at bounding box center [683, 64] width 62 height 10
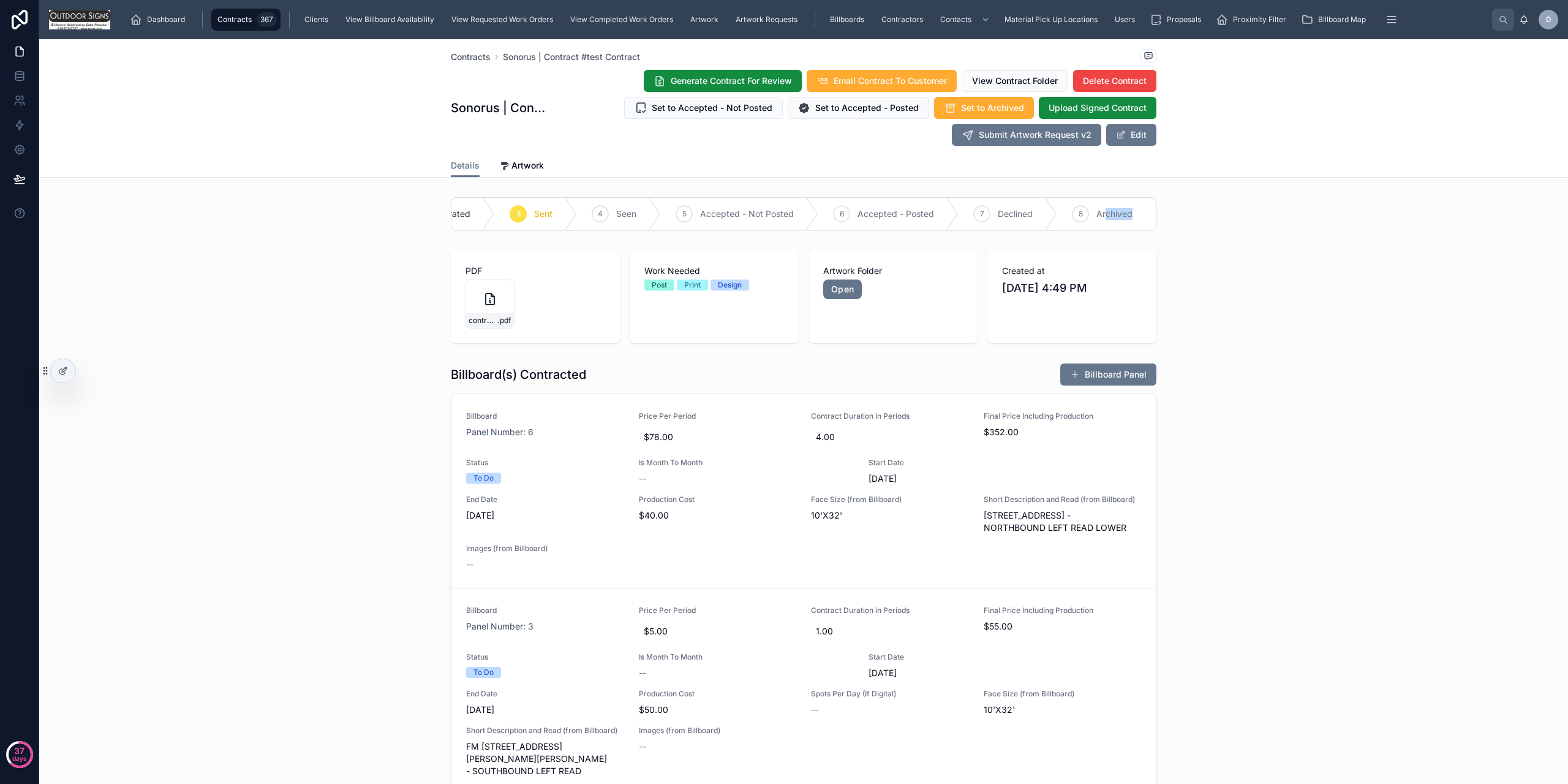
drag, startPoint x: 1102, startPoint y: 218, endPoint x: 1218, endPoint y: 221, distance: 116.0
click at [1189, 218] on div "Contract Generated 3 Sent 4 Seen 5 Accepted - Not Posted 6 Accepted - Posted 7 …" at bounding box center [803, 214] width 1529 height 43
click at [1261, 282] on div "PDF [DEMOGRAPHIC_DATA]_file .pdf Work Needed Post Print Design Artwork Folder O…" at bounding box center [803, 296] width 1529 height 103
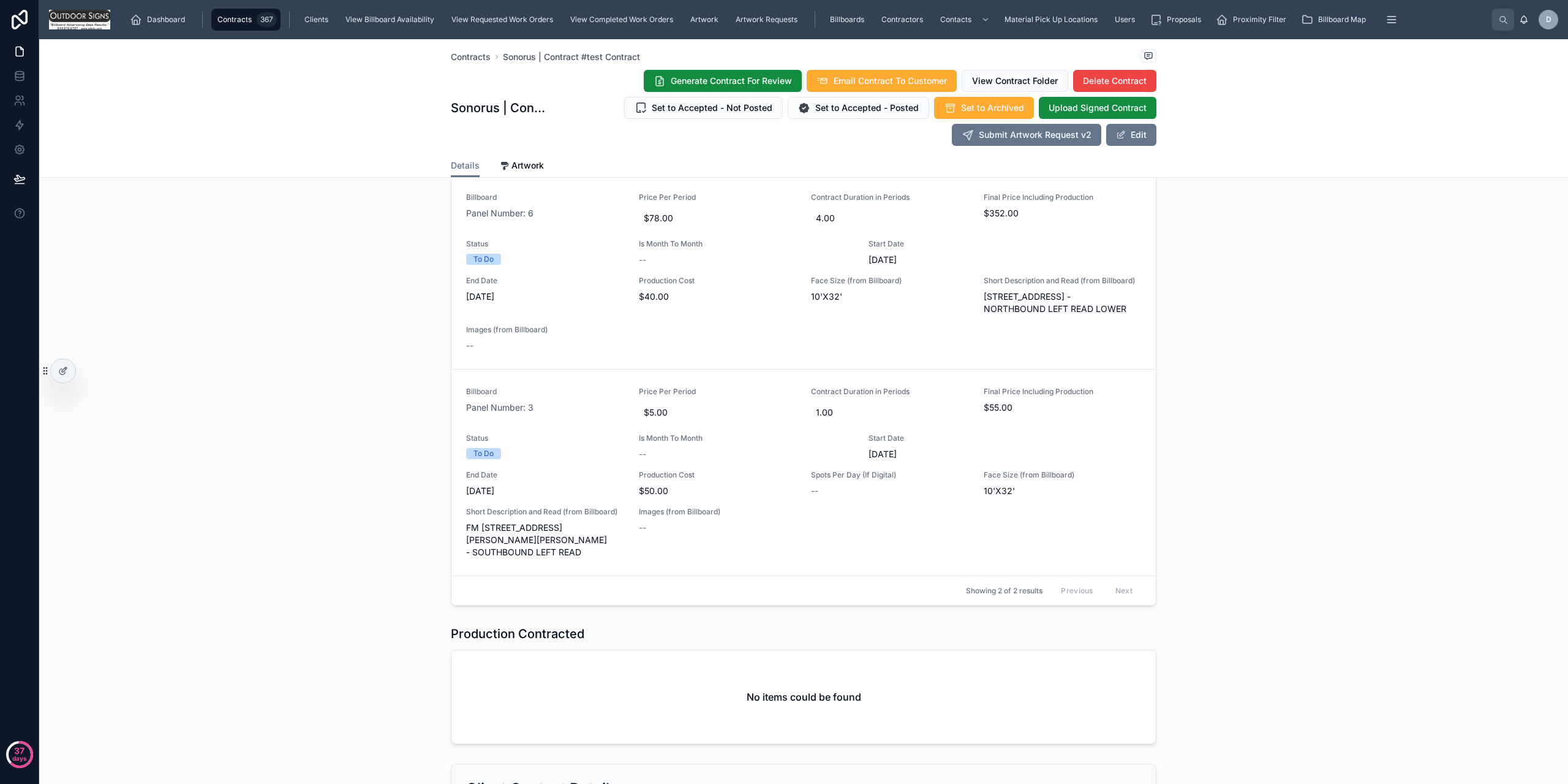
scroll to position [0, 0]
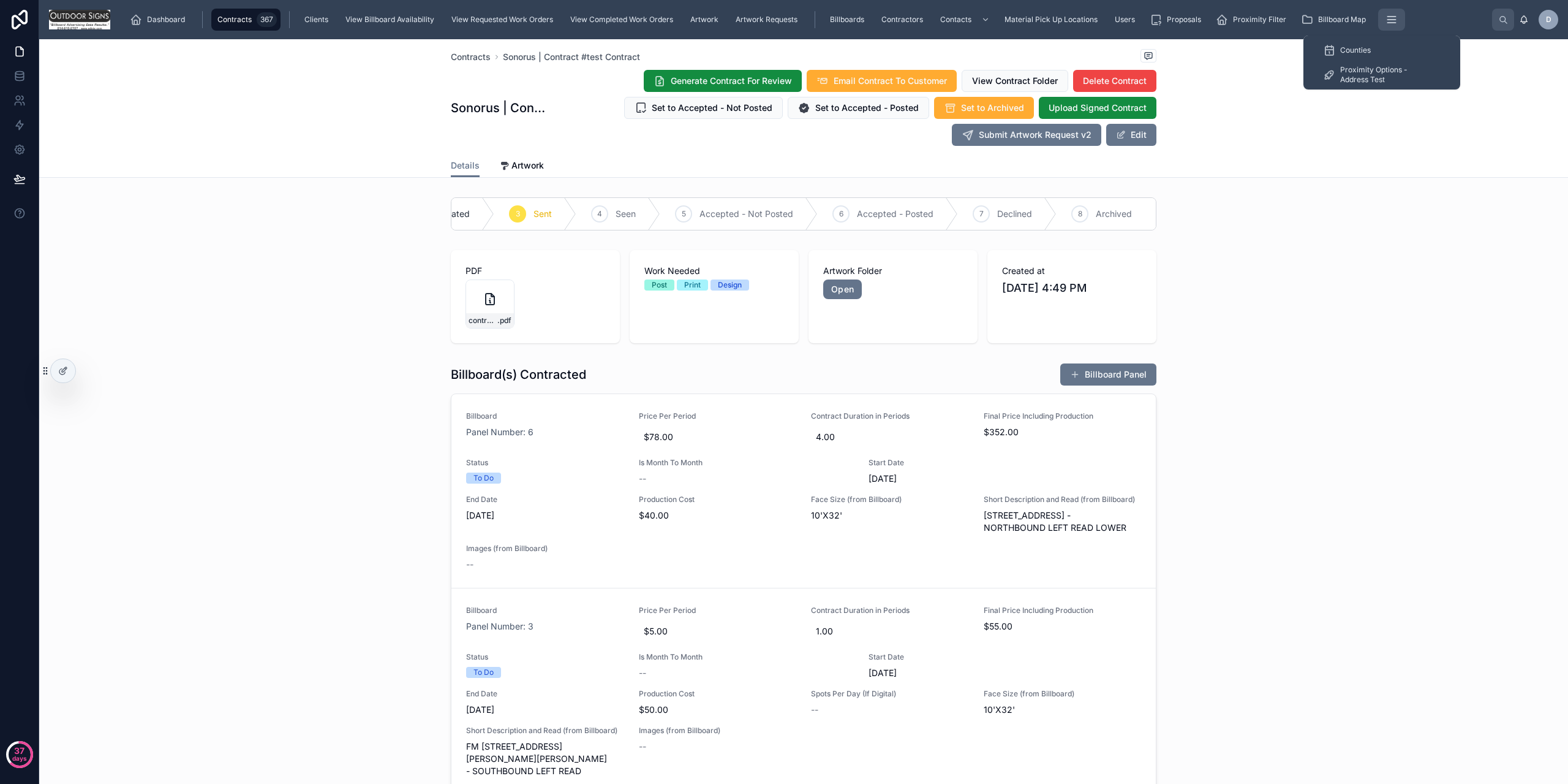
click at [1379, 24] on button "scrollable content" at bounding box center [1392, 19] width 27 height 22
click at [1164, 26] on div "Proposals" at bounding box center [1178, 19] width 56 height 19
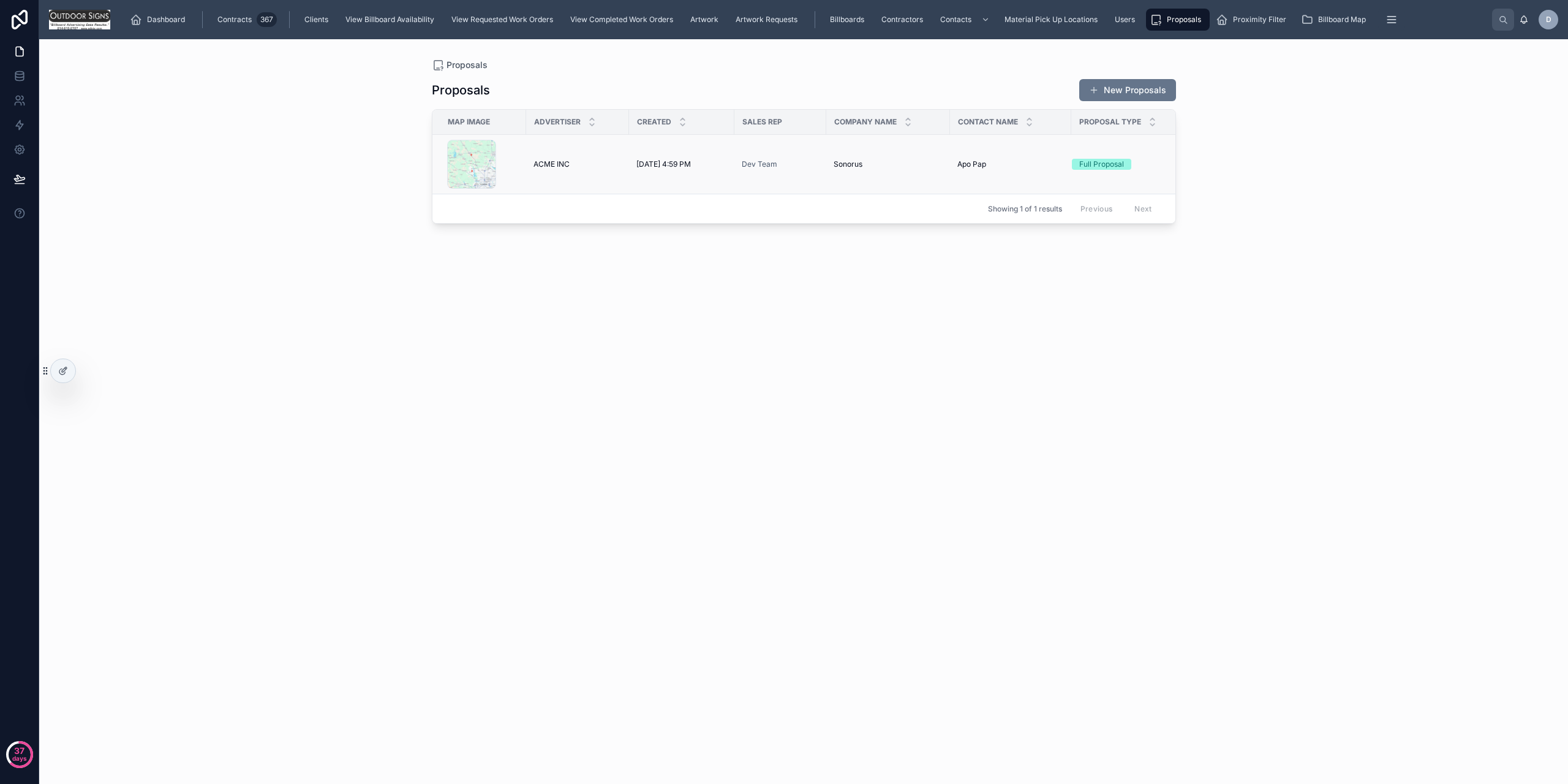
click at [527, 159] on td "ACME INC ACME INC" at bounding box center [578, 164] width 103 height 59
click at [595, 158] on td "ACME INC ACME INC" at bounding box center [578, 164] width 103 height 59
click at [599, 165] on div "ACME INC ACME INC" at bounding box center [578, 164] width 88 height 10
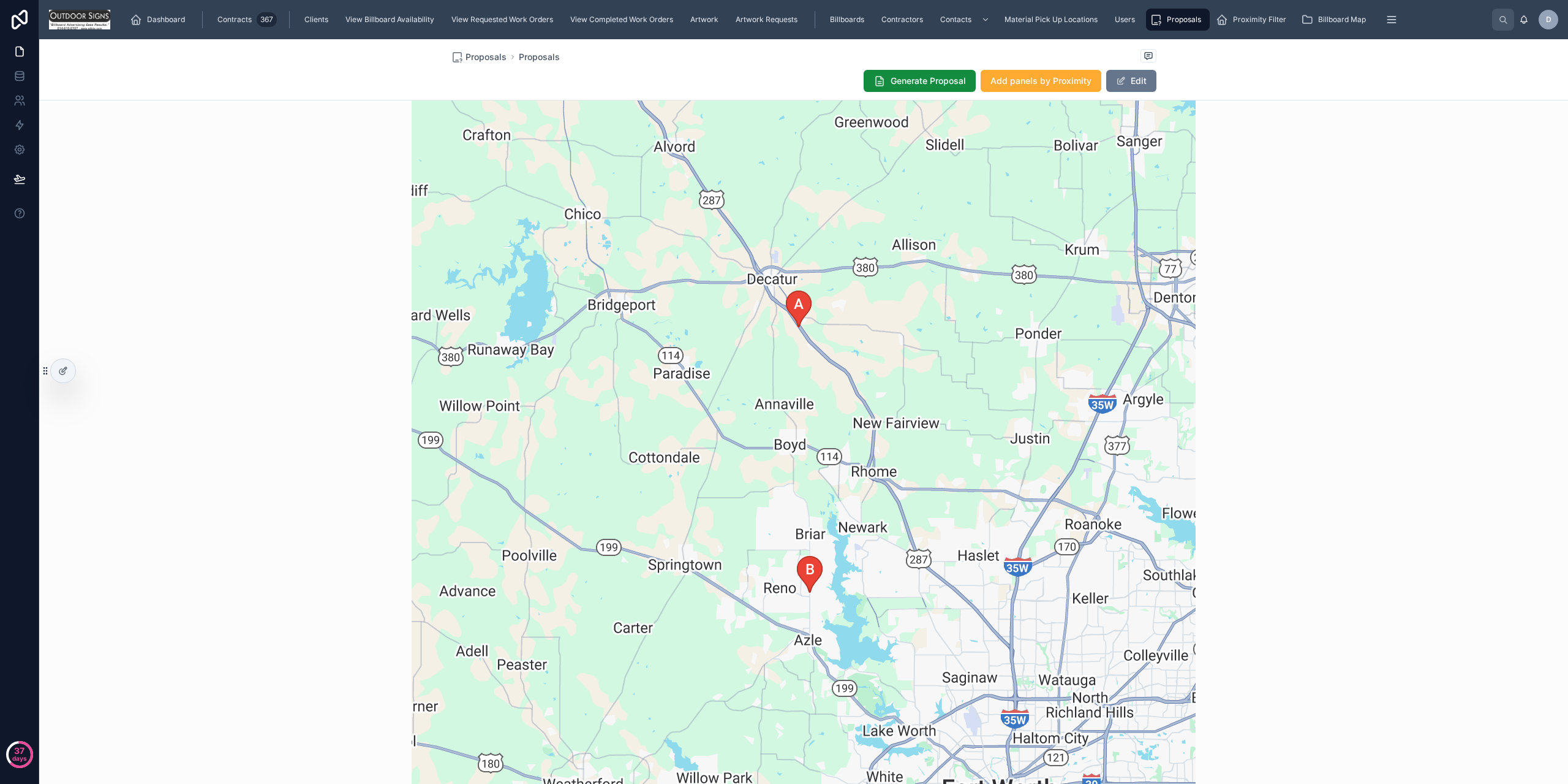
scroll to position [1104, 0]
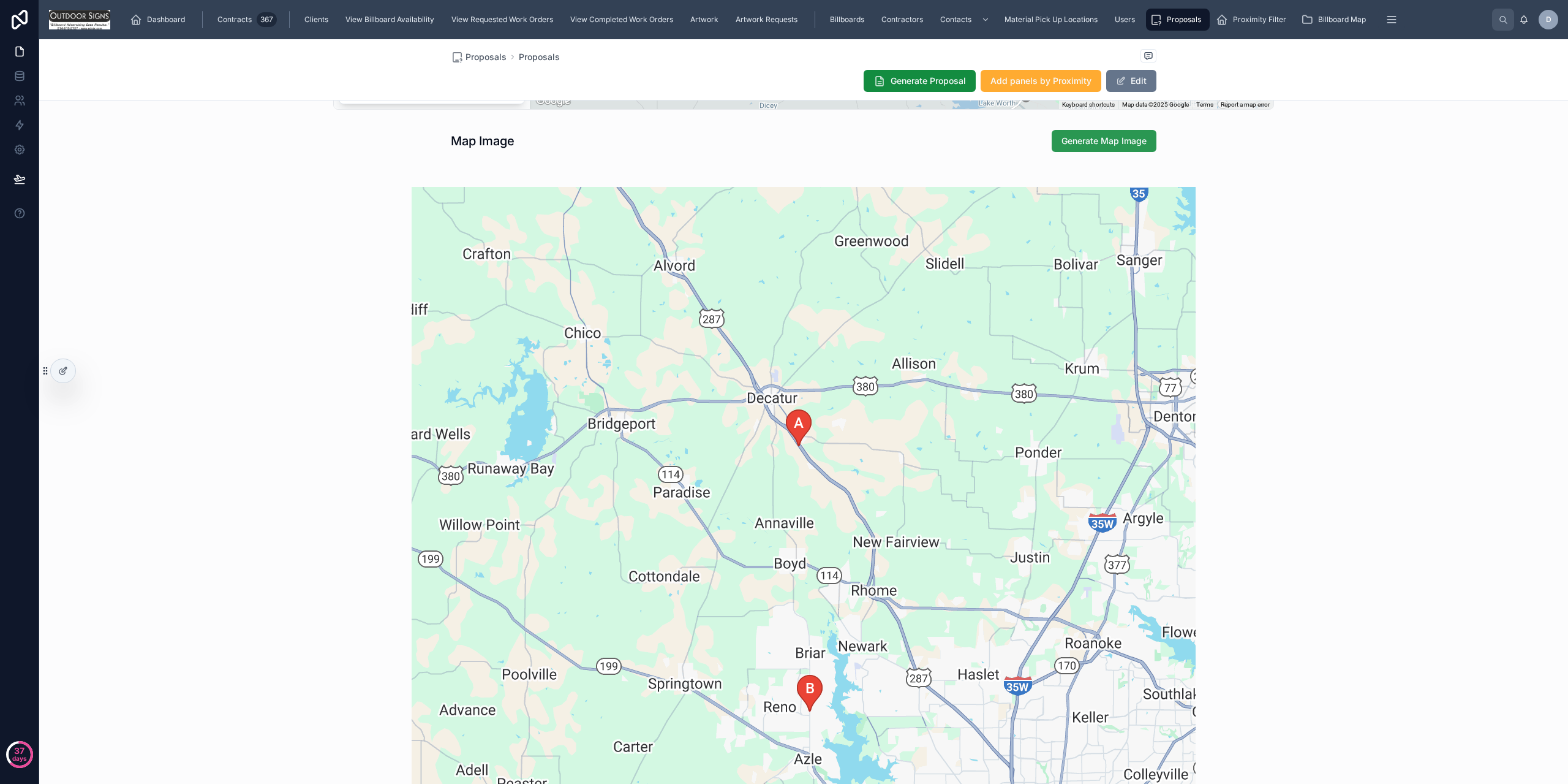
click at [1095, 151] on button "Generate Map Image" at bounding box center [1105, 141] width 105 height 22
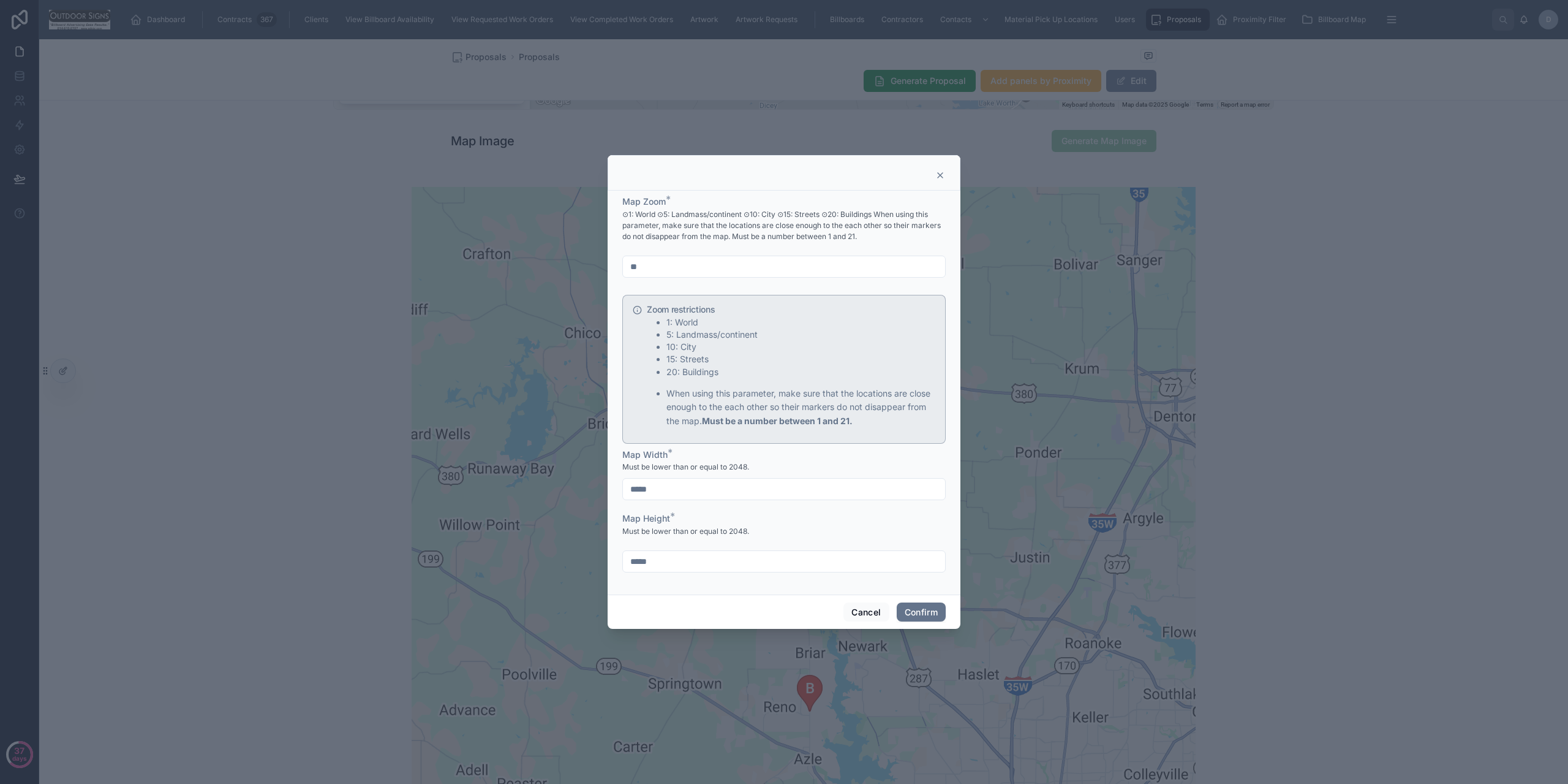
drag, startPoint x: 655, startPoint y: 269, endPoint x: 622, endPoint y: 268, distance: 33.0
click at [622, 268] on div "**" at bounding box center [784, 266] width 323 height 22
click at [667, 260] on input "**" at bounding box center [784, 267] width 322 height 17
drag, startPoint x: 749, startPoint y: 213, endPoint x: 862, endPoint y: 215, distance: 113.0
click at [862, 215] on p "⊙1: World ⊙5: Landmass/continent ⊙10: City ⊙15: Streets ⊙20: Buildings When usi…" at bounding box center [784, 225] width 323 height 33
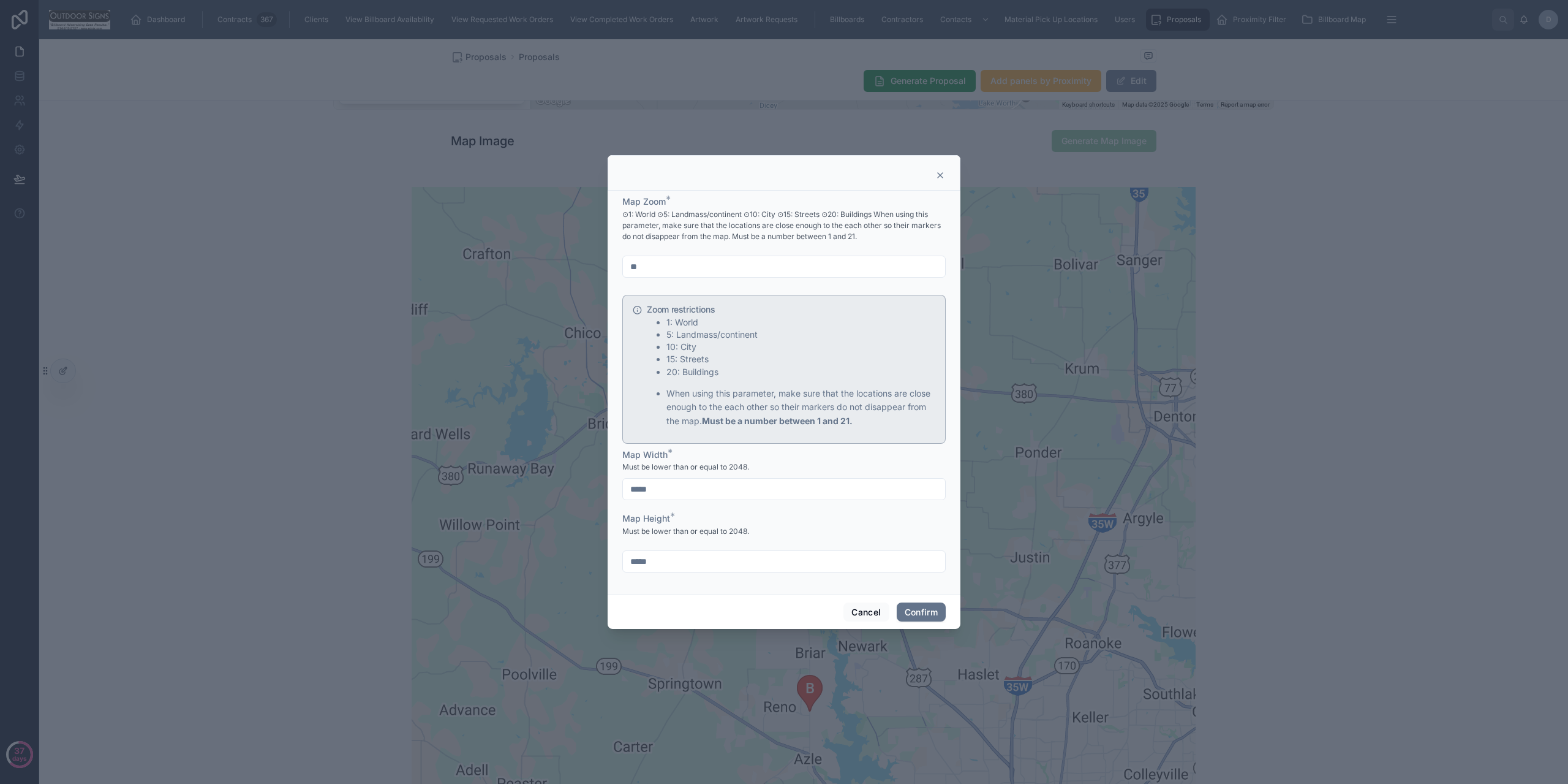
click at [748, 254] on div "Map Zoom * ⊙1: World ⊙5: Landmass/continent ⊙10: City ⊙15: Streets ⊙20: Buildin…" at bounding box center [784, 236] width 323 height 83
click at [936, 183] on div at bounding box center [784, 173] width 352 height 36
click at [935, 175] on div at bounding box center [784, 175] width 322 height 10
click at [943, 179] on icon at bounding box center [941, 175] width 10 height 10
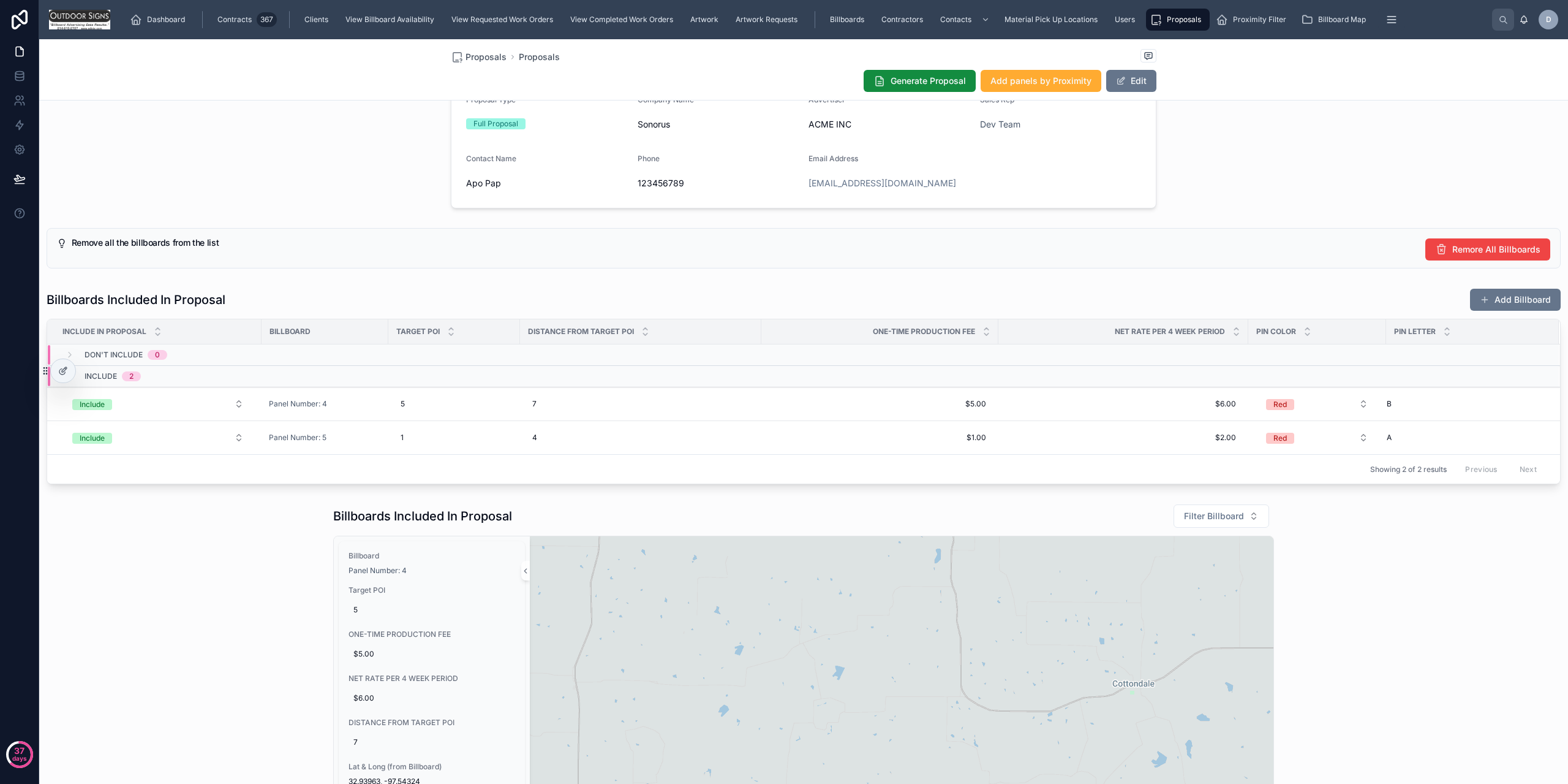
scroll to position [184, 0]
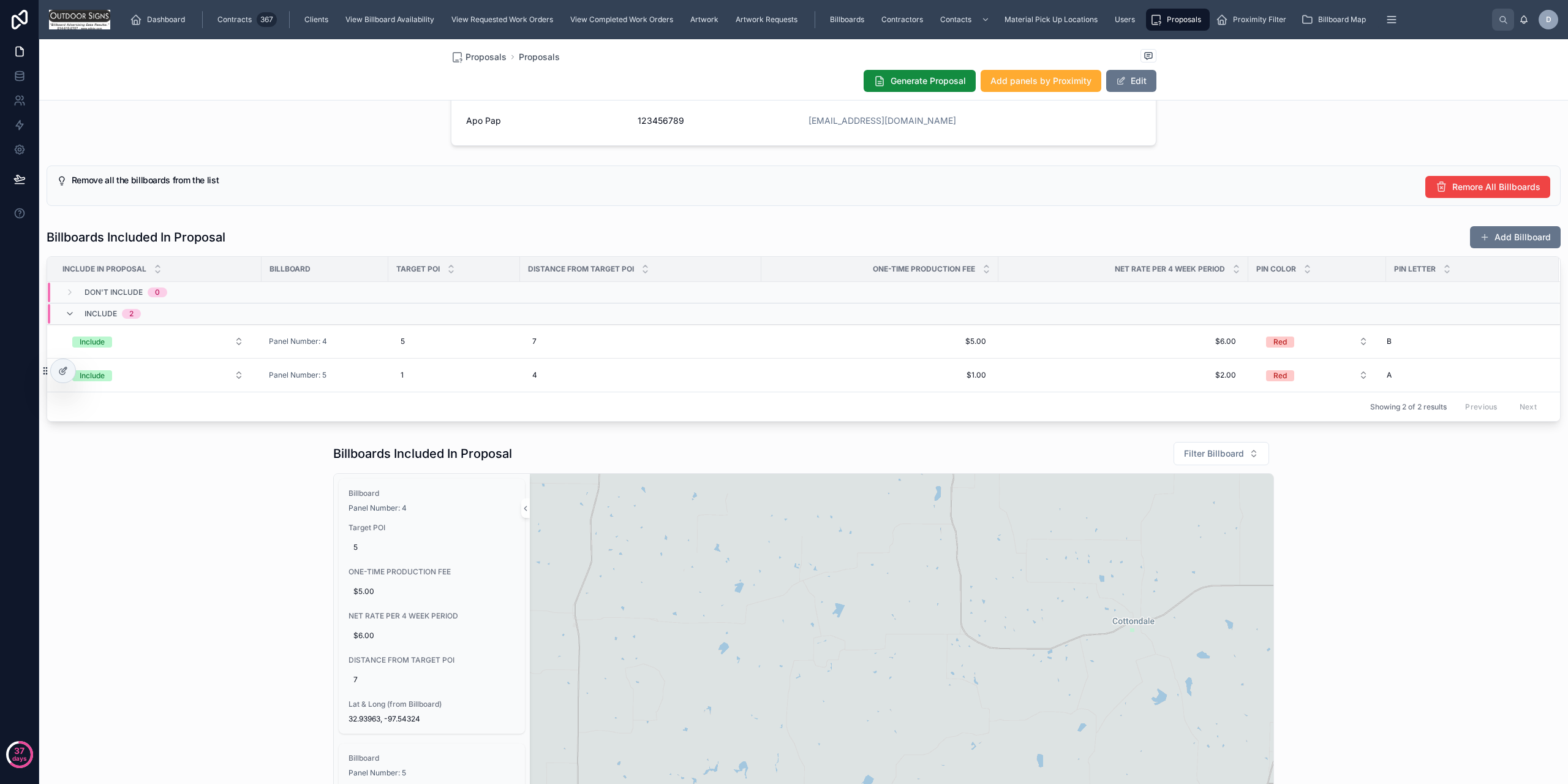
click at [1485, 225] on div "Billboards Included In Proposal Add Billboard Include in Proposal Billboard Tar…" at bounding box center [803, 324] width 1529 height 206
click at [1495, 237] on button "Add Billboard" at bounding box center [1516, 237] width 90 height 22
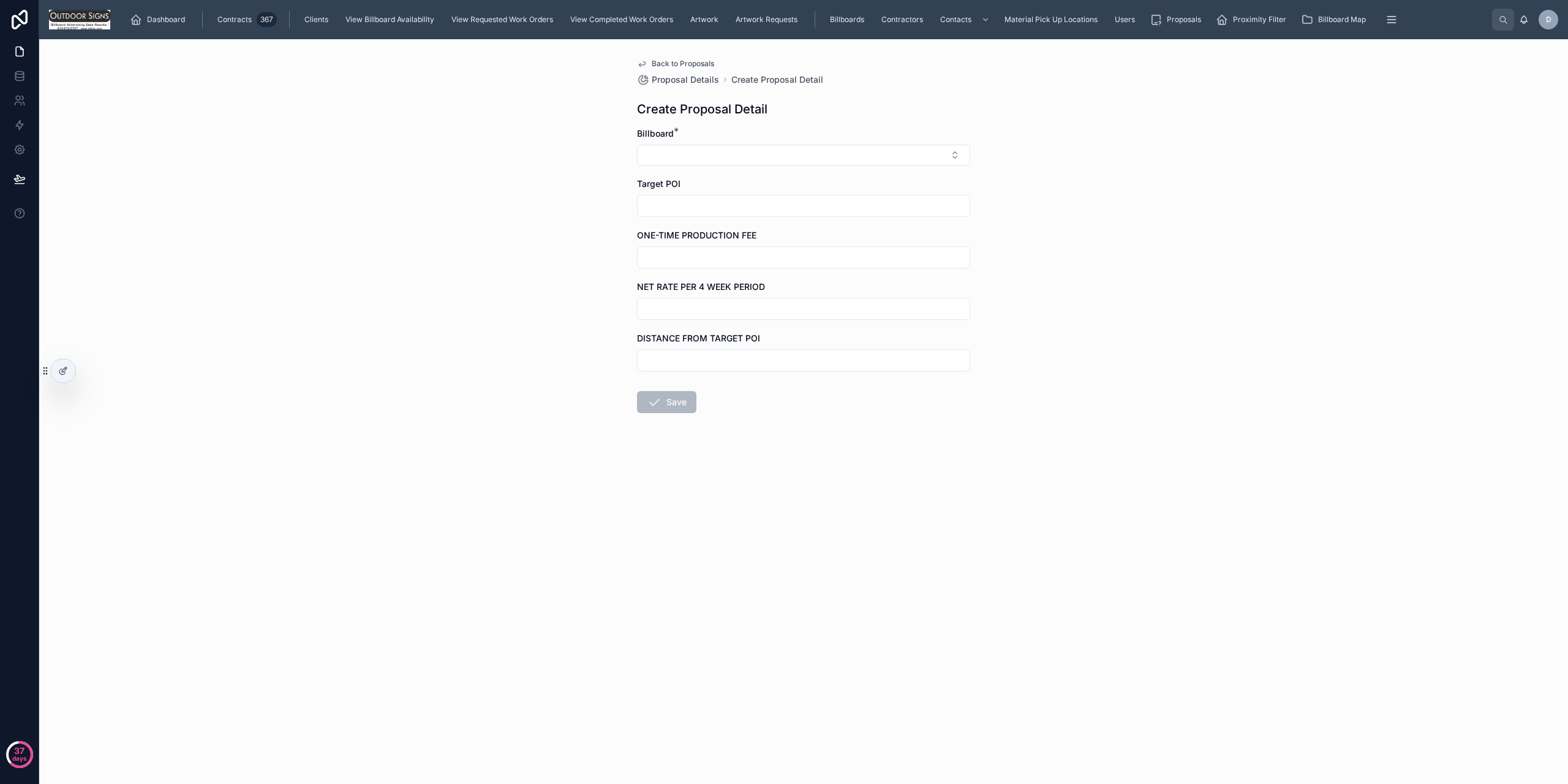
click at [684, 167] on form "Billboard * Target POI ONE-TIME PRODUCTION FEE NET RATE PER 4 WEEK PERIOD DISTA…" at bounding box center [803, 309] width 333 height 364
drag, startPoint x: 685, startPoint y: 158, endPoint x: 685, endPoint y: 165, distance: 7.0
click at [686, 158] on button "Select Button" at bounding box center [803, 154] width 333 height 20
click at [710, 282] on span "Panel Number: 6" at bounding box center [678, 282] width 67 height 13
click at [679, 401] on button "Save" at bounding box center [666, 404] width 59 height 22
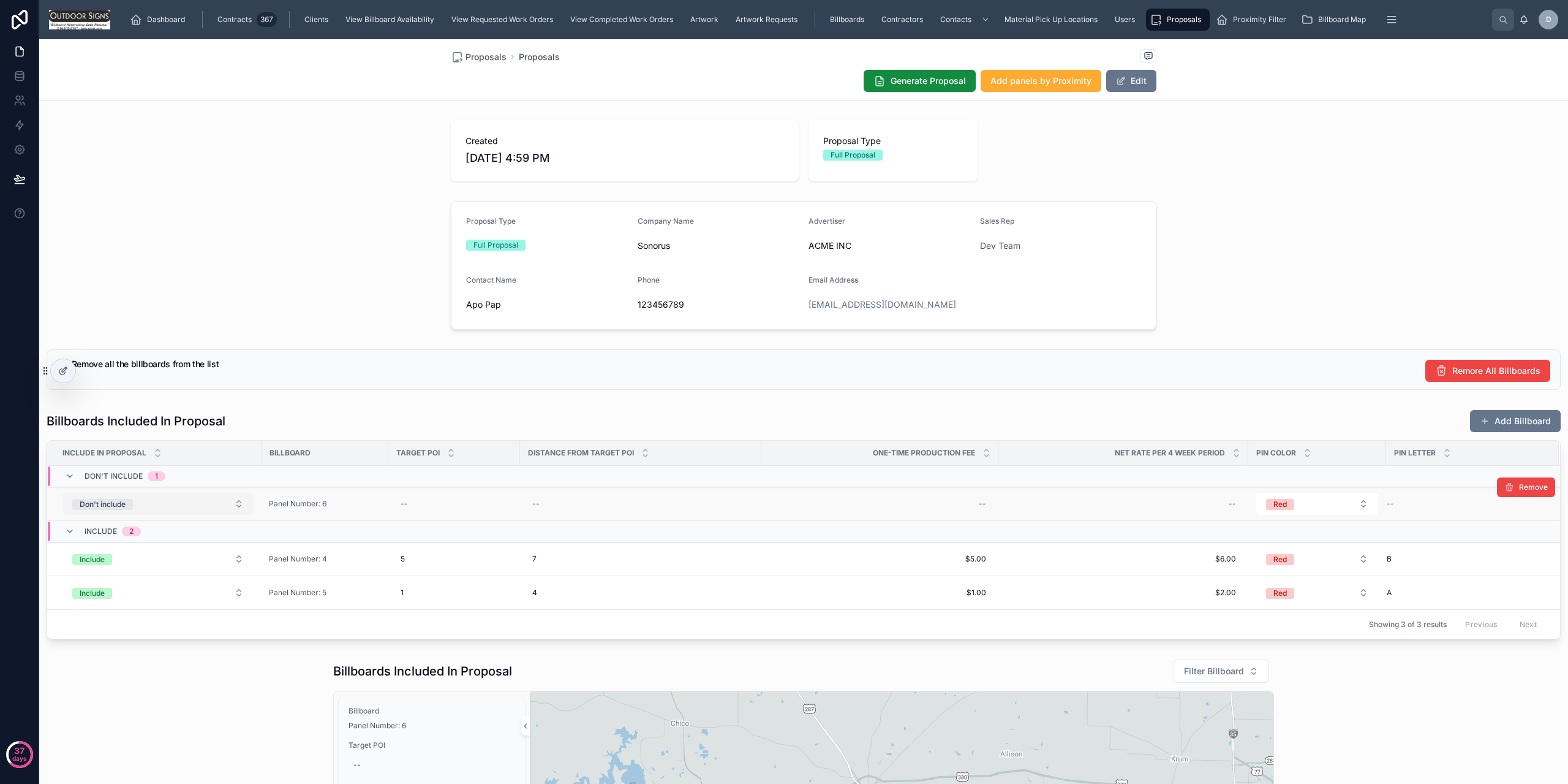
click at [134, 500] on button "Don't include" at bounding box center [157, 503] width 191 height 22
click at [108, 575] on span "Include" at bounding box center [90, 570] width 40 height 11
click at [293, 382] on div "Remove all the billboards from the list Remore All Billboards" at bounding box center [804, 370] width 1515 height 41
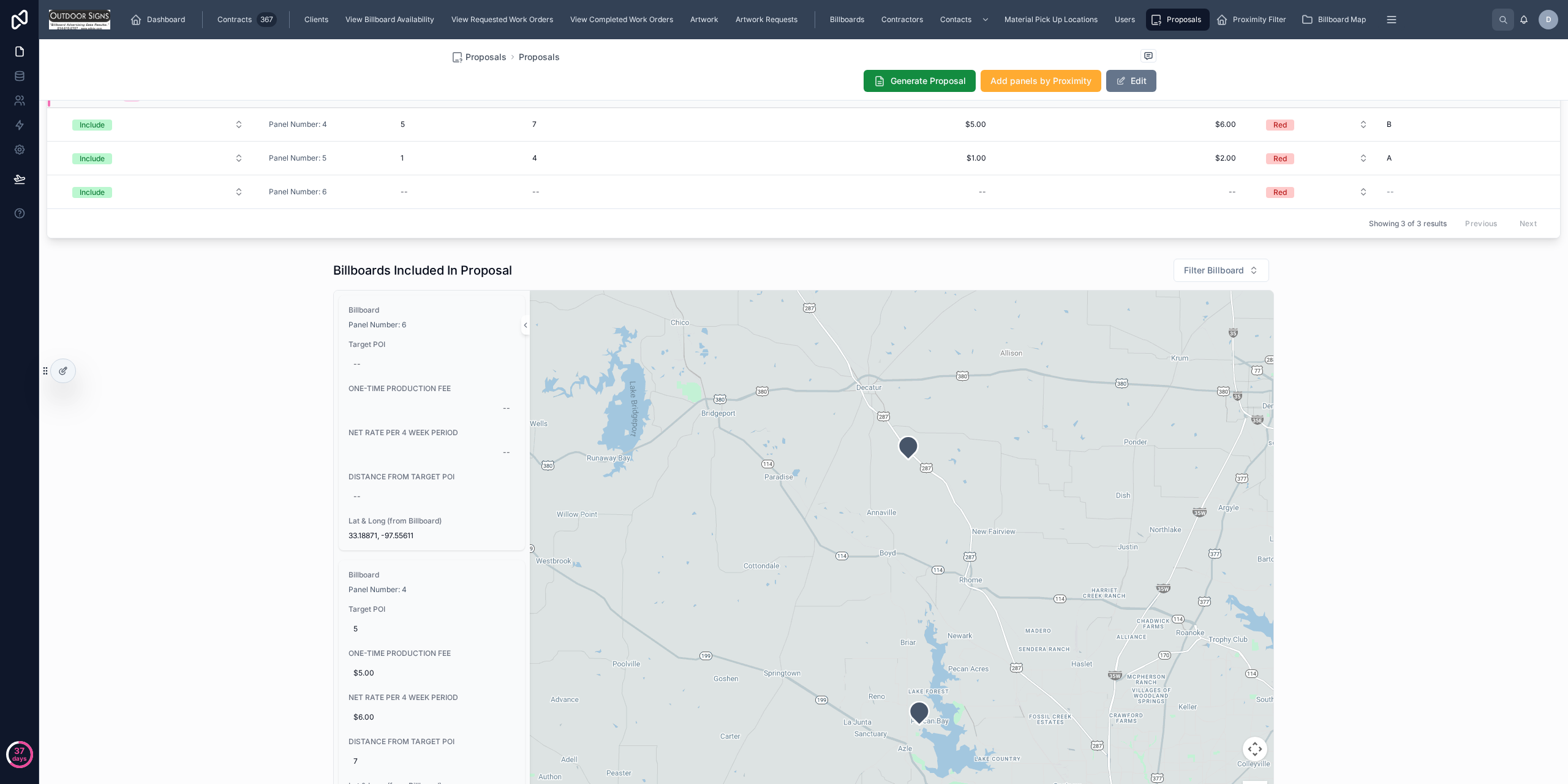
scroll to position [674, 0]
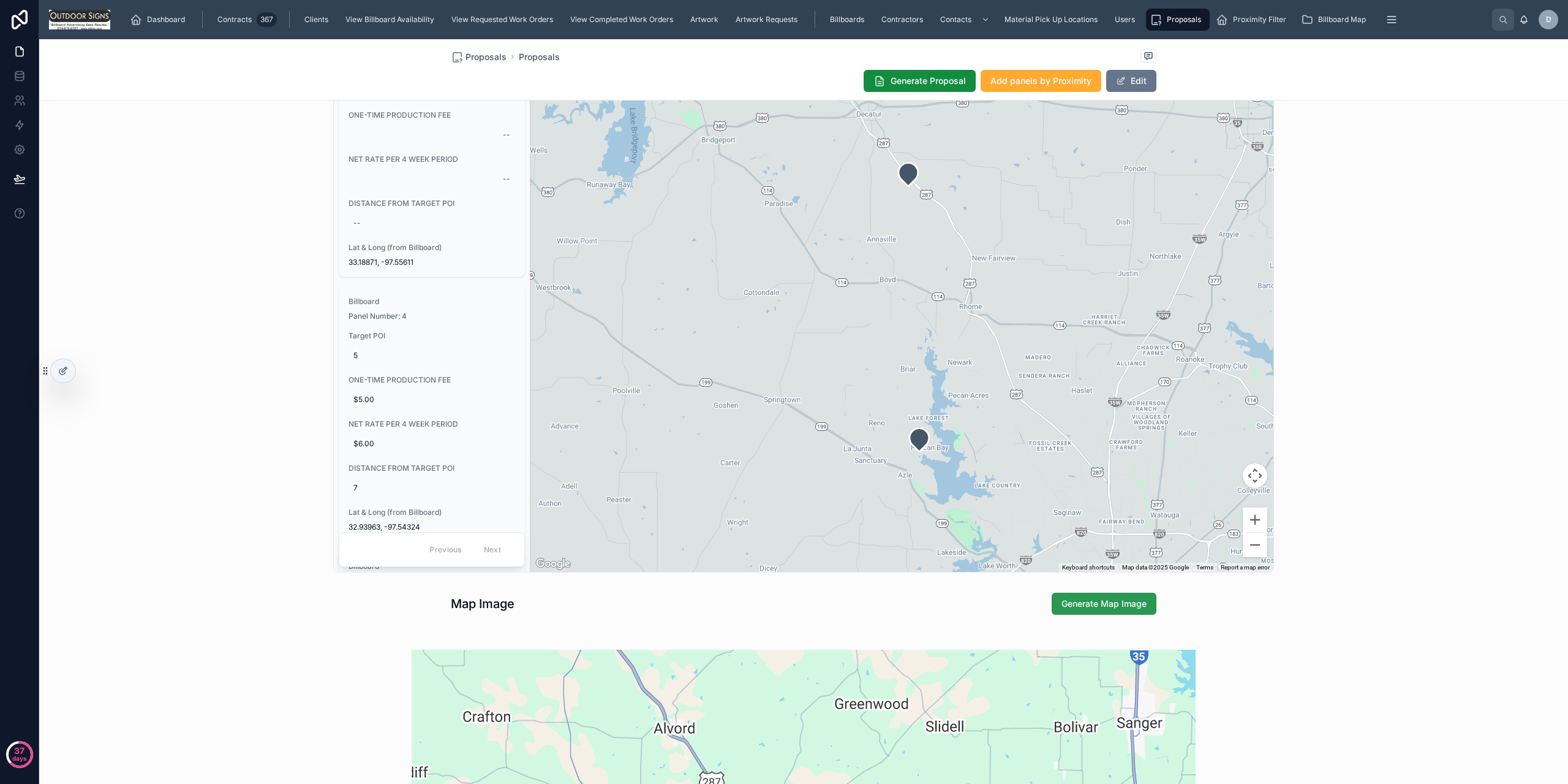
click at [1110, 601] on span "Generate Map Image" at bounding box center [1105, 603] width 85 height 13
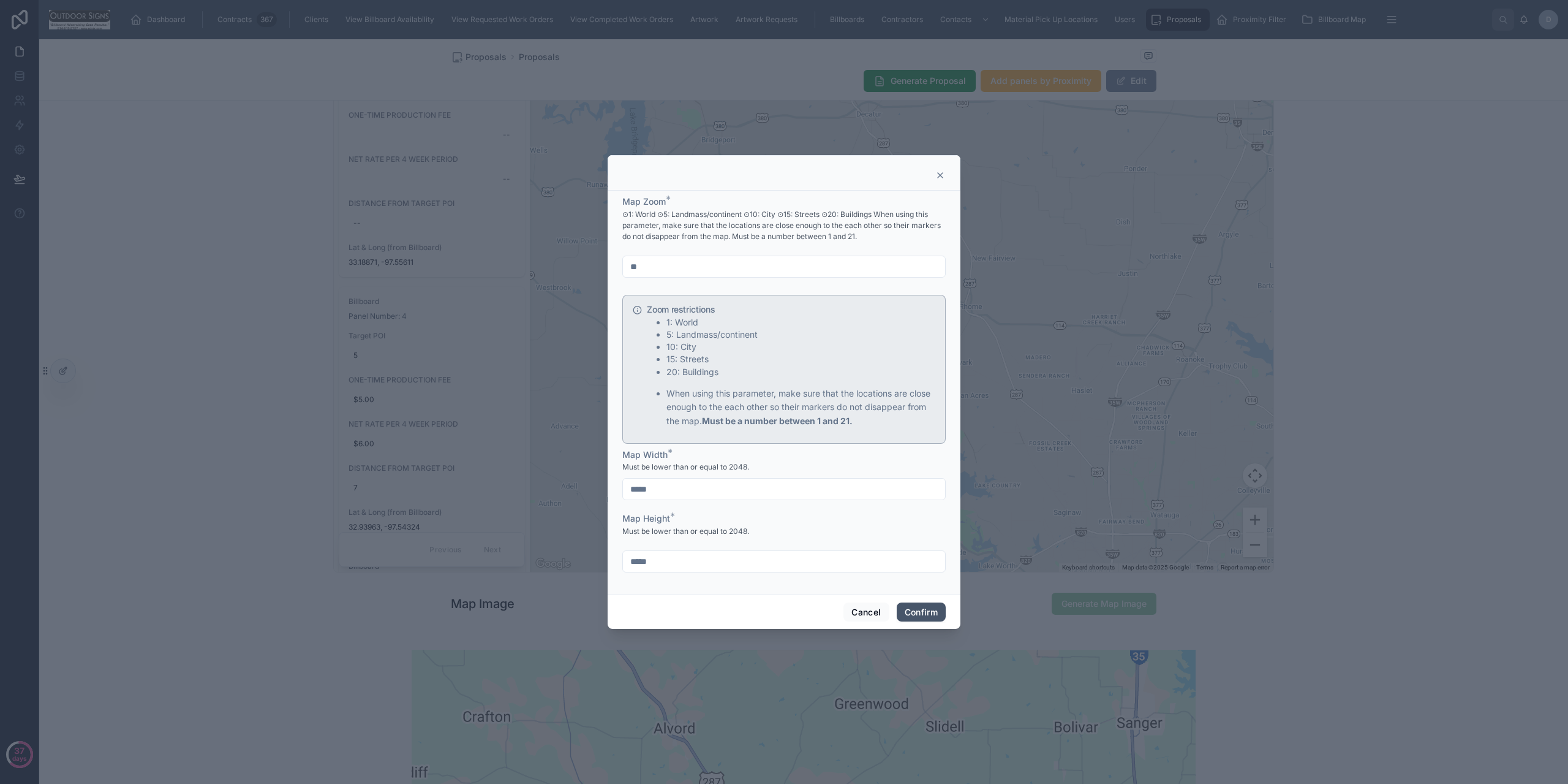
click at [941, 609] on button "Confirm" at bounding box center [921, 612] width 49 height 19
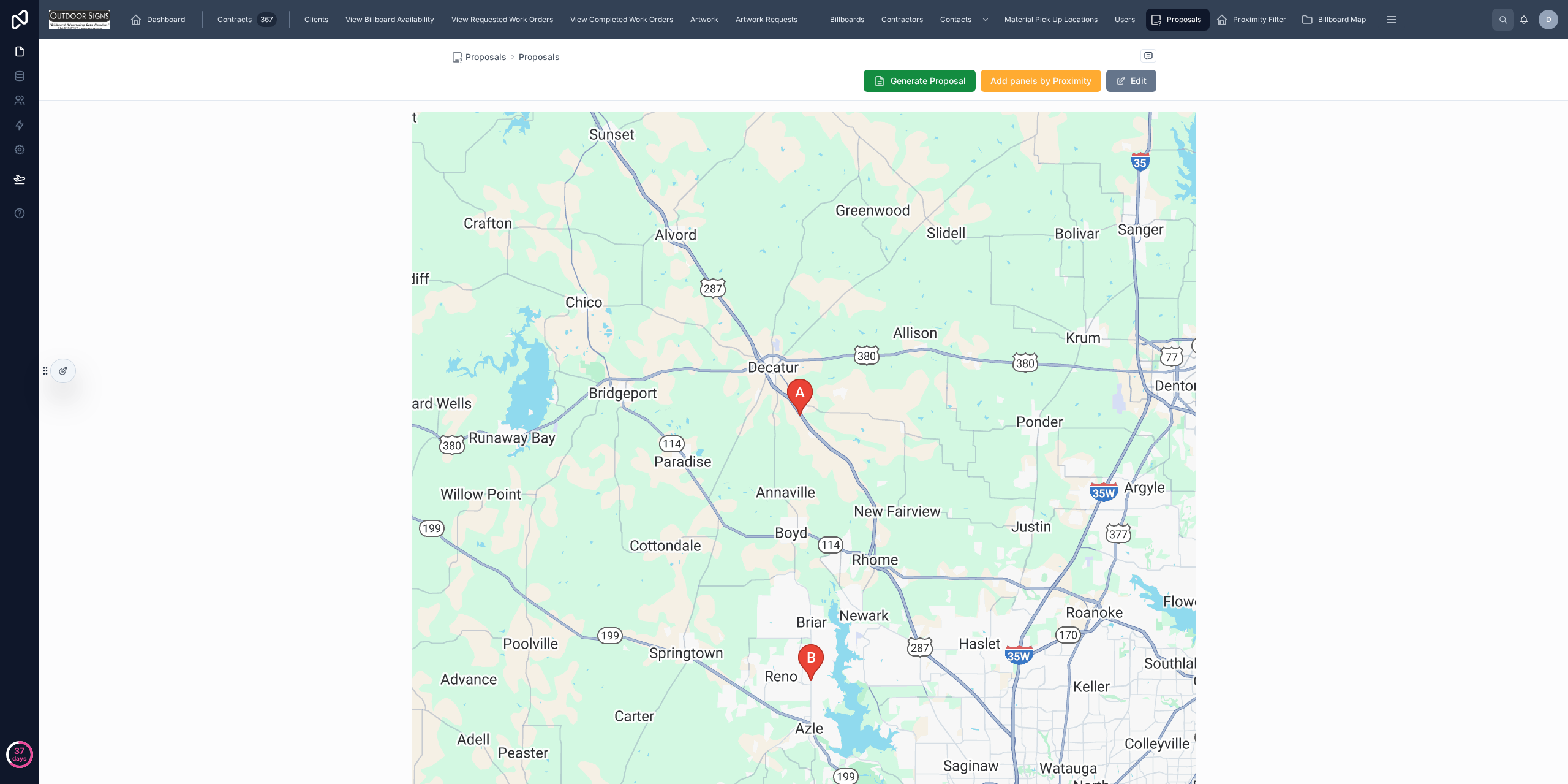
scroll to position [1226, 0]
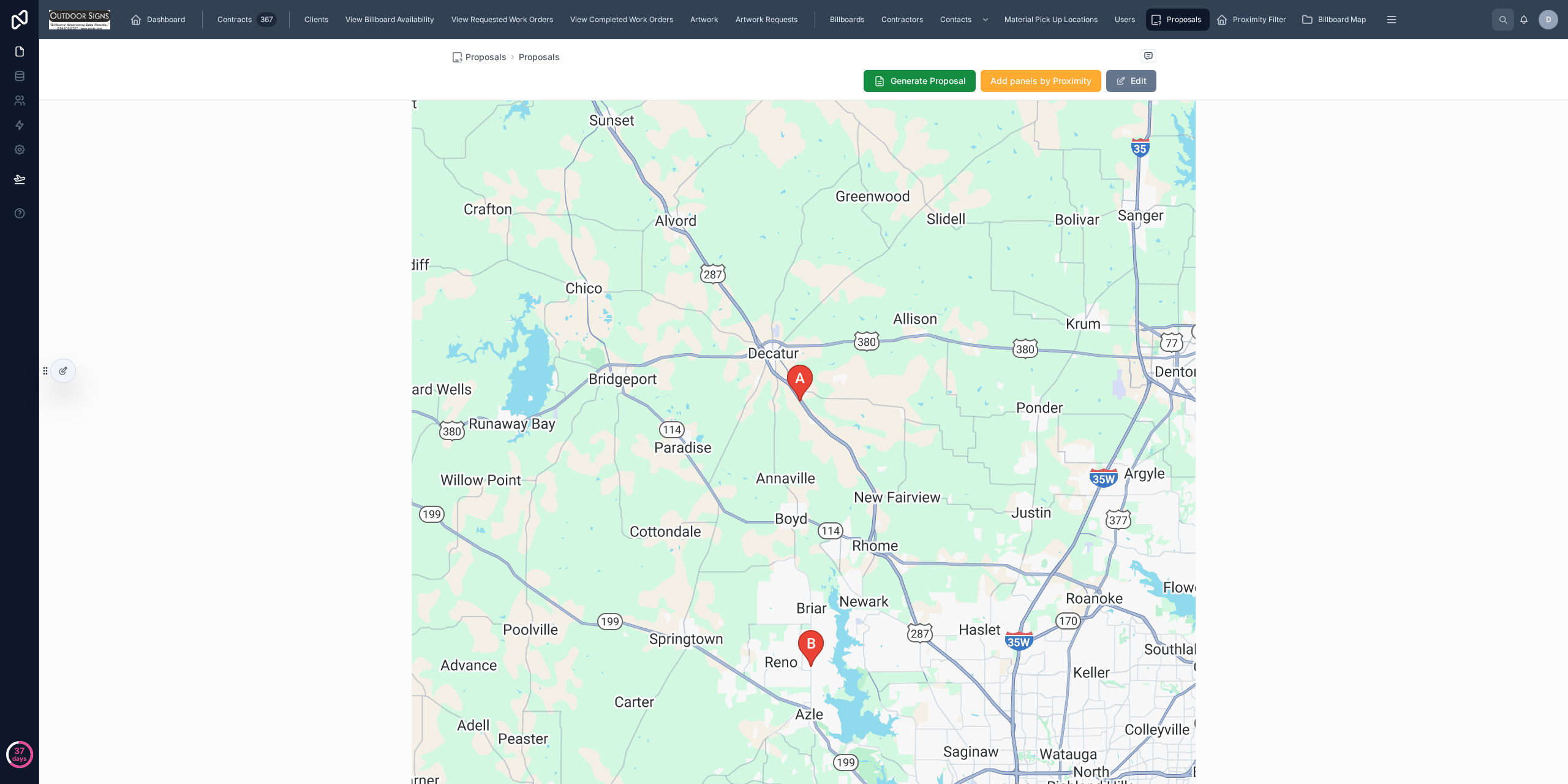
click at [1378, 443] on div at bounding box center [804, 491] width 1515 height 814
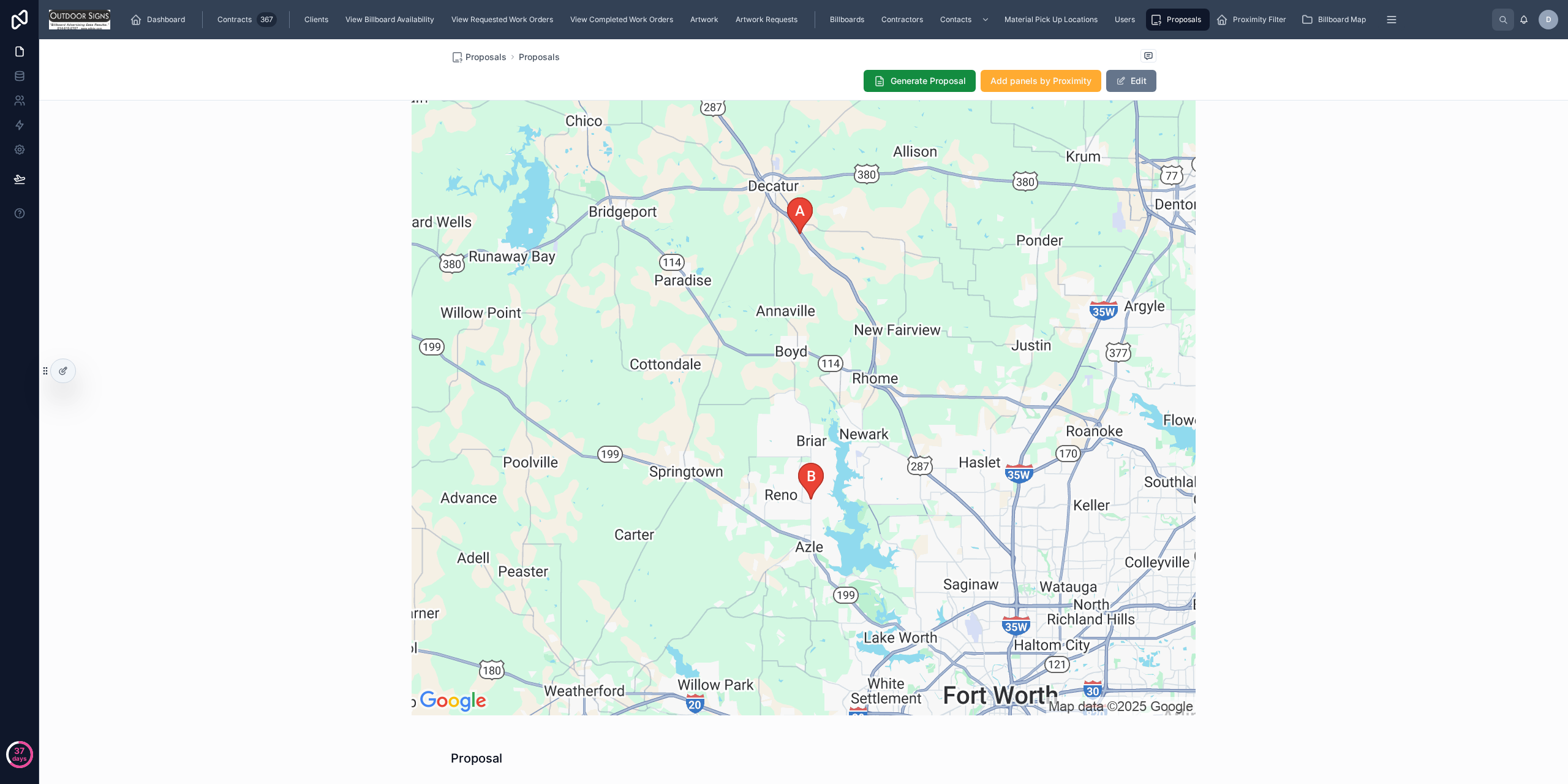
scroll to position [1410, 0]
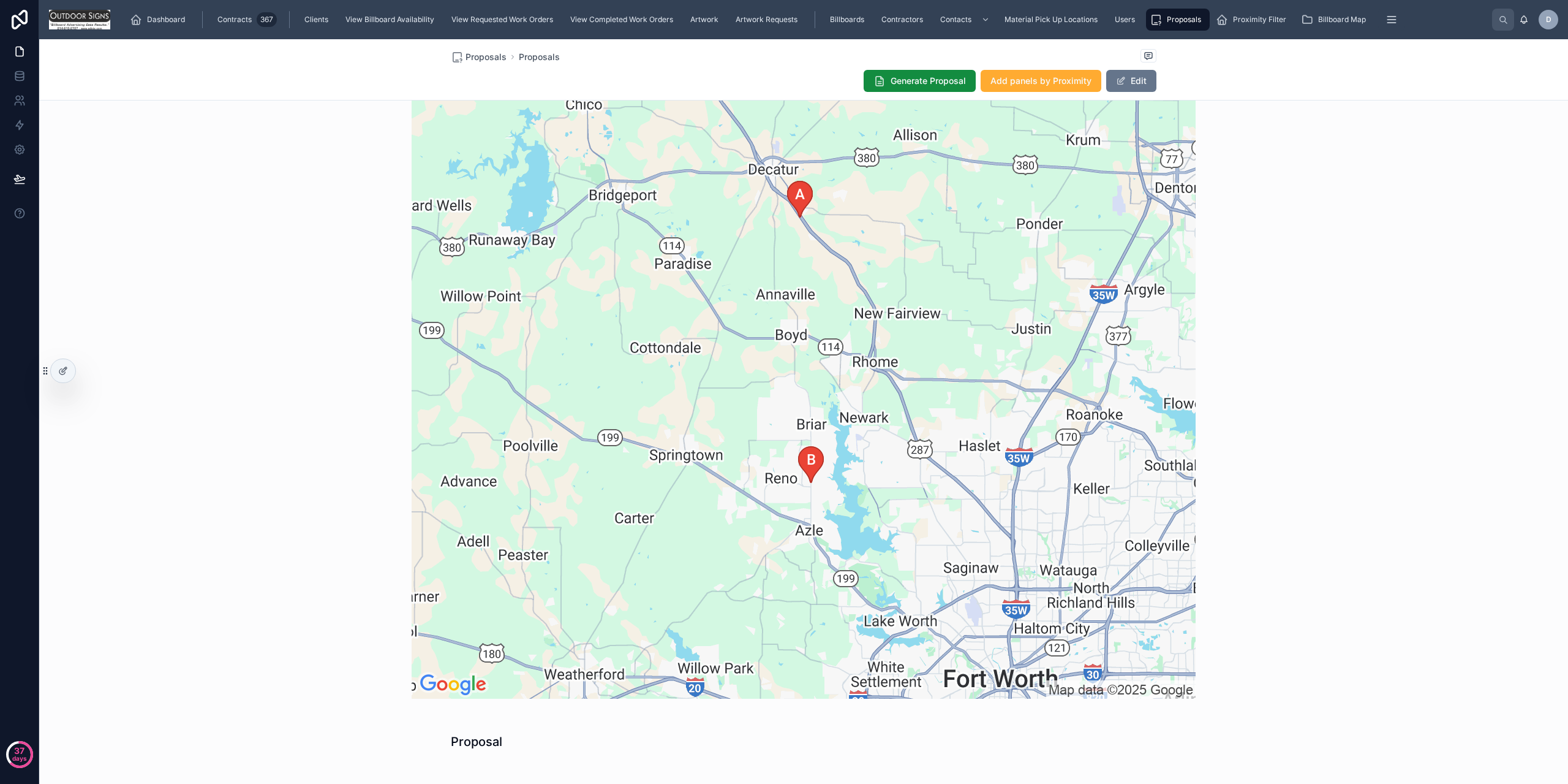
click at [1373, 497] on div at bounding box center [804, 307] width 1515 height 814
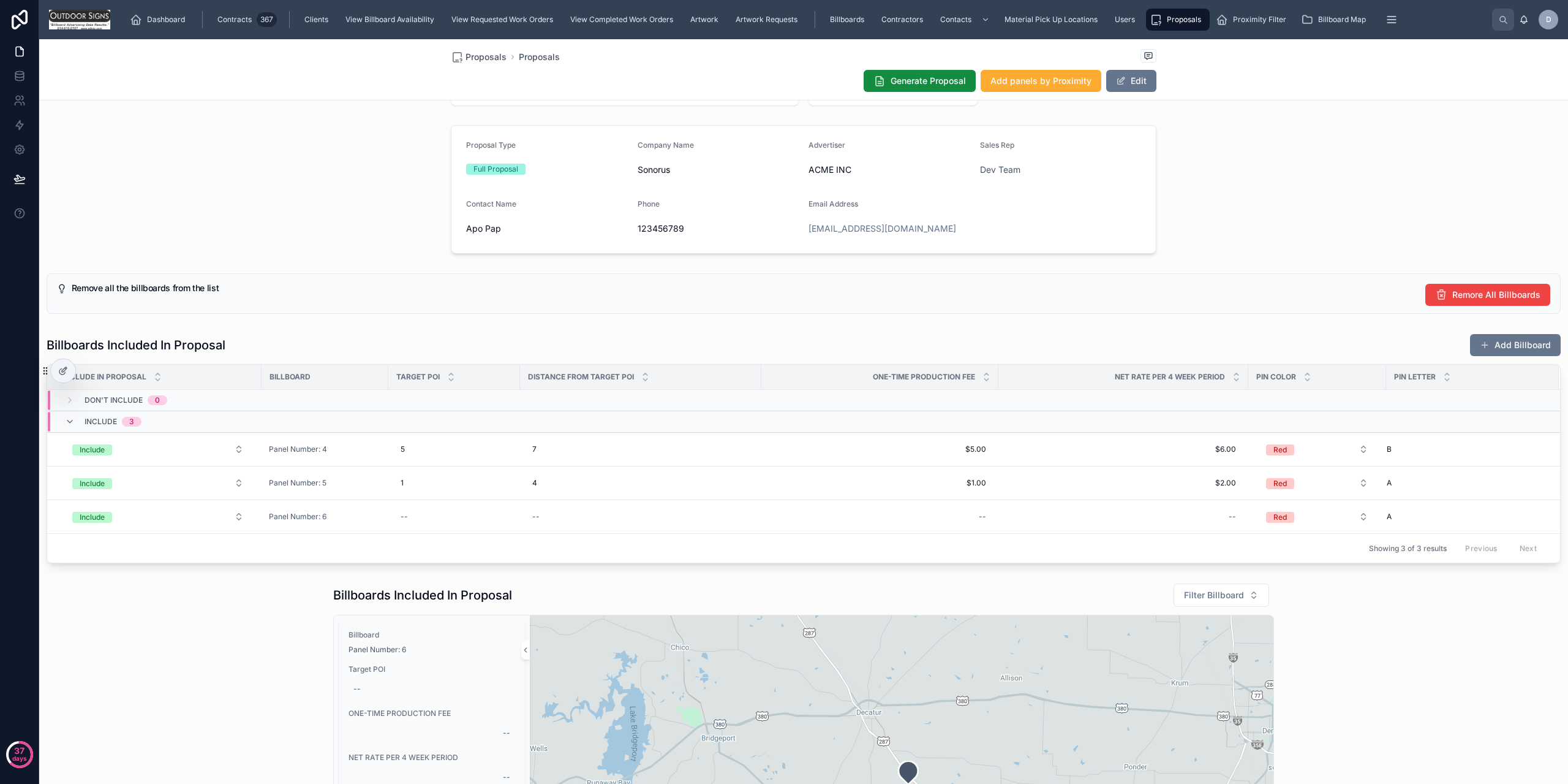
scroll to position [184, 0]
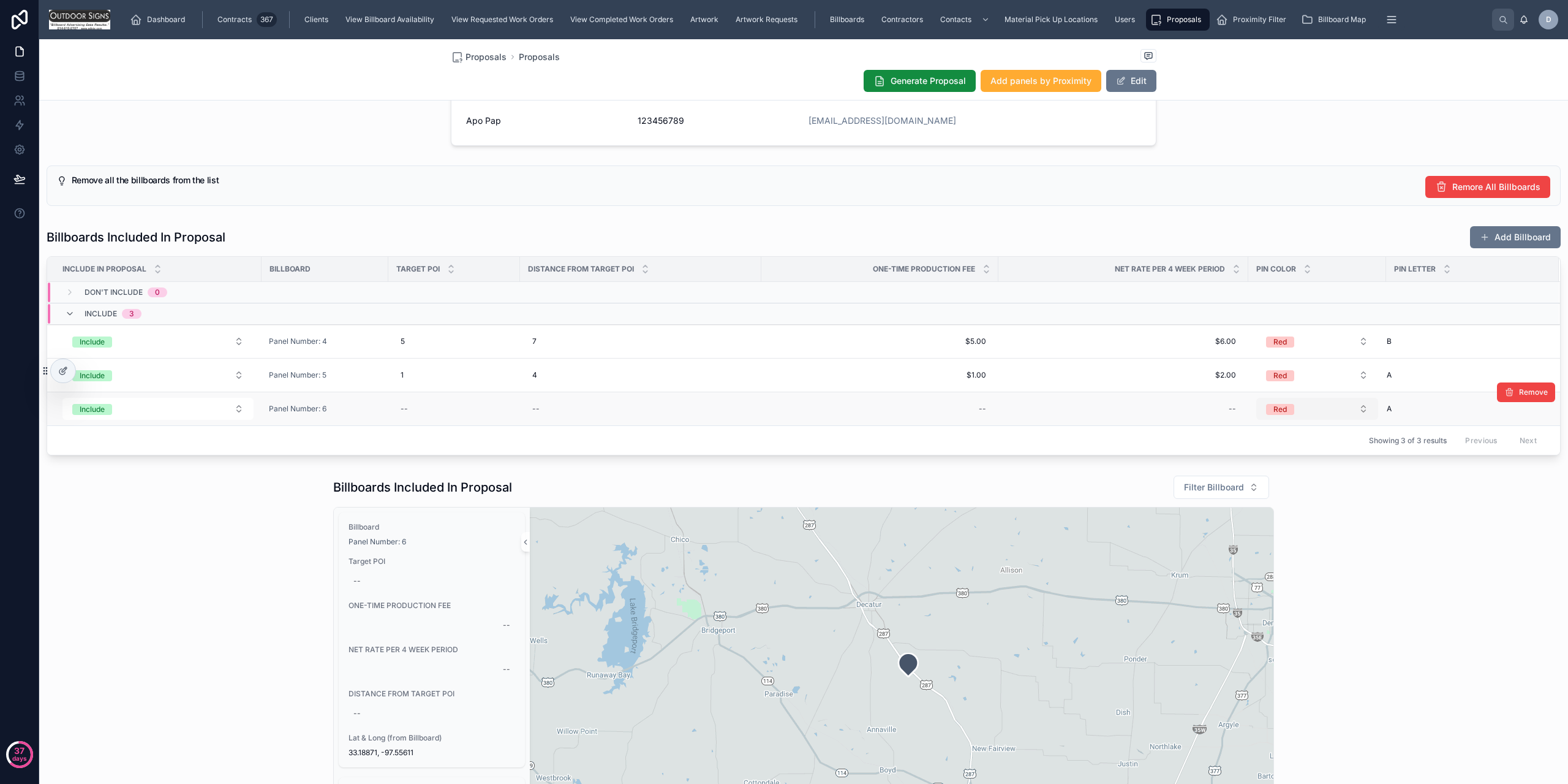
click at [1301, 404] on button "Red" at bounding box center [1318, 409] width 122 height 22
click at [1281, 494] on div "Blue" at bounding box center [1318, 494] width 147 height 18
click at [1360, 538] on div "Billboards Included In Proposal Filter Billboard Billboard Panel Number: 6 Targ…" at bounding box center [803, 768] width 1529 height 597
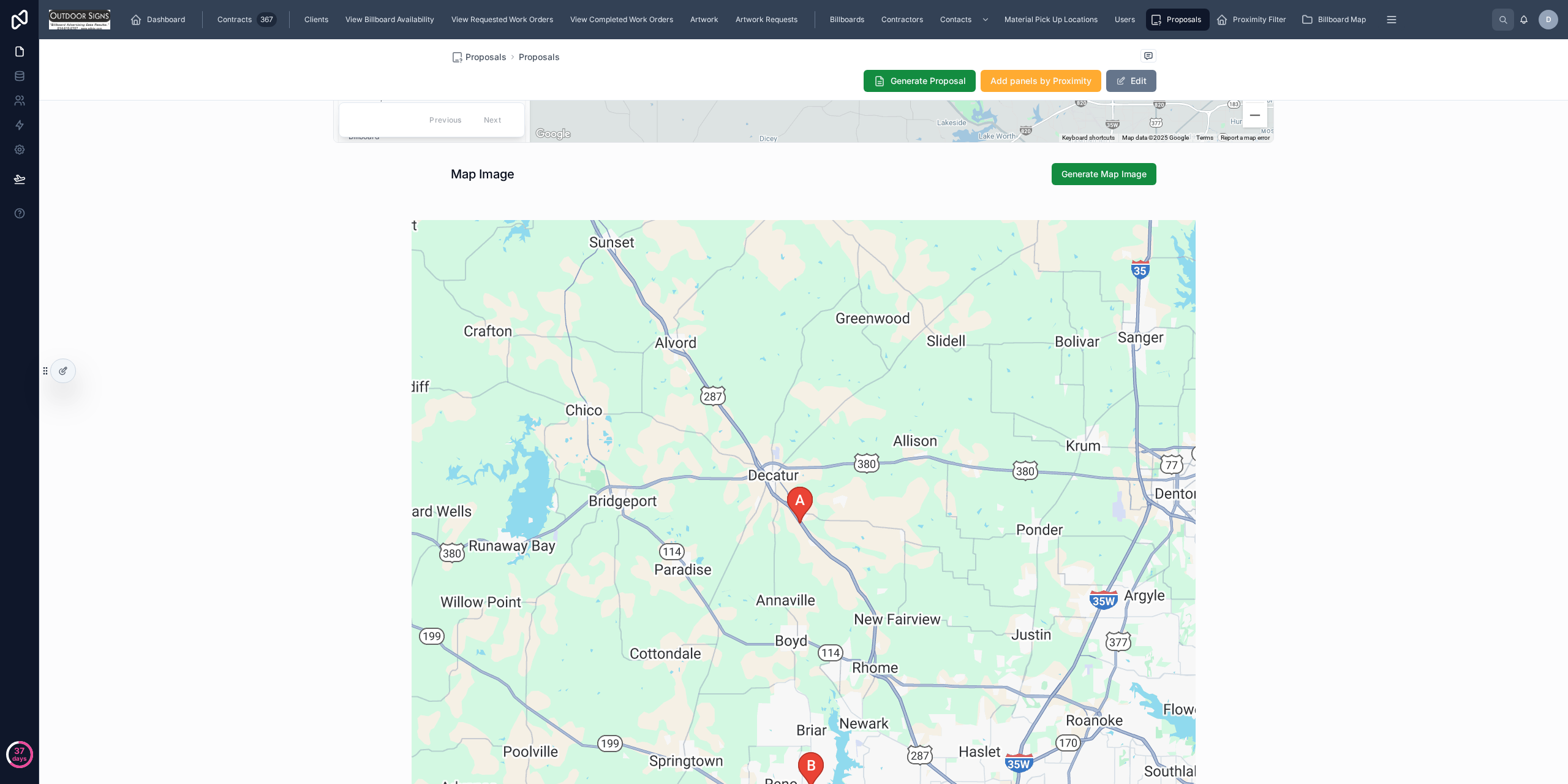
scroll to position [1042, 0]
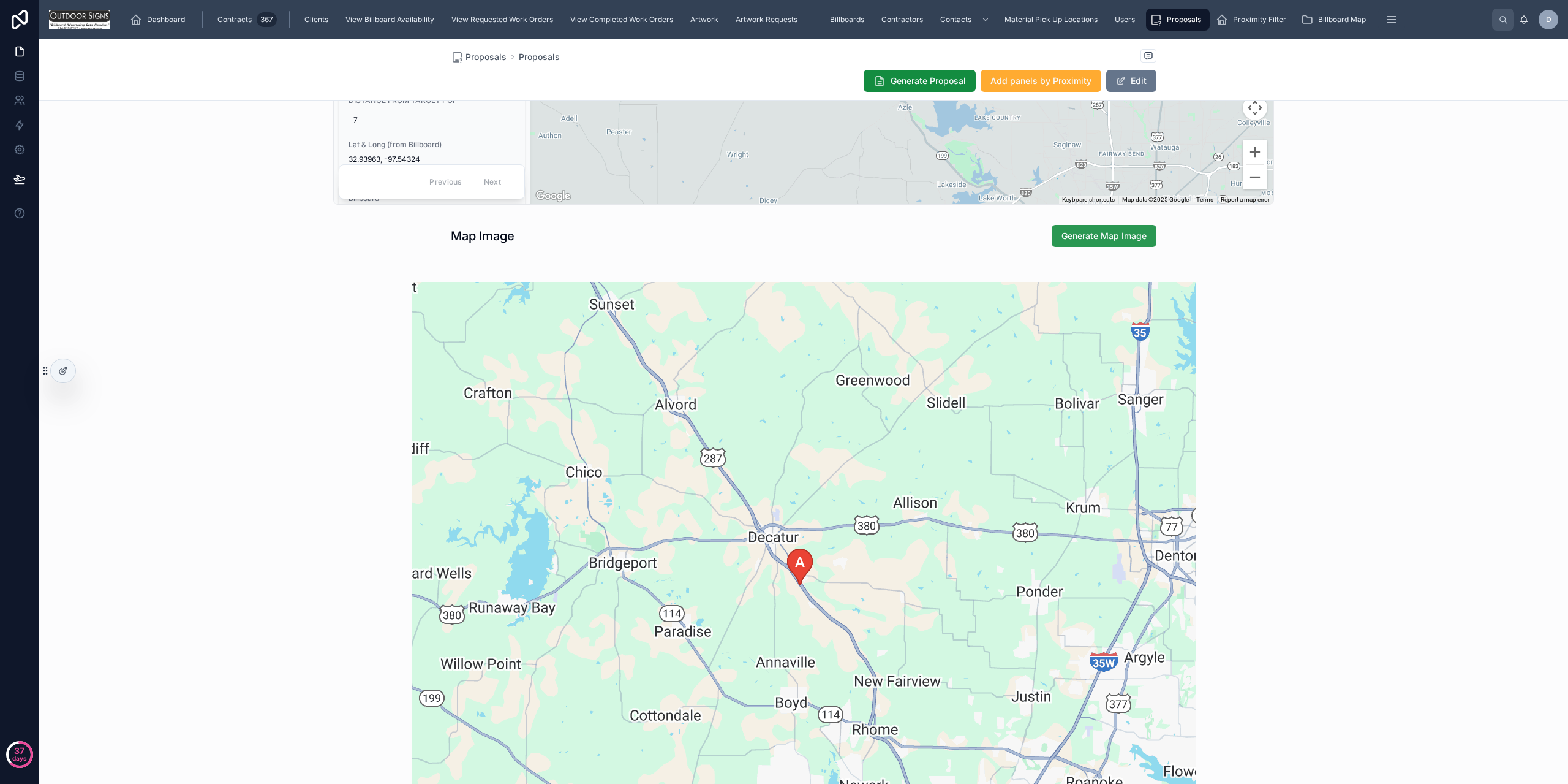
click at [1112, 225] on button "Generate Map Image" at bounding box center [1105, 236] width 105 height 22
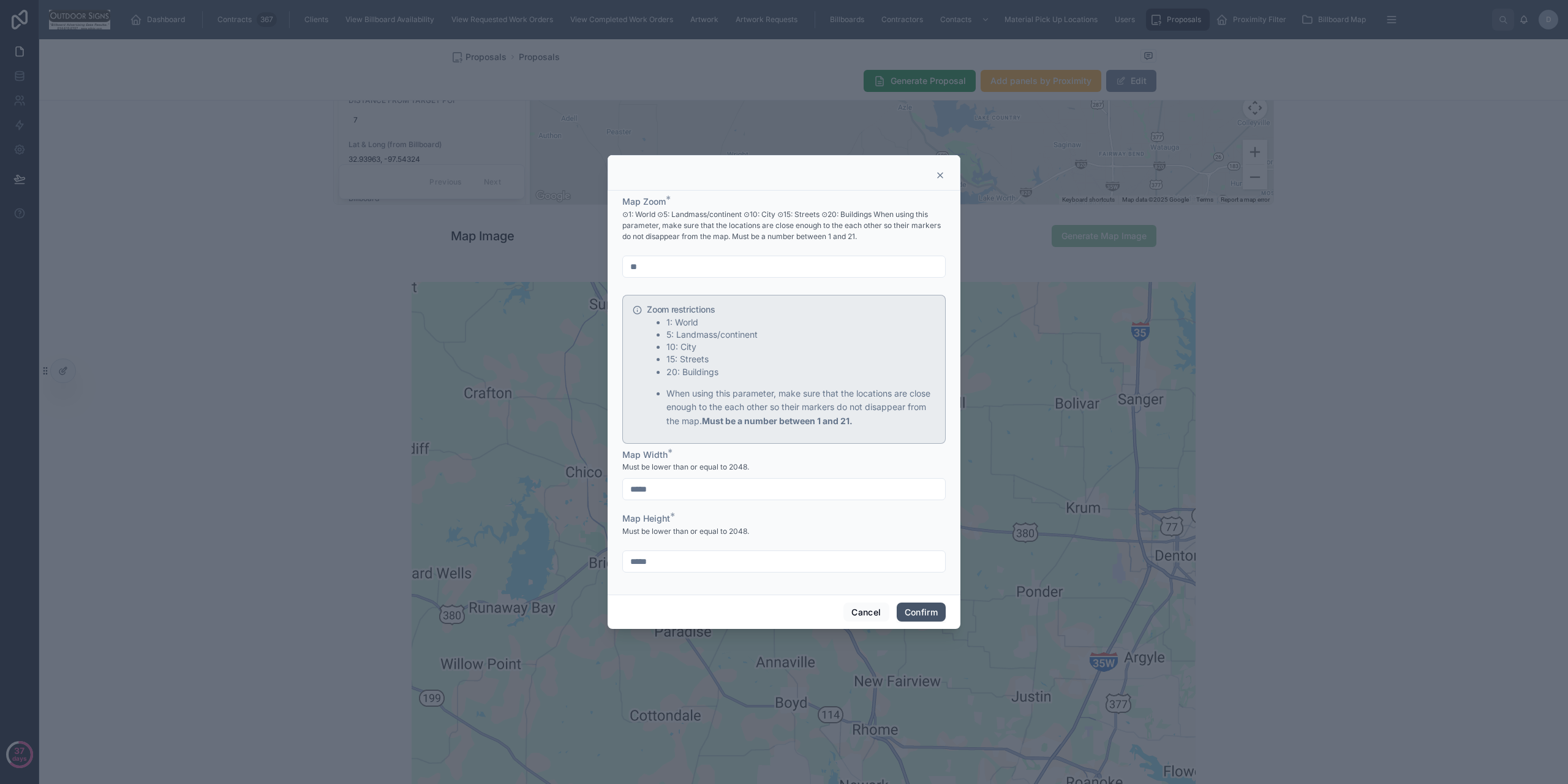
click at [913, 604] on button "Confirm" at bounding box center [921, 612] width 49 height 19
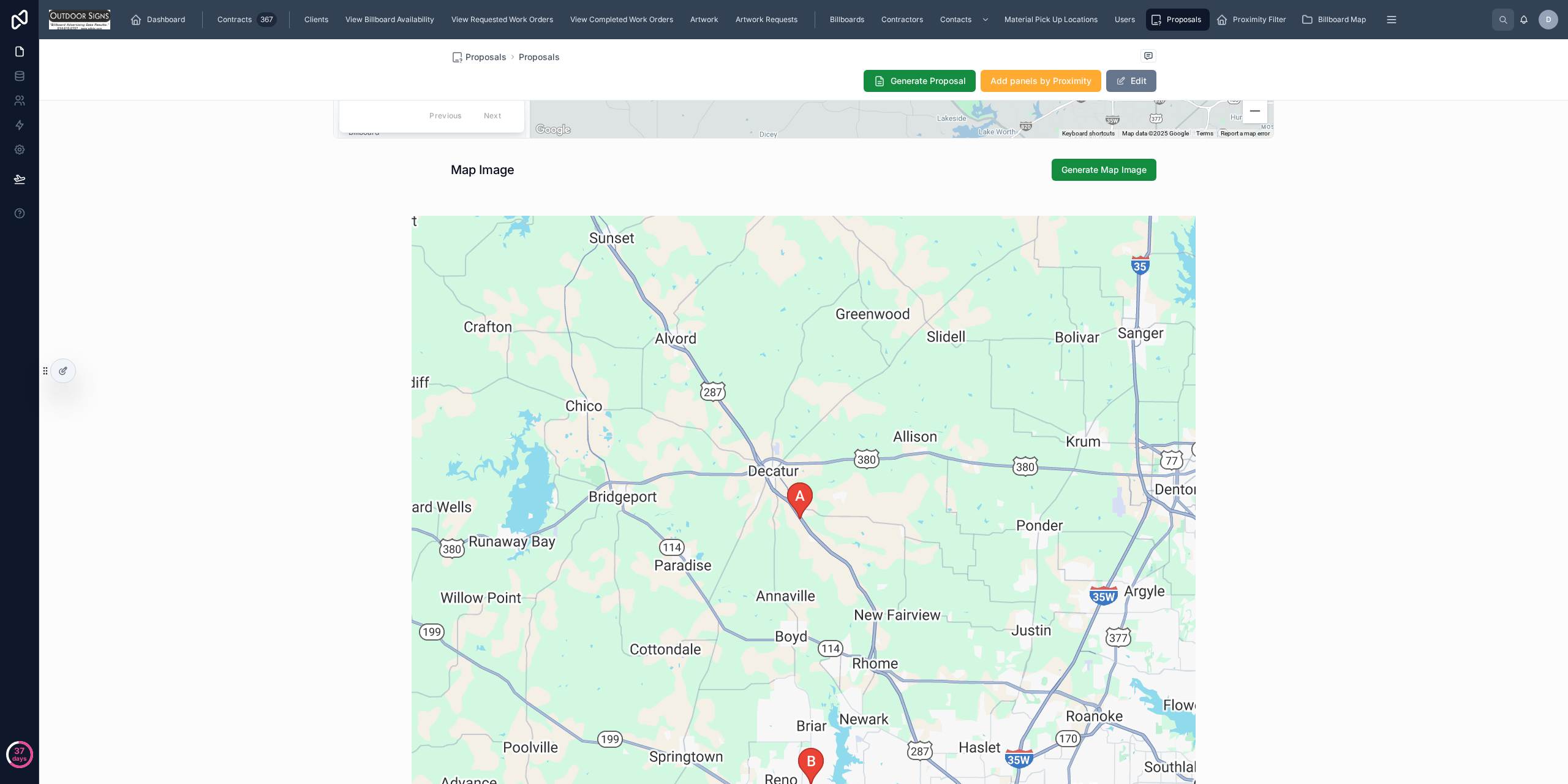
scroll to position [1104, 0]
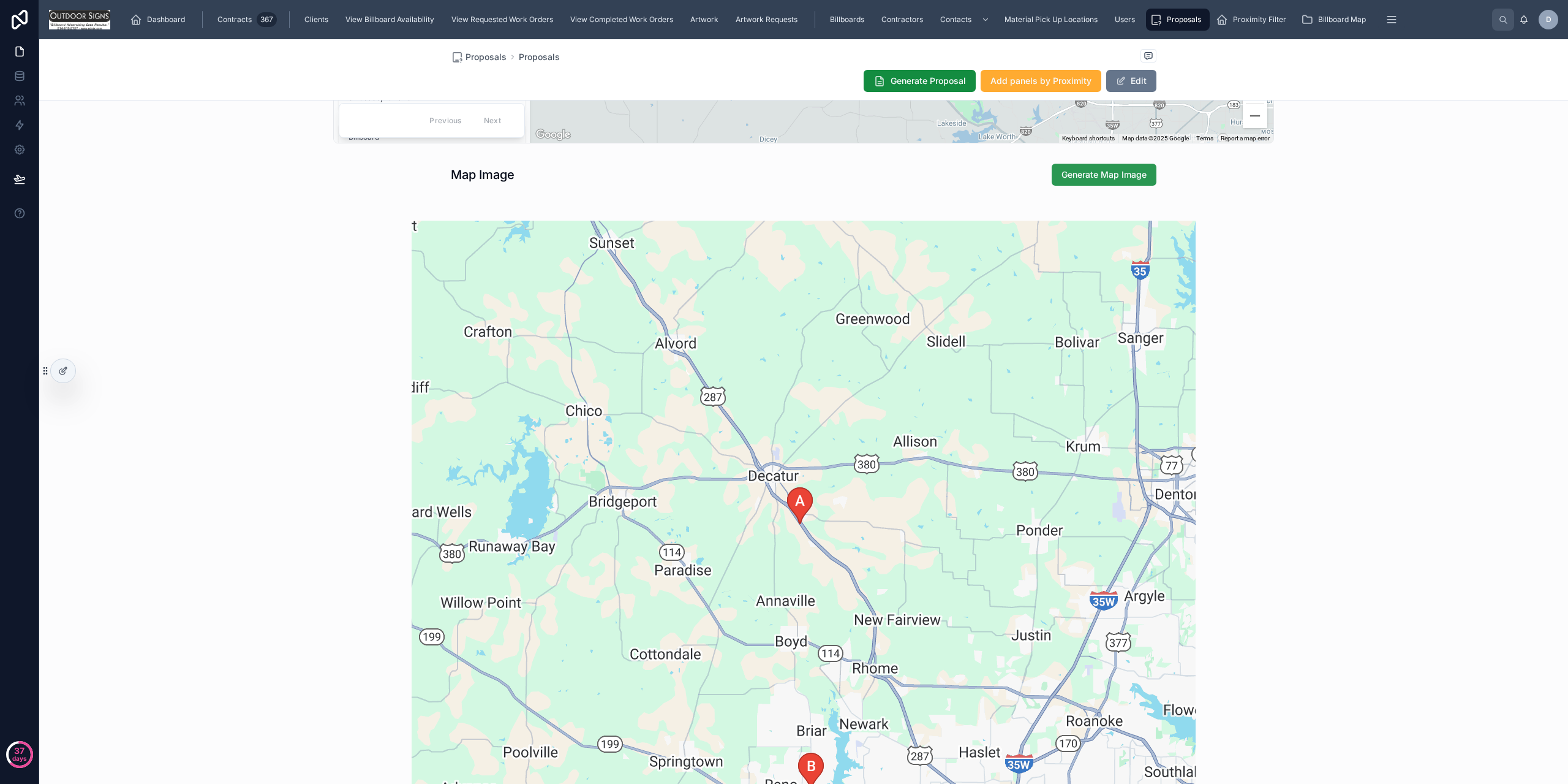
click at [1105, 175] on span "Generate Map Image" at bounding box center [1105, 175] width 85 height 13
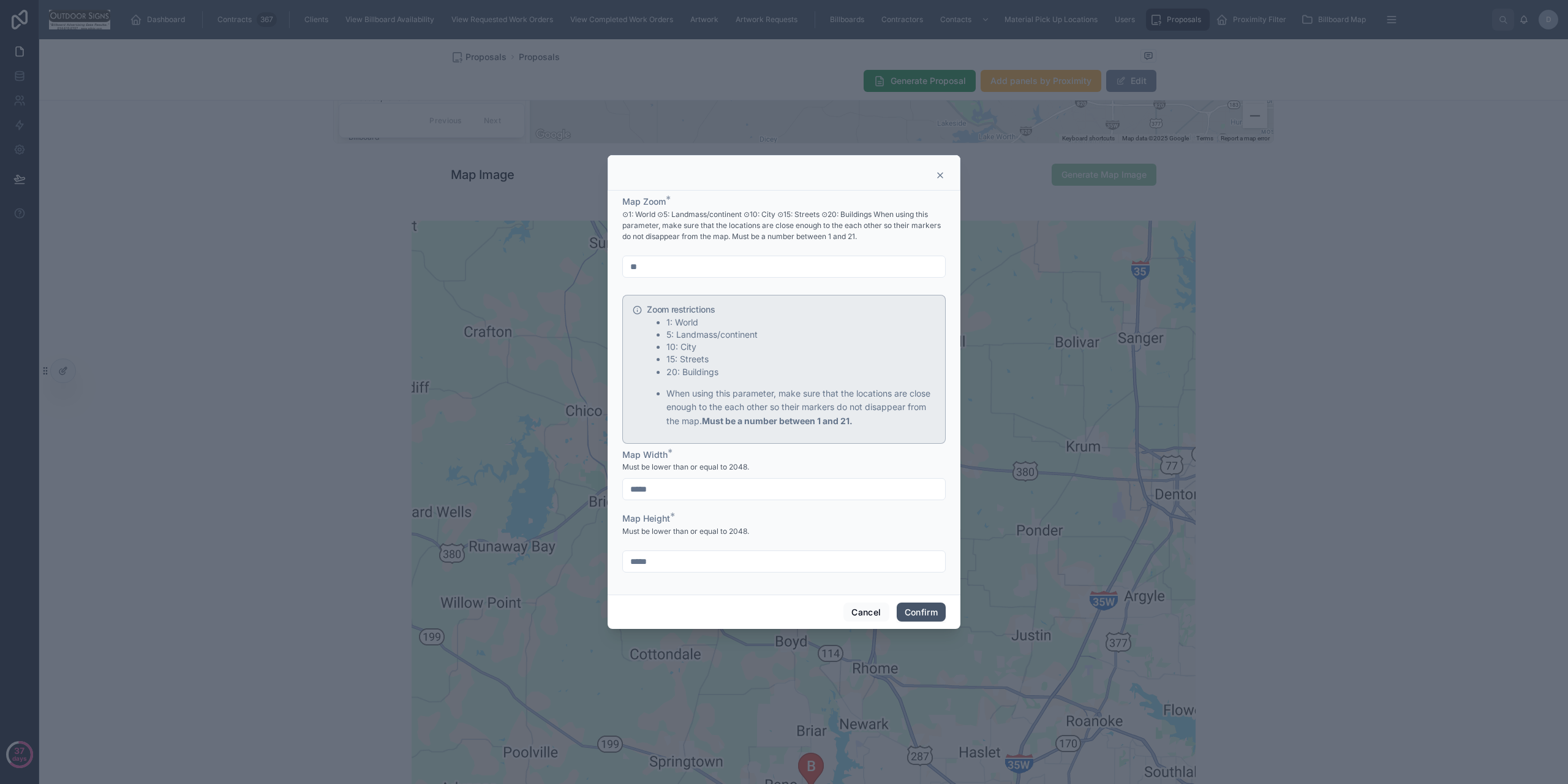
click at [923, 605] on button "Confirm" at bounding box center [921, 612] width 49 height 19
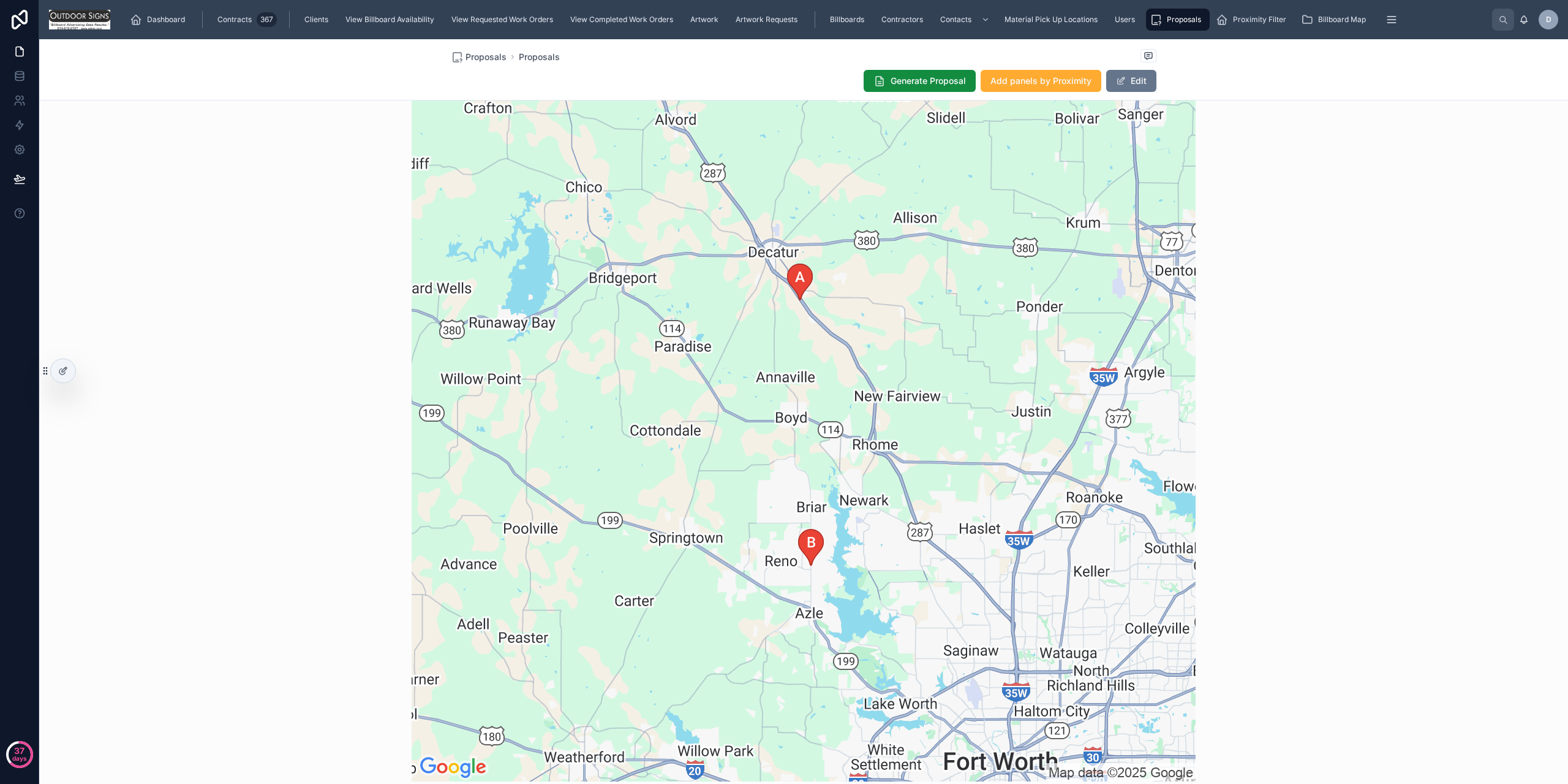
scroll to position [1348, 0]
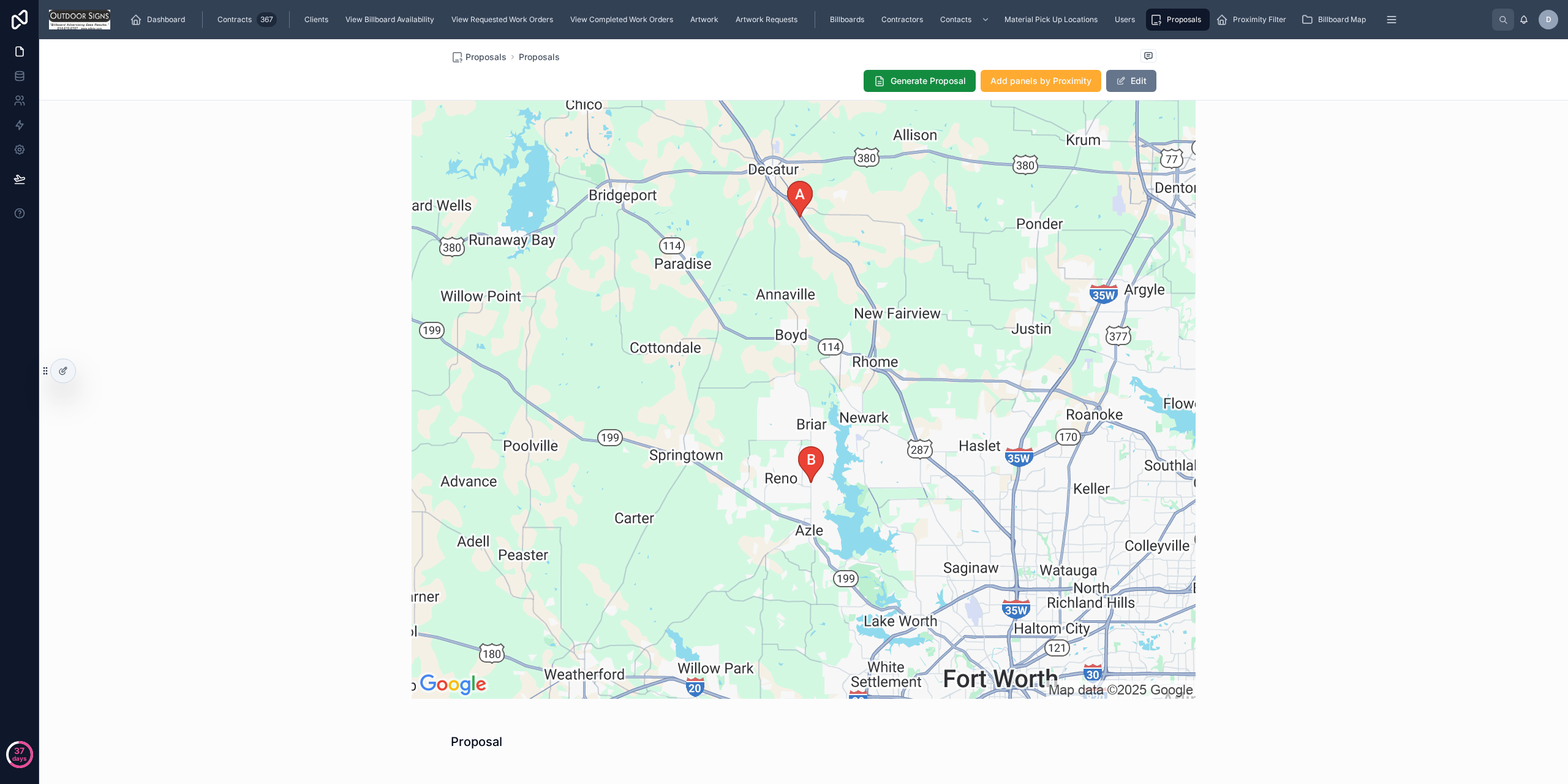
click at [766, 553] on img at bounding box center [804, 307] width 784 height 785
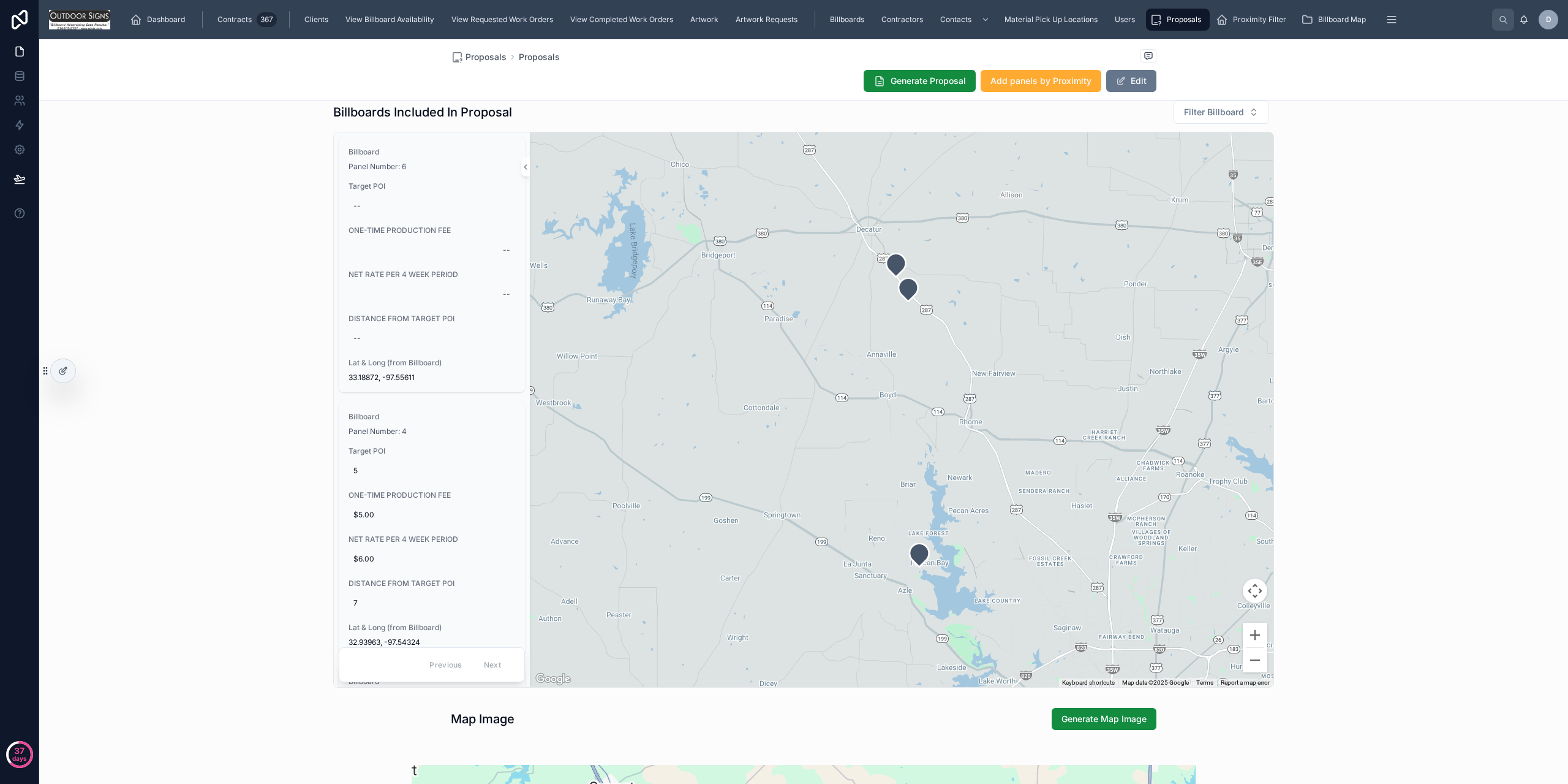
scroll to position [552, 0]
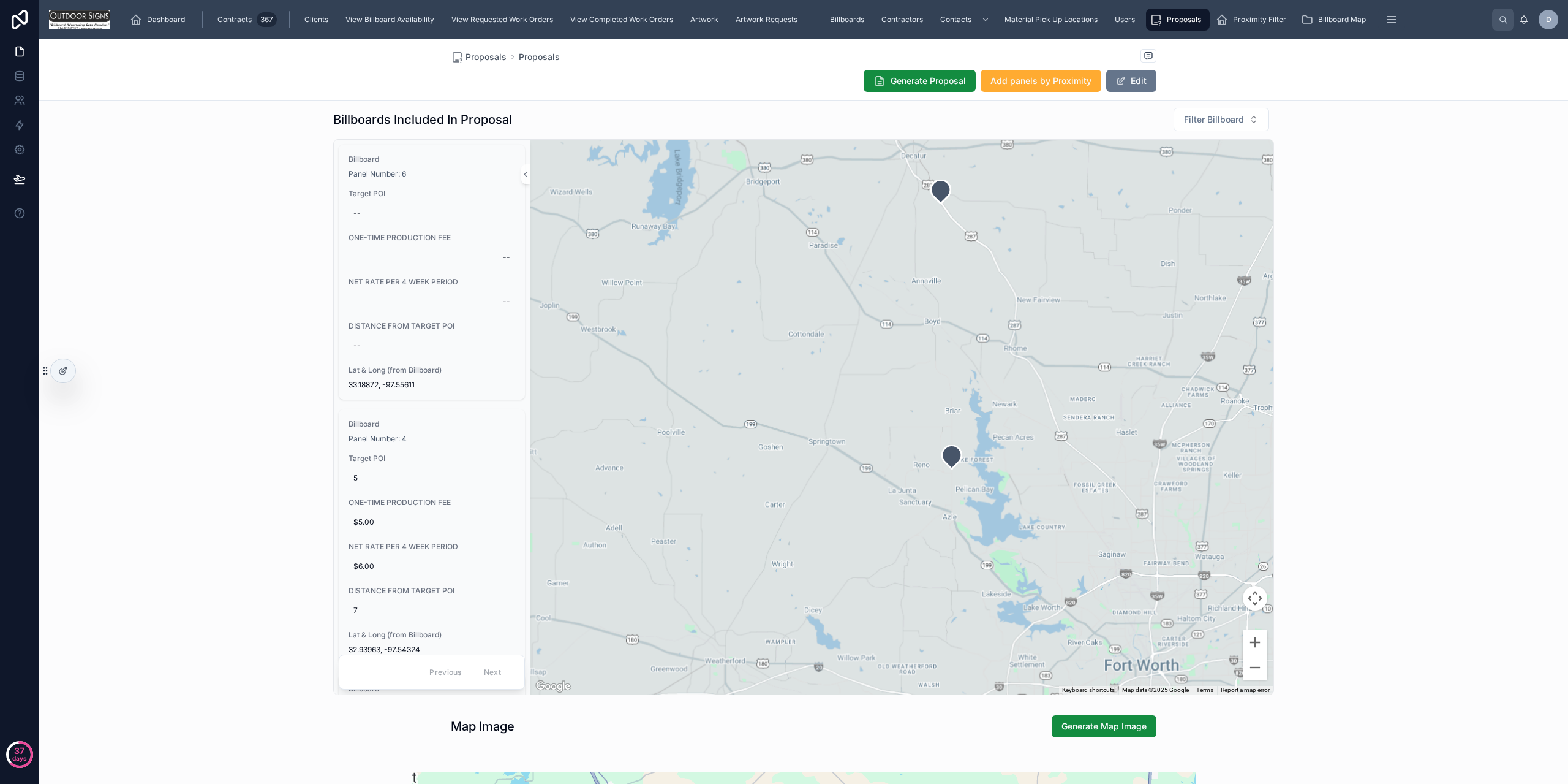
drag, startPoint x: 1076, startPoint y: 364, endPoint x: 1038, endPoint y: 422, distance: 69.3
click at [1038, 422] on div at bounding box center [902, 417] width 744 height 555
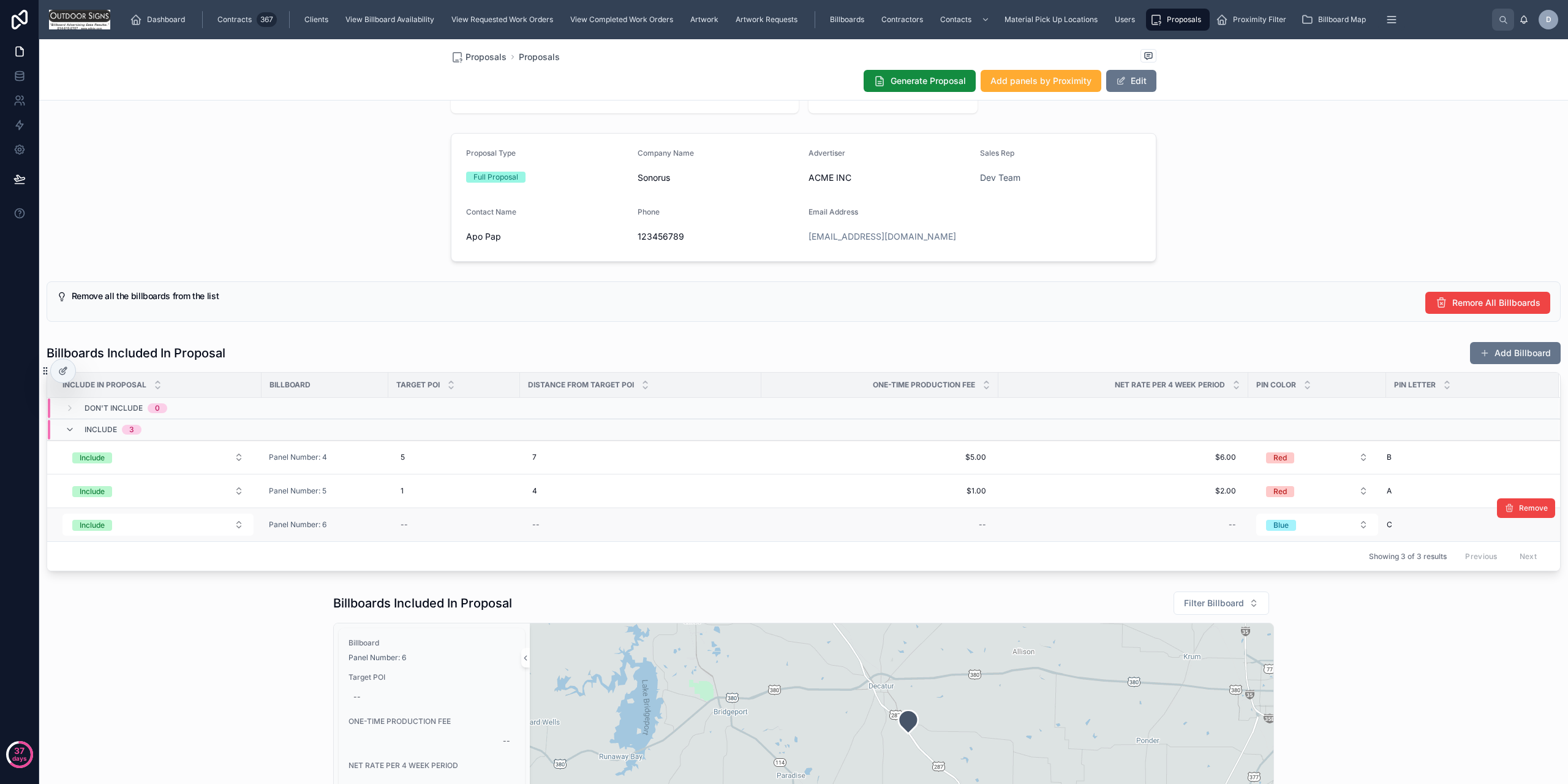
scroll to position [61, 0]
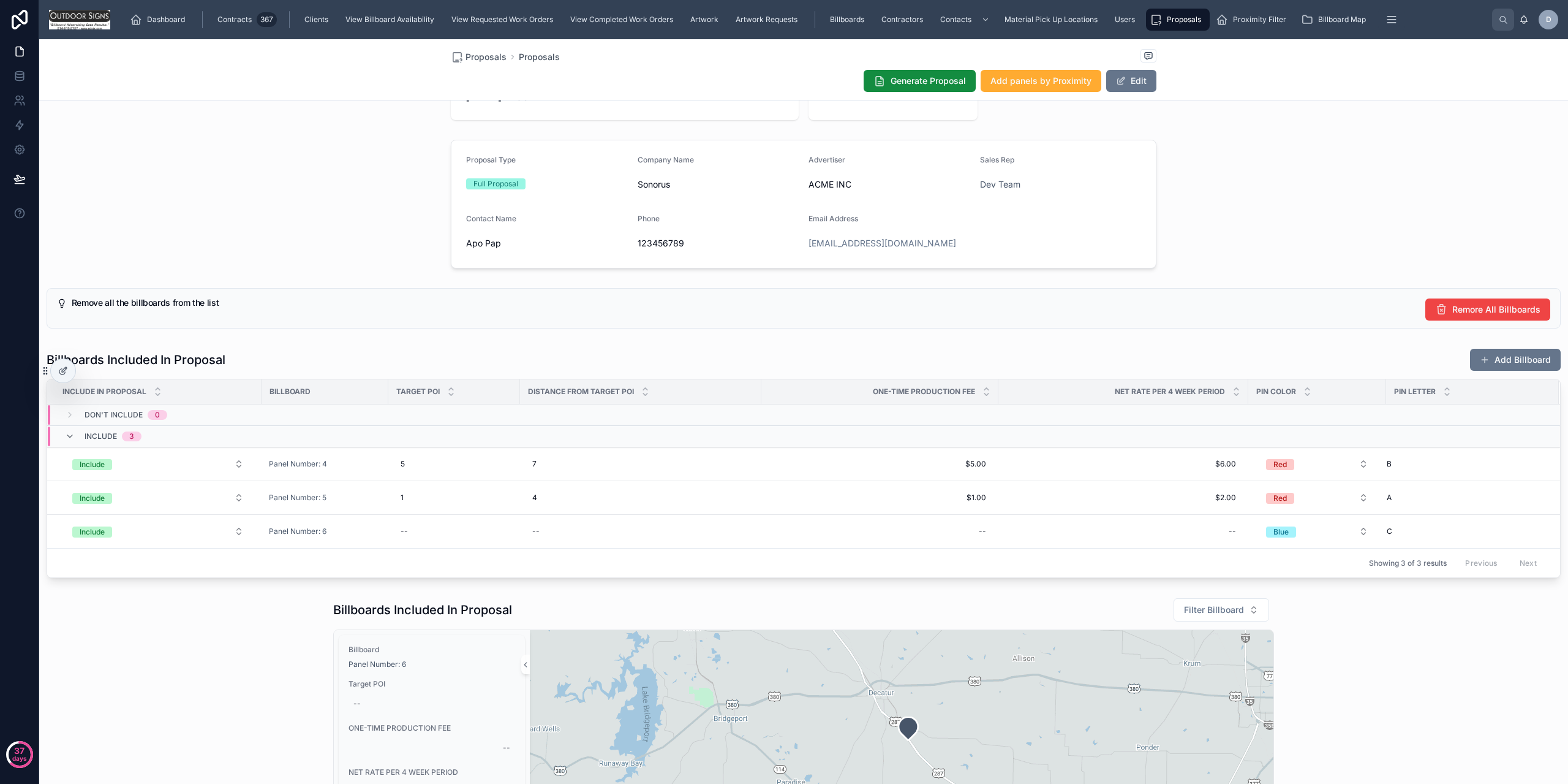
click at [1295, 300] on h5 "Remove all the billboards from the list" at bounding box center [744, 302] width 1345 height 9
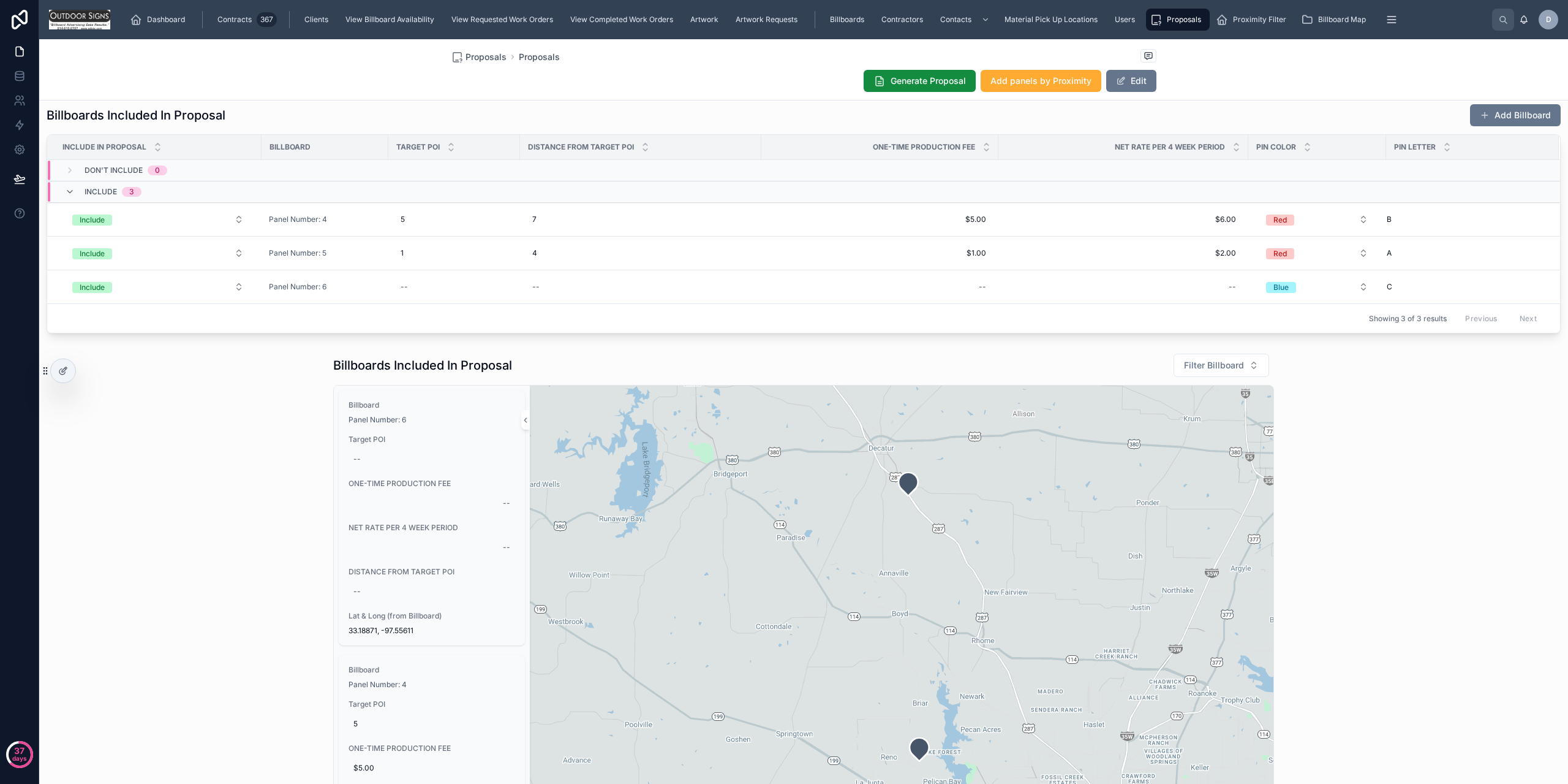
scroll to position [307, 0]
click at [1449, 464] on div "Billboards Included In Proposal Filter Billboard Billboard Panel Number: 6 Targ…" at bounding box center [803, 646] width 1529 height 597
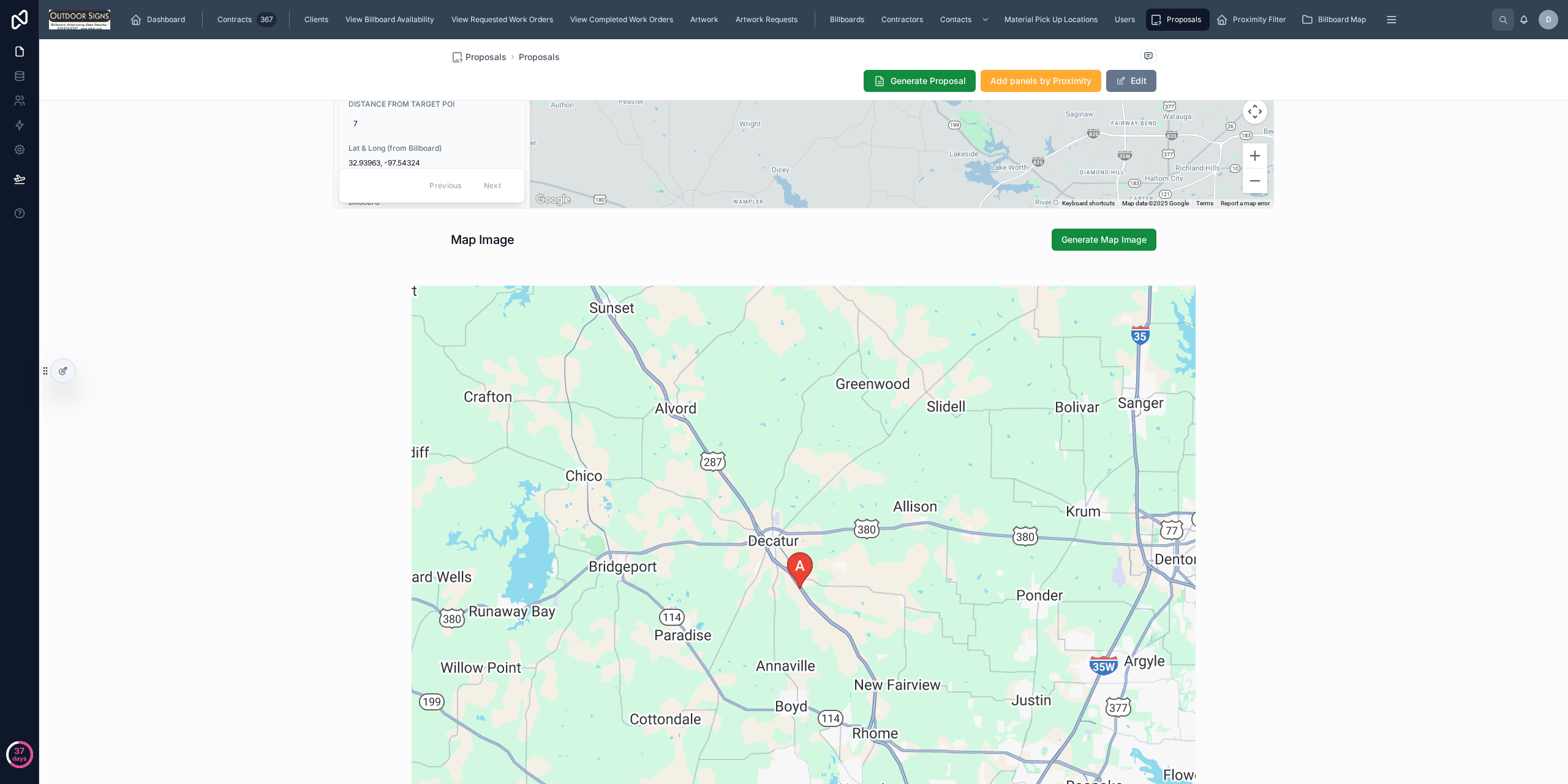
scroll to position [1042, 0]
click at [1117, 238] on span "Generate Map Image" at bounding box center [1105, 236] width 85 height 13
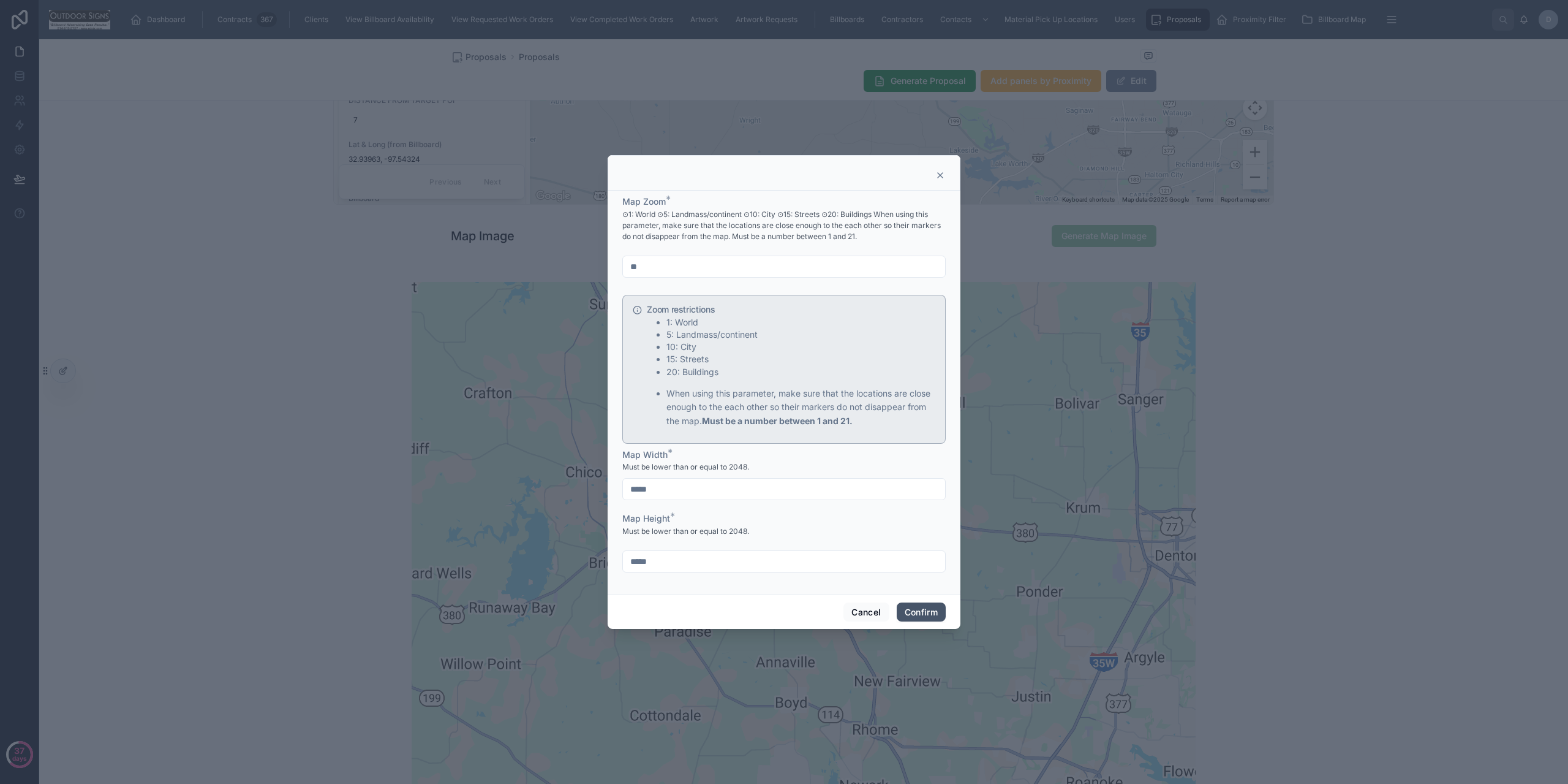
click at [913, 611] on button "Confirm" at bounding box center [921, 612] width 49 height 19
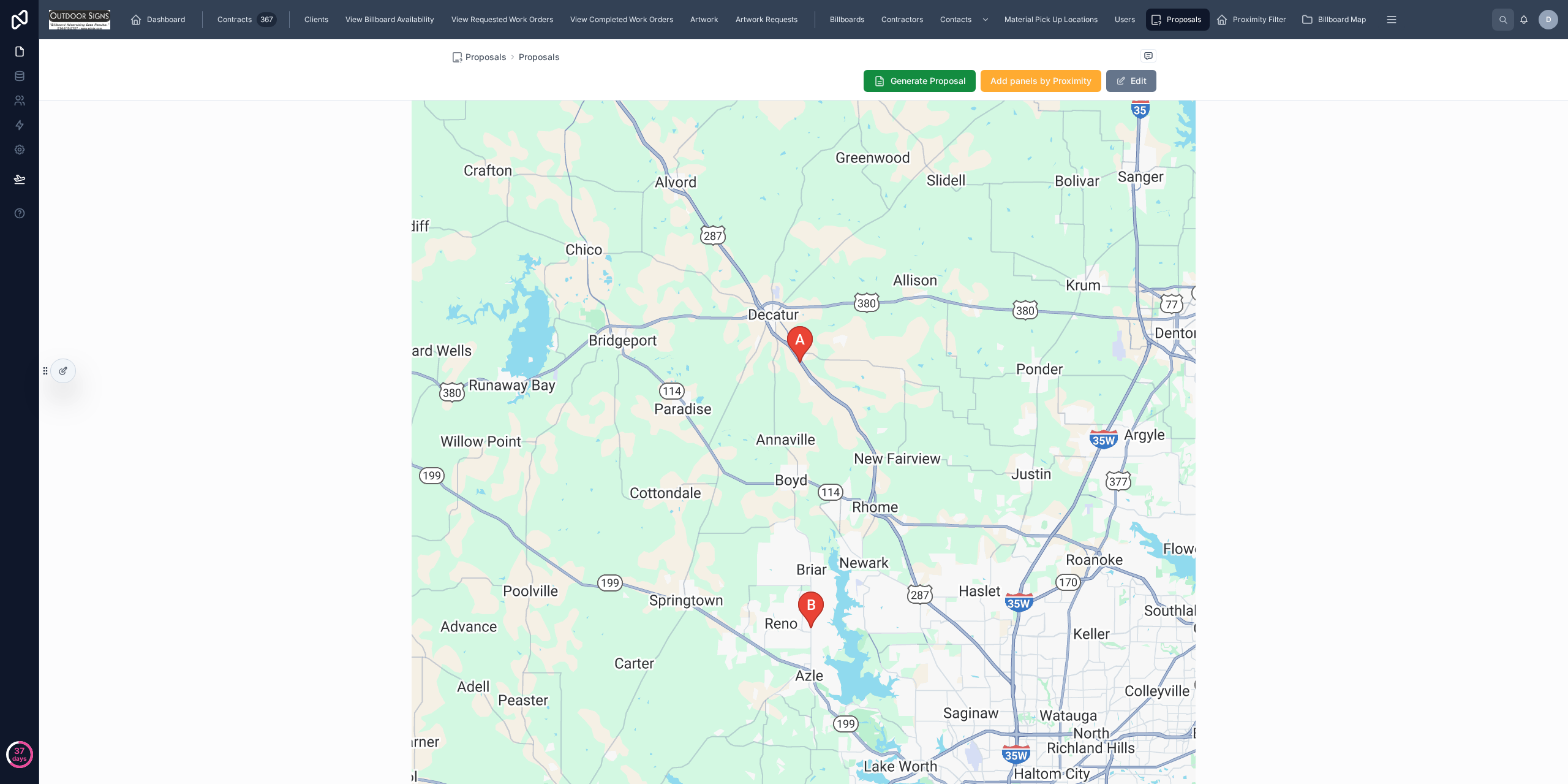
scroll to position [1104, 0]
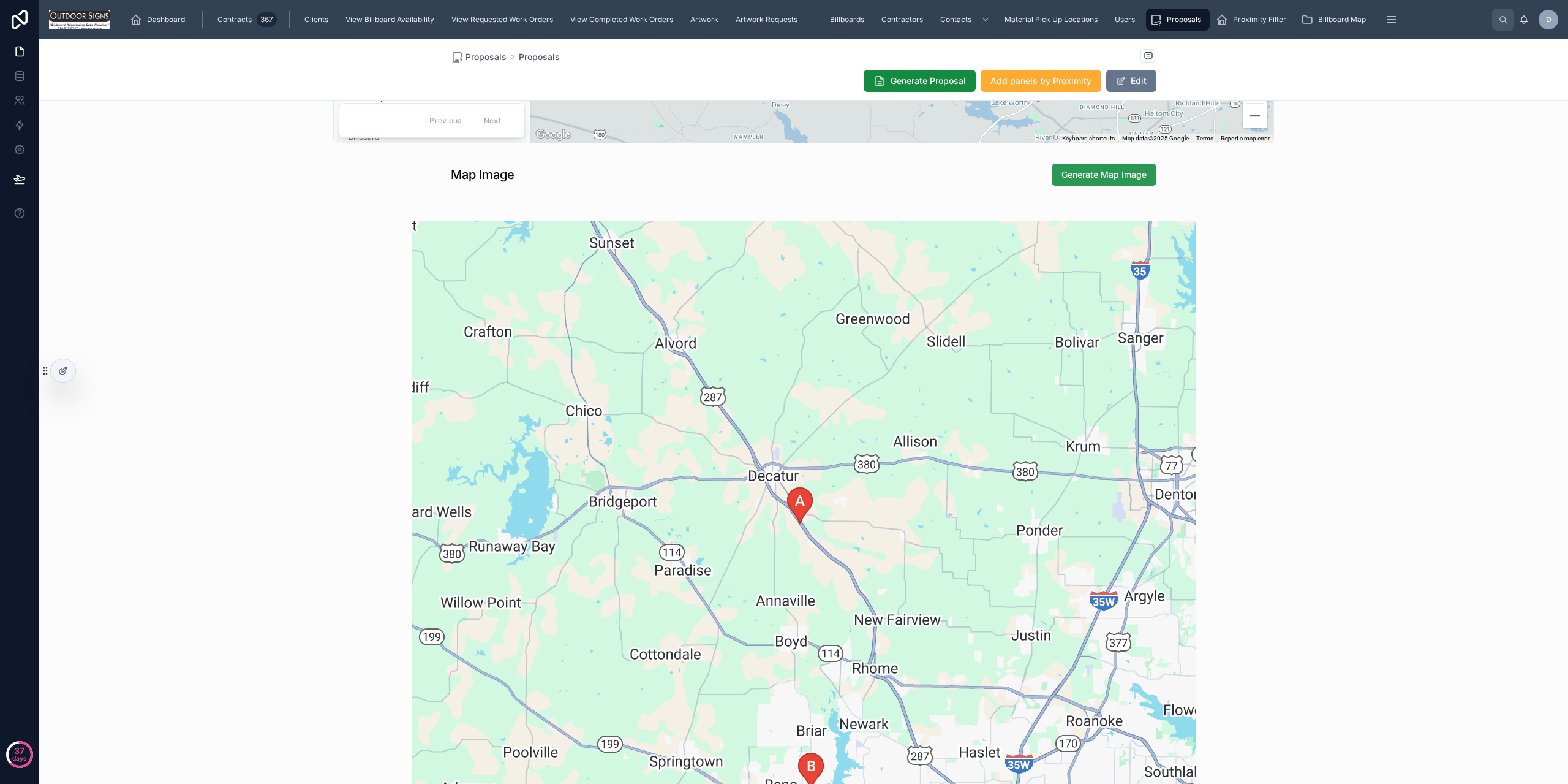
click at [1120, 178] on span "Generate Map Image" at bounding box center [1105, 175] width 85 height 13
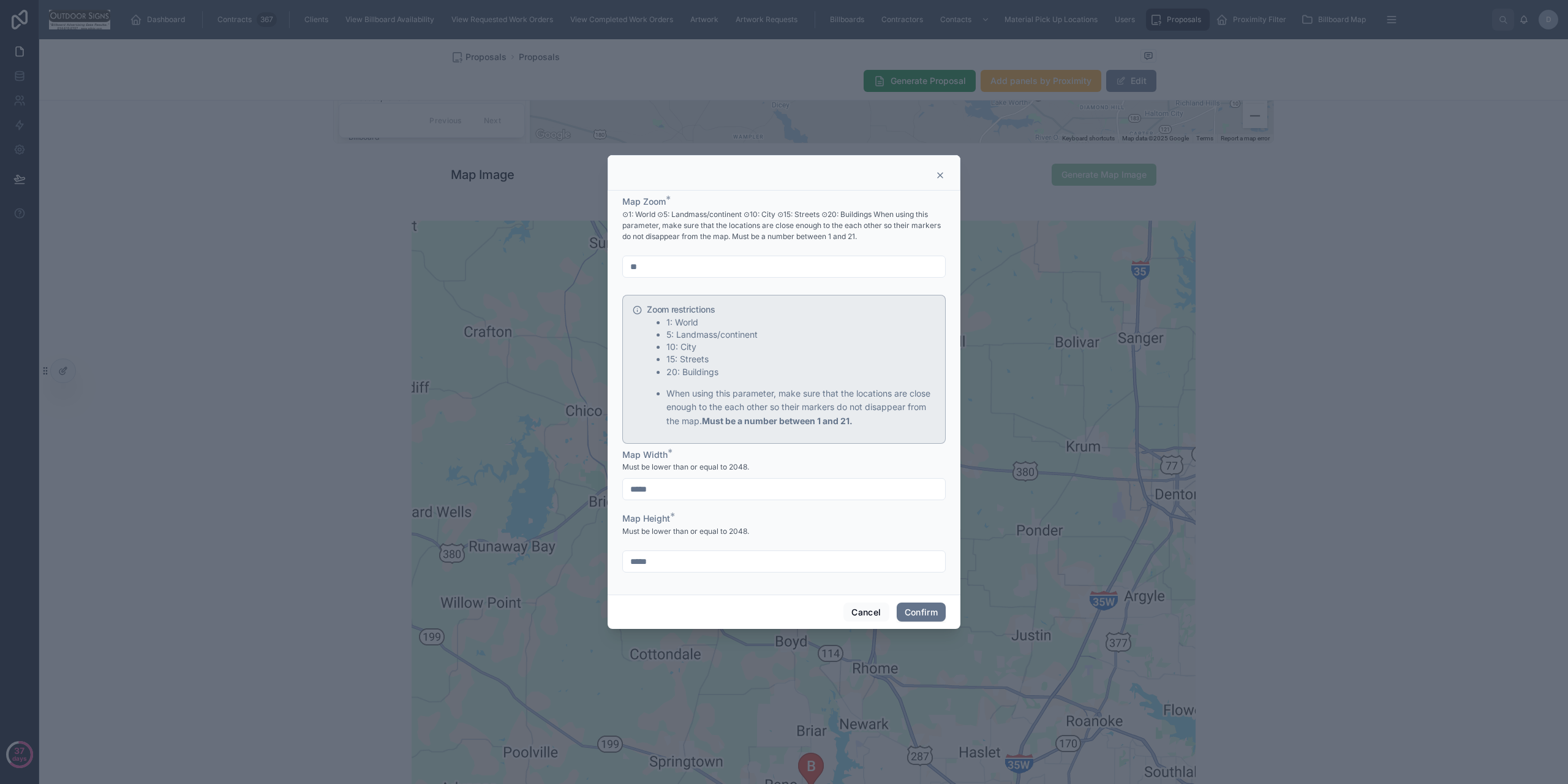
click at [834, 282] on form "Map Zoom * ⊙1: World ⊙5: Landmass/continent ⊙10: City ⊙15: Streets ⊙20: Buildin…" at bounding box center [784, 390] width 323 height 390
click at [823, 260] on input "**" at bounding box center [784, 267] width 322 height 17
click at [822, 269] on input "**" at bounding box center [784, 267] width 322 height 17
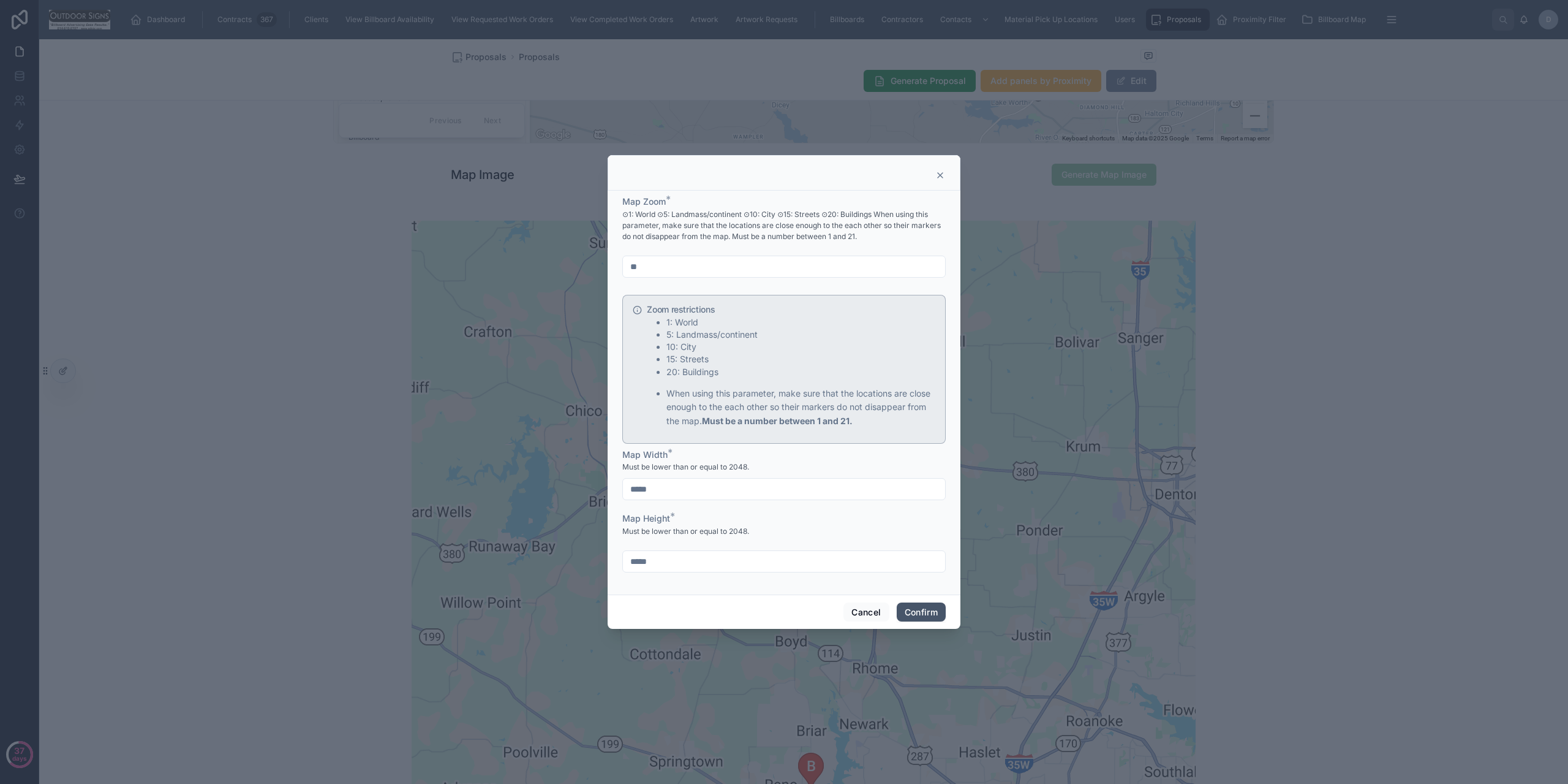
type input "**"
click at [915, 607] on button "Confirm" at bounding box center [921, 612] width 49 height 19
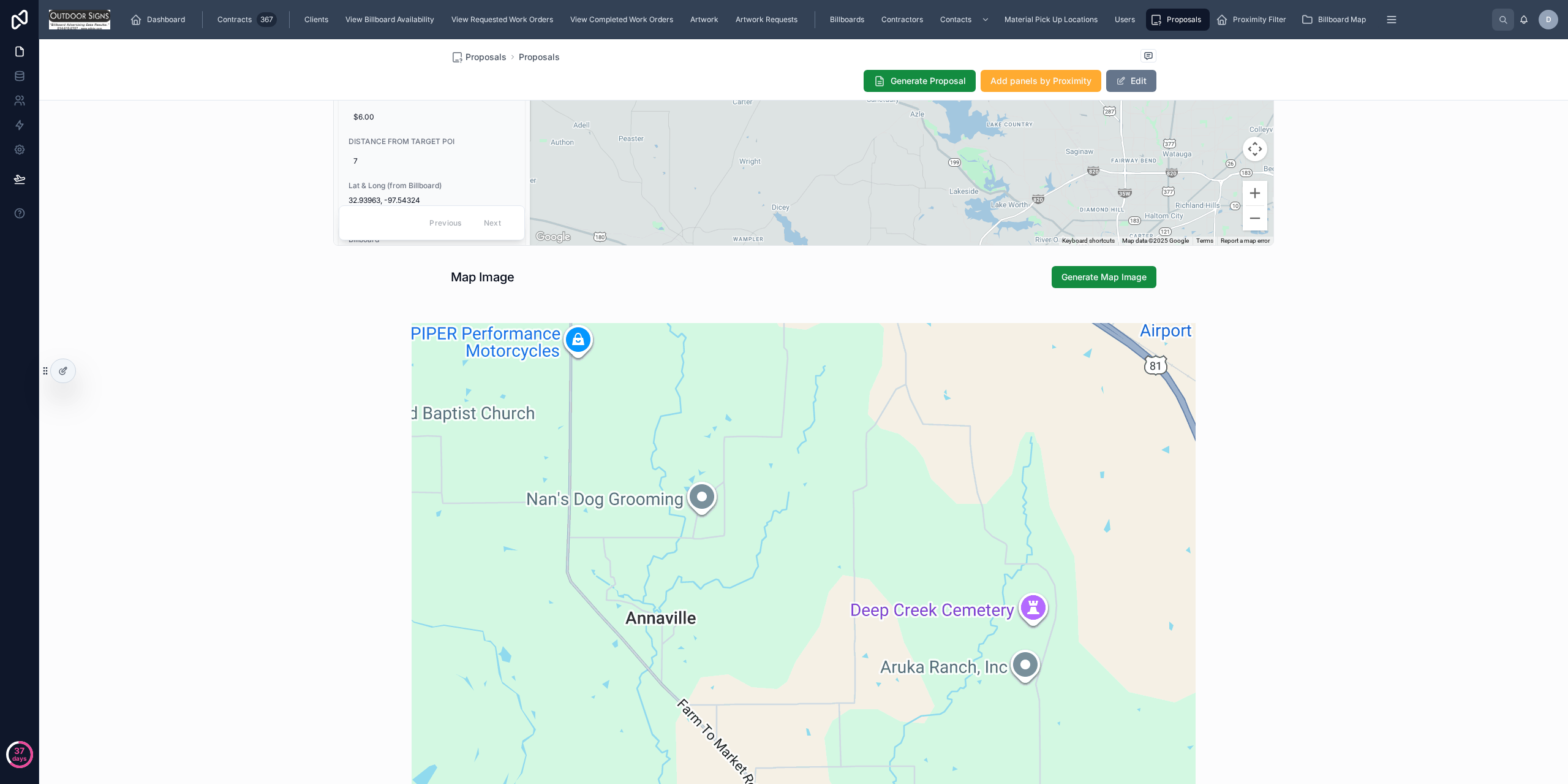
scroll to position [805, 0]
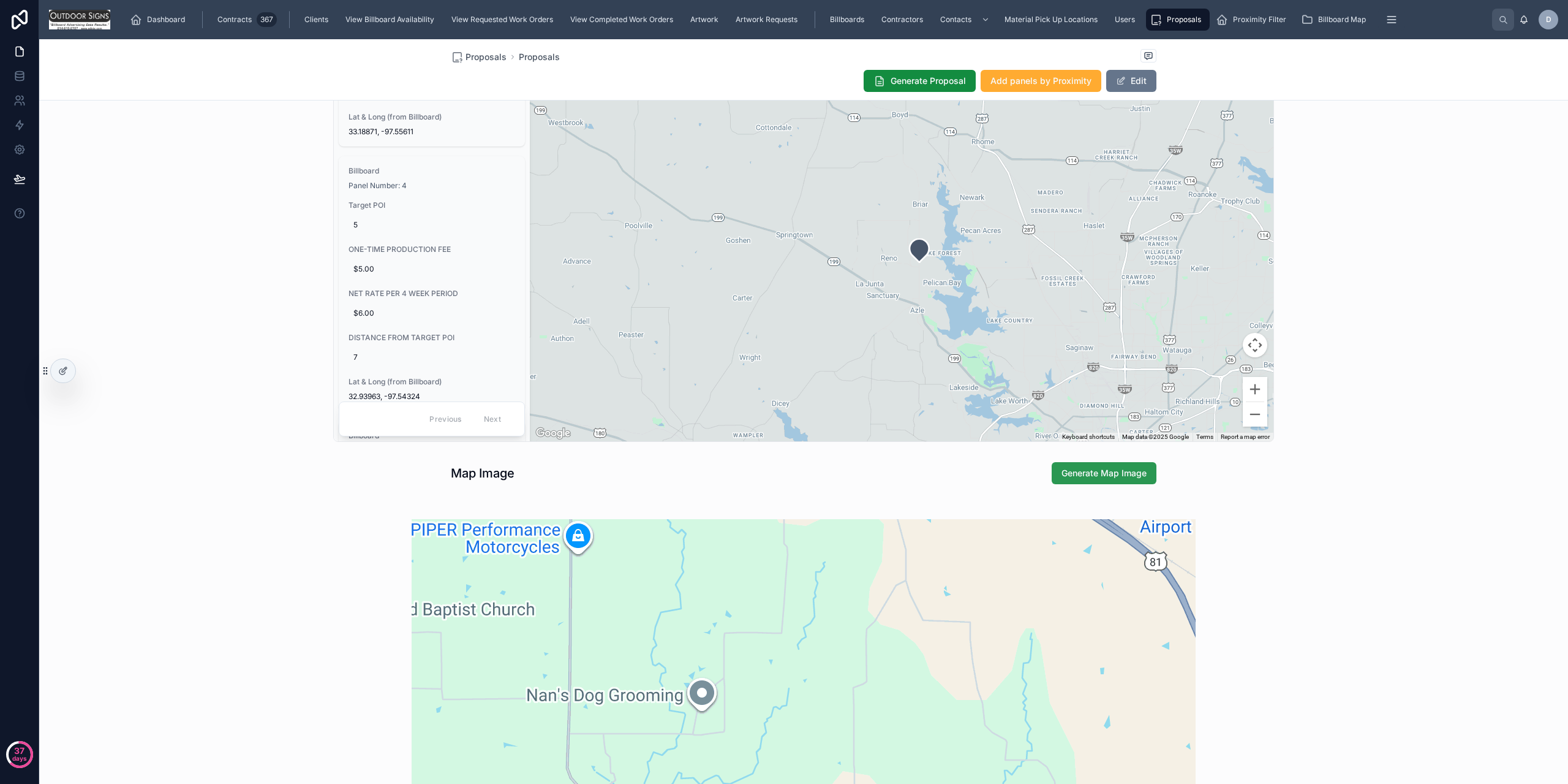
click at [1114, 480] on button "Generate Map Image" at bounding box center [1105, 473] width 105 height 22
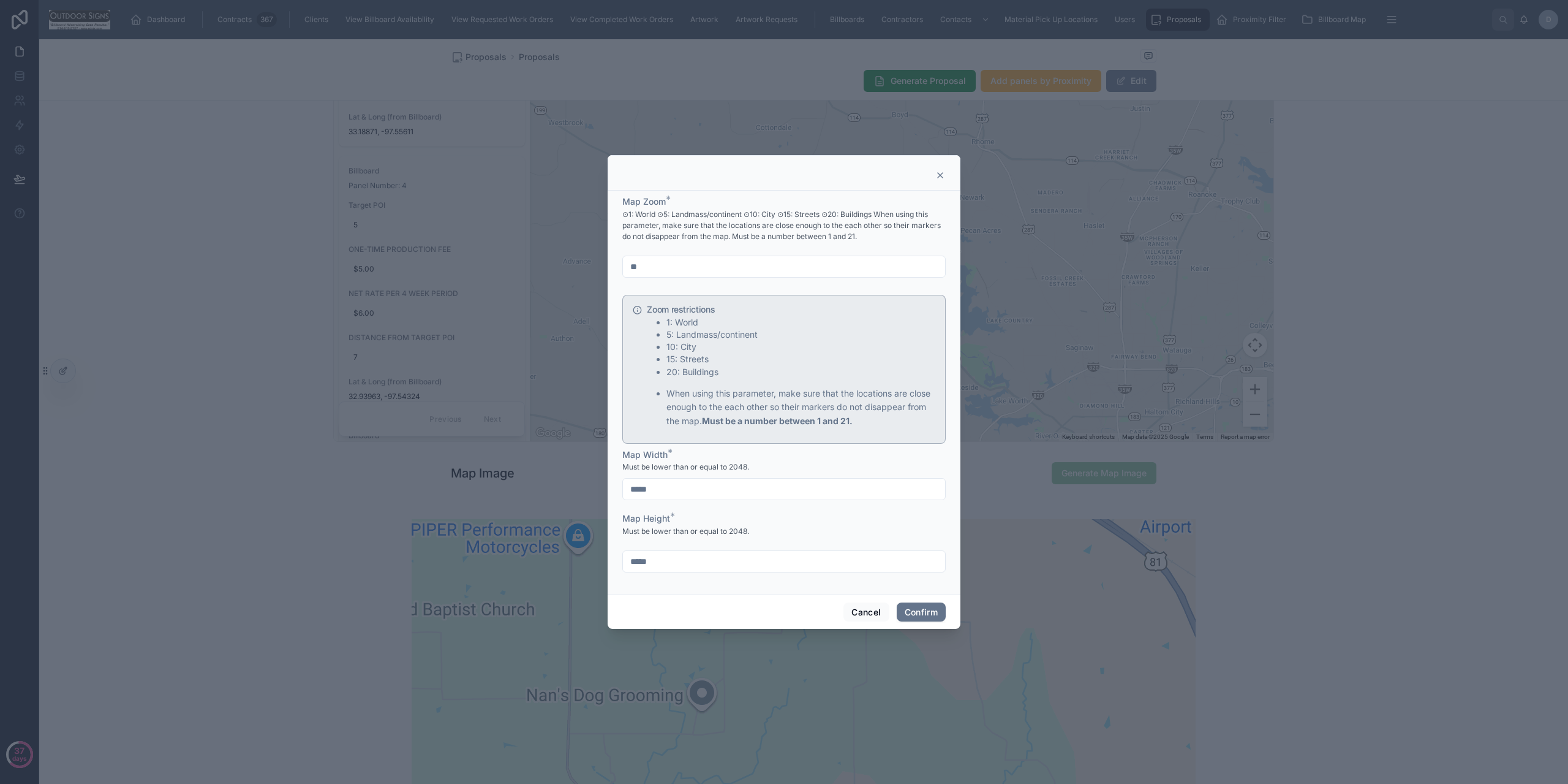
click at [674, 256] on div "**" at bounding box center [784, 266] width 323 height 22
click at [693, 275] on div "**" at bounding box center [784, 266] width 323 height 22
click at [690, 260] on input "**" at bounding box center [784, 267] width 322 height 17
type input "**"
click at [914, 612] on button "Confirm" at bounding box center [921, 612] width 49 height 19
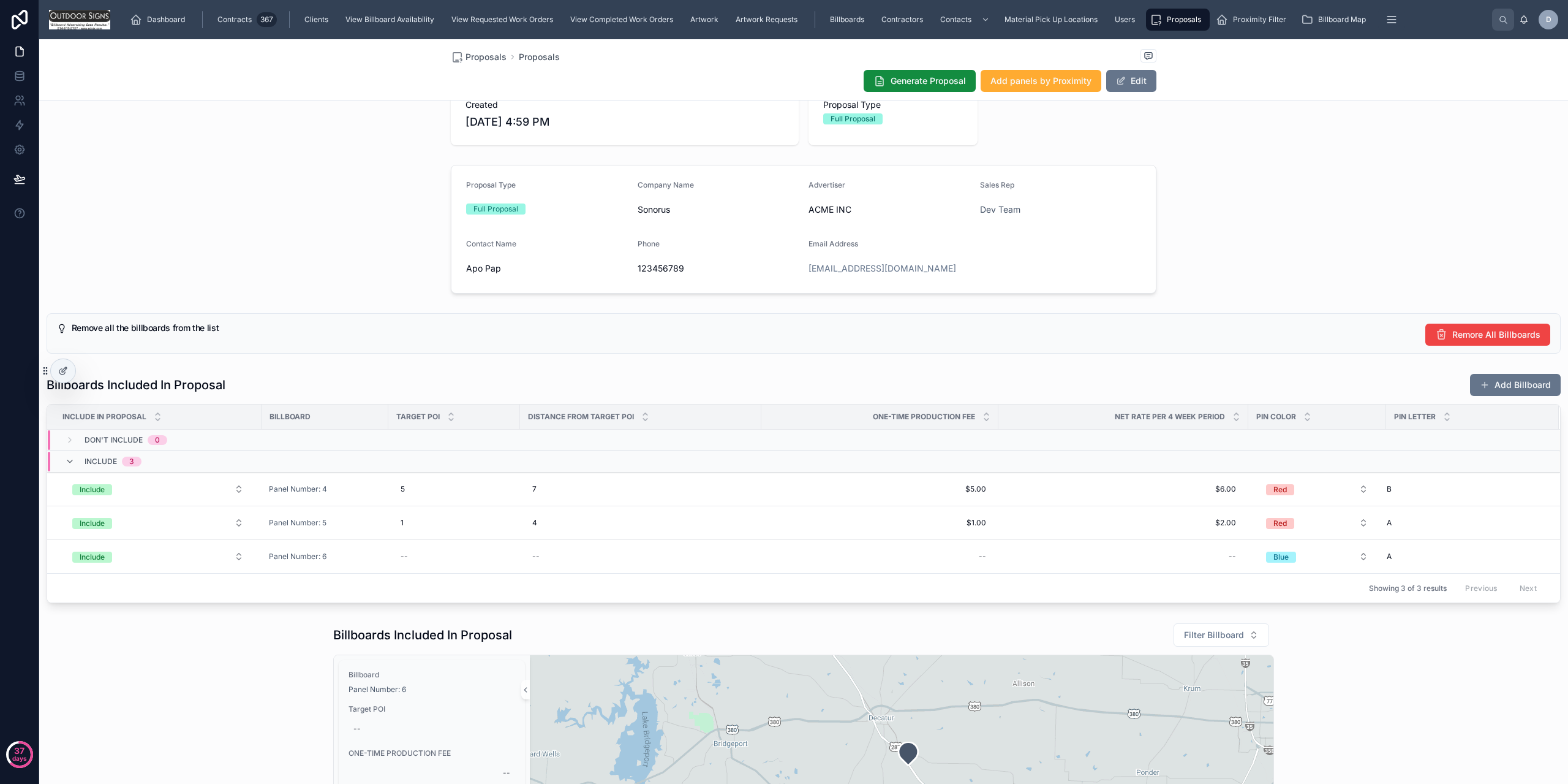
scroll to position [0, 0]
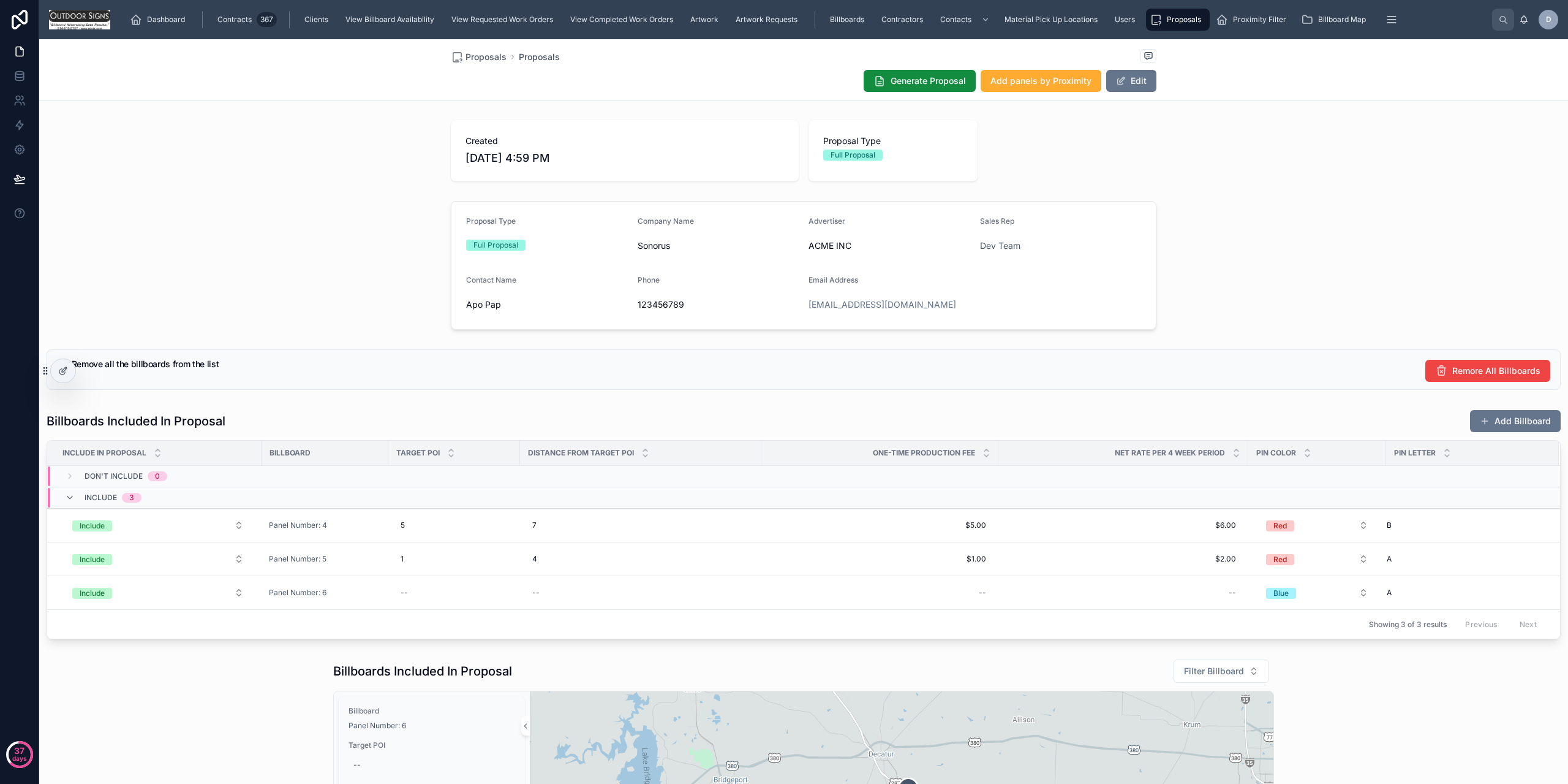
drag, startPoint x: 326, startPoint y: 225, endPoint x: 339, endPoint y: 232, distance: 14.8
click at [339, 232] on div "Proposal Type Full Proposal Company Name Sonorus Advertiser ACME INC Sales Rep …" at bounding box center [803, 265] width 1529 height 139
click at [382, 30] on link "View Billboard Availability" at bounding box center [391, 19] width 104 height 22
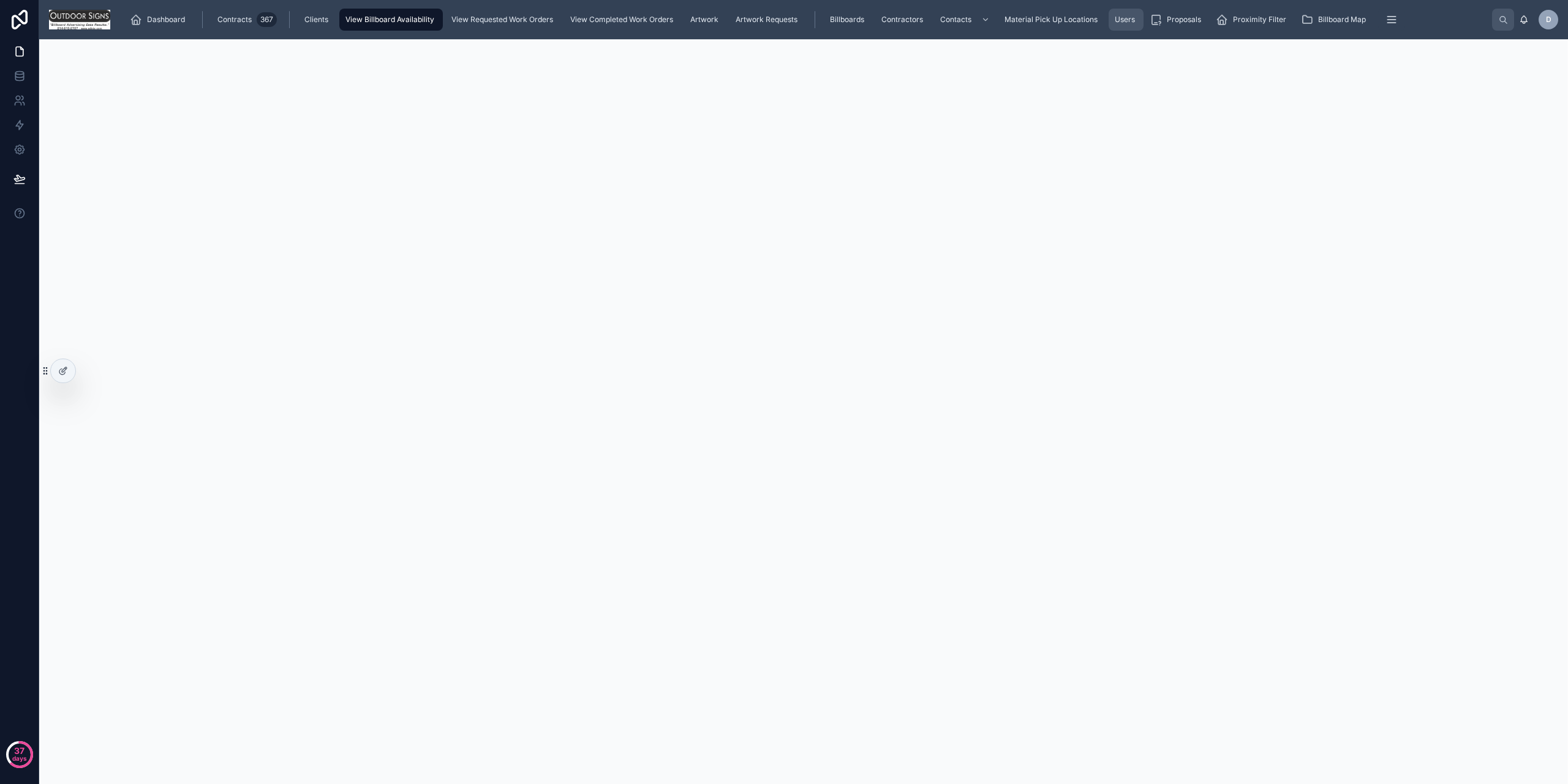
click at [1122, 16] on span "Users" at bounding box center [1125, 19] width 20 height 10
click at [850, 20] on span "Billboards" at bounding box center [847, 19] width 34 height 10
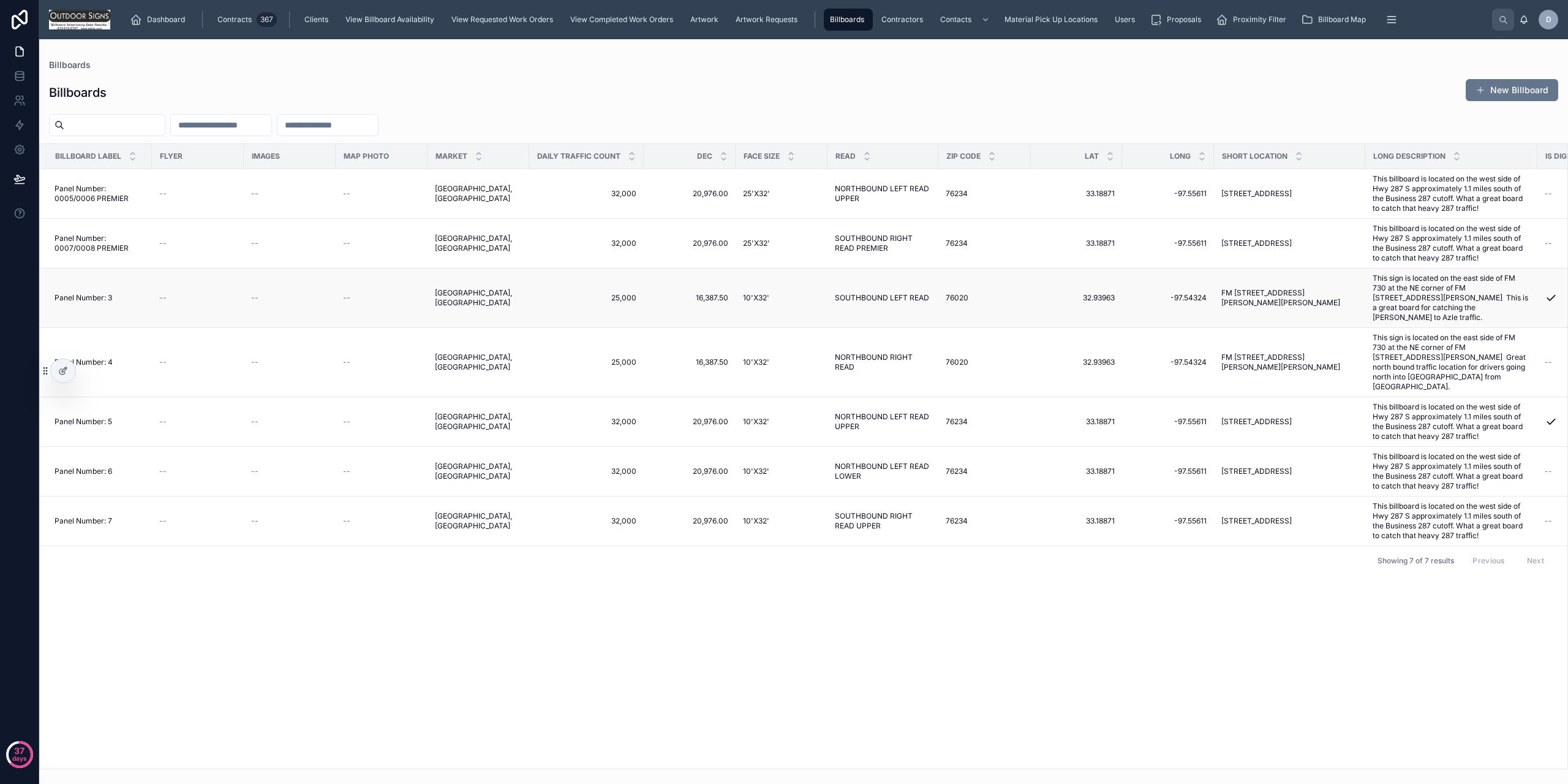
click at [845, 293] on span "SOUTHBOUND LEFT READ" at bounding box center [882, 298] width 94 height 10
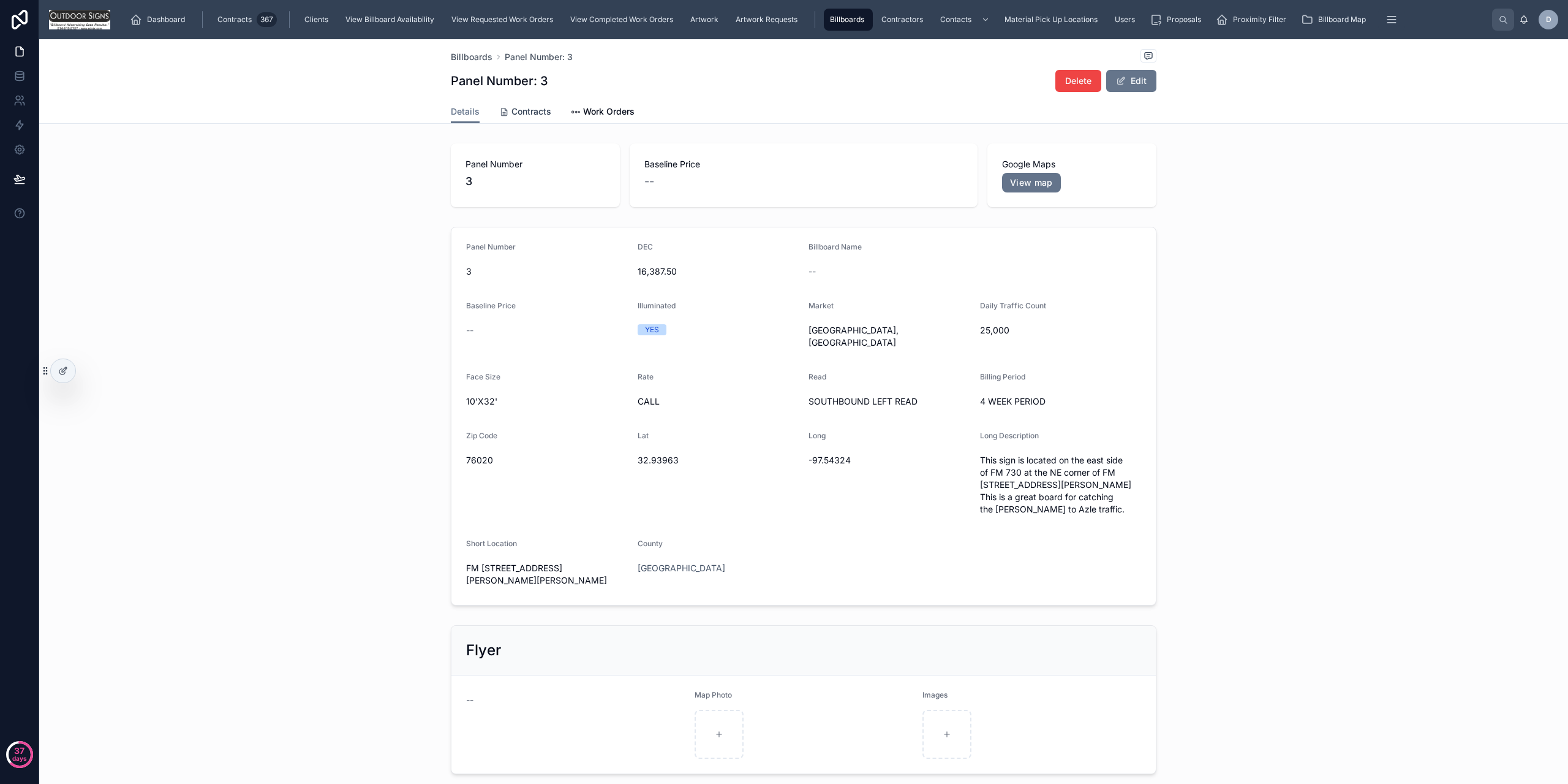
click at [522, 108] on span "Contracts" at bounding box center [531, 112] width 40 height 13
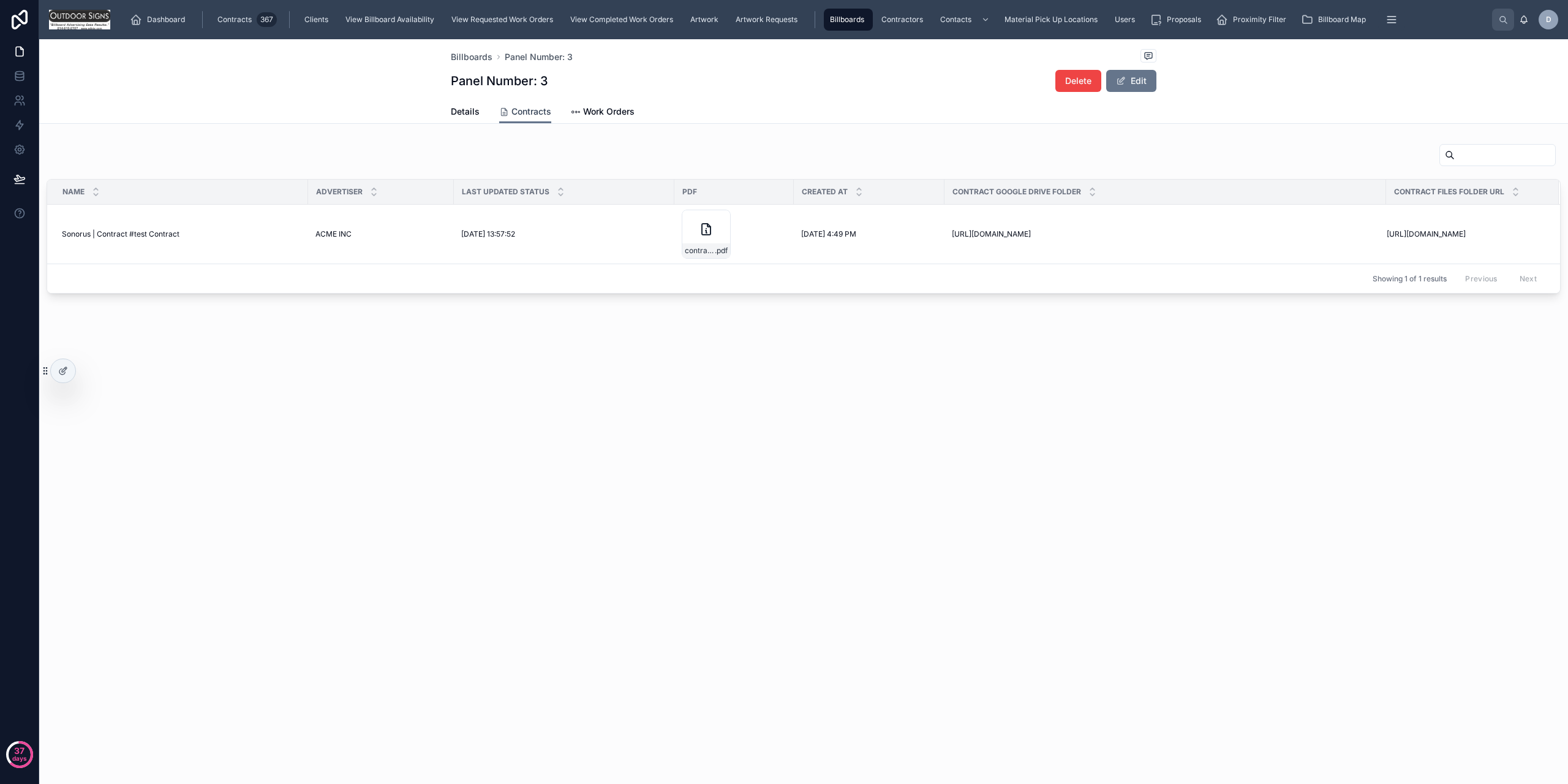
scroll to position [0, 19]
click at [466, 110] on span "Details" at bounding box center [465, 112] width 29 height 13
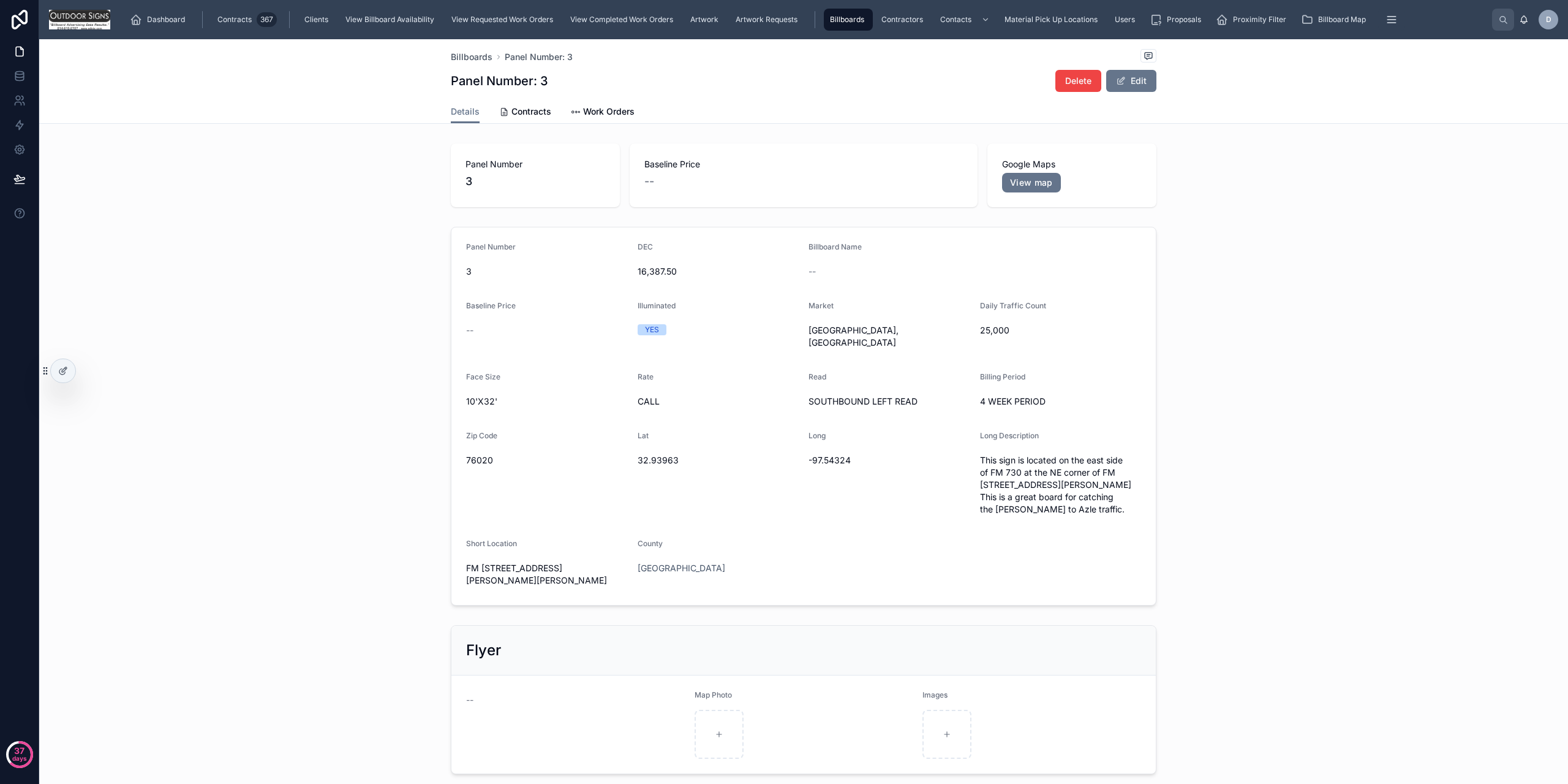
click at [205, 17] on div "scrollable content" at bounding box center [203, 19] width 16 height 22
click at [215, 17] on div "Contracts 367" at bounding box center [246, 19] width 62 height 19
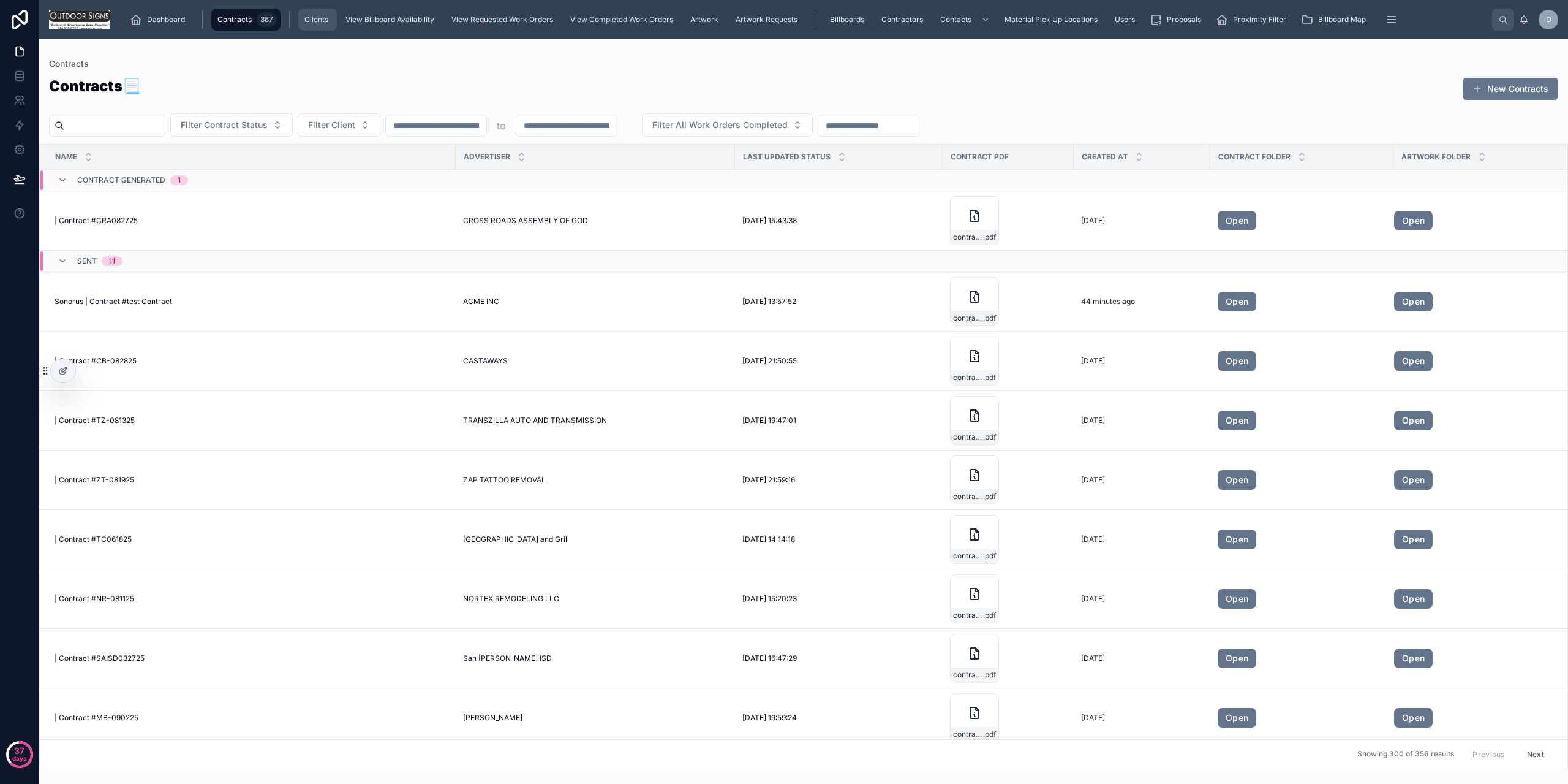
click at [300, 29] on link "Clients" at bounding box center [317, 19] width 39 height 22
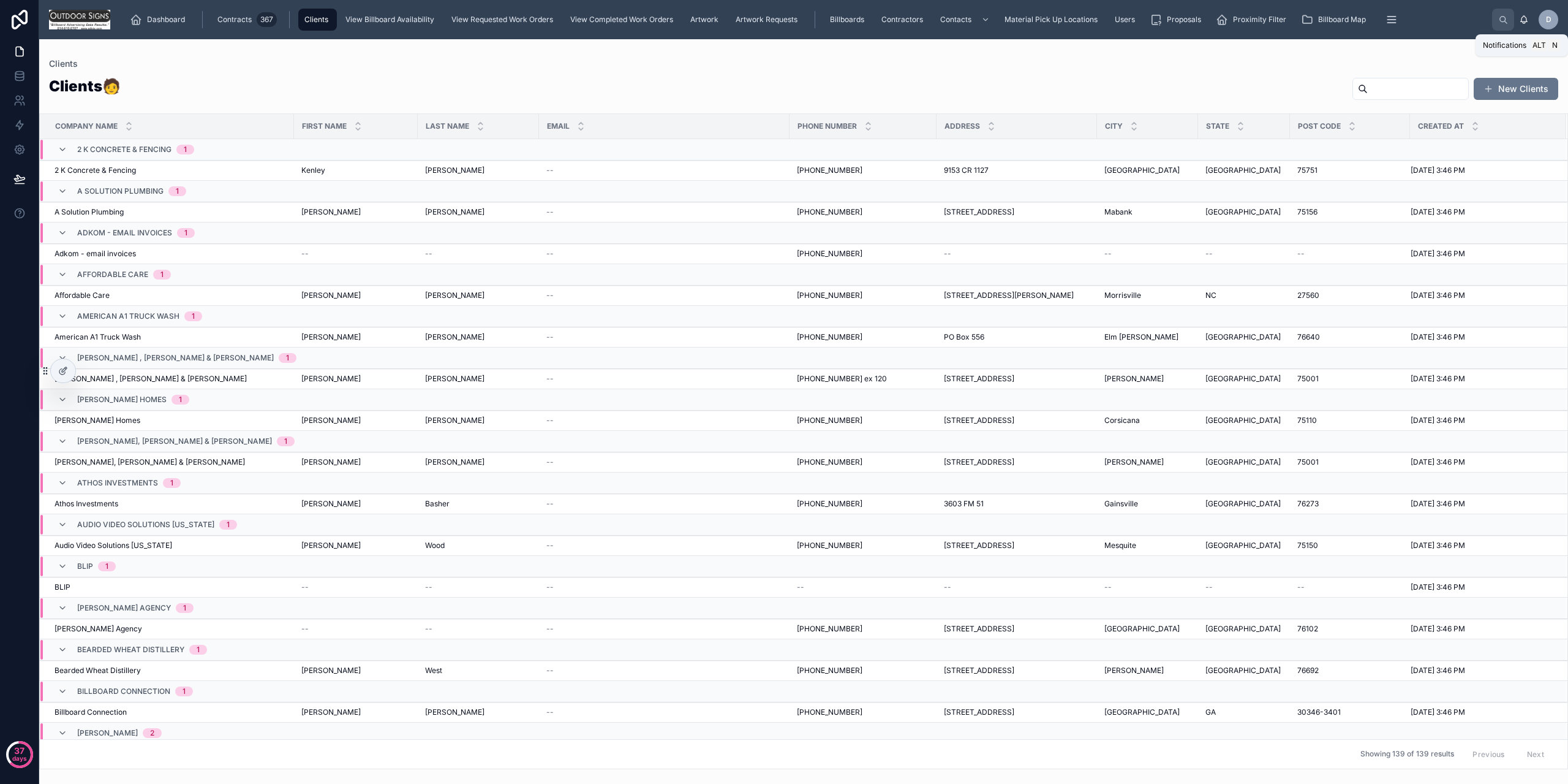
click at [1520, 20] on icon at bounding box center [1524, 19] width 10 height 10
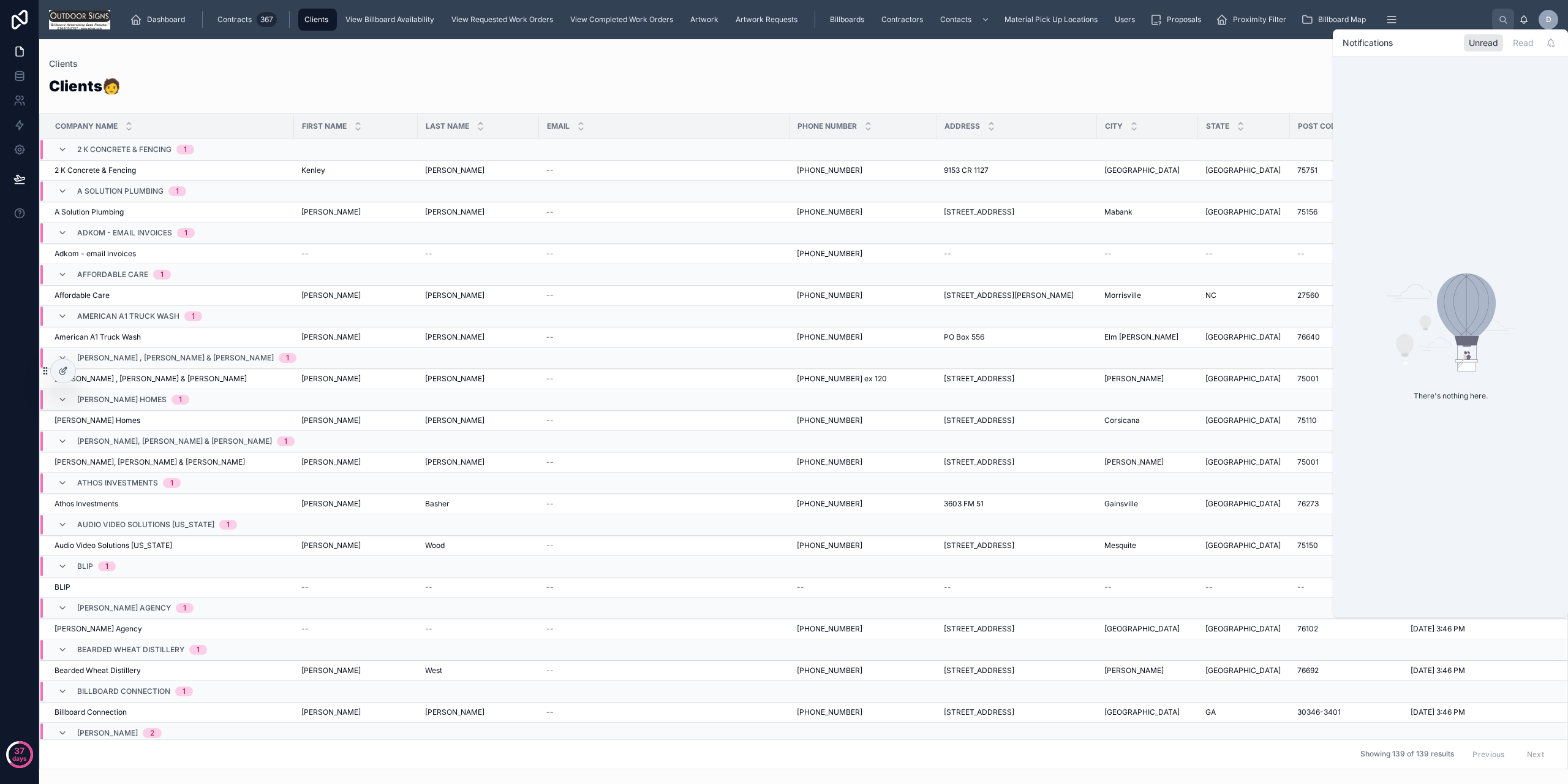
click at [1061, 76] on div "Clients 🧑 New Clients" at bounding box center [803, 90] width 1510 height 30
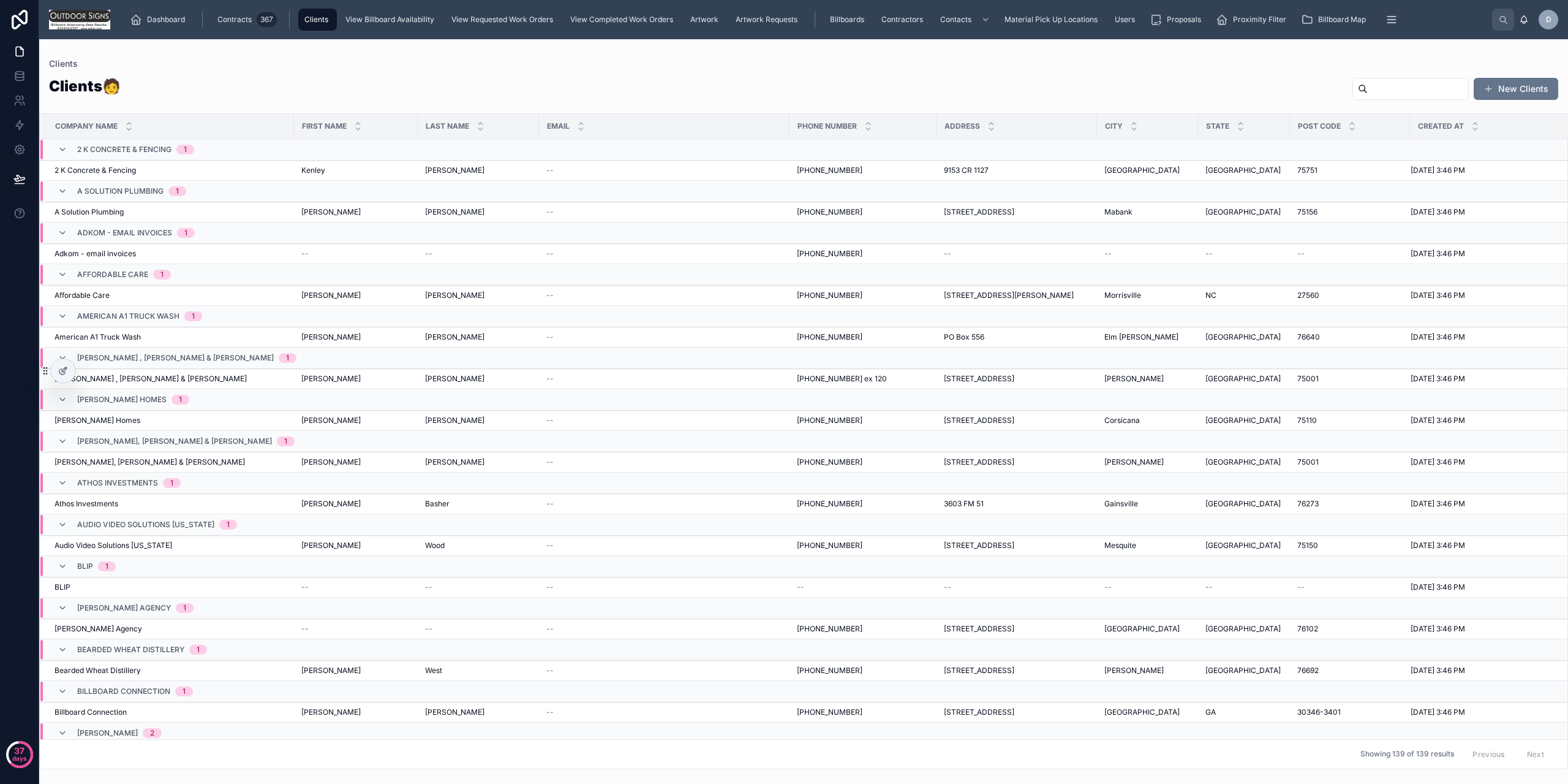
click at [838, 31] on div "Dashboard Contracts 367 Clients View Billboard Availability View Requested Work…" at bounding box center [807, 19] width 1373 height 27
click at [838, 21] on span "Billboards" at bounding box center [847, 19] width 34 height 10
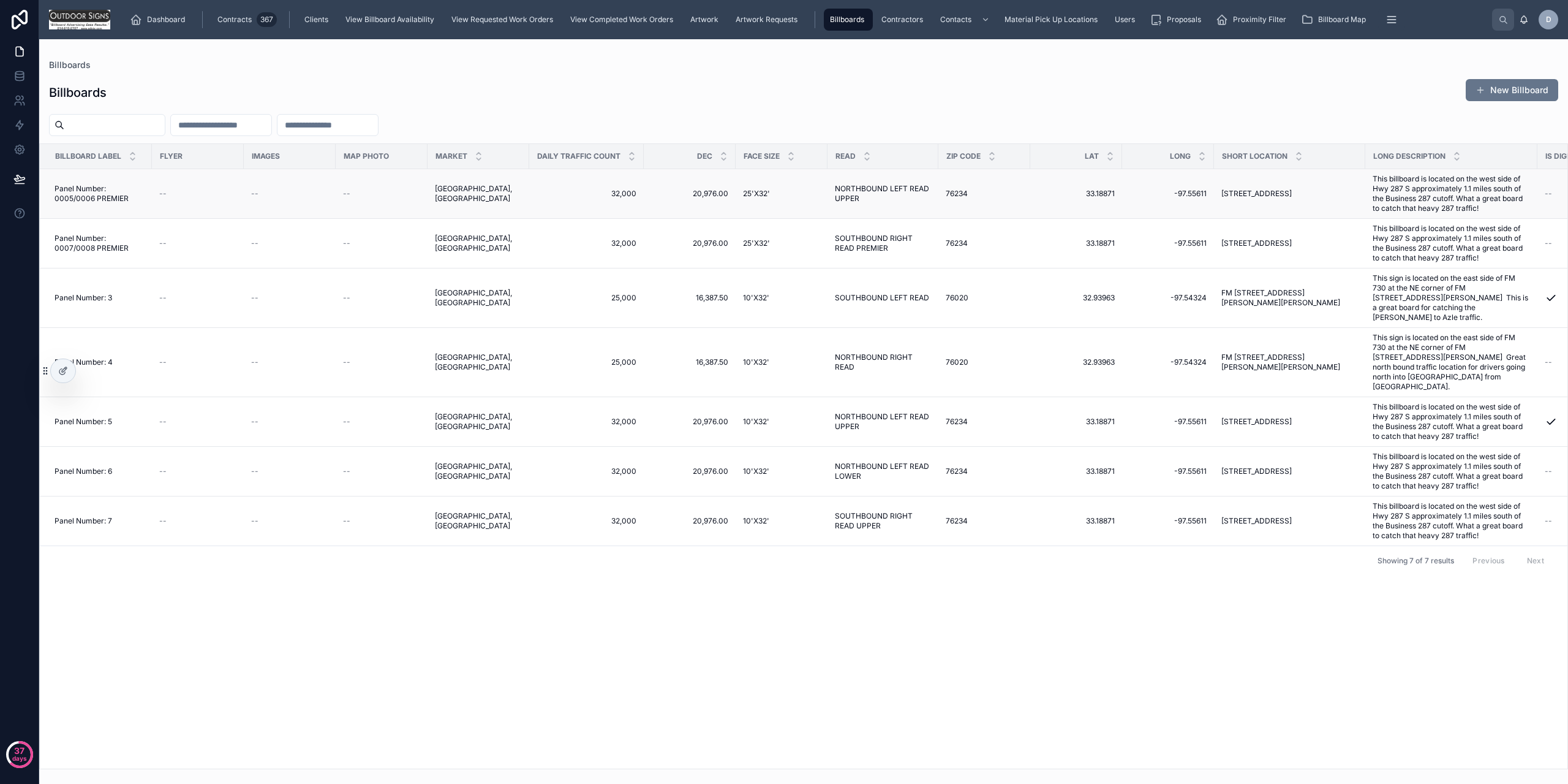
click at [231, 194] on div "--" at bounding box center [198, 193] width 78 height 10
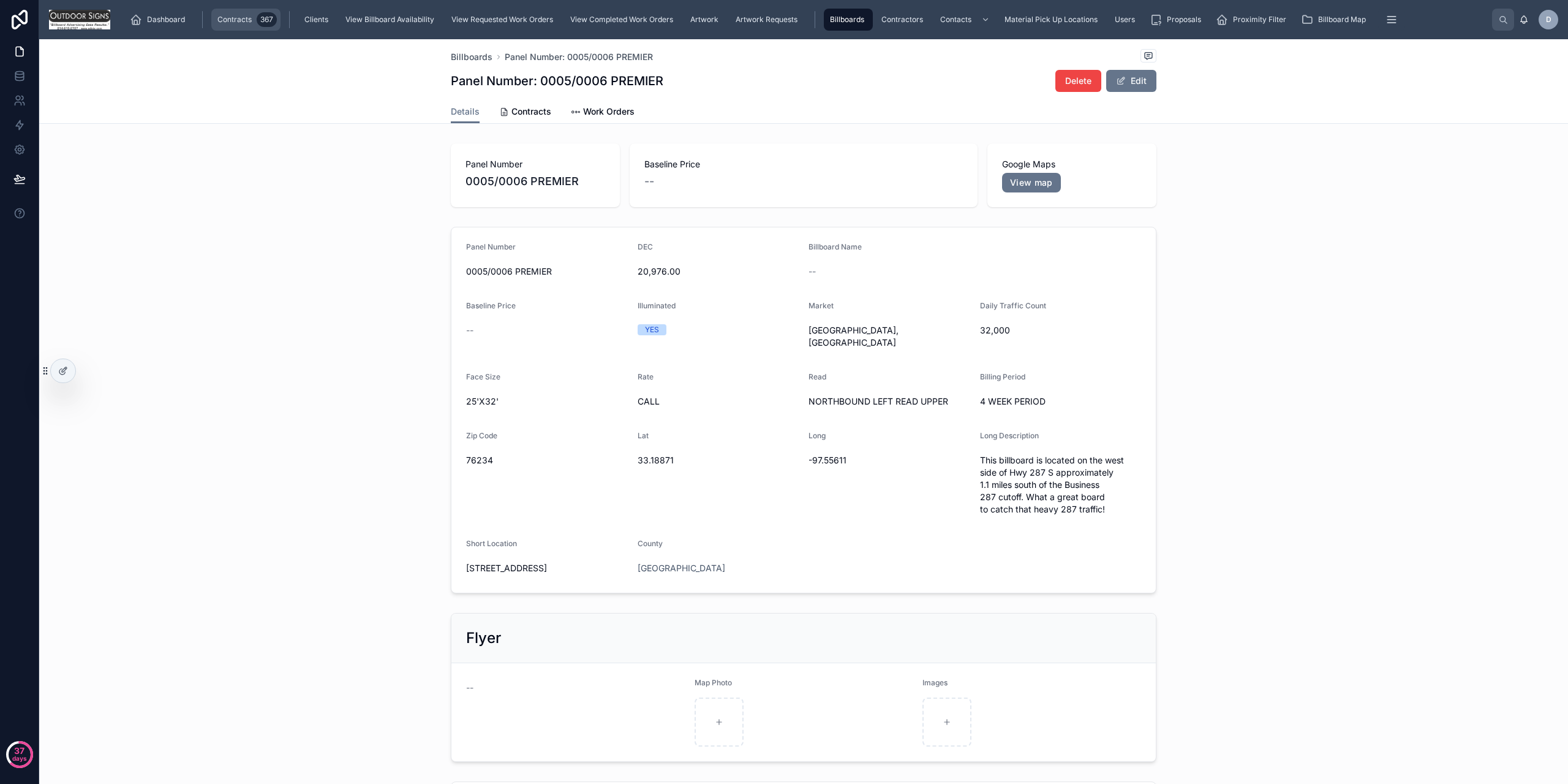
drag, startPoint x: 221, startPoint y: 20, endPoint x: 223, endPoint y: 28, distance: 8.2
click at [221, 19] on span "Contracts" at bounding box center [234, 19] width 34 height 10
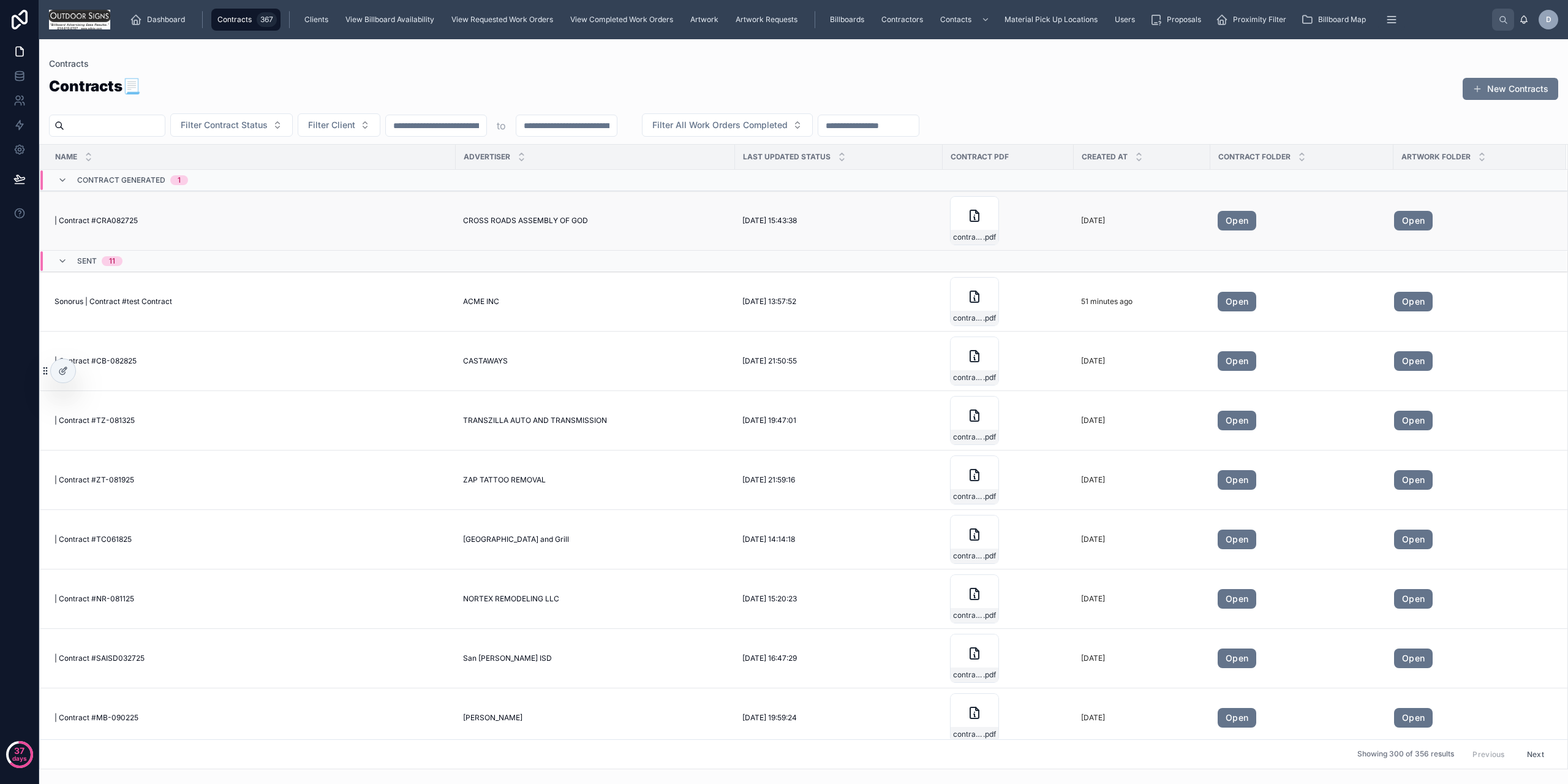
click at [190, 214] on td "| Contract #CRA082725 | Contract #CRA082725" at bounding box center [248, 221] width 416 height 59
click at [191, 220] on div "| Contract #CRA082725 | Contract #CRA082725" at bounding box center [251, 221] width 394 height 10
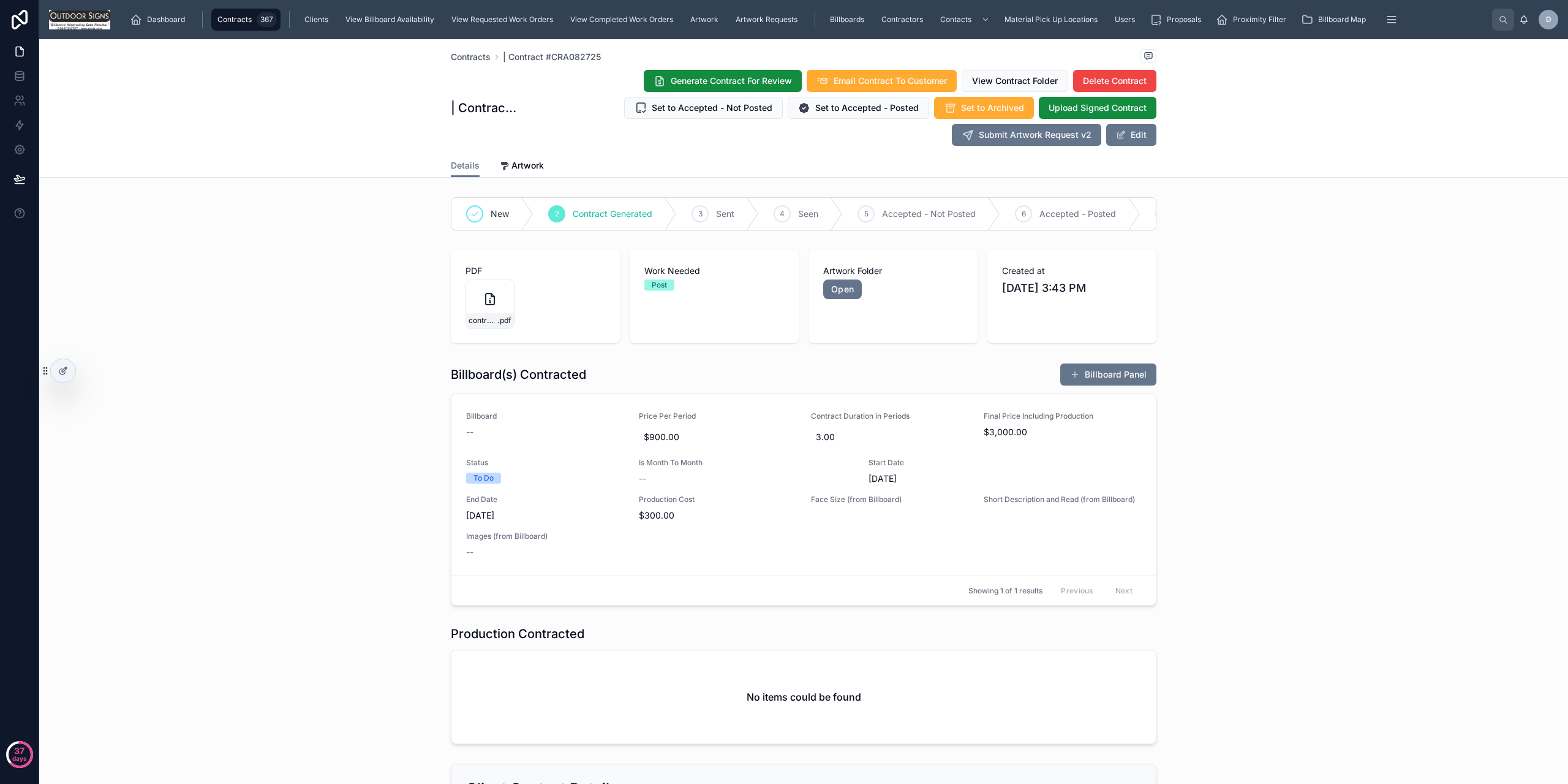
click at [1158, 51] on div "Contracts | Contract #CRA082725 | Contract #CRA082725 Generate Contract For Rev…" at bounding box center [803, 108] width 1529 height 139
click at [1149, 53] on icon at bounding box center [1149, 55] width 10 height 10
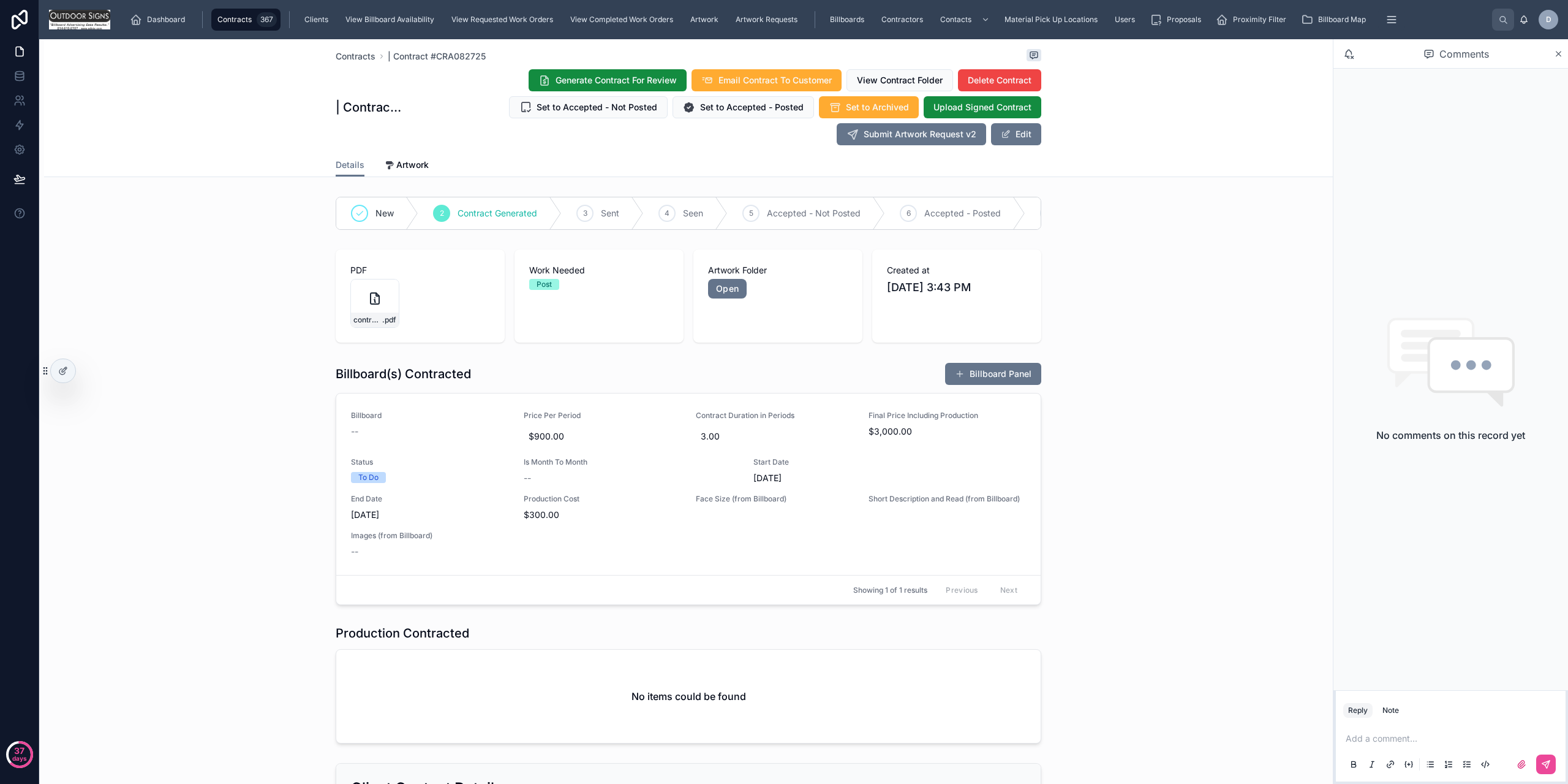
drag, startPoint x: 1560, startPoint y: 51, endPoint x: 1559, endPoint y: 45, distance: 6.1
click at [1560, 49] on icon at bounding box center [1558, 53] width 9 height 10
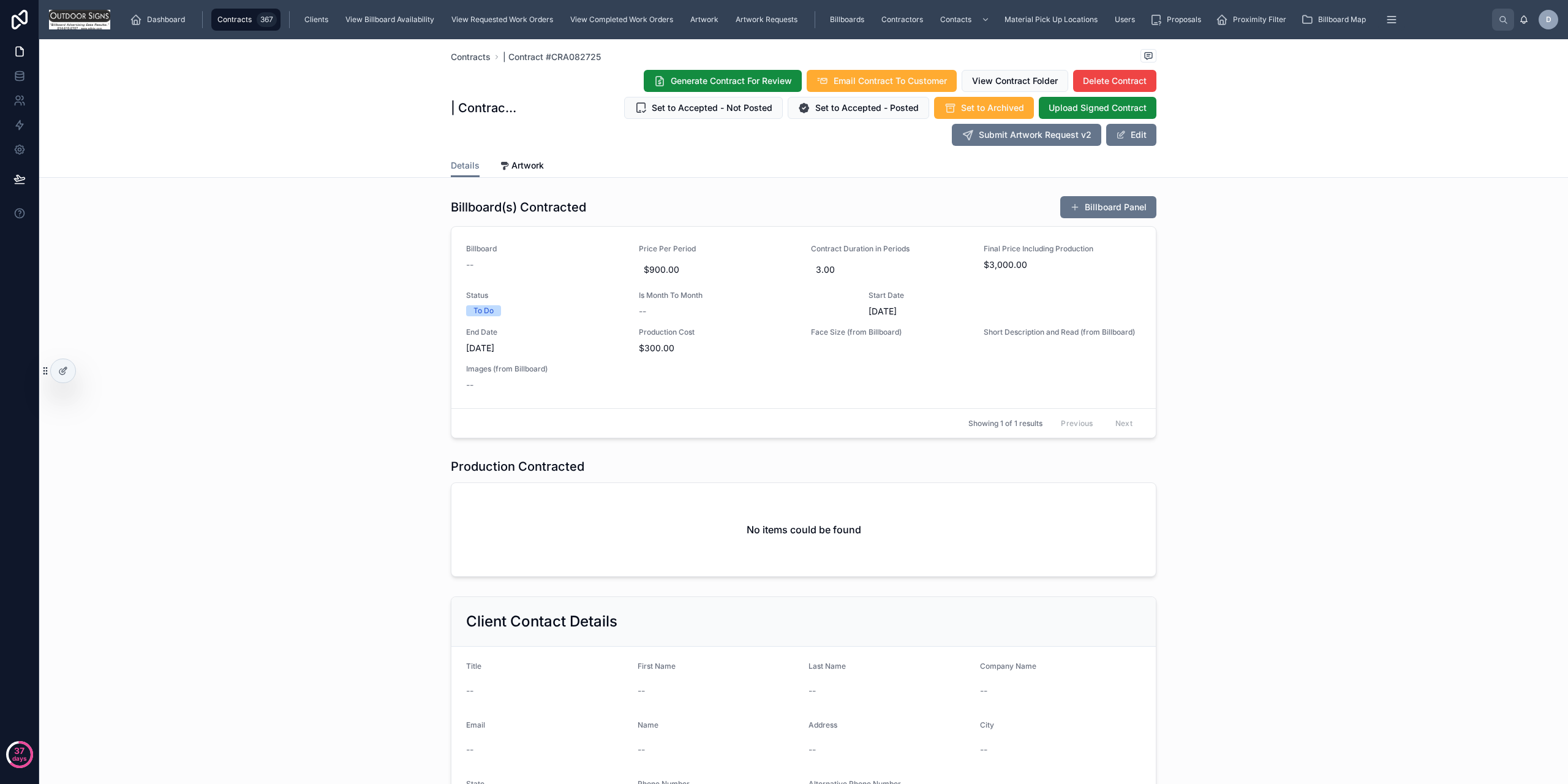
scroll to position [184, 0]
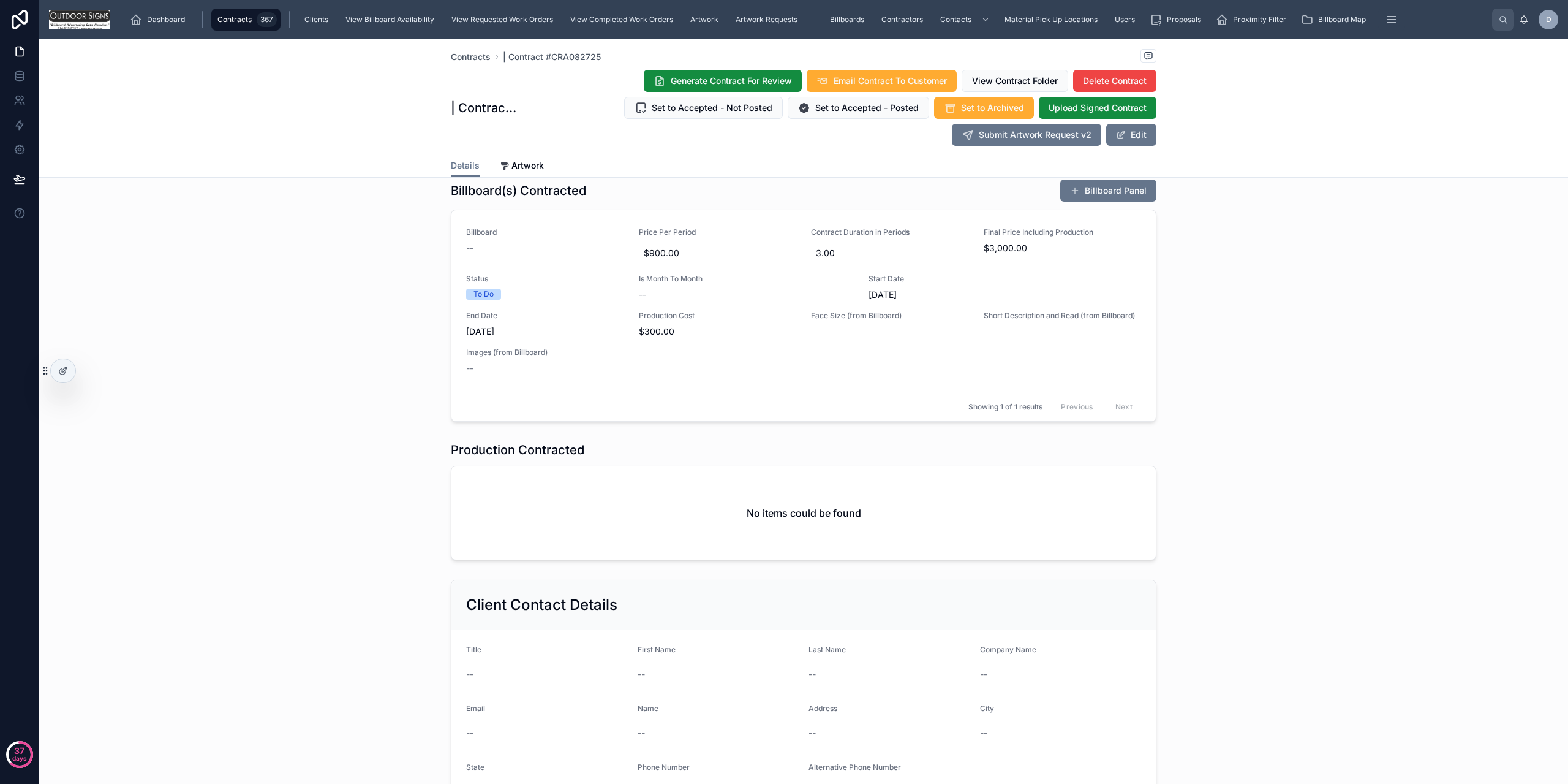
click at [1320, 183] on div "New 2 Contract Generated 3 Sent 4 Seen 5 Accepted - Not Posted 6 Accepted - Pos…" at bounding box center [803, 656] width 1529 height 1295
